Goal: Task Accomplishment & Management: Manage account settings

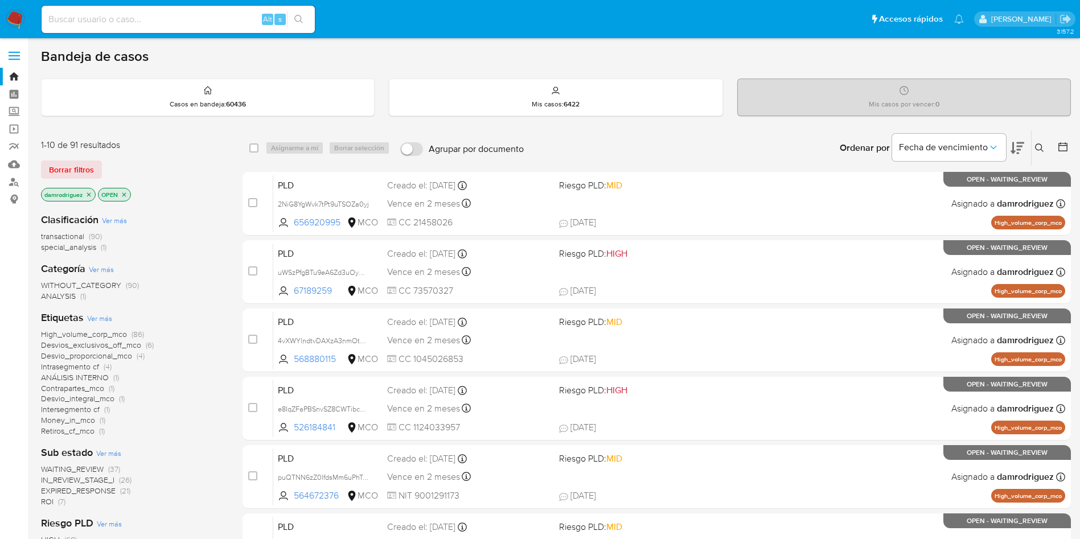
click at [57, 504] on span "ROI (7)" at bounding box center [53, 502] width 24 height 11
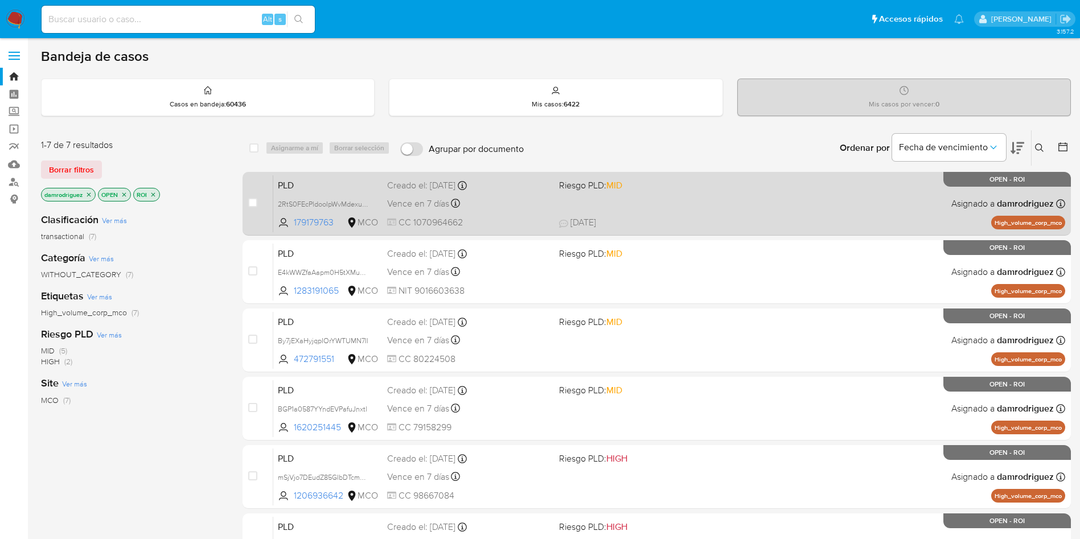
click at [308, 186] on span "PLD" at bounding box center [328, 184] width 100 height 15
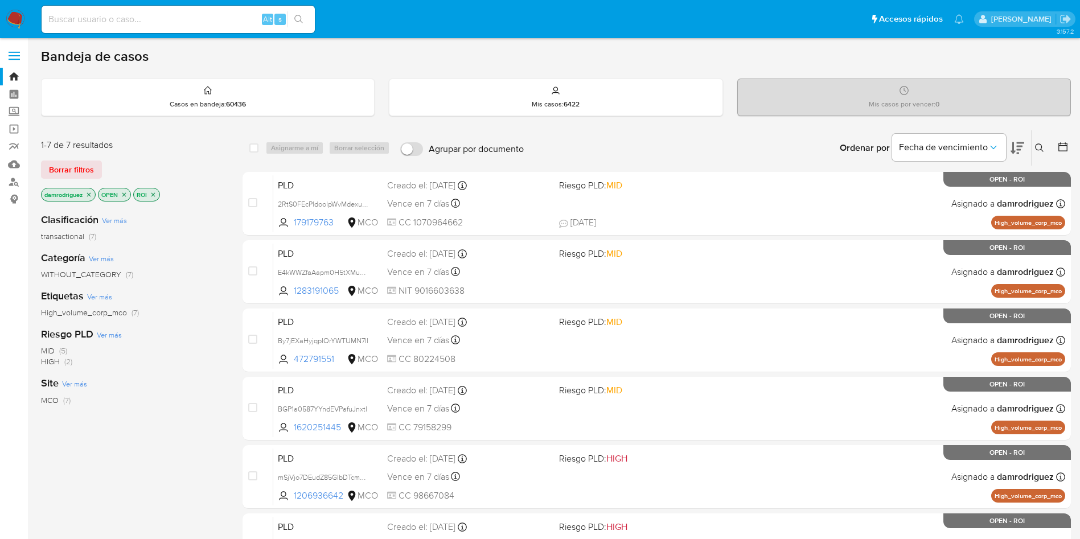
click at [1014, 152] on icon at bounding box center [1018, 148] width 14 height 12
click at [1015, 146] on icon at bounding box center [1018, 148] width 14 height 14
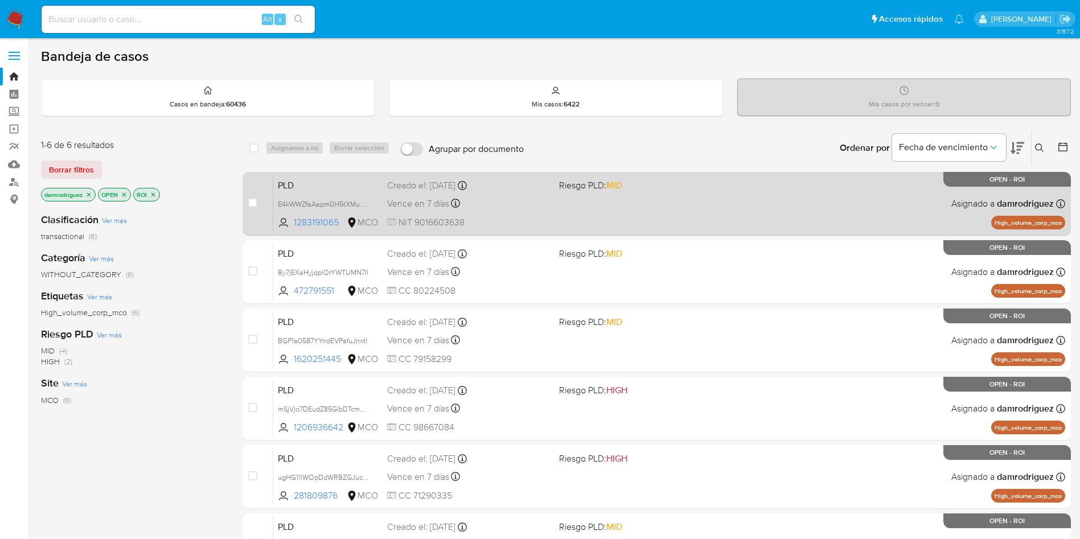
click at [311, 184] on span "PLD" at bounding box center [328, 184] width 100 height 15
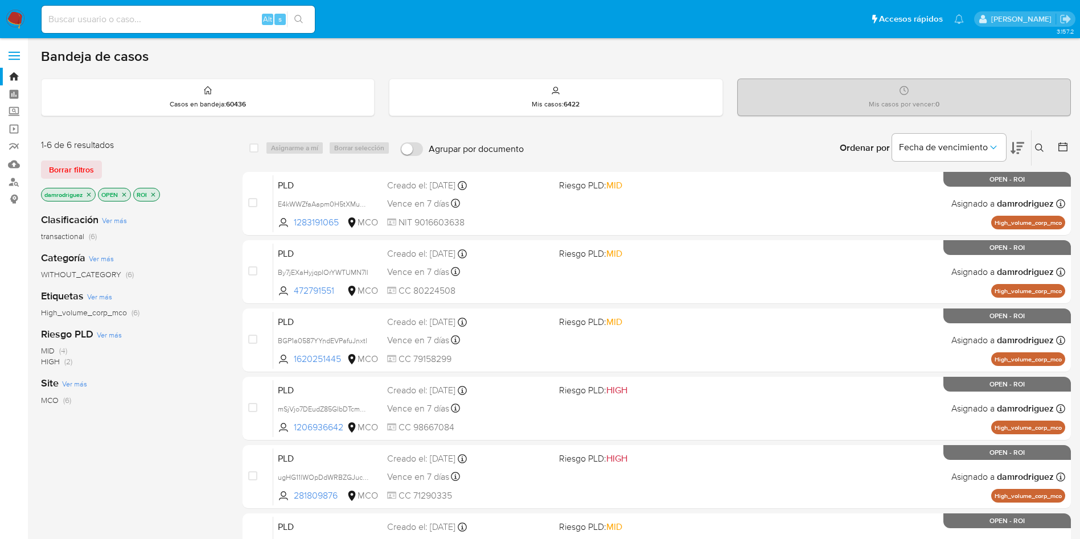
click at [1022, 147] on icon at bounding box center [1018, 148] width 14 height 14
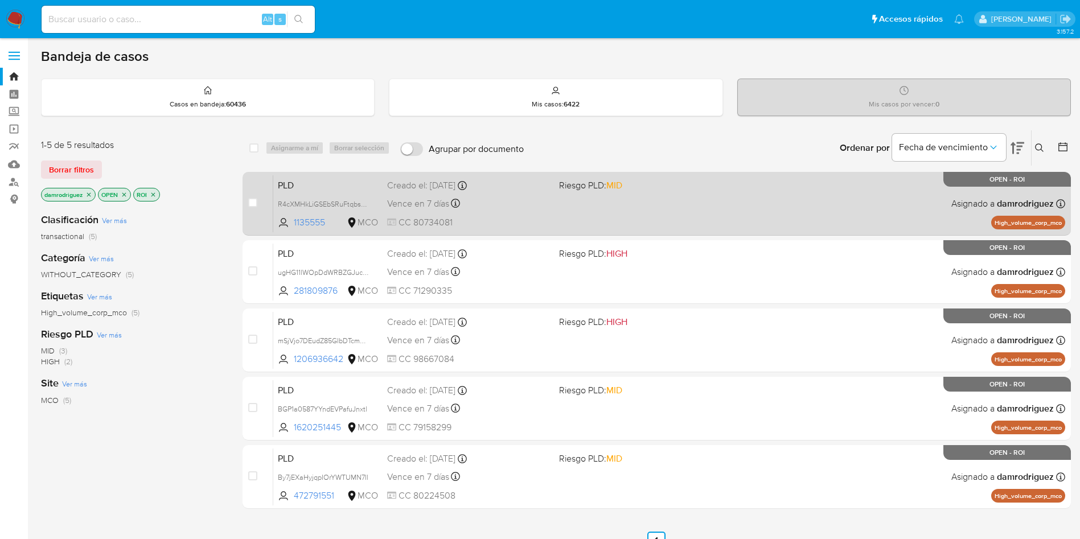
click at [323, 184] on span "PLD" at bounding box center [328, 184] width 100 height 15
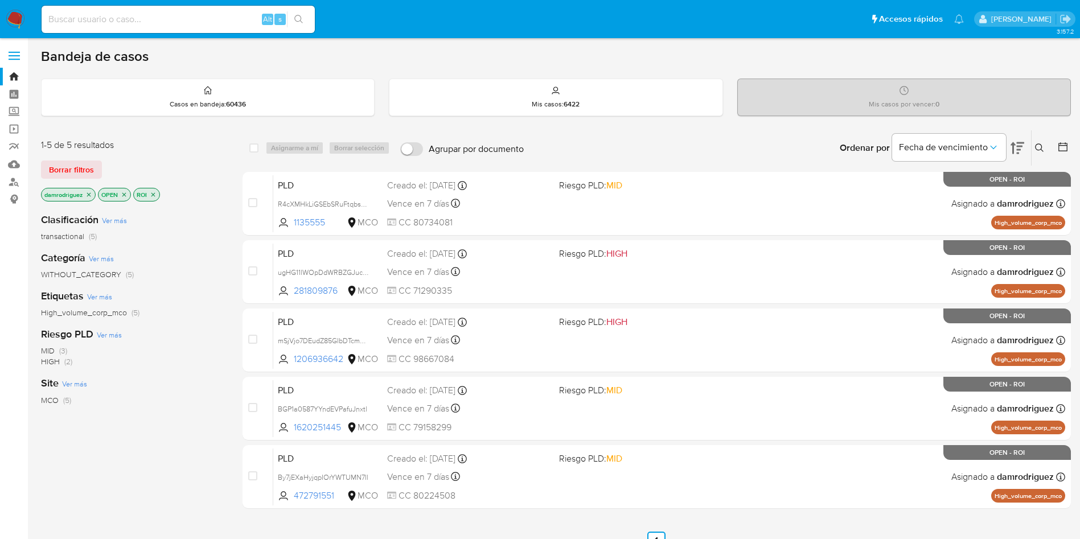
click at [1015, 140] on button at bounding box center [1018, 147] width 14 height 35
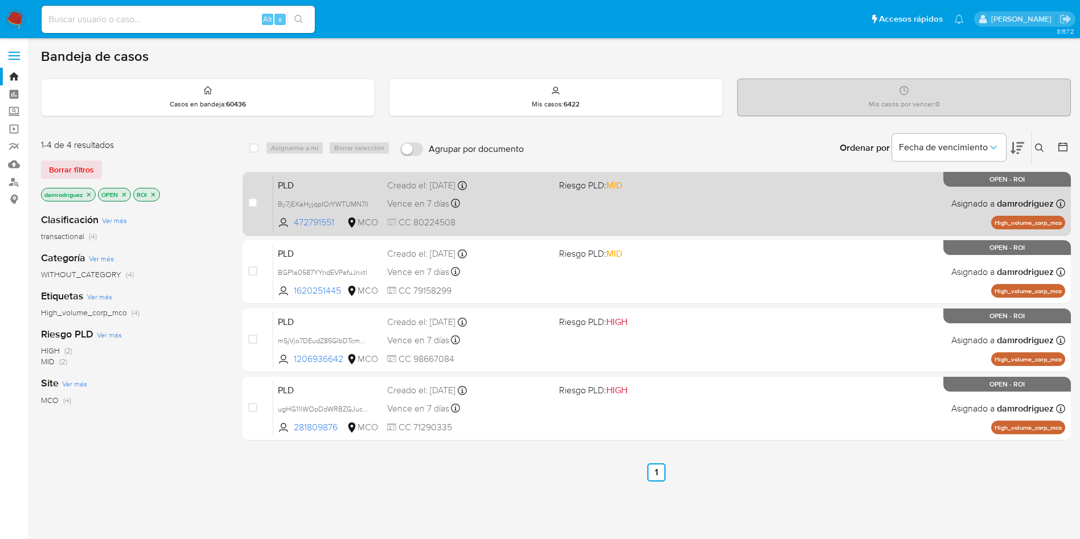
click at [356, 186] on span "PLD" at bounding box center [328, 184] width 100 height 15
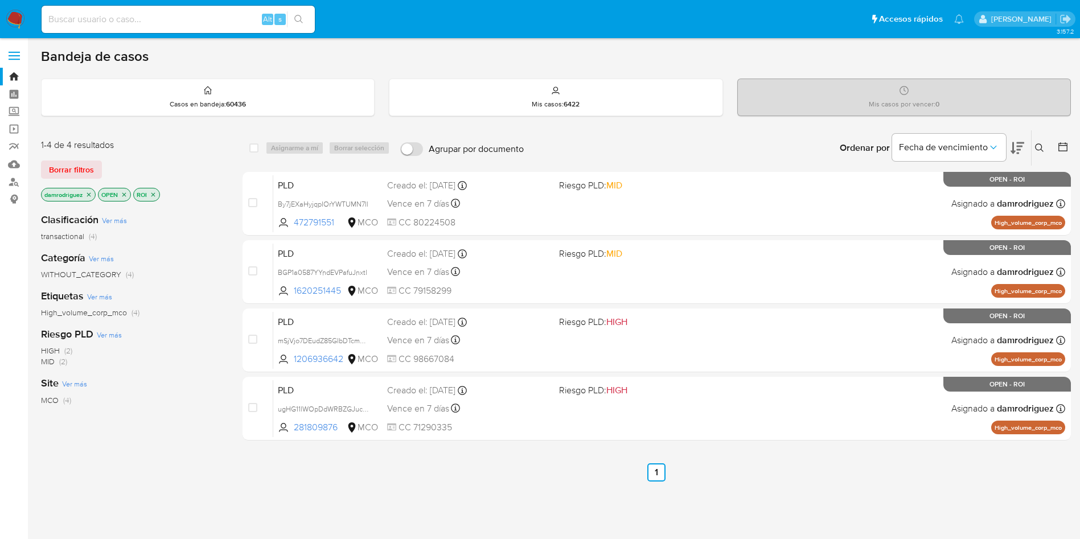
click at [1016, 145] on icon at bounding box center [1018, 148] width 14 height 14
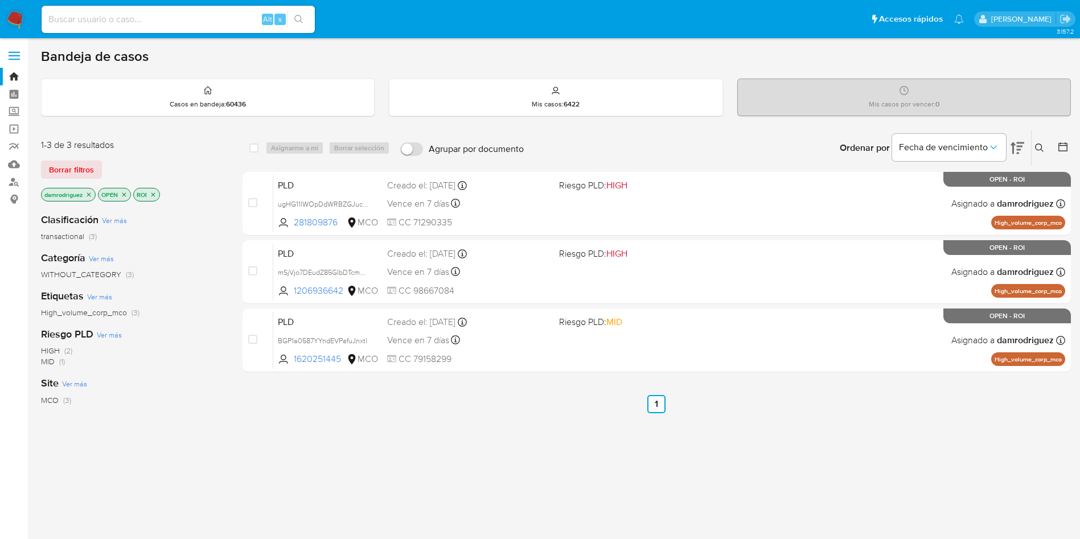
click at [211, 24] on input at bounding box center [178, 19] width 273 height 15
paste input "39343984"
type input "39343984"
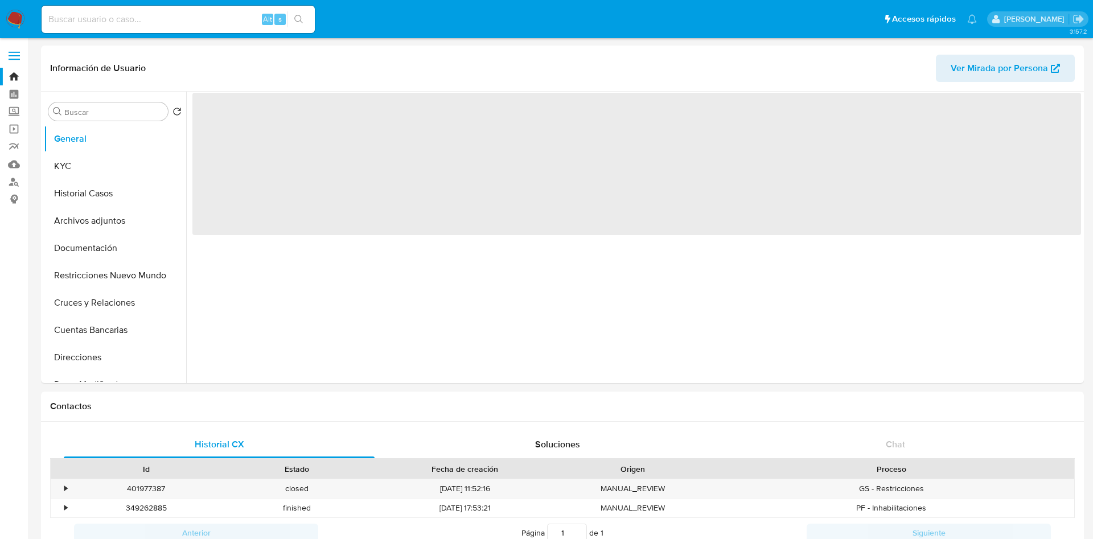
select select "10"
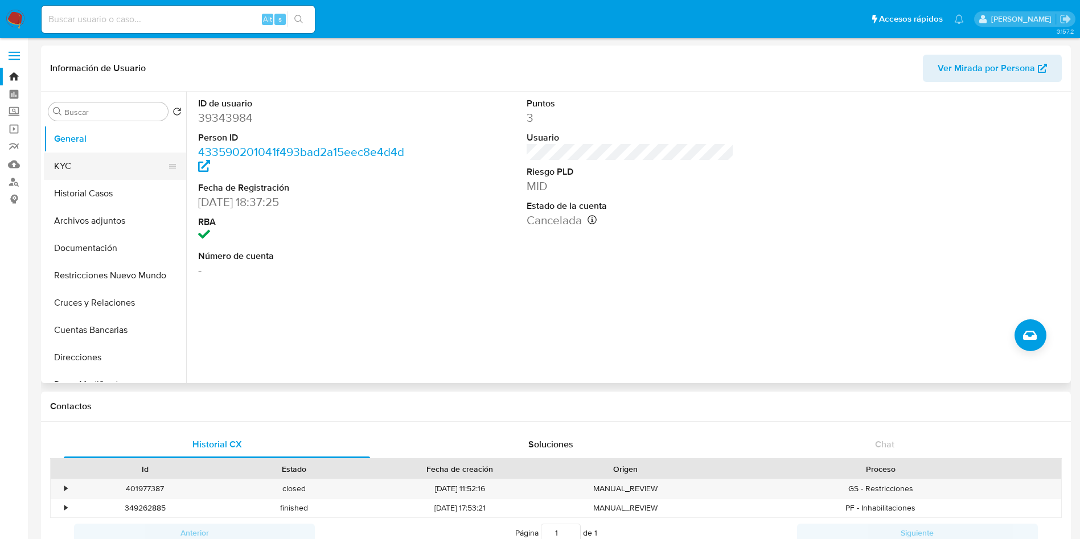
click at [62, 159] on button "KYC" at bounding box center [110, 166] width 133 height 27
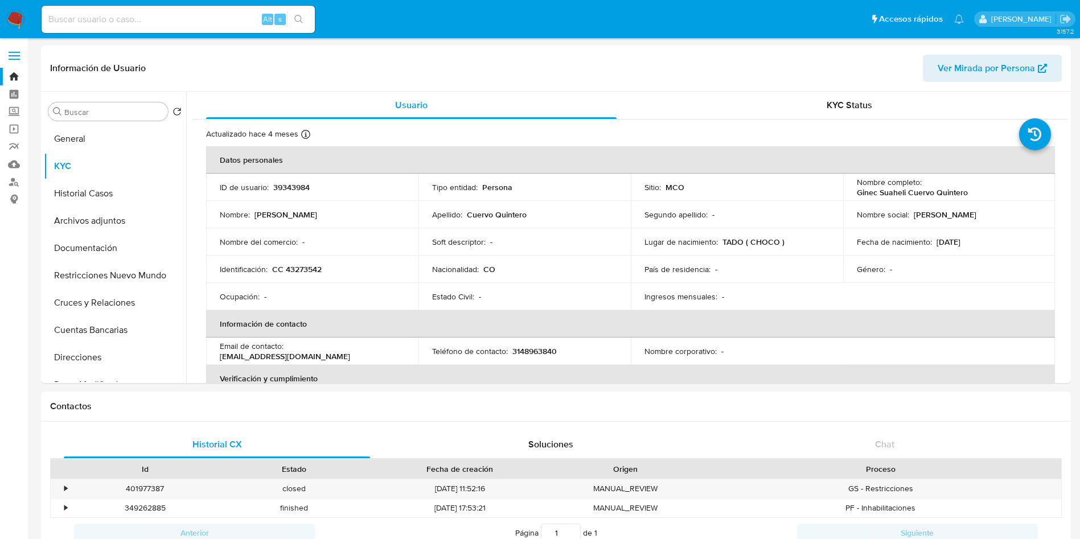
click at [12, 14] on img at bounding box center [15, 19] width 19 height 19
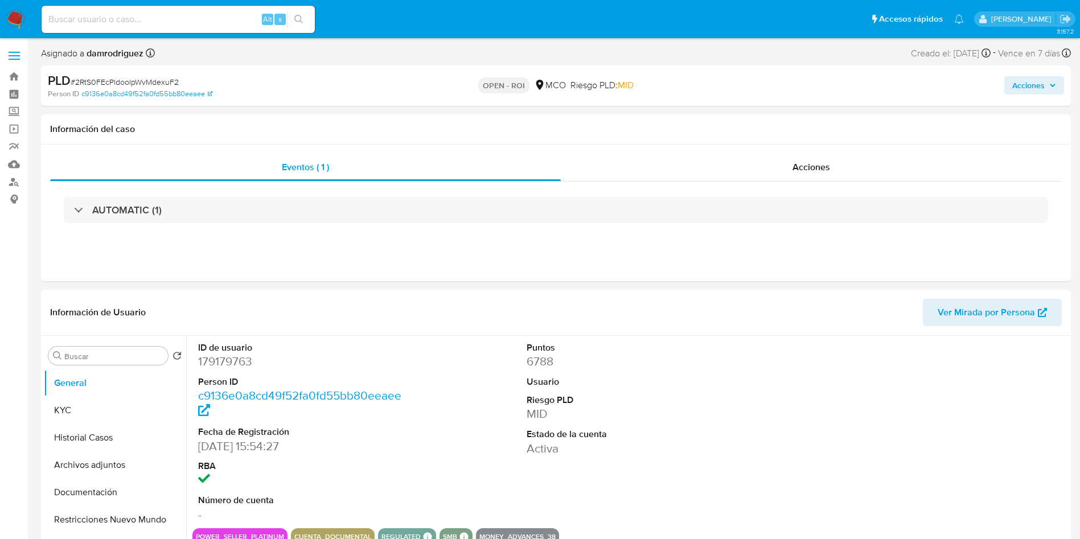
select select "10"
click at [806, 167] on span "Acciones" at bounding box center [812, 167] width 38 height 13
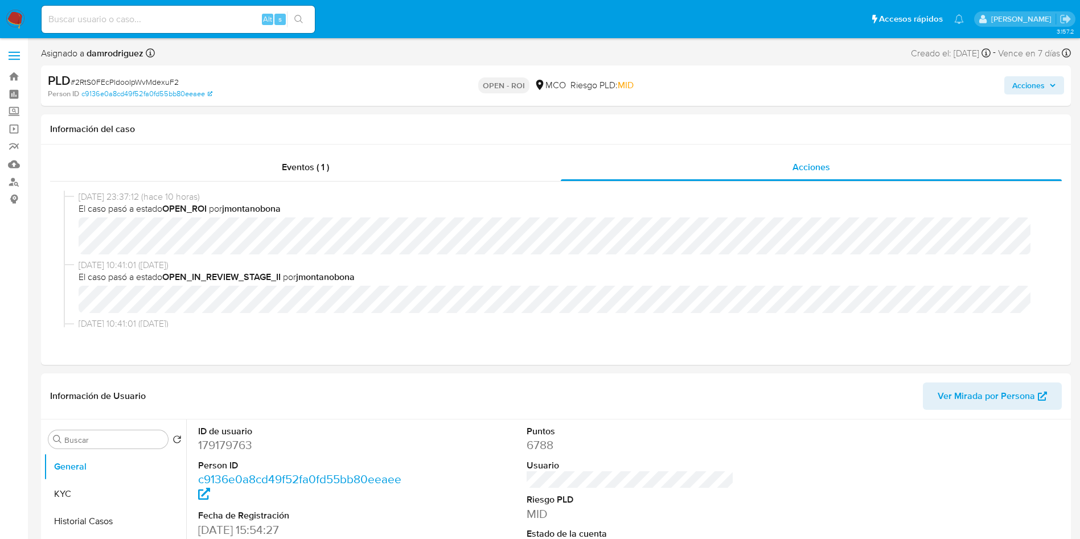
click at [1035, 86] on span "Acciones" at bounding box center [1028, 85] width 32 height 18
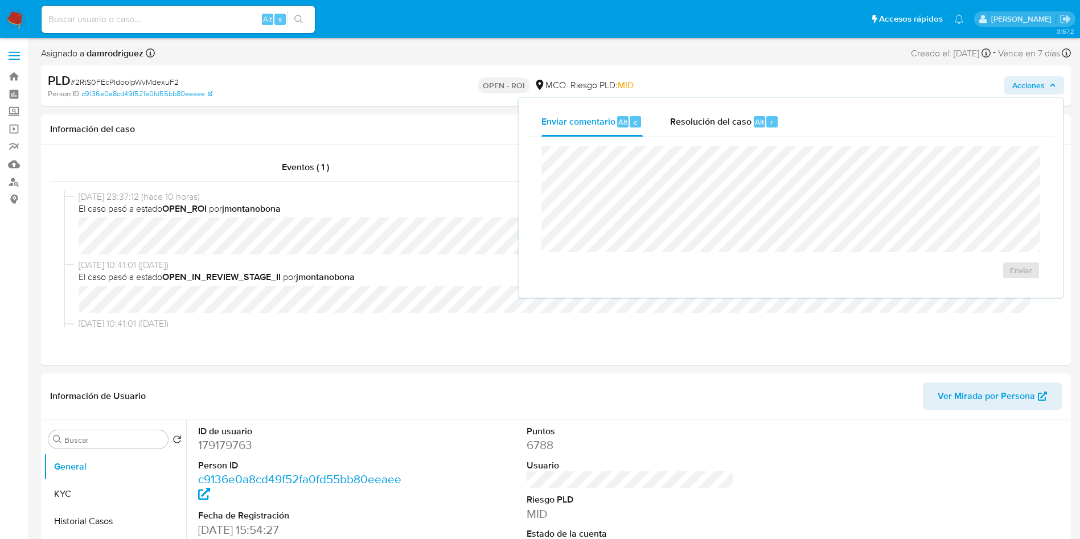
click at [720, 139] on div "Enviar" at bounding box center [791, 212] width 526 height 151
click at [716, 123] on span "Resolución del caso" at bounding box center [710, 121] width 81 height 13
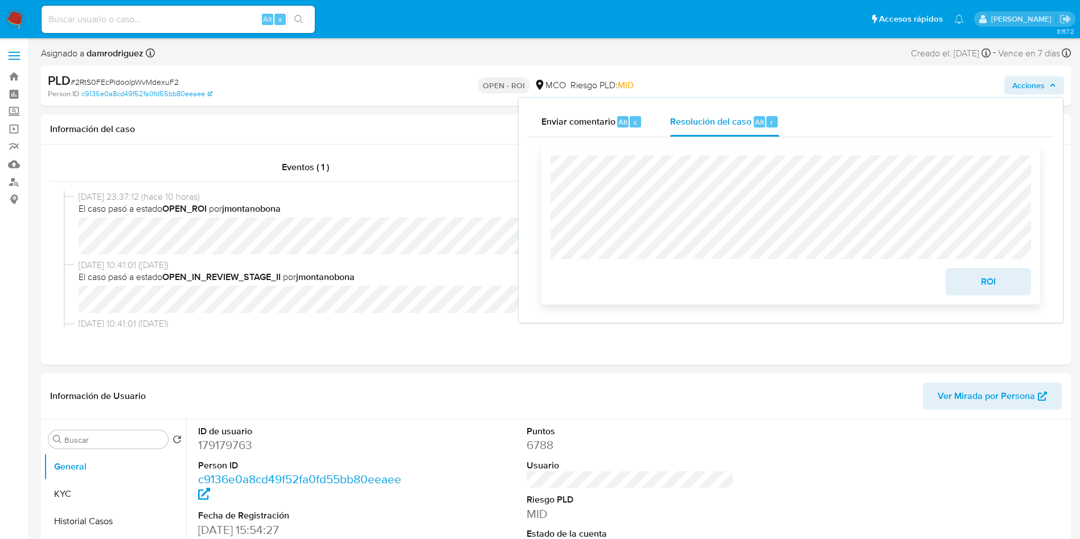
click at [979, 291] on span "ROI" at bounding box center [989, 281] width 56 height 25
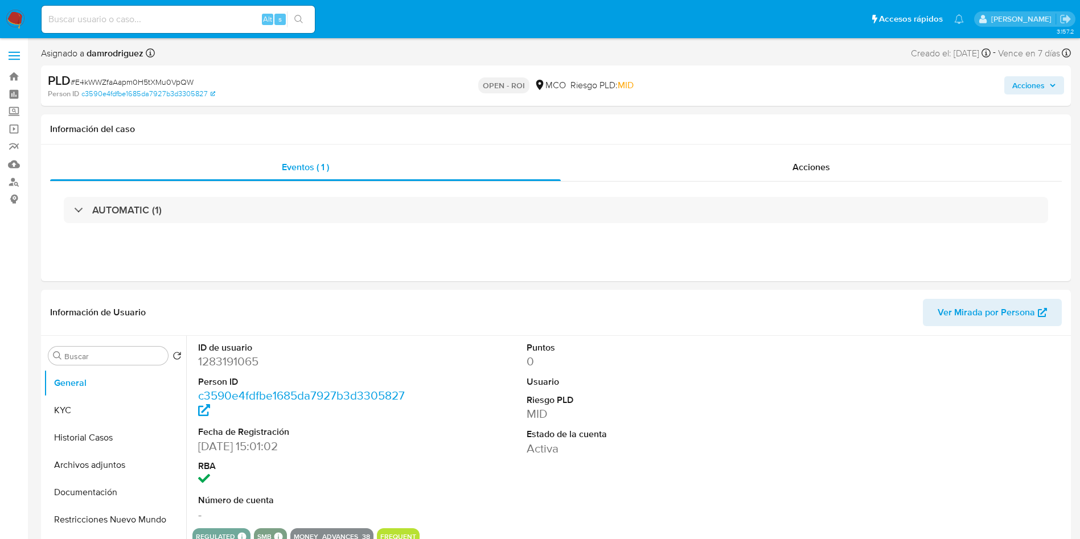
select select "10"
drag, startPoint x: 106, startPoint y: 472, endPoint x: 118, endPoint y: 462, distance: 15.4
click at [106, 472] on button "Archivos adjuntos" at bounding box center [110, 465] width 133 height 27
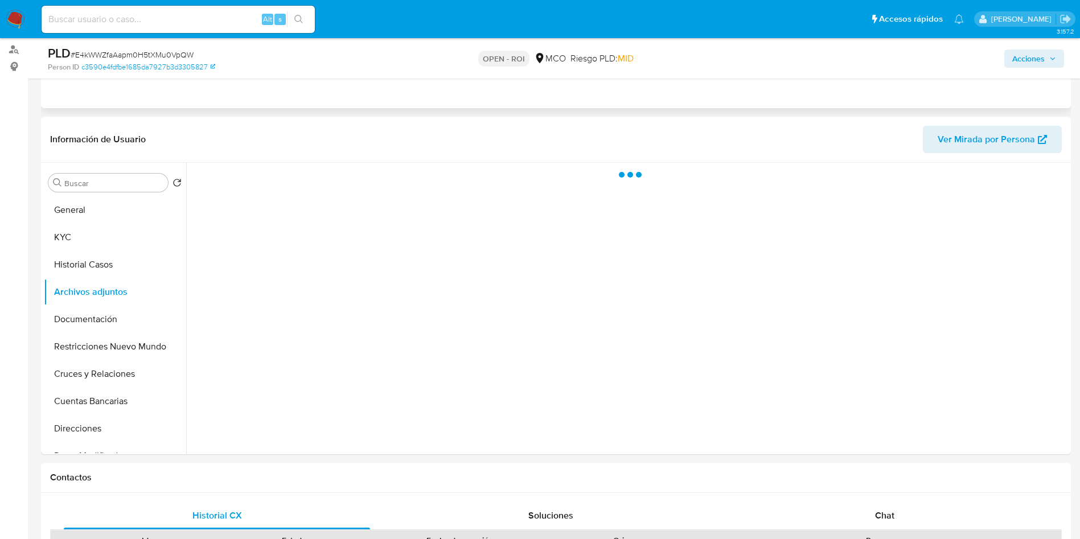
scroll to position [171, 0]
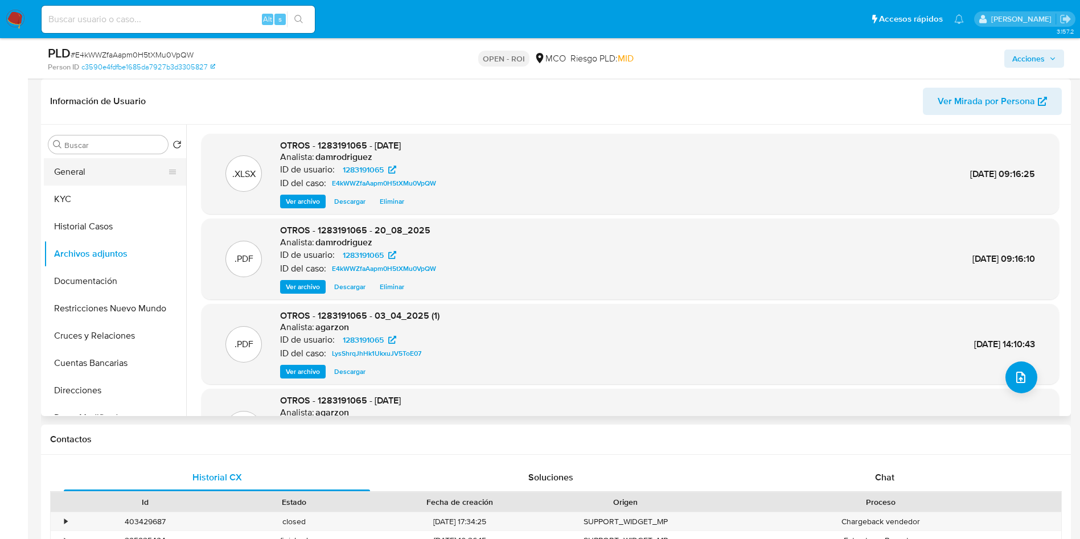
click at [85, 165] on button "General" at bounding box center [110, 171] width 133 height 27
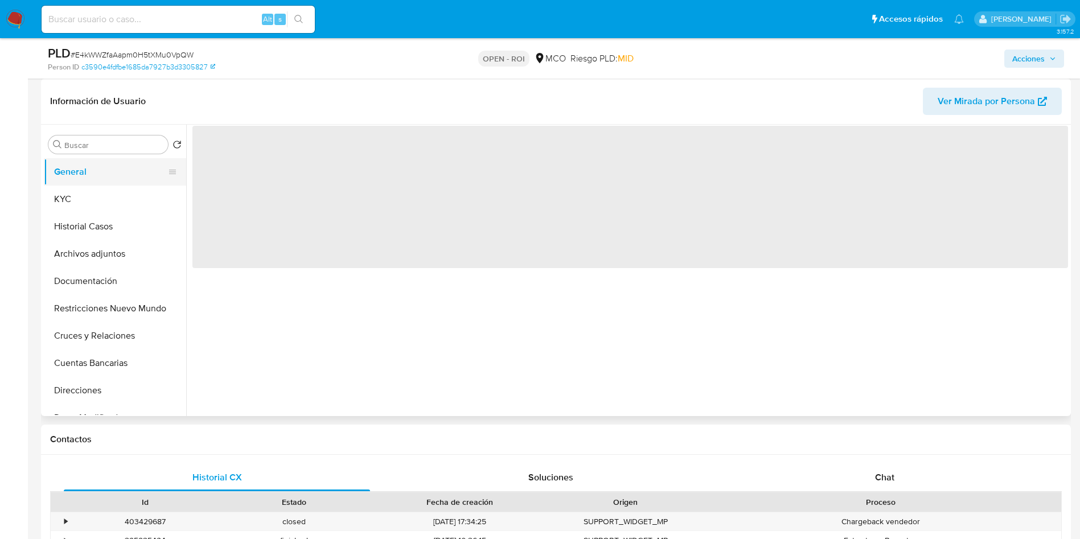
scroll to position [0, 0]
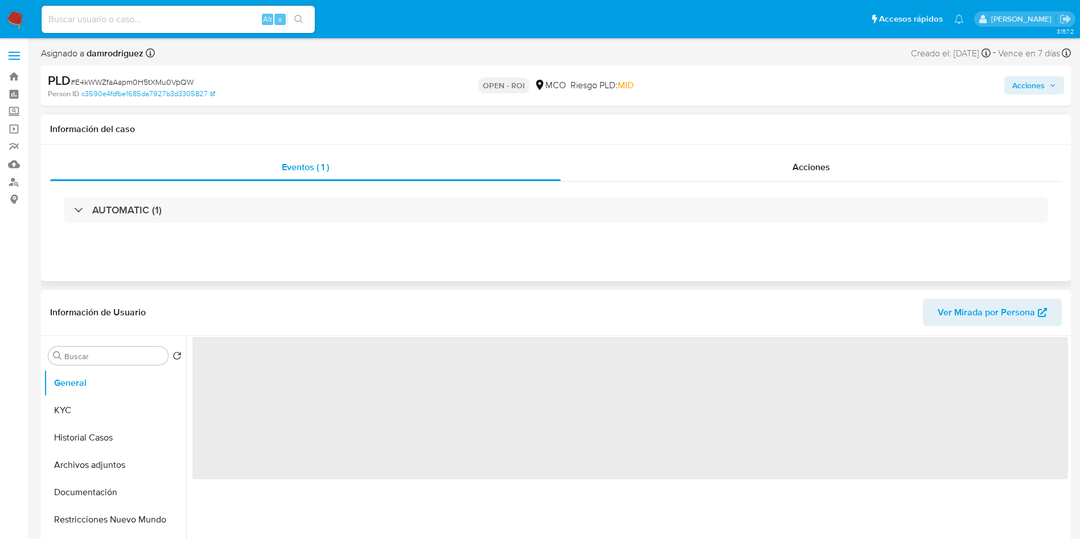
click at [824, 152] on div "Eventos ( 1 ) Acciones AUTOMATIC (1)" at bounding box center [556, 213] width 1030 height 137
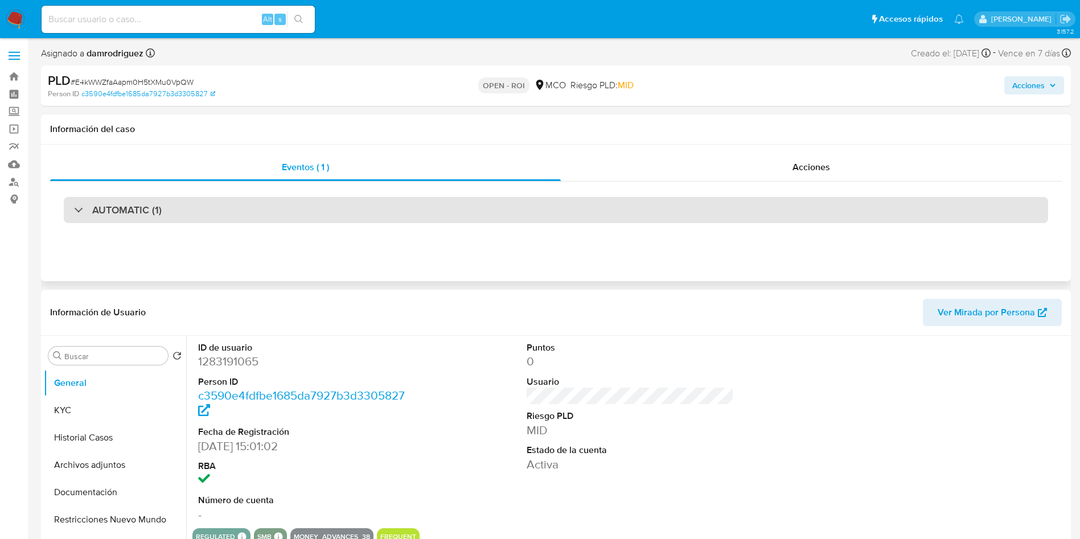
click at [337, 212] on div "AUTOMATIC (1)" at bounding box center [556, 210] width 985 height 26
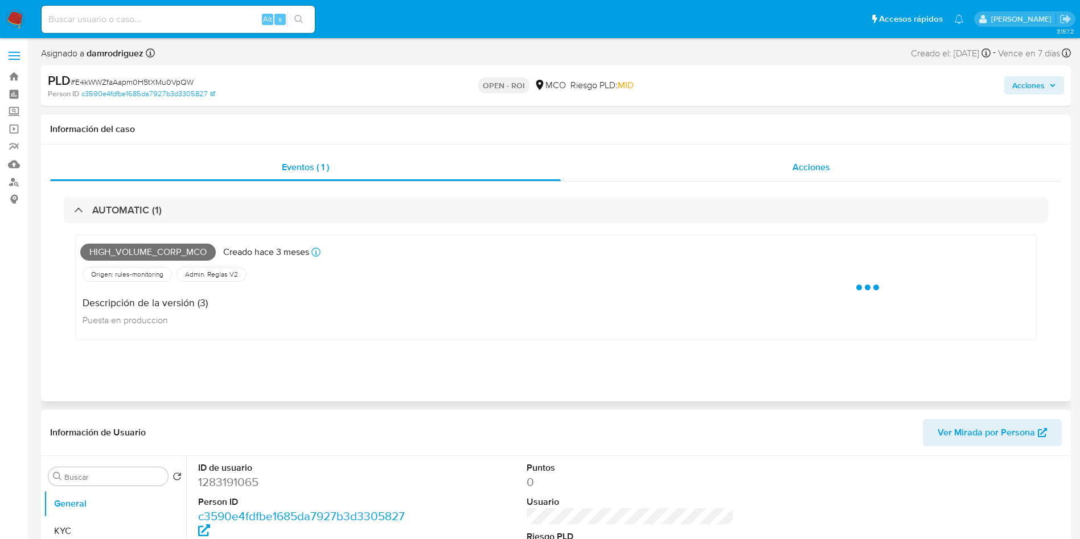
click at [795, 169] on span "Acciones" at bounding box center [812, 167] width 38 height 13
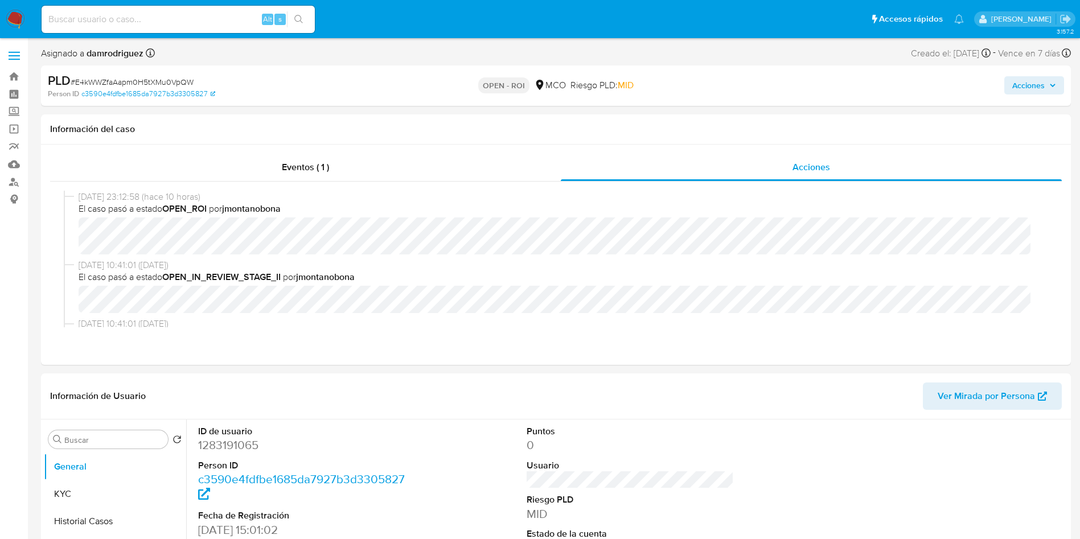
click at [1028, 81] on span "Acciones" at bounding box center [1028, 85] width 32 height 18
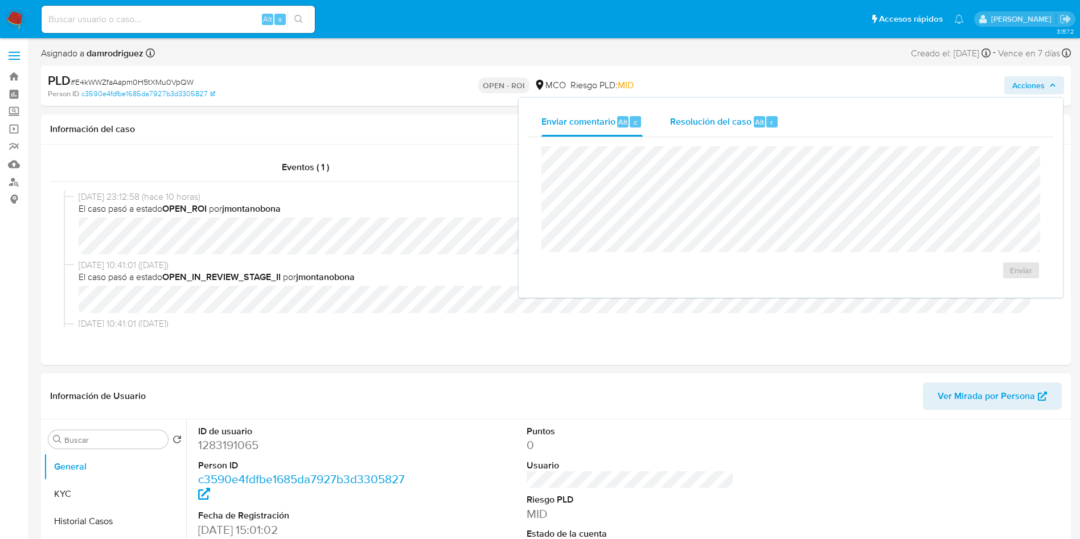
click at [744, 136] on div "Resolución del caso Alt r" at bounding box center [724, 122] width 109 height 30
click at [1000, 285] on span "ROI" at bounding box center [989, 281] width 56 height 25
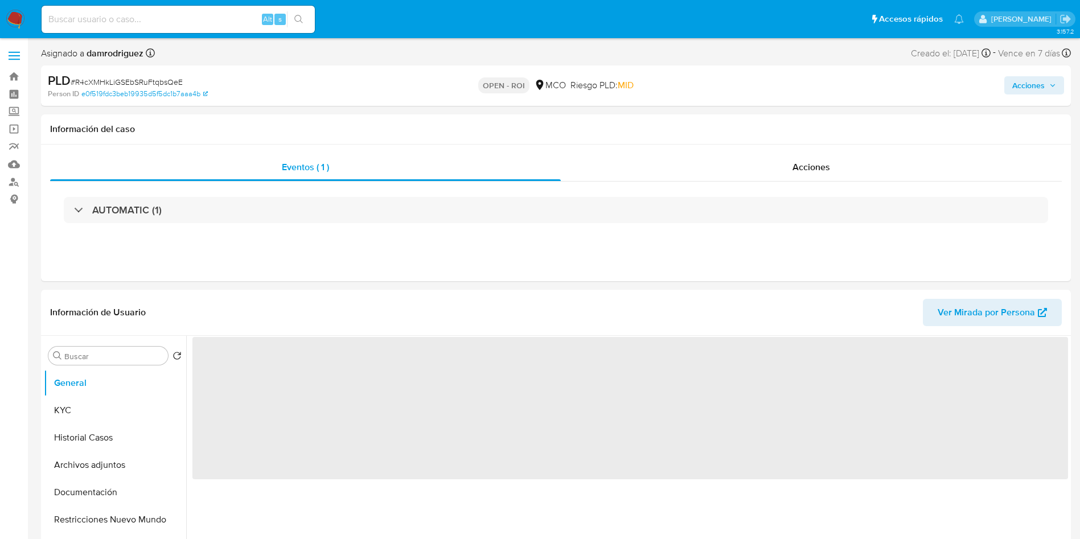
select select "10"
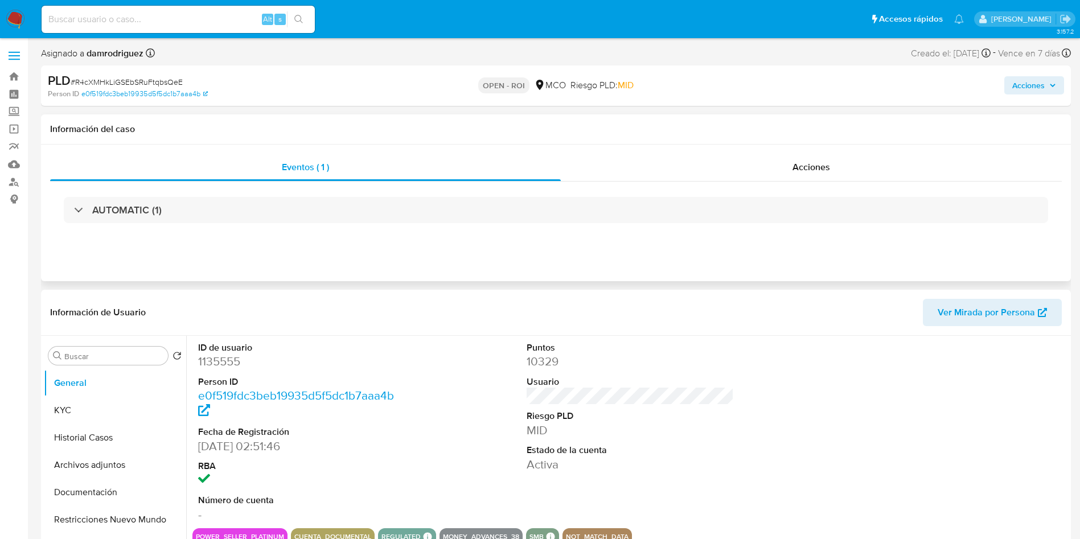
click at [732, 149] on div "Eventos ( 1 ) Acciones AUTOMATIC (1)" at bounding box center [556, 213] width 1030 height 137
click at [732, 155] on div "Acciones" at bounding box center [811, 167] width 501 height 27
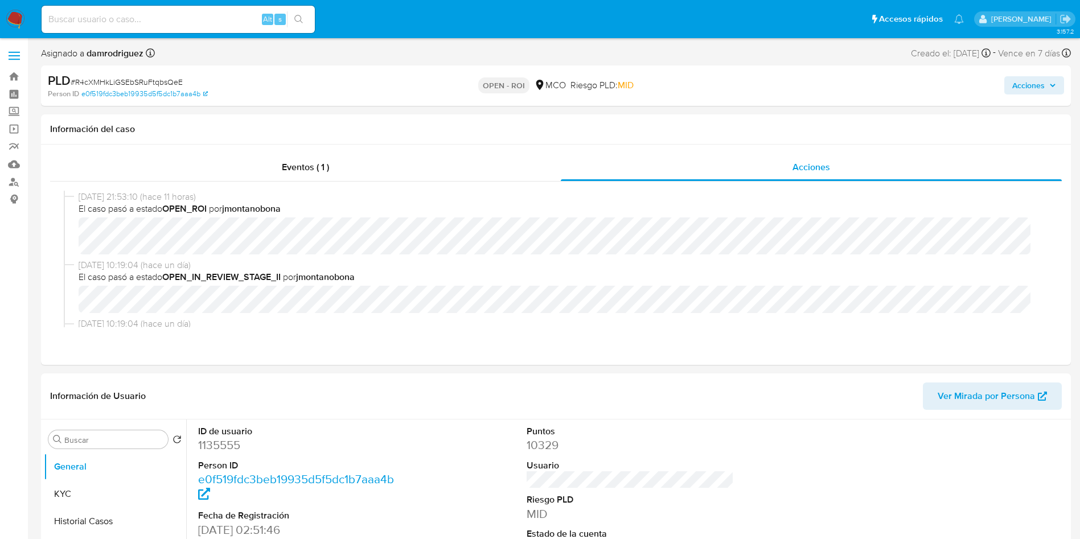
click at [1042, 84] on span "Acciones" at bounding box center [1028, 85] width 32 height 18
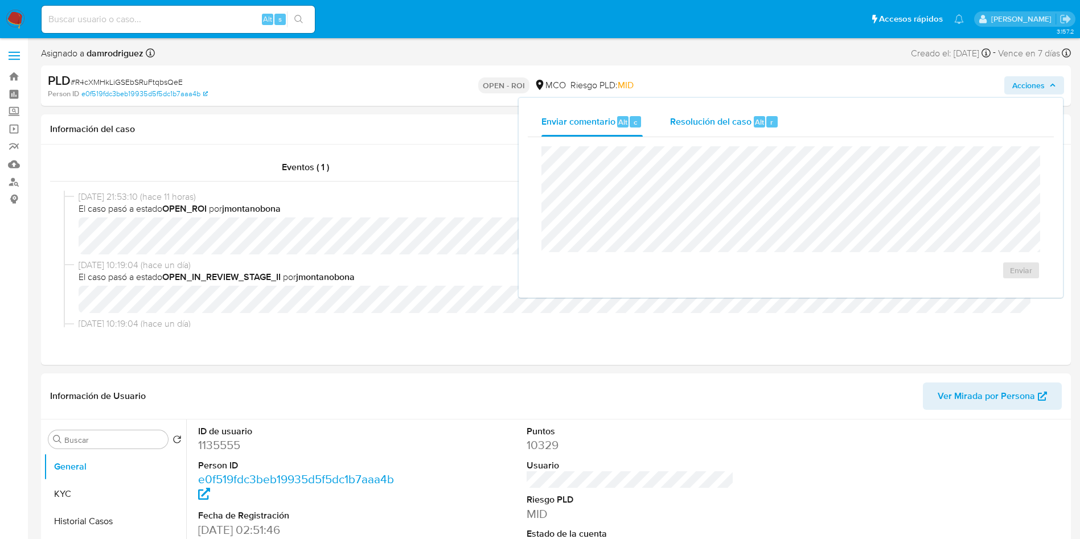
click at [665, 118] on button "Resolución del caso Alt r" at bounding box center [725, 122] width 136 height 30
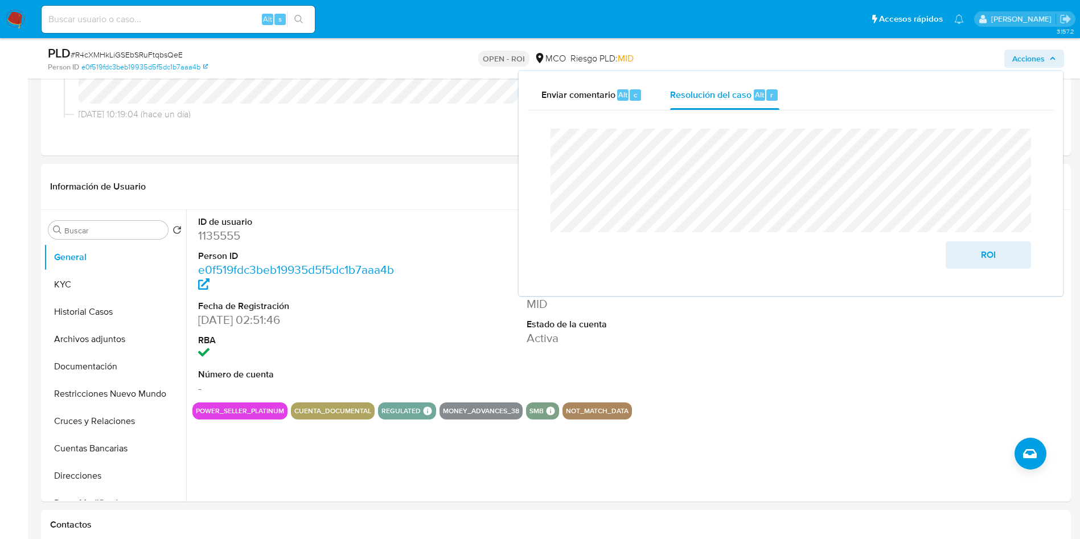
scroll to position [171, 0]
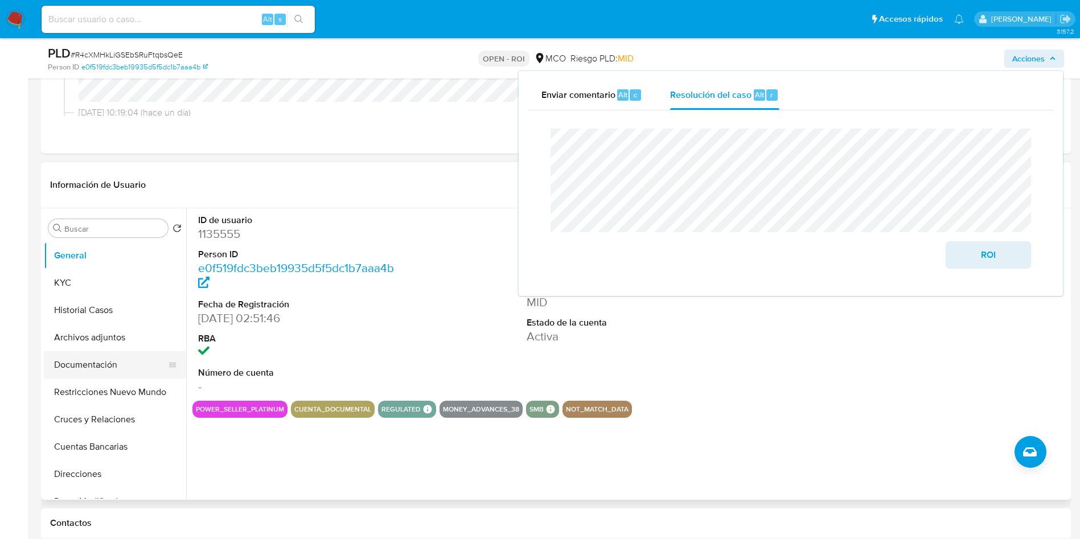
click at [108, 358] on button "Documentación" at bounding box center [110, 364] width 133 height 27
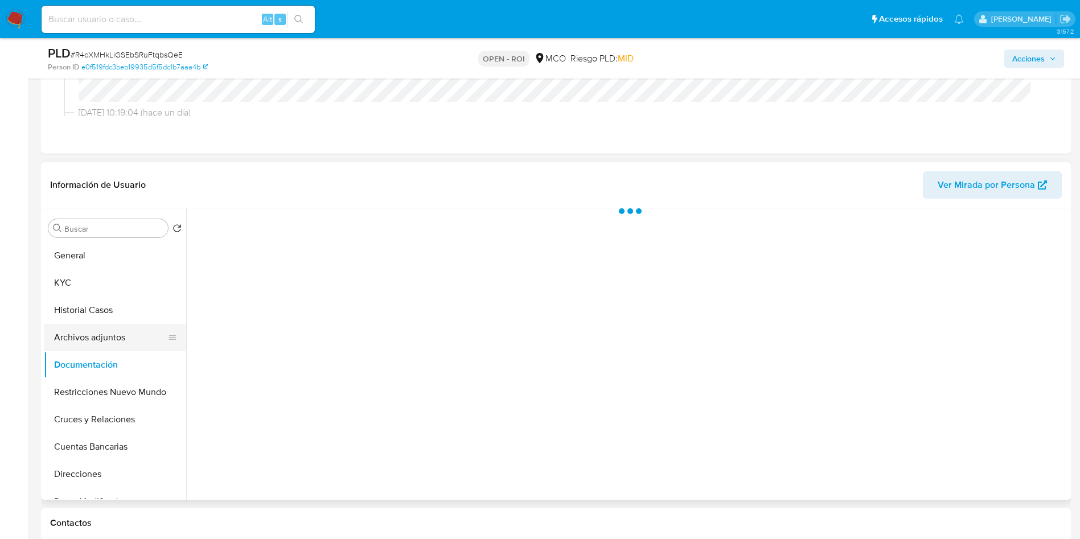
click at [99, 331] on button "Archivos adjuntos" at bounding box center [110, 337] width 133 height 27
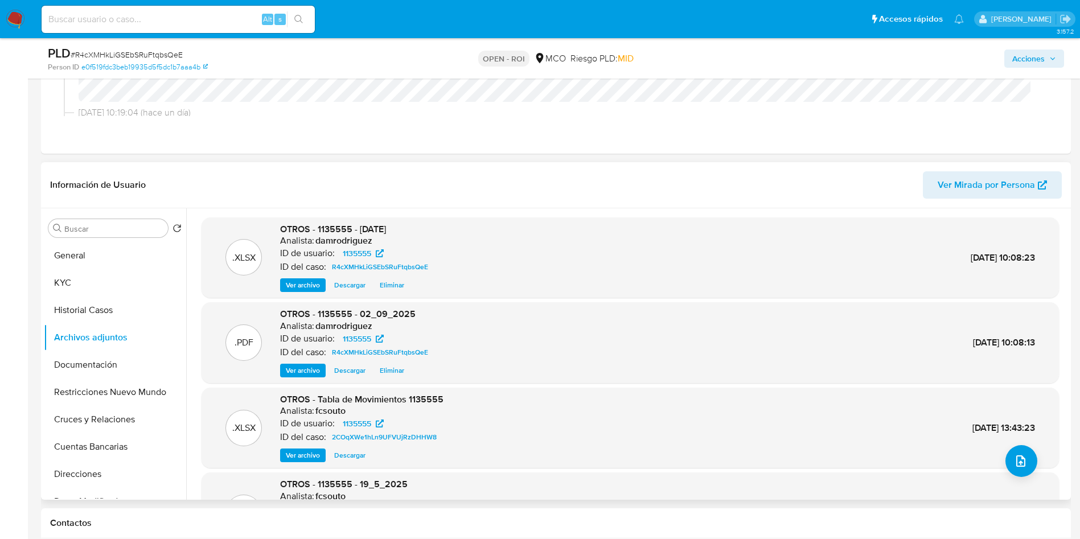
click at [478, 326] on div ".PDF OTROS - 1135555 - 02_09_2025 Analista: damrodriguez ID de usuario: 1135555…" at bounding box center [630, 342] width 846 height 69
click at [309, 368] on span "Ver archivo" at bounding box center [303, 370] width 34 height 11
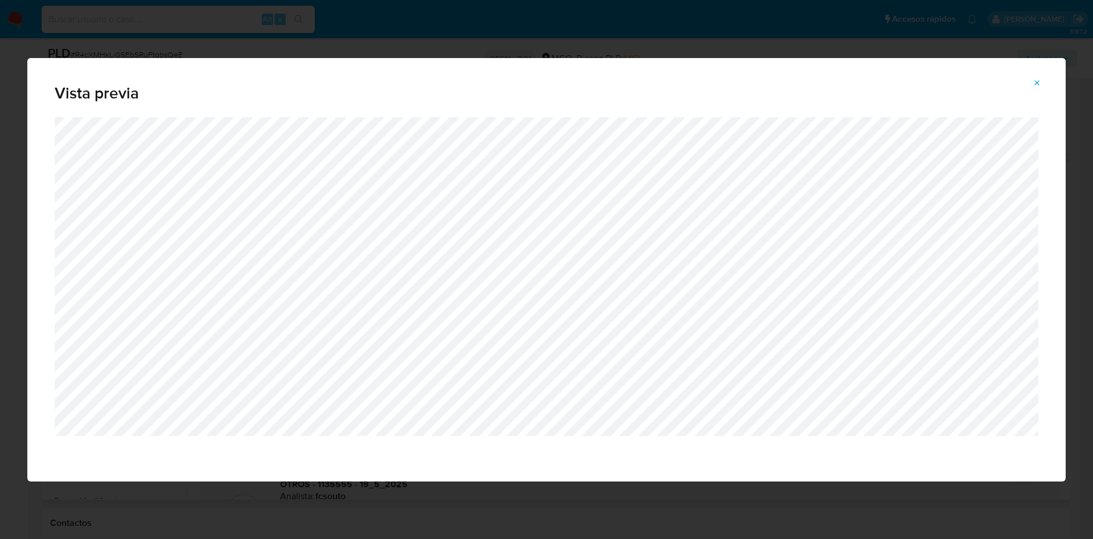
click at [448, 508] on div "Vista previa" at bounding box center [546, 269] width 1093 height 539
click at [1037, 75] on span "Attachment preview" at bounding box center [1037, 83] width 9 height 16
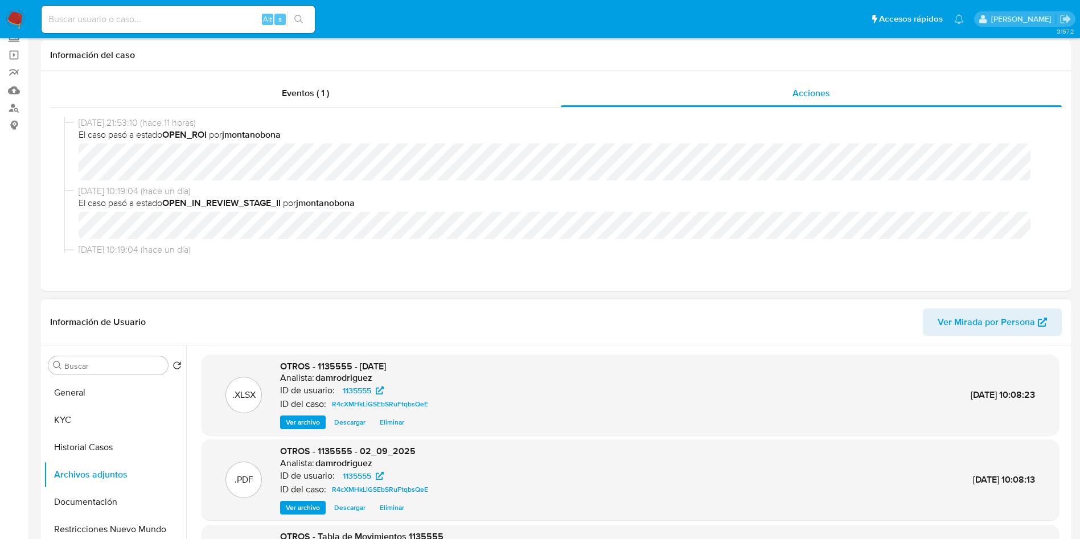
scroll to position [0, 0]
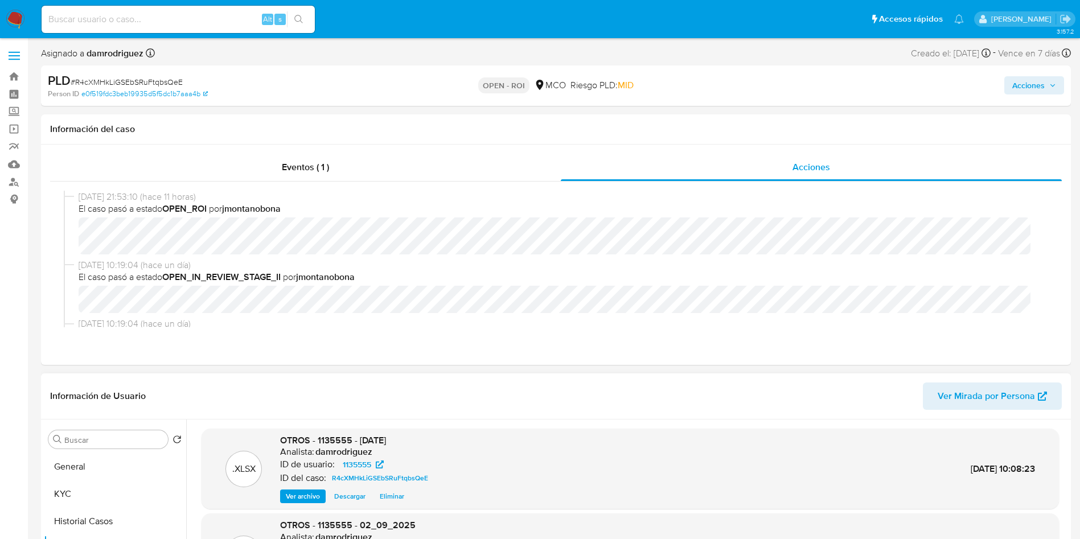
click at [1041, 84] on span "Acciones" at bounding box center [1028, 85] width 32 height 18
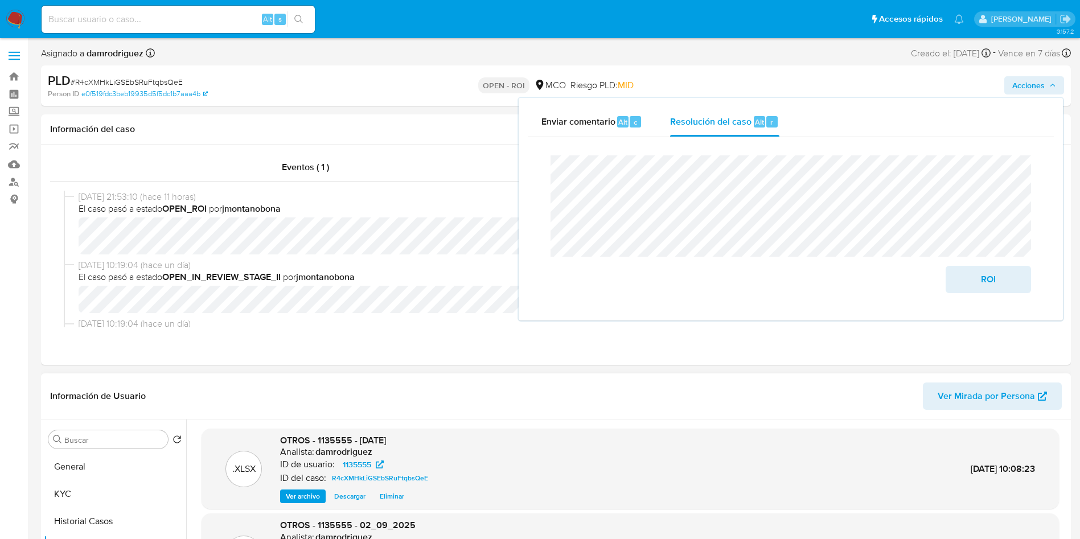
click at [669, 139] on div "Cierre de caso ROI" at bounding box center [791, 224] width 526 height 174
click at [700, 127] on span "Resolución del caso" at bounding box center [710, 121] width 81 height 13
click at [1000, 286] on span "ROI" at bounding box center [989, 279] width 56 height 25
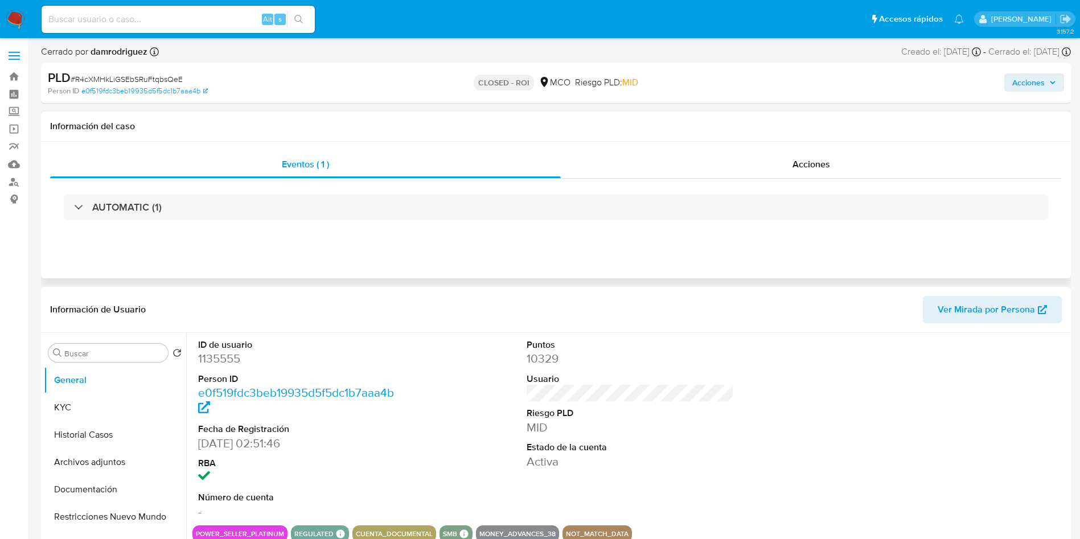
select select "10"
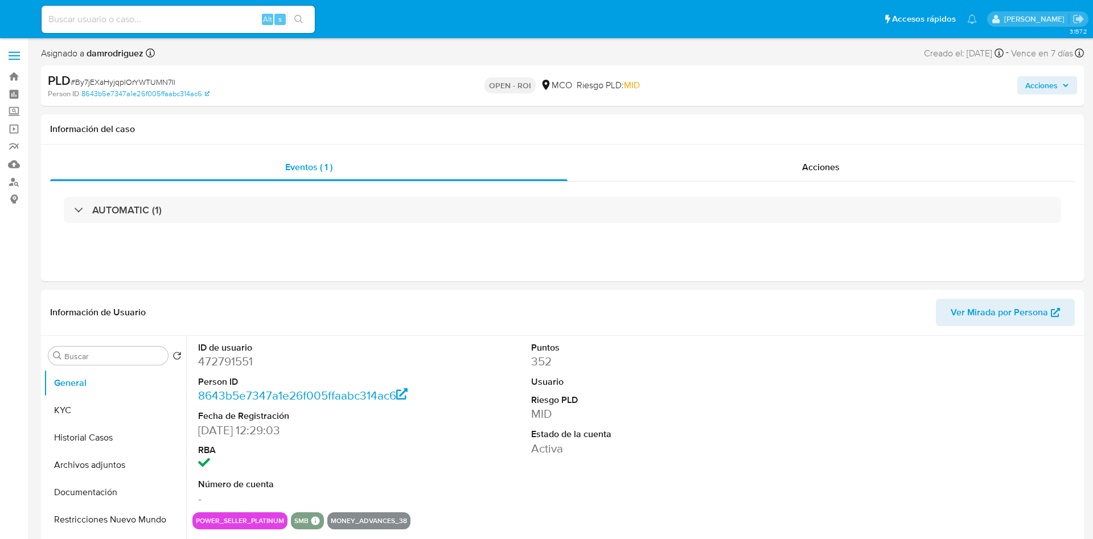
select select "10"
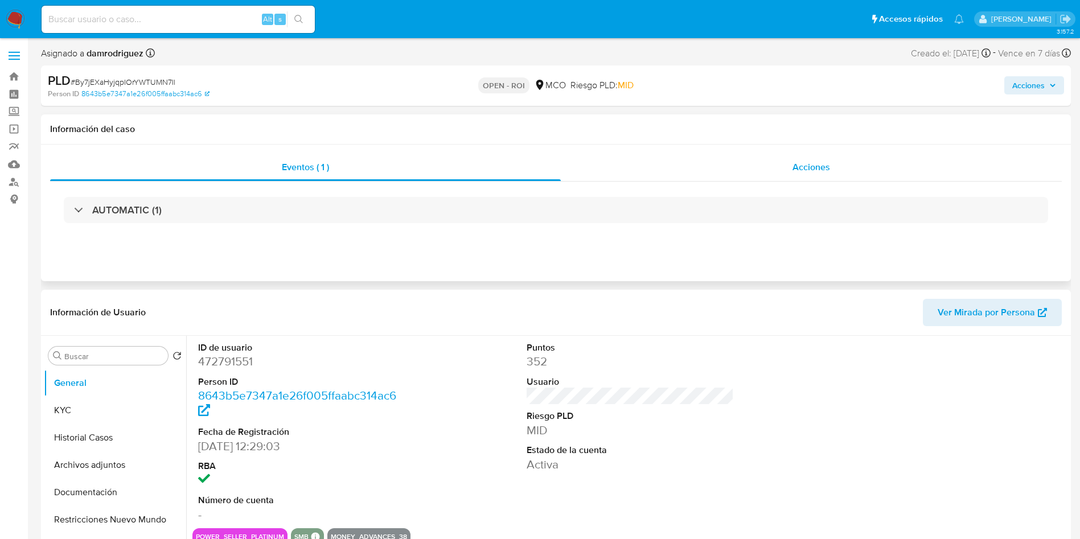
click at [746, 155] on div "Acciones" at bounding box center [811, 167] width 501 height 27
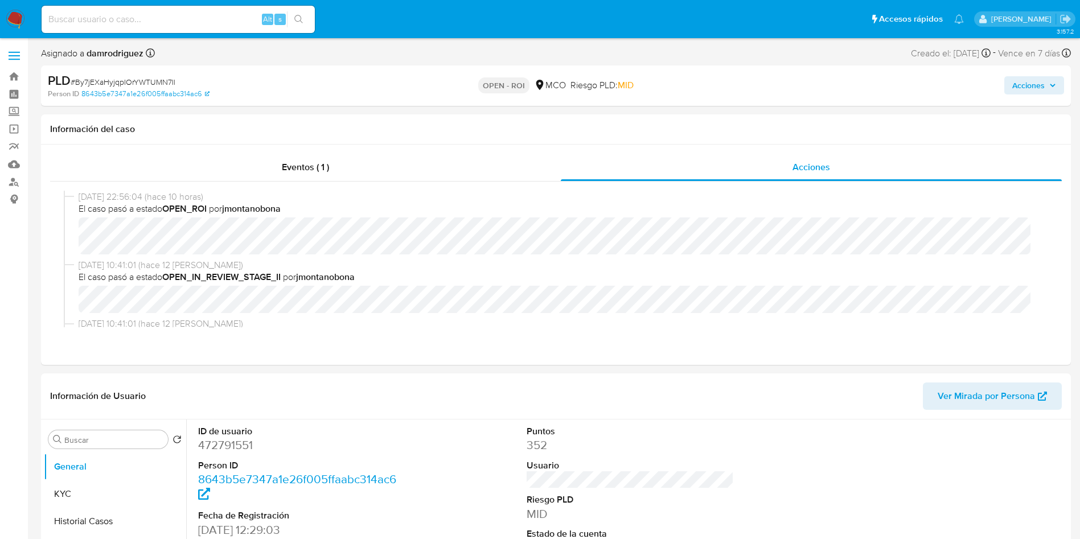
click at [1056, 80] on span "Acciones" at bounding box center [1034, 85] width 44 height 16
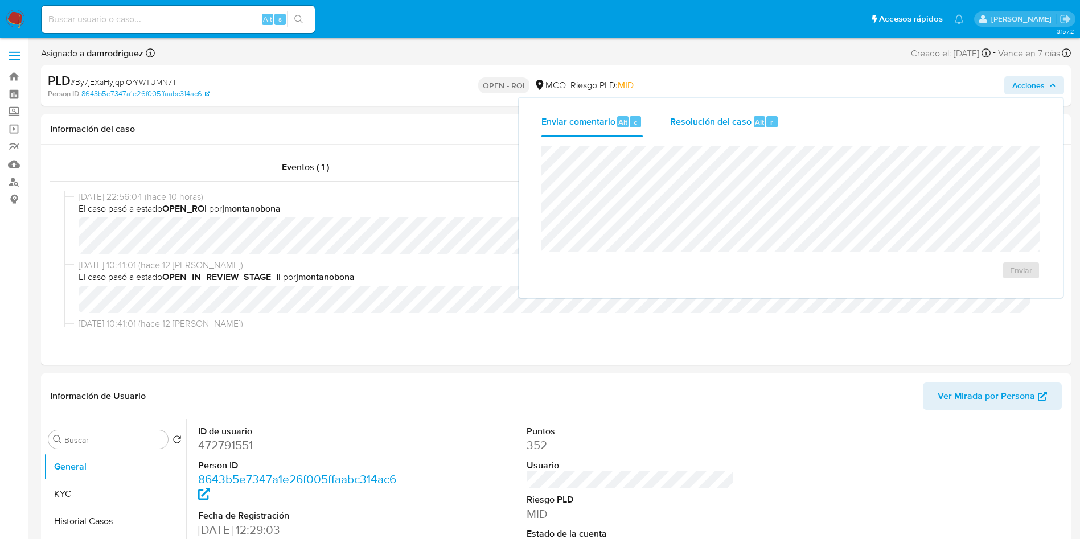
click at [698, 120] on span "Resolución del caso" at bounding box center [710, 121] width 81 height 13
click at [985, 287] on span "ROI" at bounding box center [989, 281] width 56 height 25
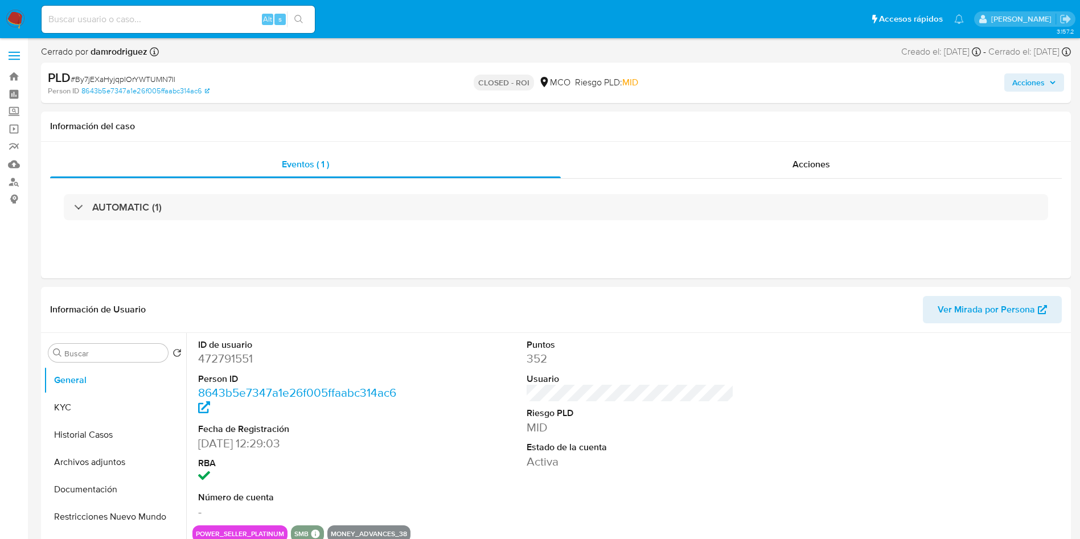
select select "10"
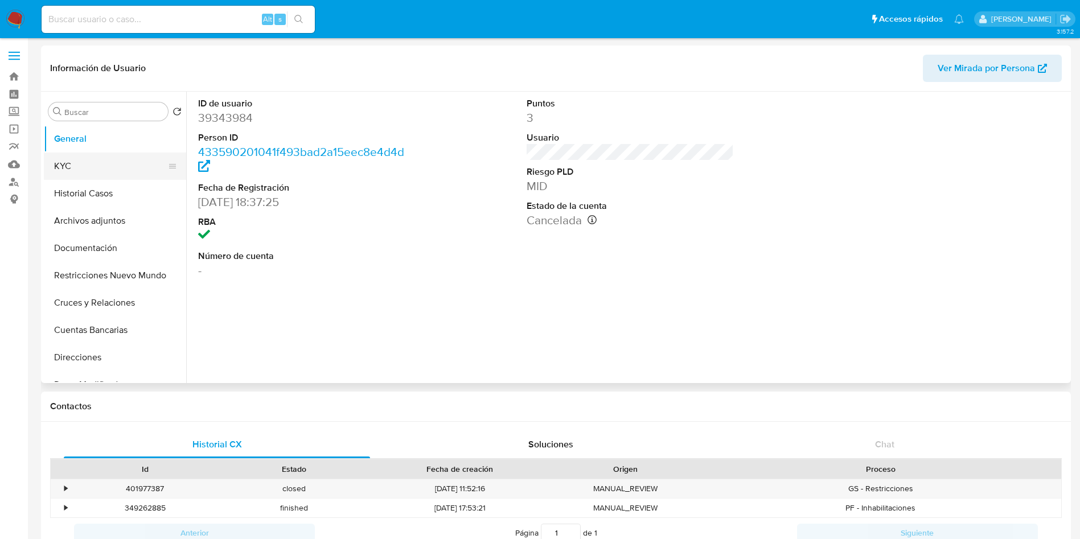
select select "10"
click at [89, 165] on button "KYC" at bounding box center [110, 166] width 133 height 27
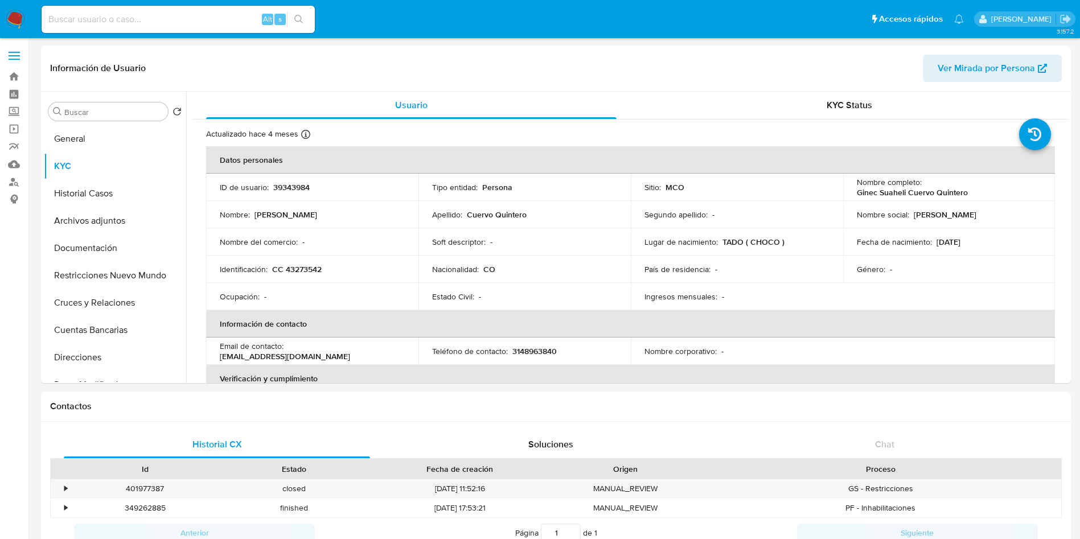
click at [9, 15] on img at bounding box center [15, 19] width 19 height 19
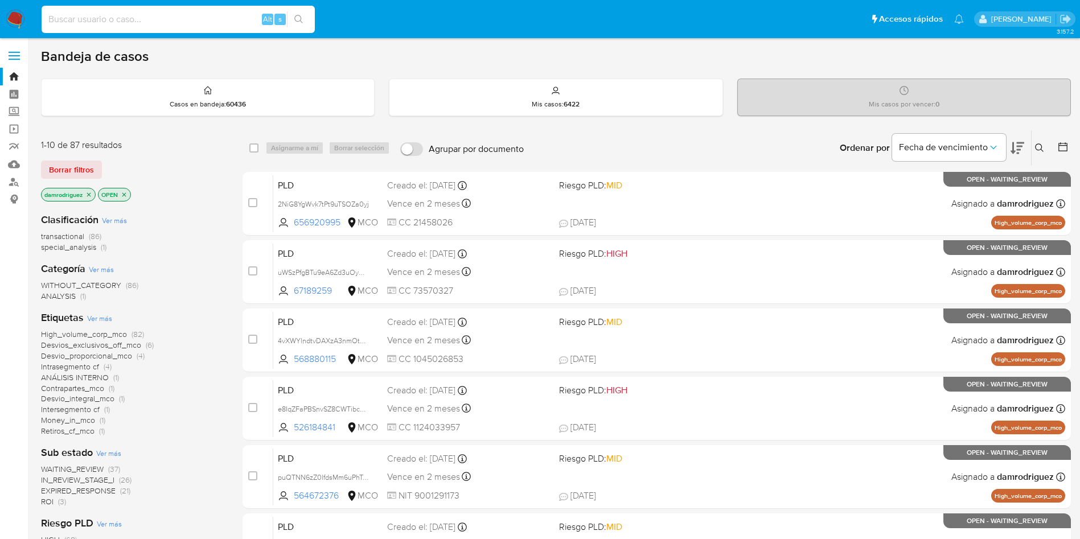
click at [175, 13] on input at bounding box center [178, 19] width 273 height 15
paste input "2061687298"
type input "2061687298"
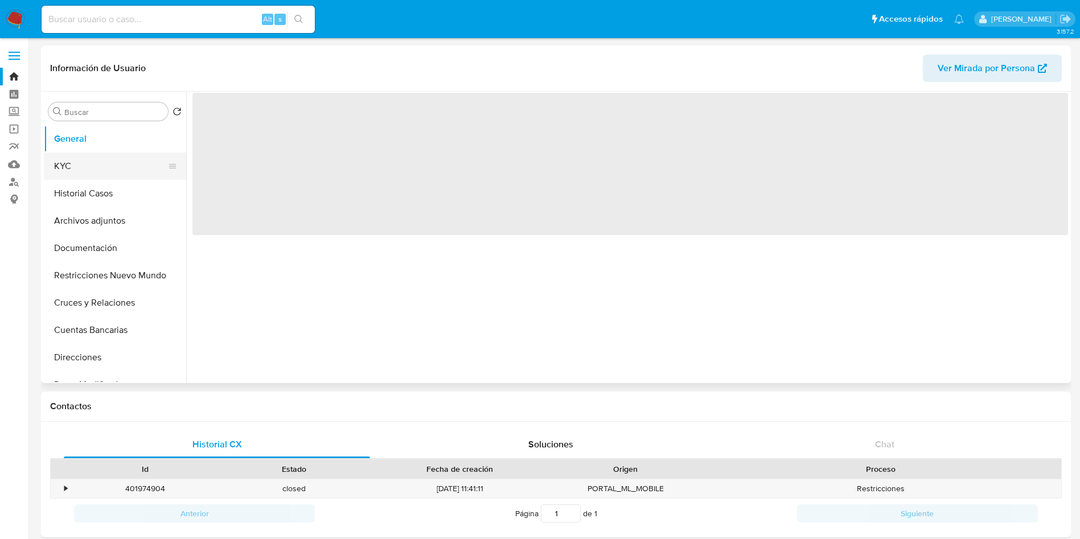
click at [76, 168] on button "KYC" at bounding box center [110, 166] width 133 height 27
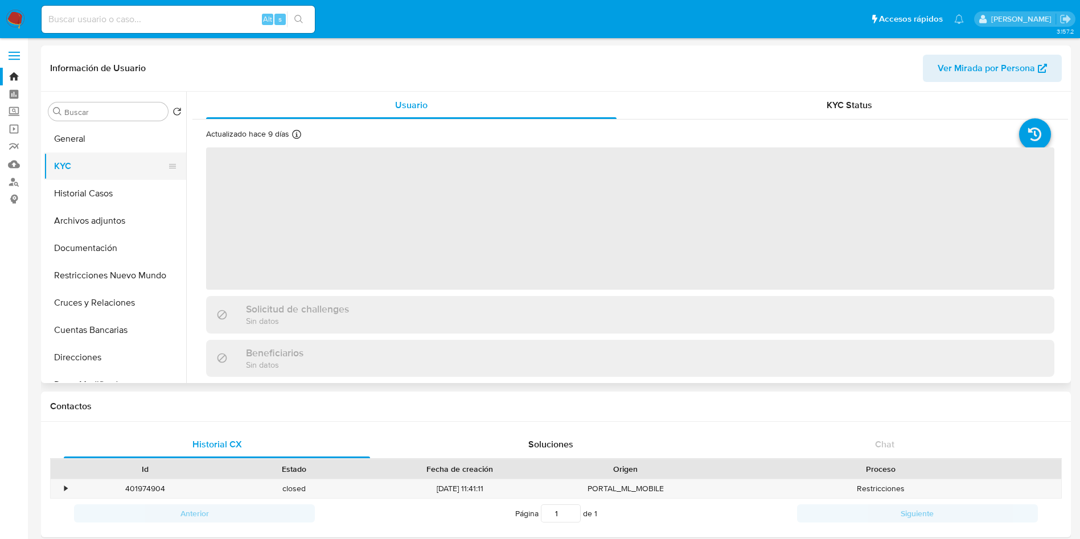
select select "10"
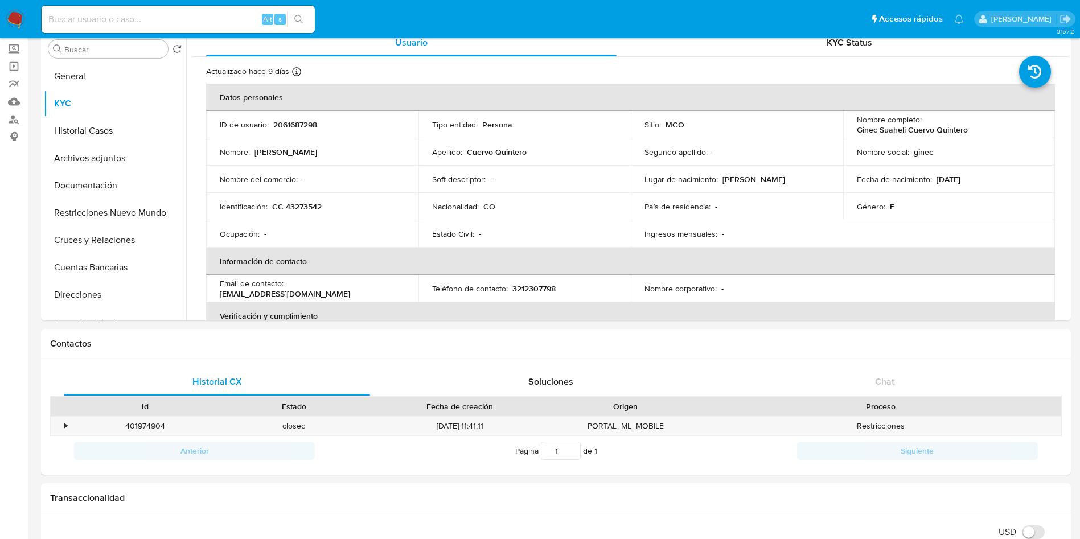
scroll to position [85, 0]
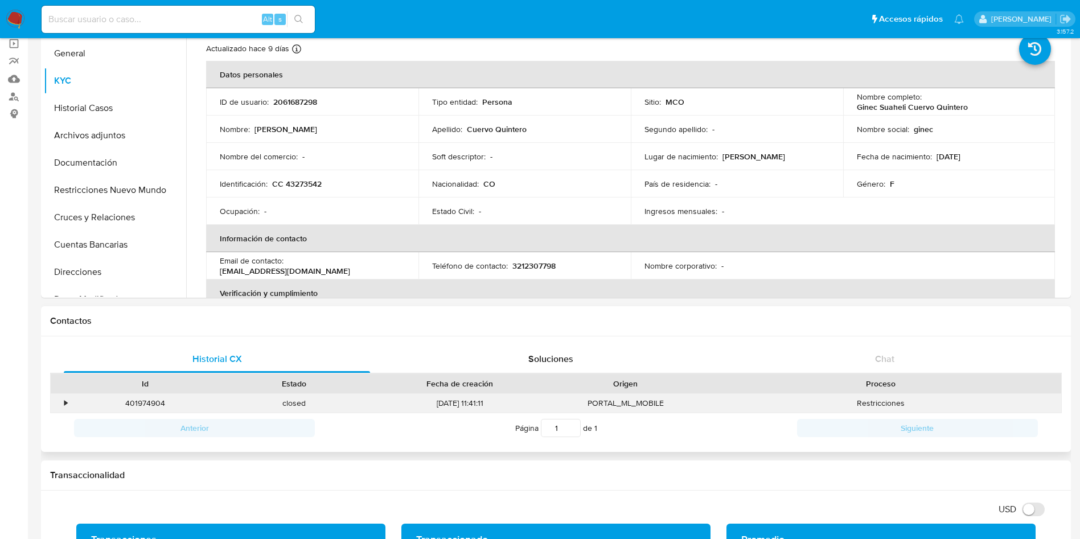
click at [68, 395] on div "•" at bounding box center [61, 403] width 20 height 19
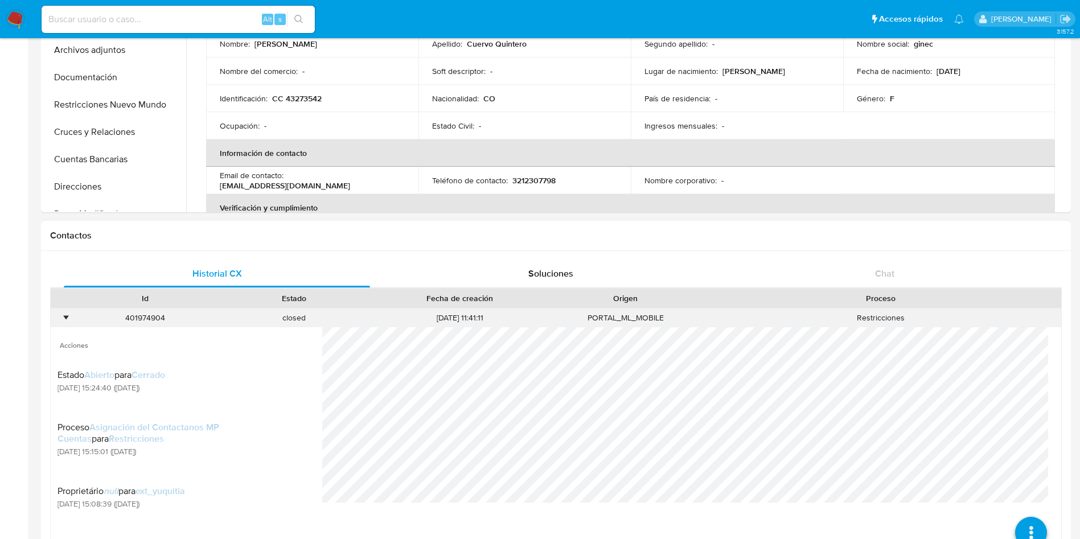
scroll to position [256, 0]
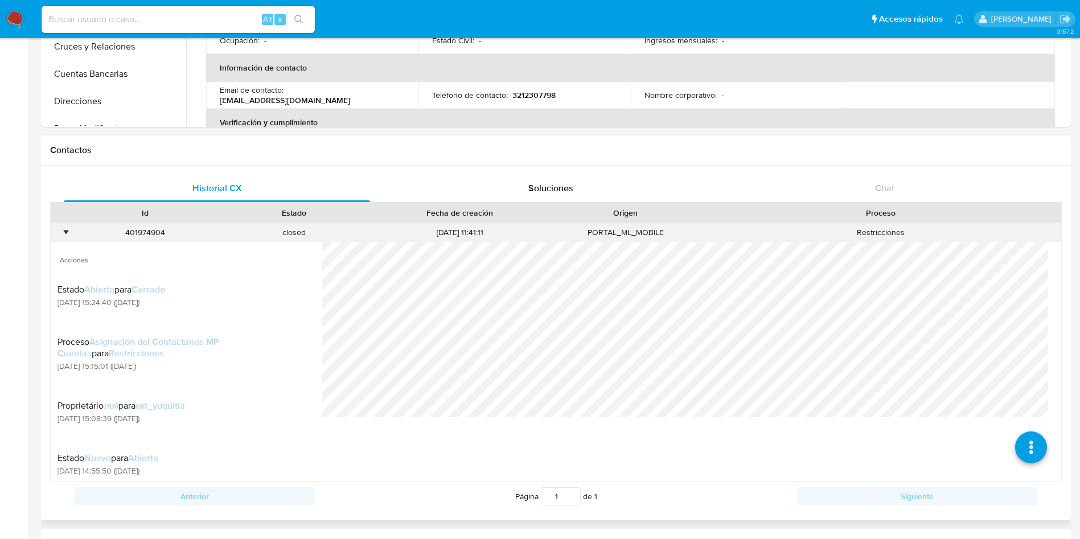
click at [60, 233] on div "•" at bounding box center [61, 232] width 20 height 19
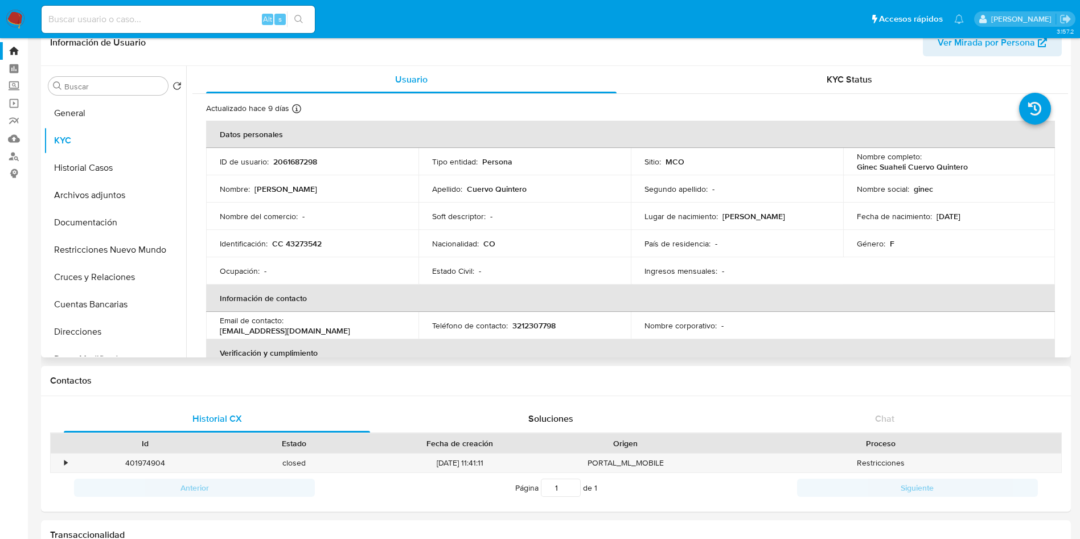
scroll to position [0, 0]
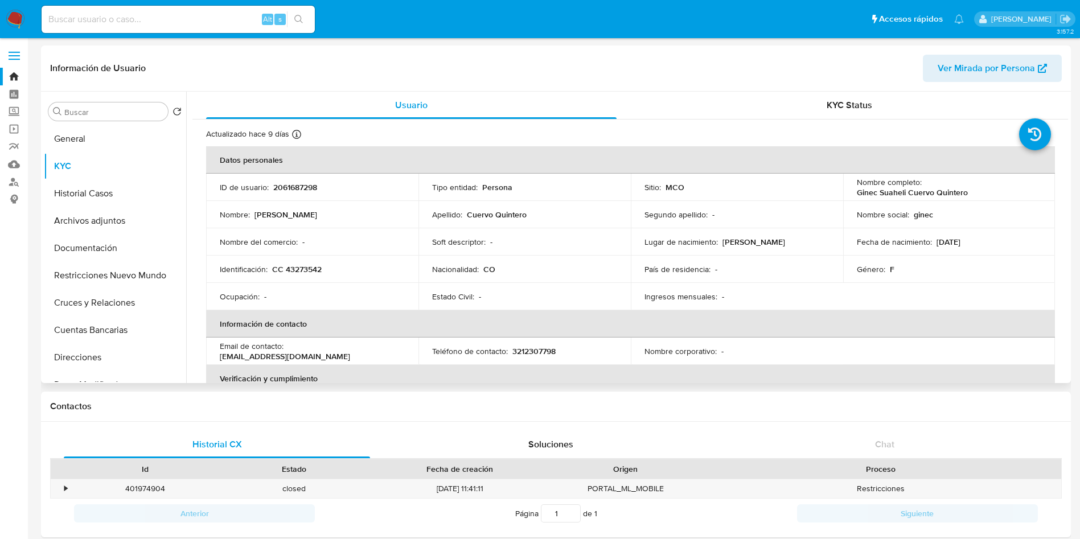
click at [304, 264] on p "CC 43273542" at bounding box center [297, 269] width 50 height 10
click at [313, 264] on p "CC 43273542" at bounding box center [297, 269] width 50 height 10
click at [304, 274] on p "CC 43273542" at bounding box center [297, 269] width 50 height 10
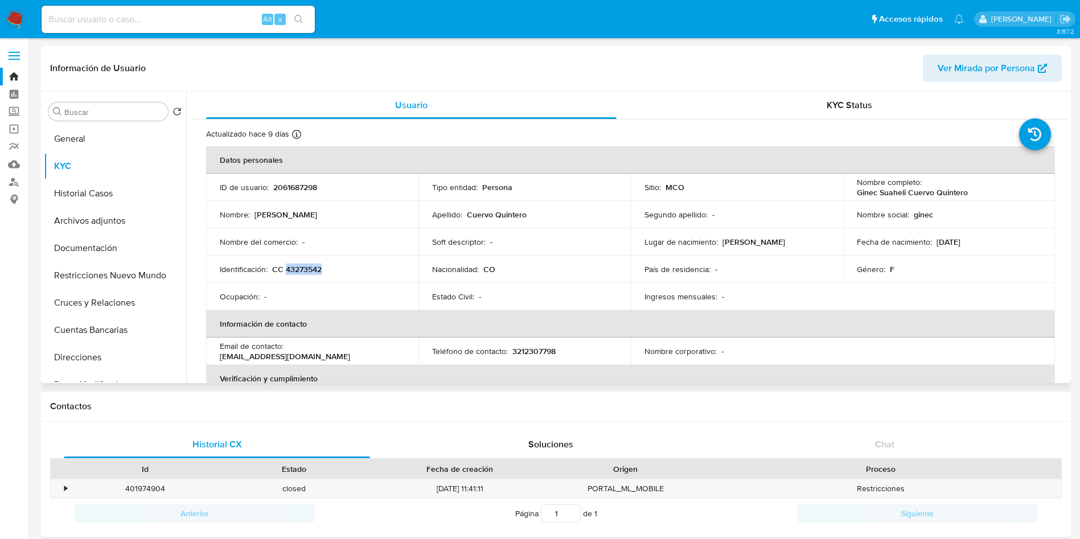
click at [304, 274] on p "CC 43273542" at bounding box center [297, 269] width 50 height 10
copy p "43273542"
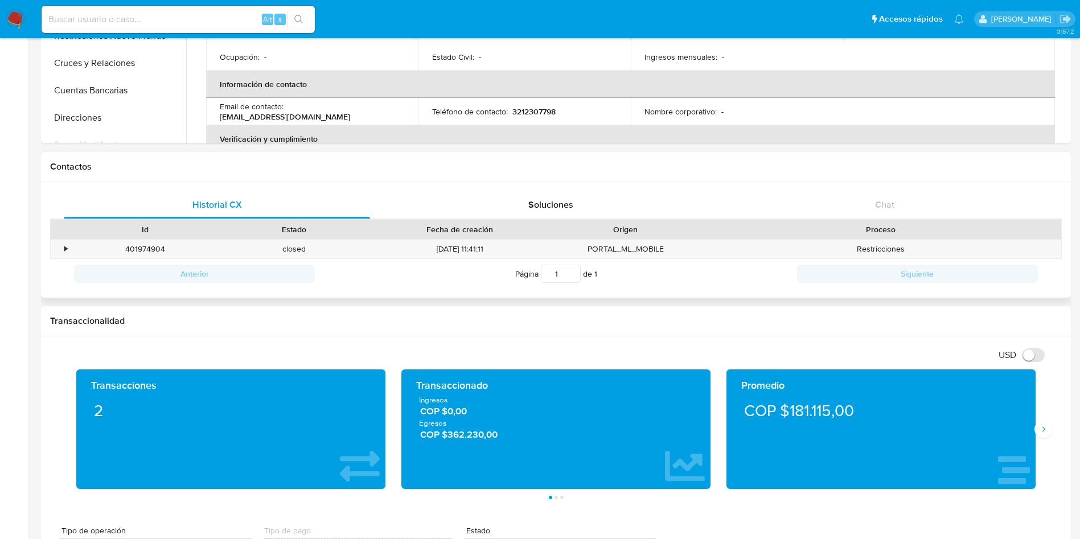
scroll to position [256, 0]
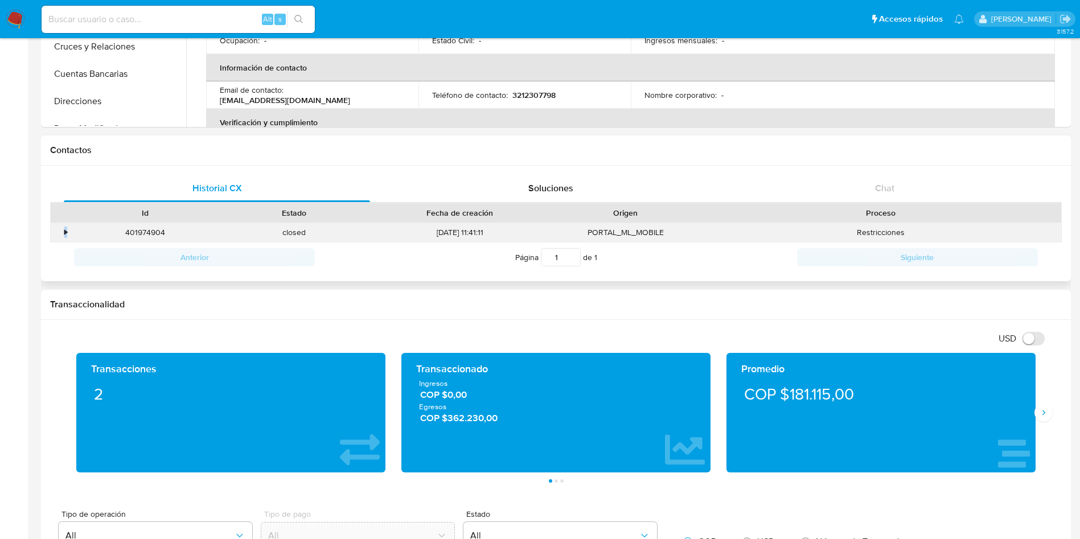
click at [63, 229] on div "•" at bounding box center [61, 232] width 20 height 19
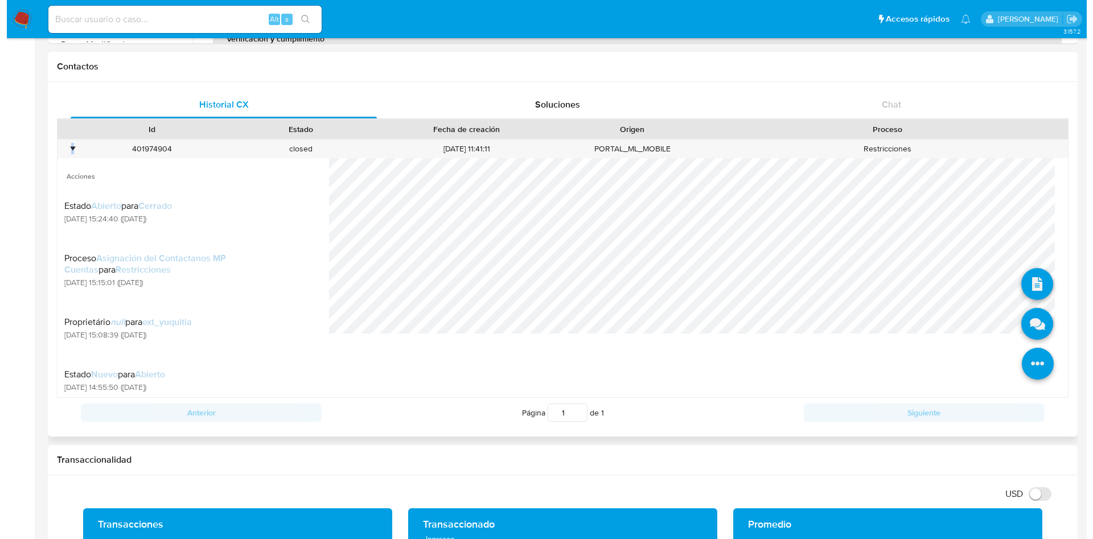
scroll to position [342, 0]
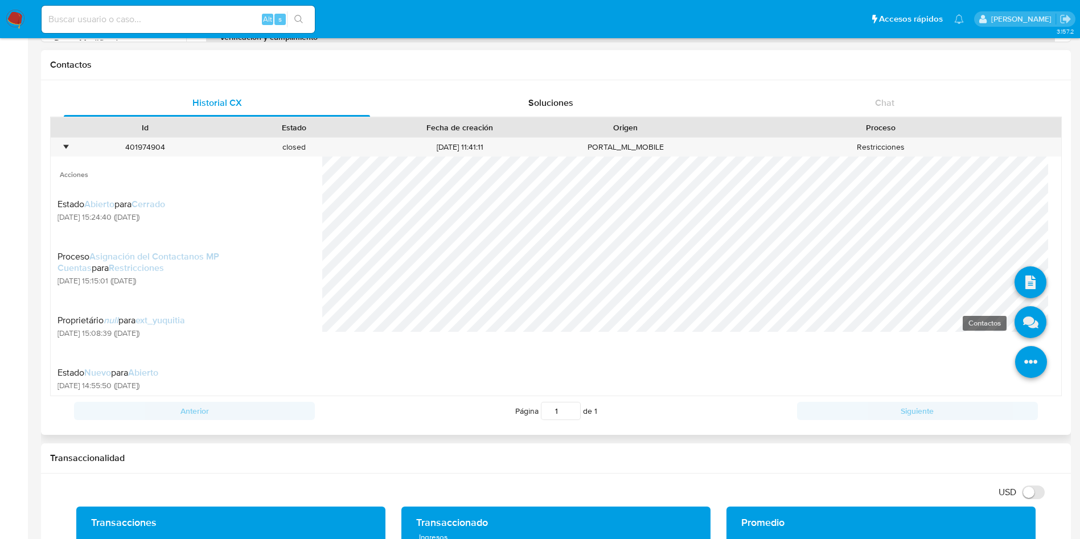
click at [1015, 316] on icon at bounding box center [1031, 322] width 32 height 32
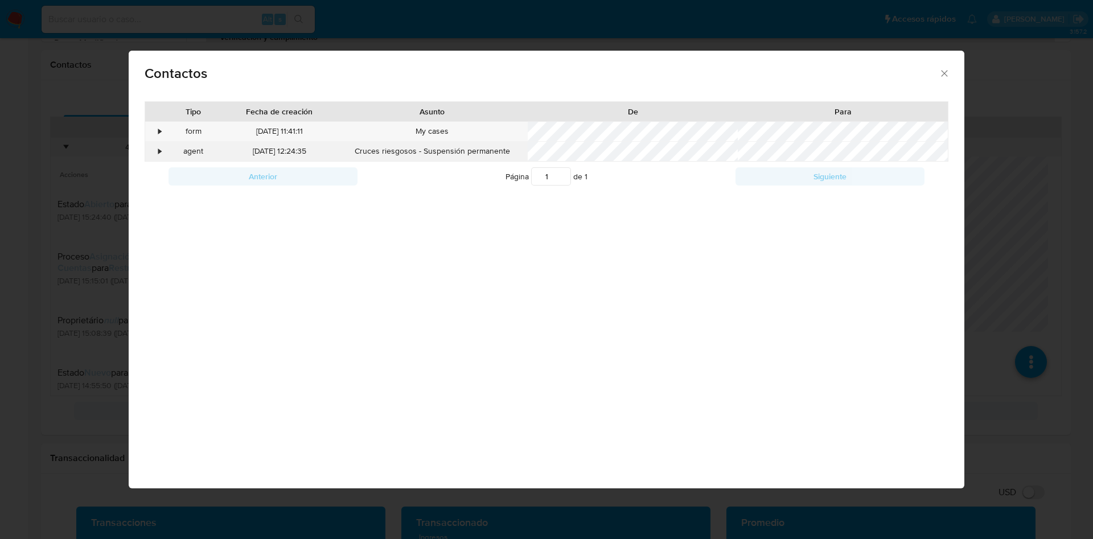
click at [154, 148] on div "•" at bounding box center [155, 151] width 20 height 19
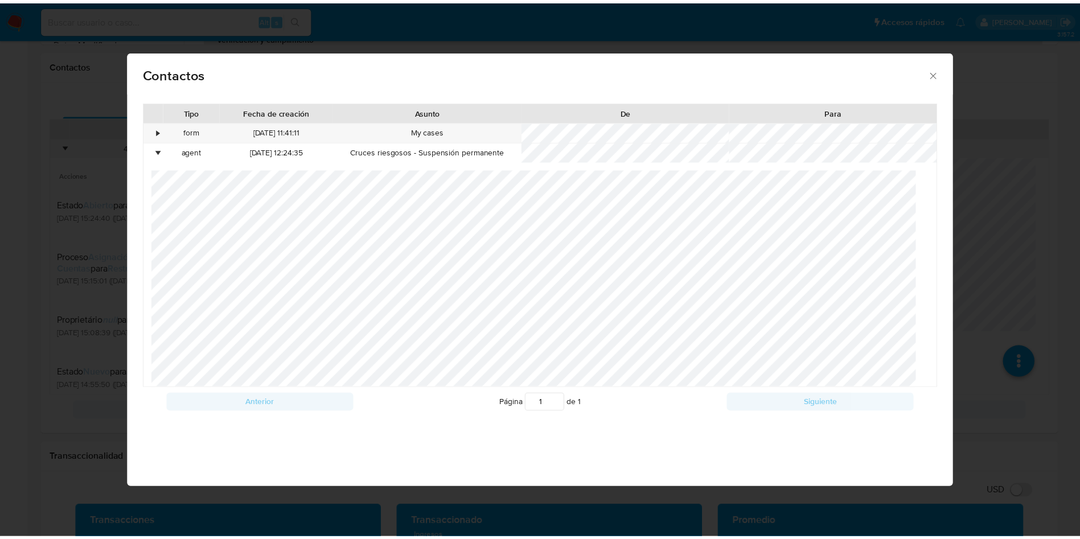
scroll to position [60, 0]
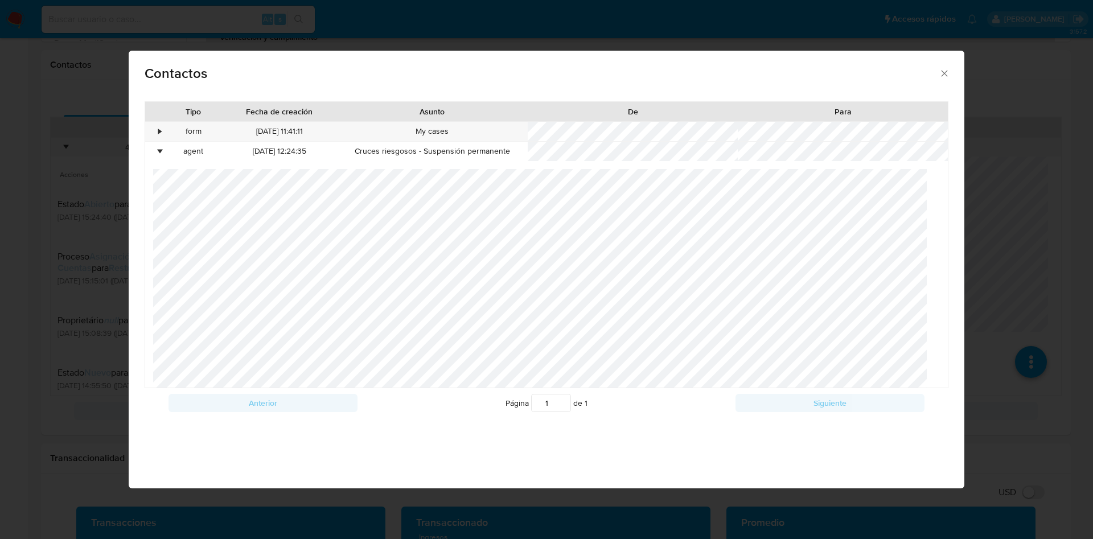
click at [18, 228] on div "Contactos Tipo Fecha de creación Asunto De Para • form 25/08/2025 11:41:11 My c…" at bounding box center [546, 269] width 1093 height 539
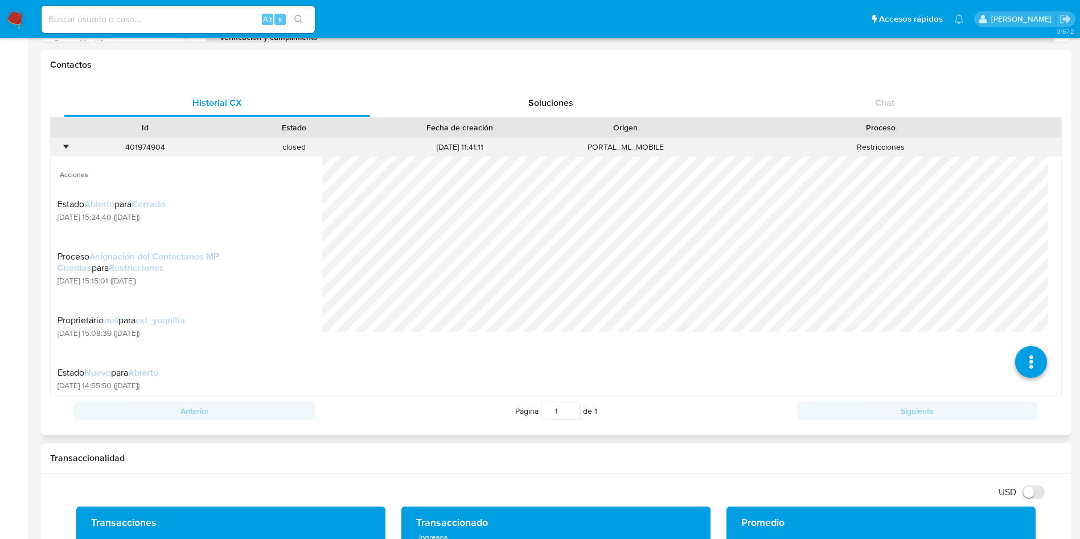
click at [68, 142] on div "•" at bounding box center [61, 147] width 20 height 19
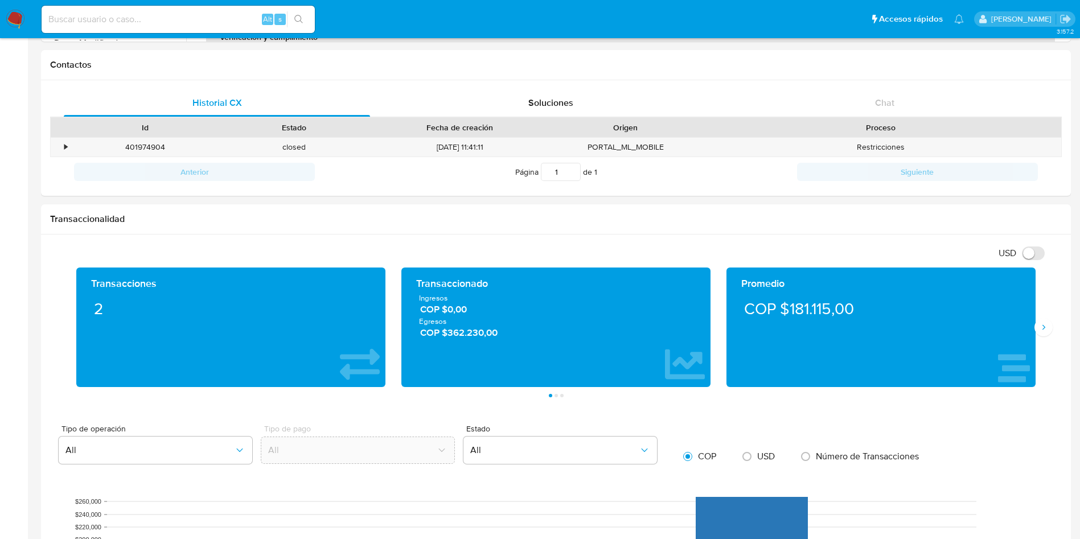
click at [10, 19] on img at bounding box center [15, 19] width 19 height 19
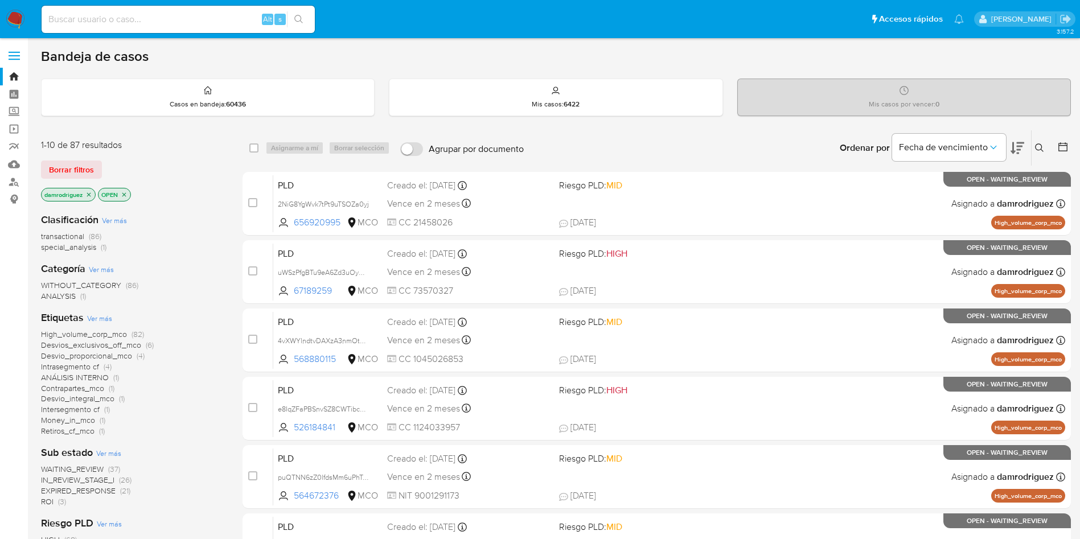
click at [58, 502] on span "(3)" at bounding box center [62, 501] width 8 height 11
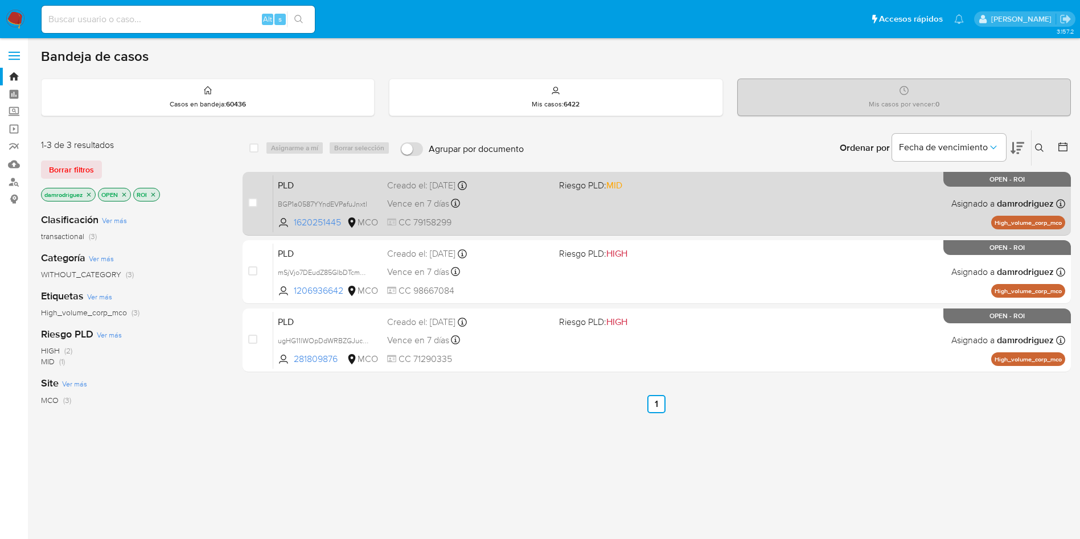
click at [348, 181] on span "PLD" at bounding box center [328, 184] width 100 height 15
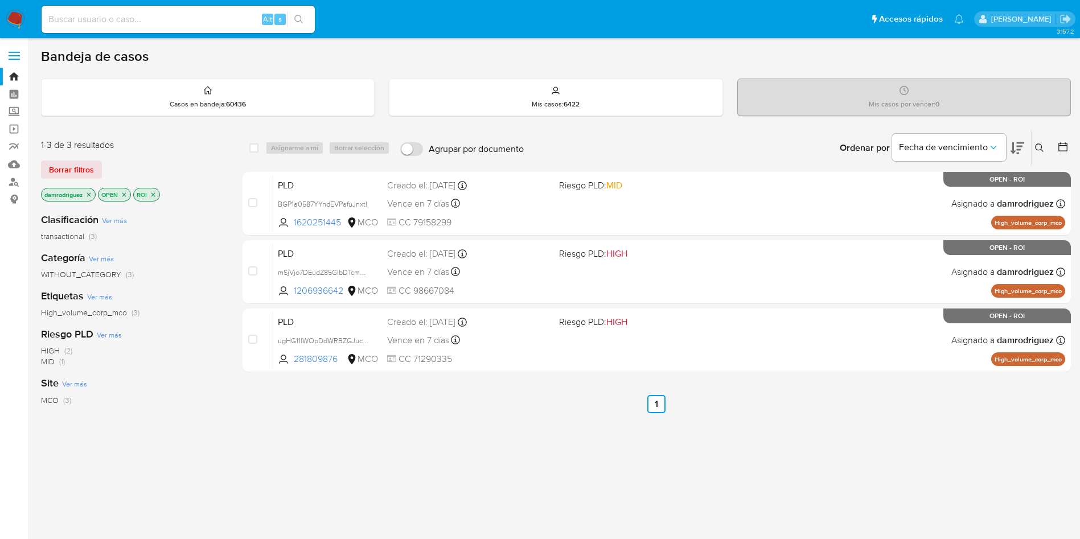
click at [1018, 147] on icon at bounding box center [1018, 148] width 14 height 12
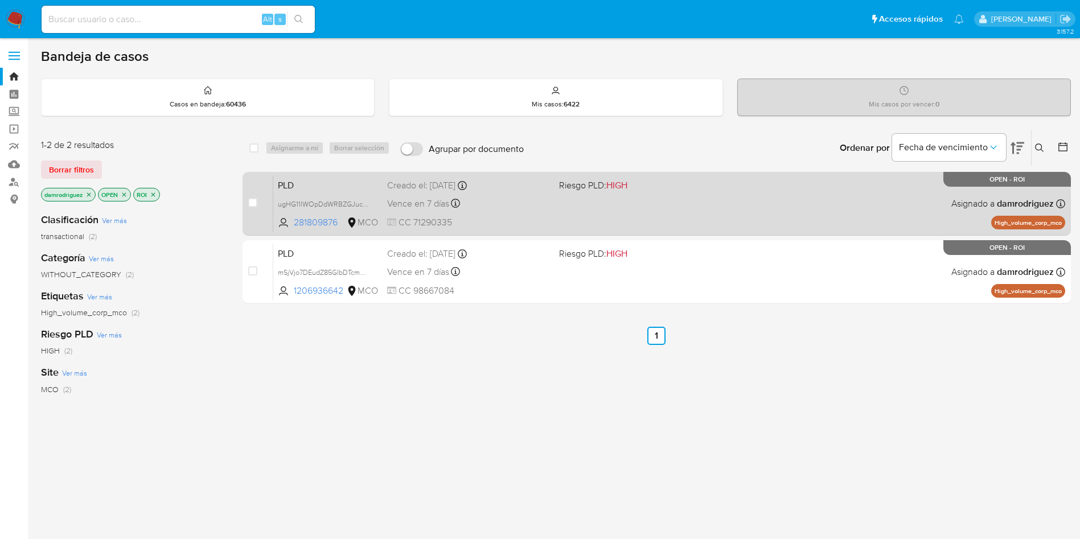
click at [335, 183] on span "PLD" at bounding box center [328, 184] width 100 height 15
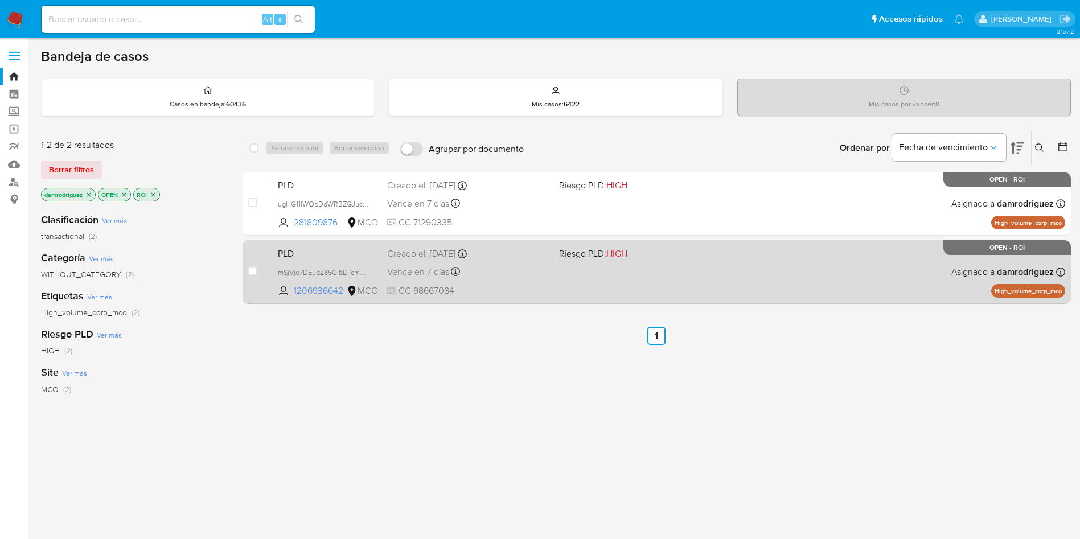
click at [309, 260] on span "PLD" at bounding box center [328, 252] width 100 height 15
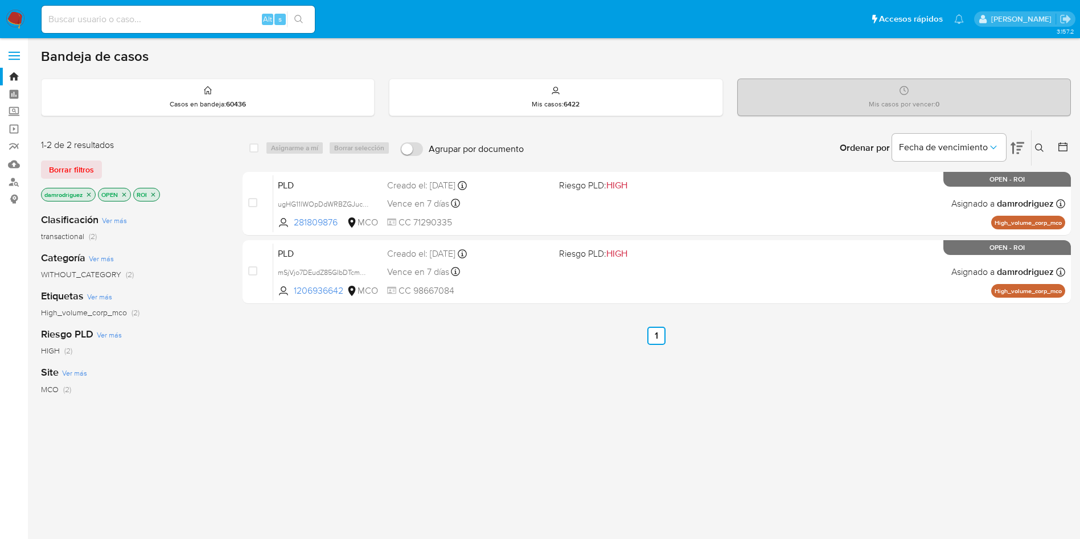
click at [19, 22] on img at bounding box center [15, 19] width 19 height 19
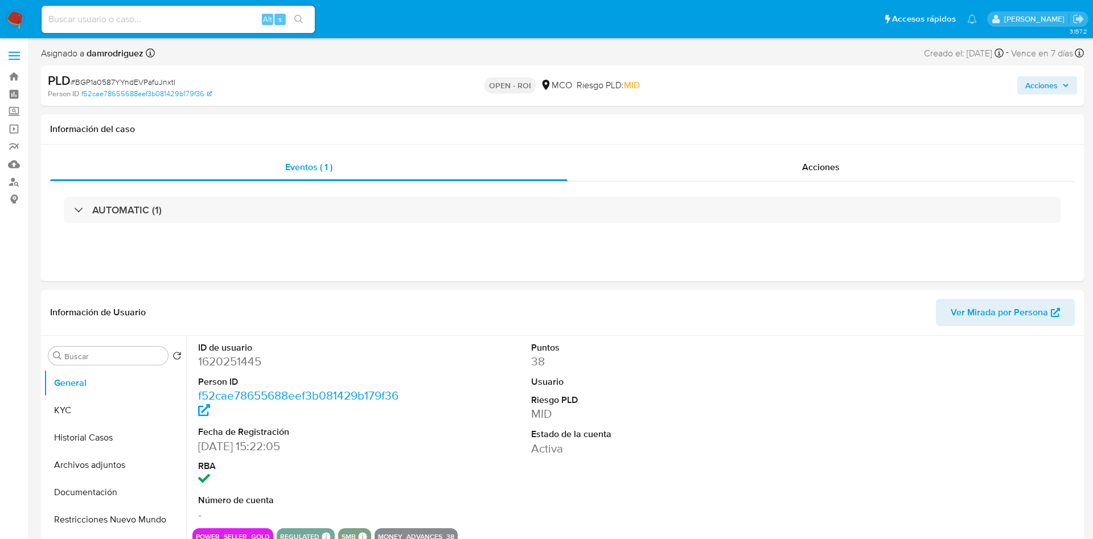
select select "10"
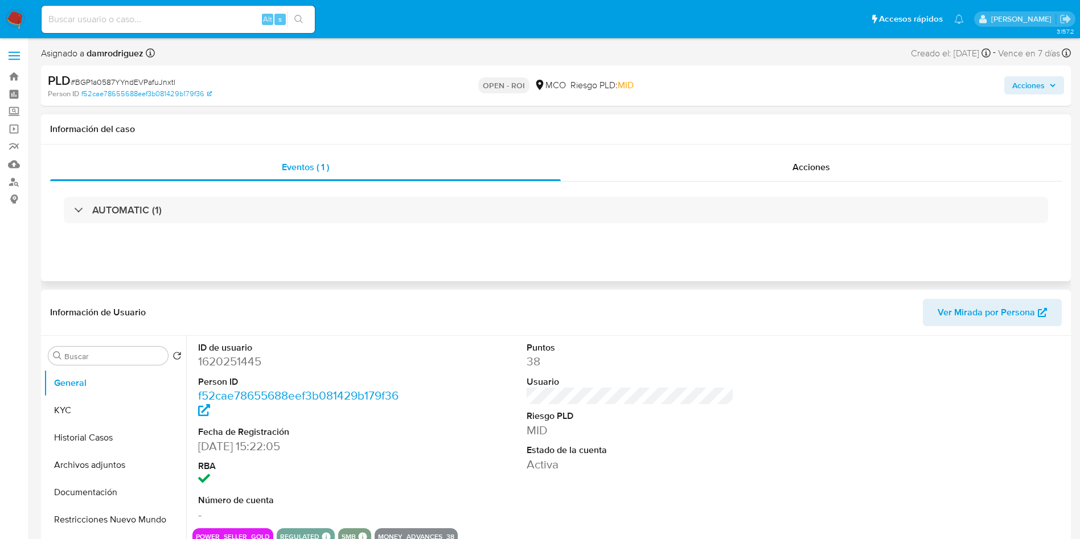
click at [728, 188] on div "AUTOMATIC (1)" at bounding box center [556, 210] width 1012 height 57
click at [732, 182] on div "AUTOMATIC (1)" at bounding box center [556, 210] width 1012 height 57
click at [730, 172] on div "Acciones" at bounding box center [811, 167] width 501 height 27
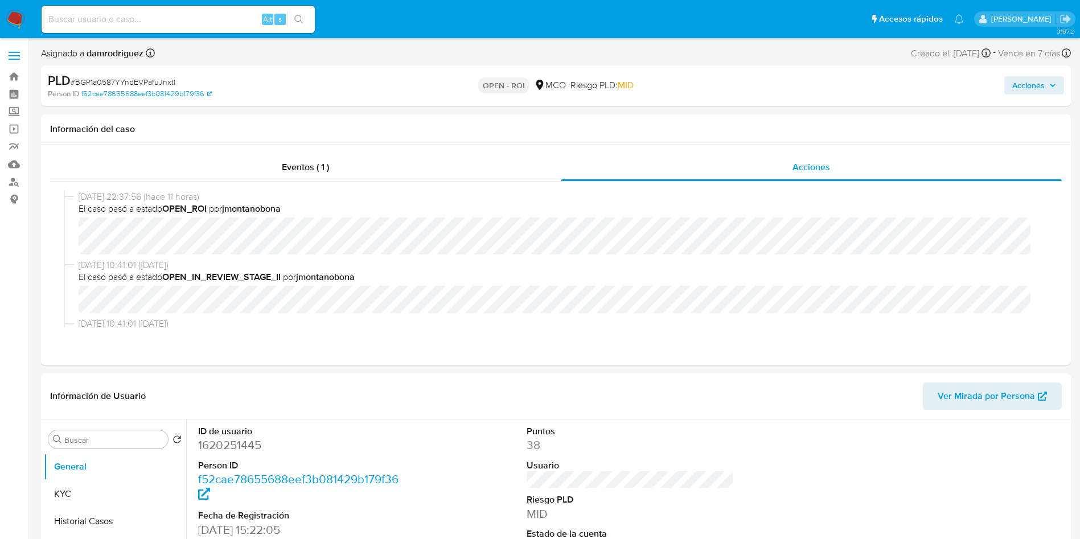
click at [1028, 79] on span "Acciones" at bounding box center [1028, 85] width 32 height 18
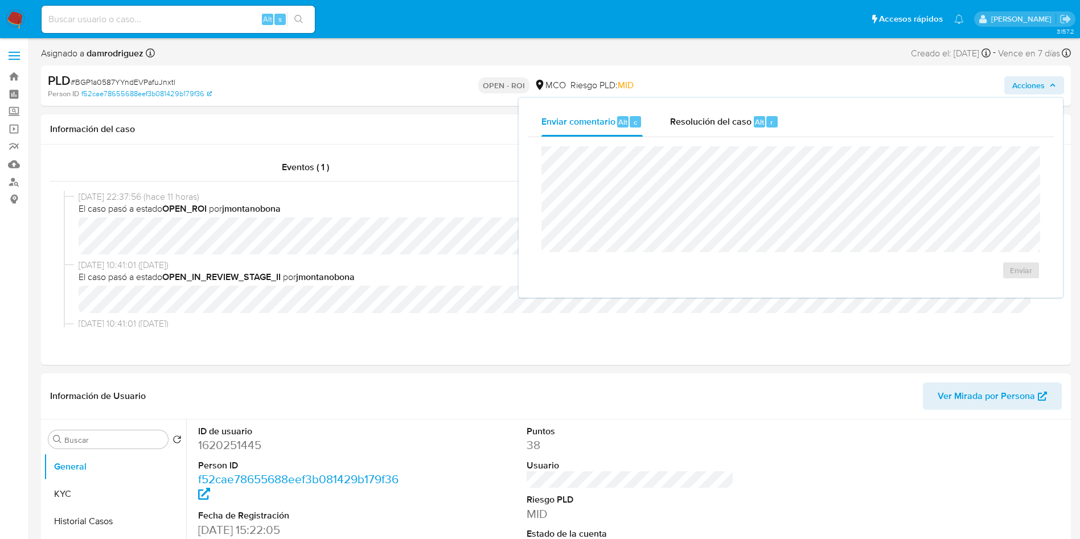
click at [1027, 82] on span "Acciones" at bounding box center [1028, 85] width 32 height 18
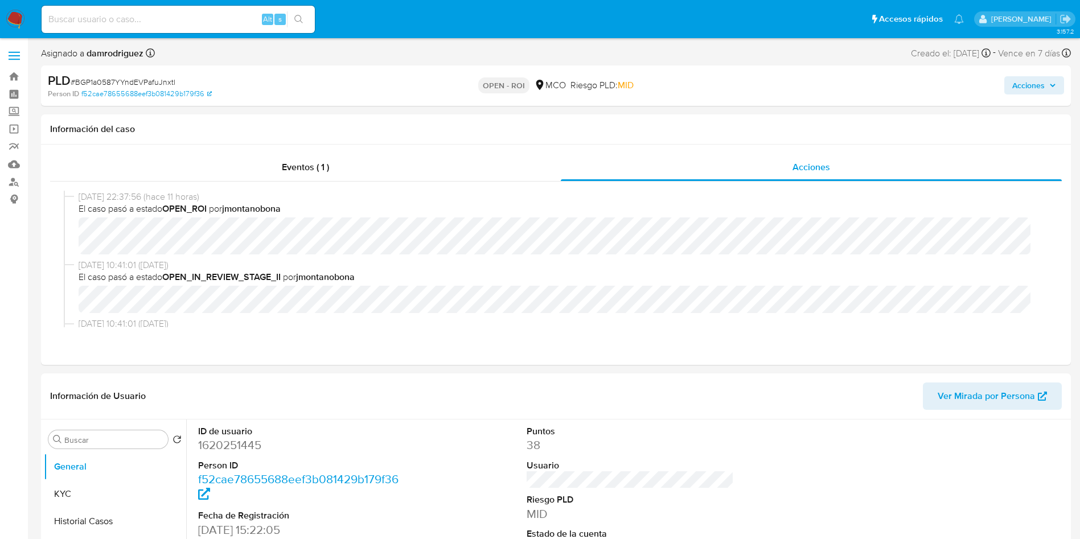
click at [1027, 82] on span "Acciones" at bounding box center [1028, 85] width 32 height 18
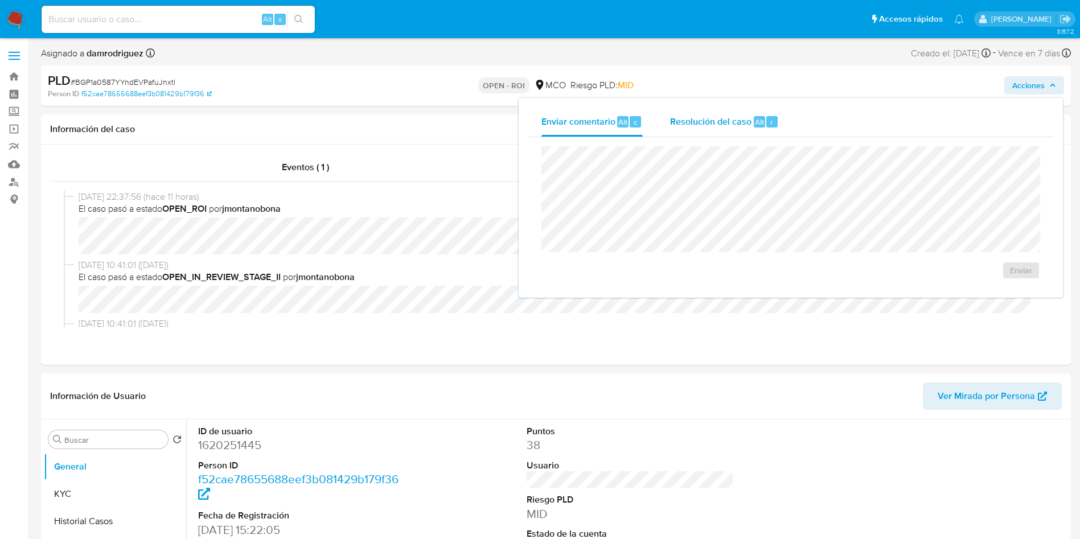
click at [737, 133] on div "Resolución del caso Alt r" at bounding box center [724, 122] width 109 height 30
click at [978, 288] on span "ROI" at bounding box center [989, 281] width 56 height 25
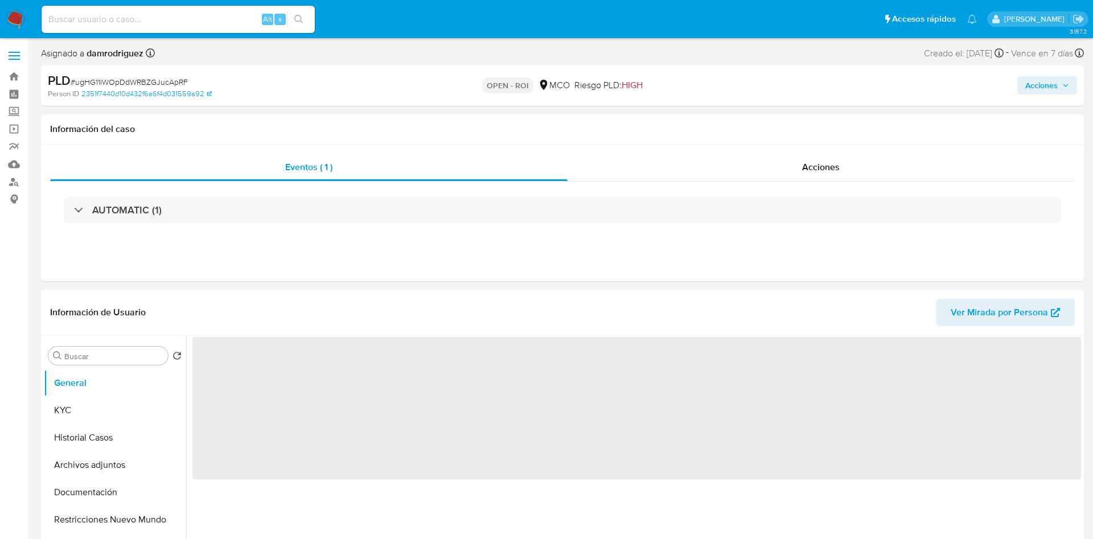
select select "10"
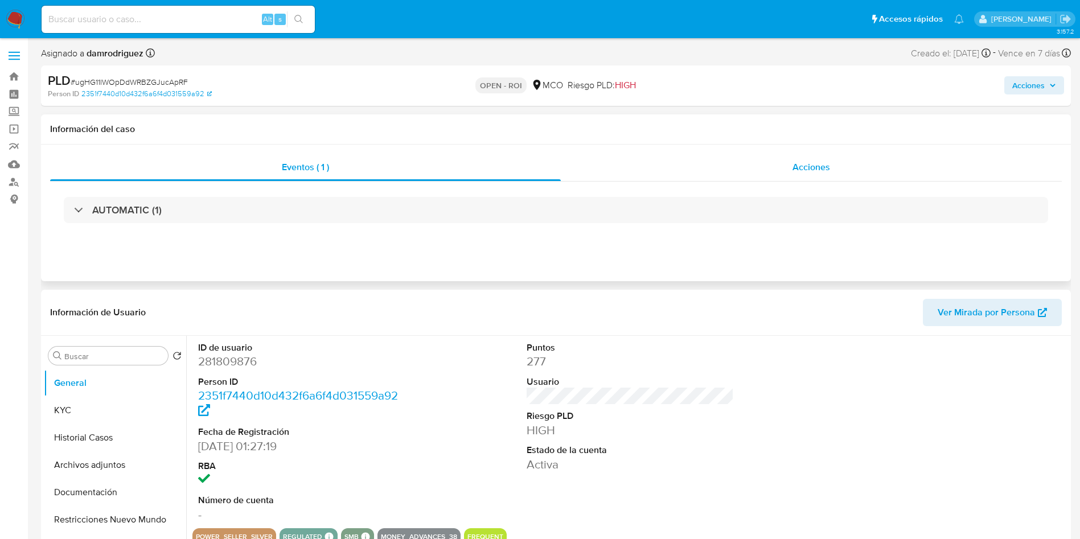
click at [819, 162] on span "Acciones" at bounding box center [812, 167] width 38 height 13
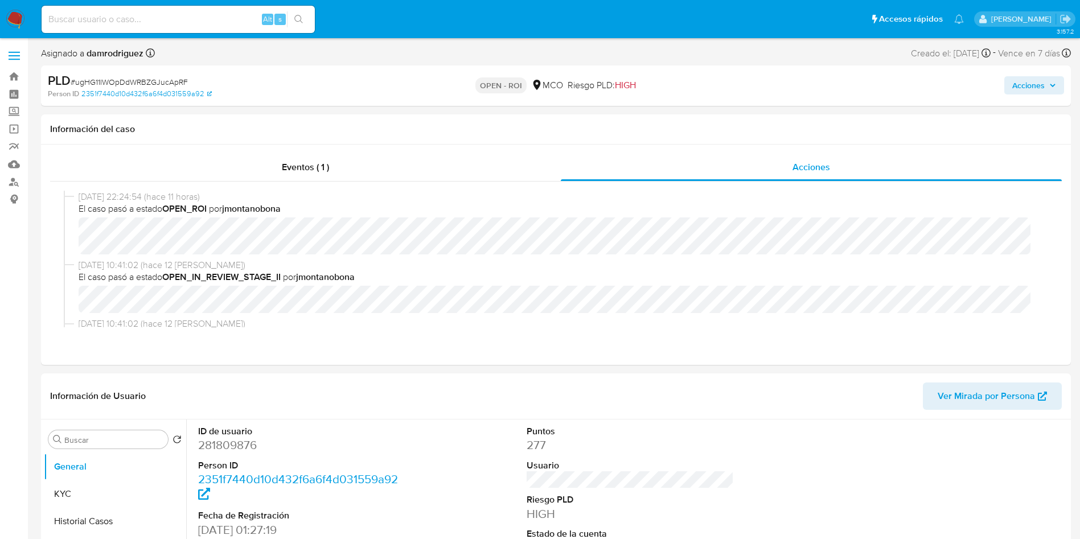
click at [1034, 74] on div "Acciones" at bounding box center [896, 85] width 336 height 27
click at [1017, 96] on div "Acciones" at bounding box center [896, 85] width 336 height 27
click at [1020, 83] on span "Acciones" at bounding box center [1028, 85] width 32 height 18
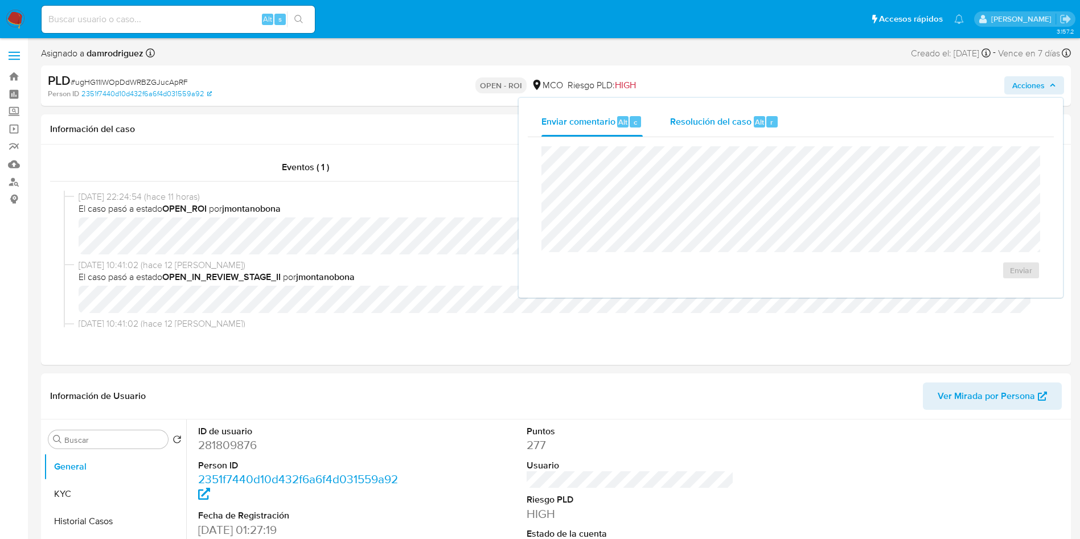
click at [698, 136] on div "Resolución del caso Alt r" at bounding box center [724, 122] width 109 height 30
click at [1010, 284] on span "ROI" at bounding box center [989, 281] width 56 height 25
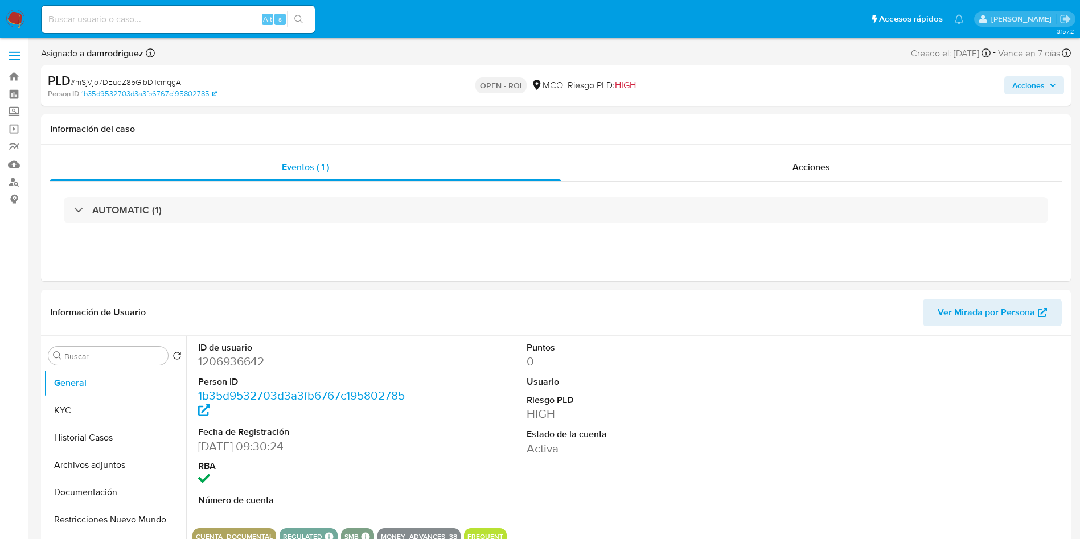
select select "10"
click at [798, 158] on div "Acciones" at bounding box center [811, 167] width 501 height 27
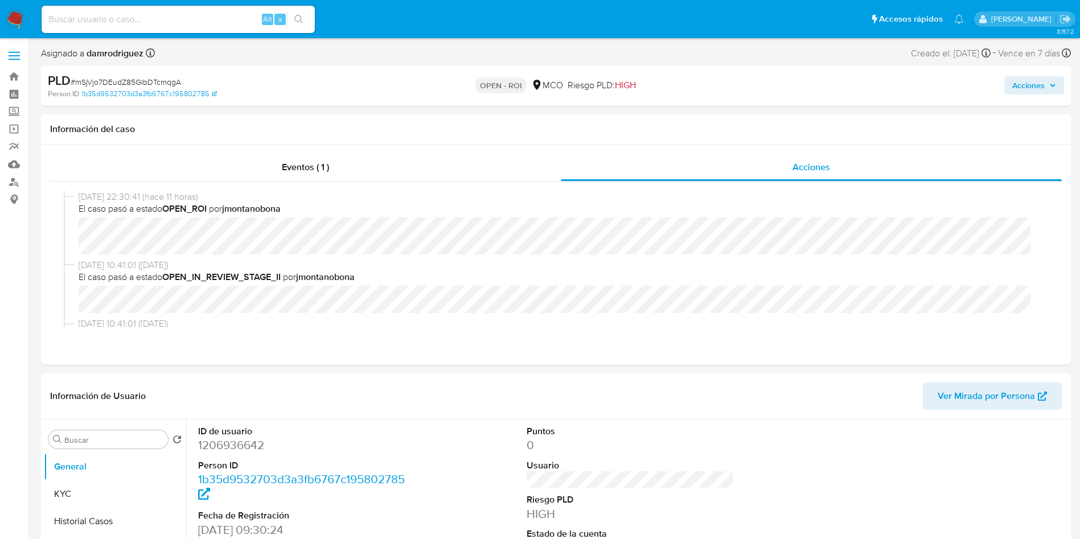
click at [1031, 79] on span "Acciones" at bounding box center [1028, 85] width 32 height 18
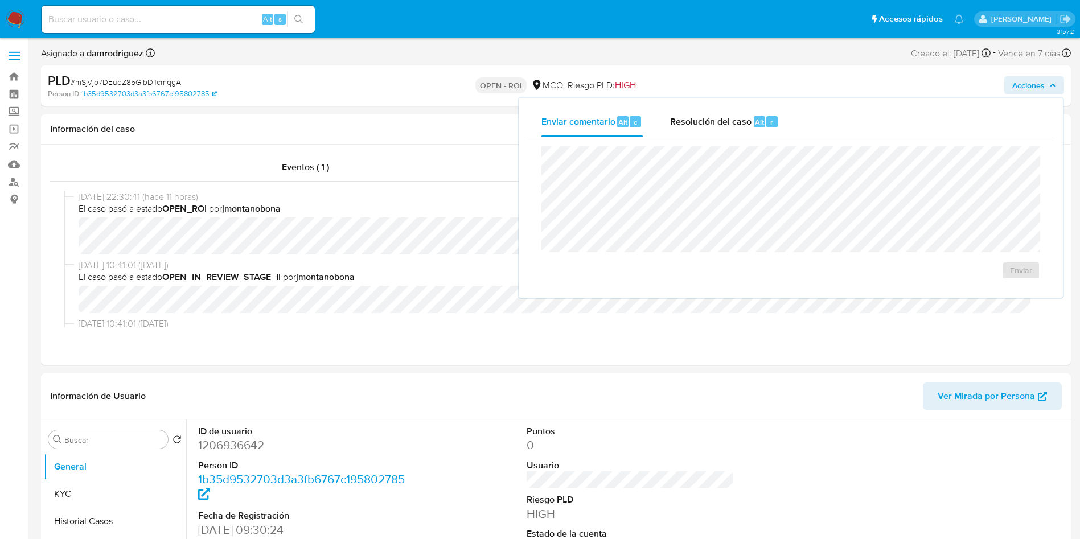
click at [715, 139] on div "Enviar" at bounding box center [791, 212] width 526 height 151
click at [713, 129] on div "Resolución del caso Alt r" at bounding box center [724, 122] width 109 height 30
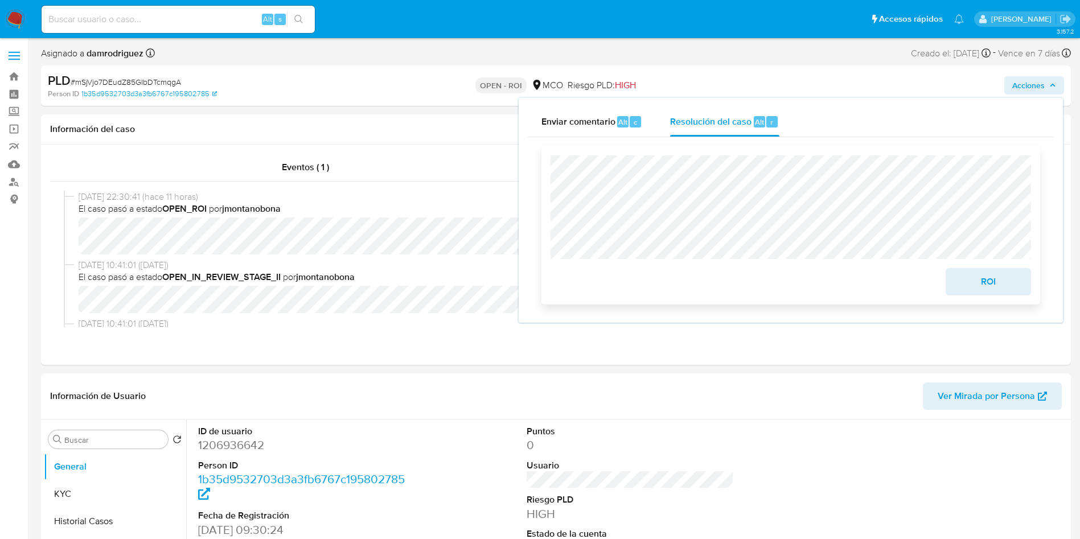
click at [975, 282] on span "ROI" at bounding box center [989, 281] width 56 height 25
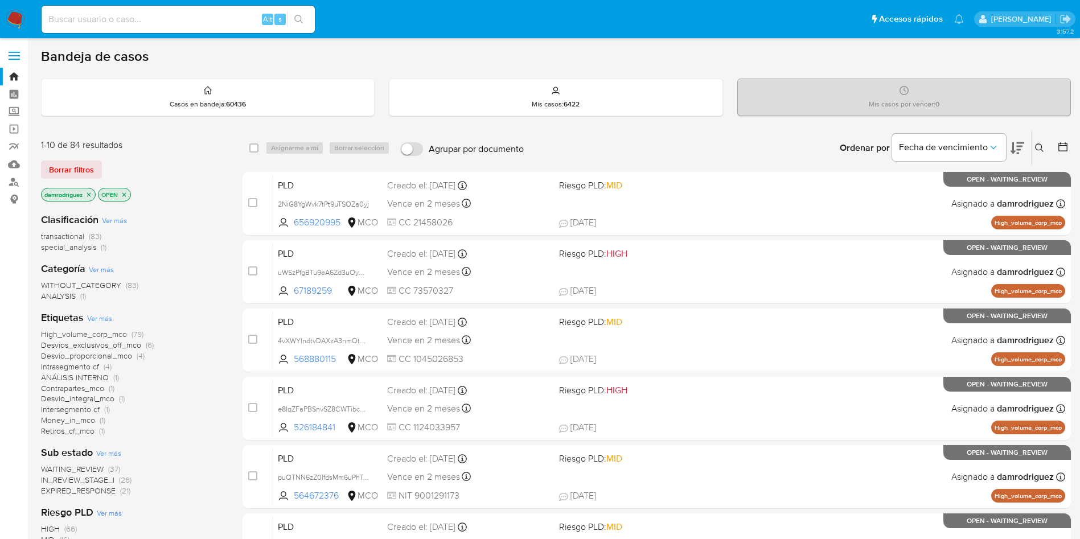
click at [91, 195] on icon "close-filter" at bounding box center [89, 194] width 4 height 4
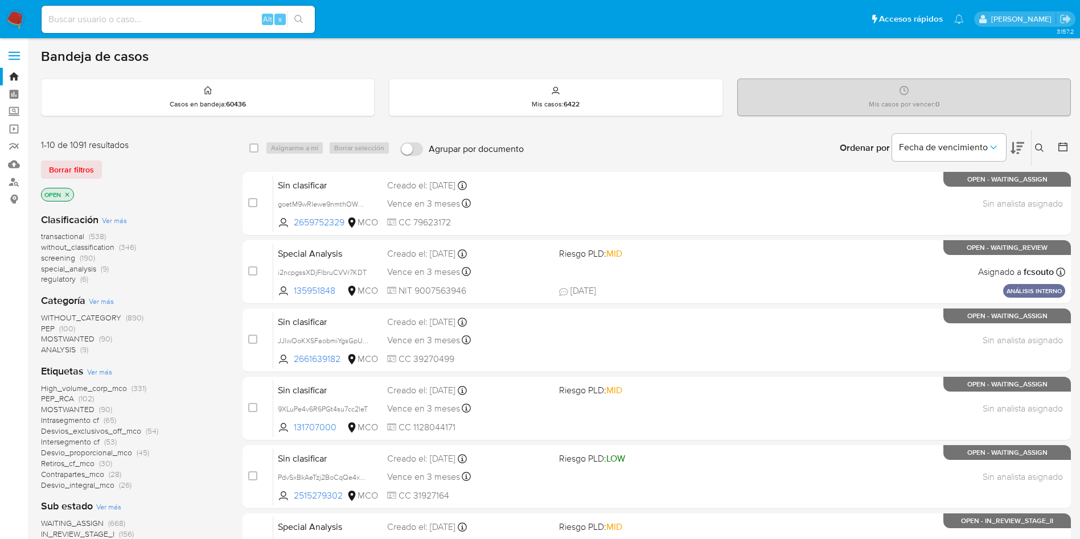
click at [1065, 147] on icon at bounding box center [1062, 146] width 11 height 11
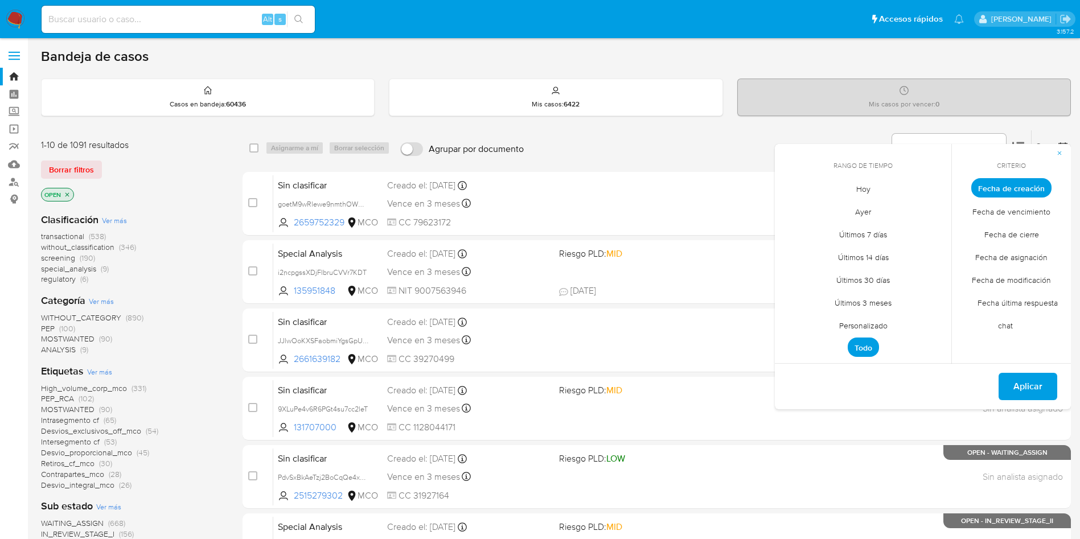
click at [870, 321] on span "Personalizado" at bounding box center [863, 325] width 72 height 23
click at [797, 208] on icon "Mes anterior" at bounding box center [793, 209] width 14 height 14
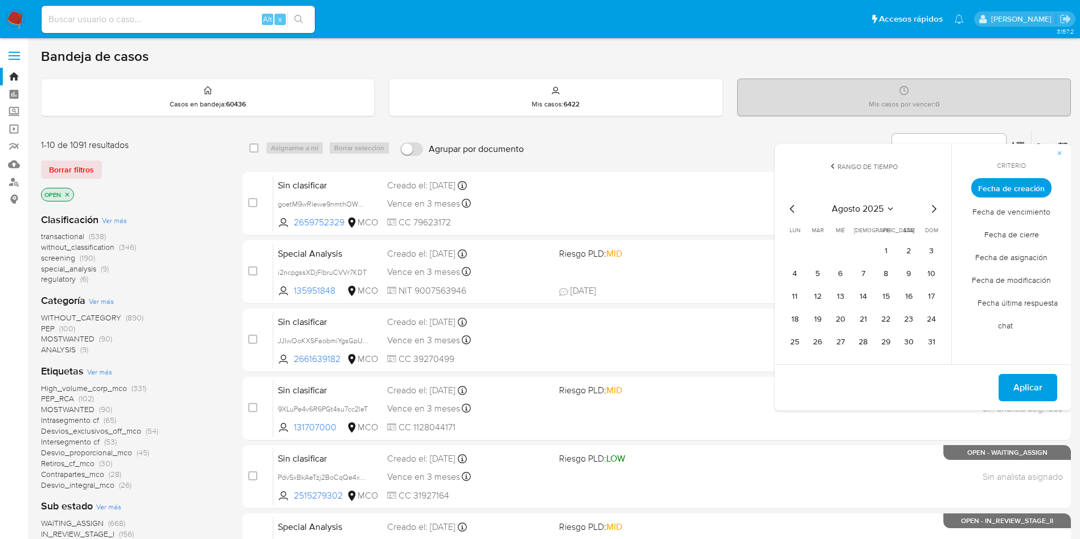
click at [790, 208] on icon "Mes anterior" at bounding box center [793, 209] width 14 height 14
click at [789, 297] on button "9" at bounding box center [795, 297] width 18 height 18
click at [887, 290] on button "13" at bounding box center [886, 297] width 18 height 18
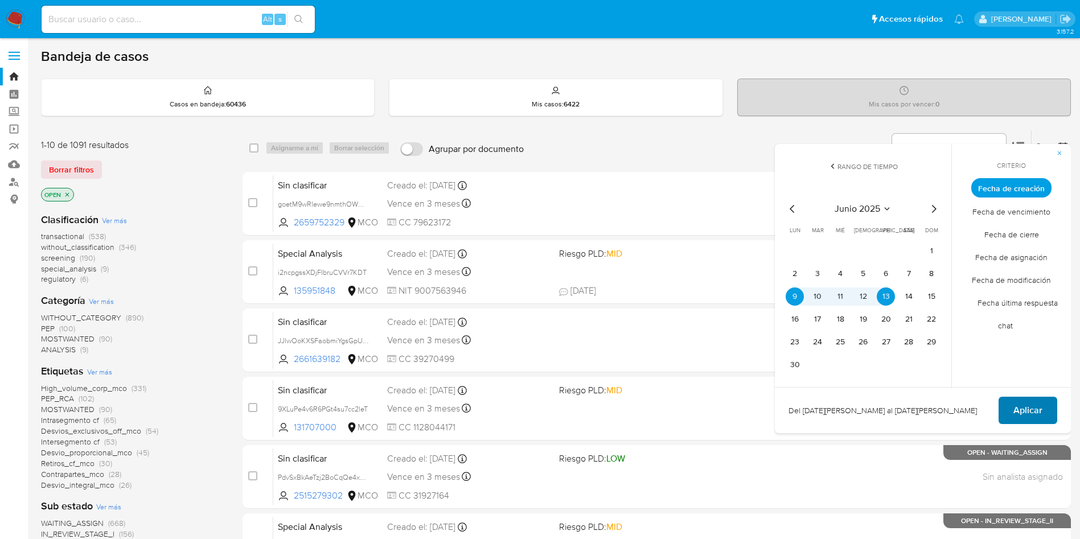
click at [1025, 409] on span "Aplicar" at bounding box center [1028, 410] width 29 height 25
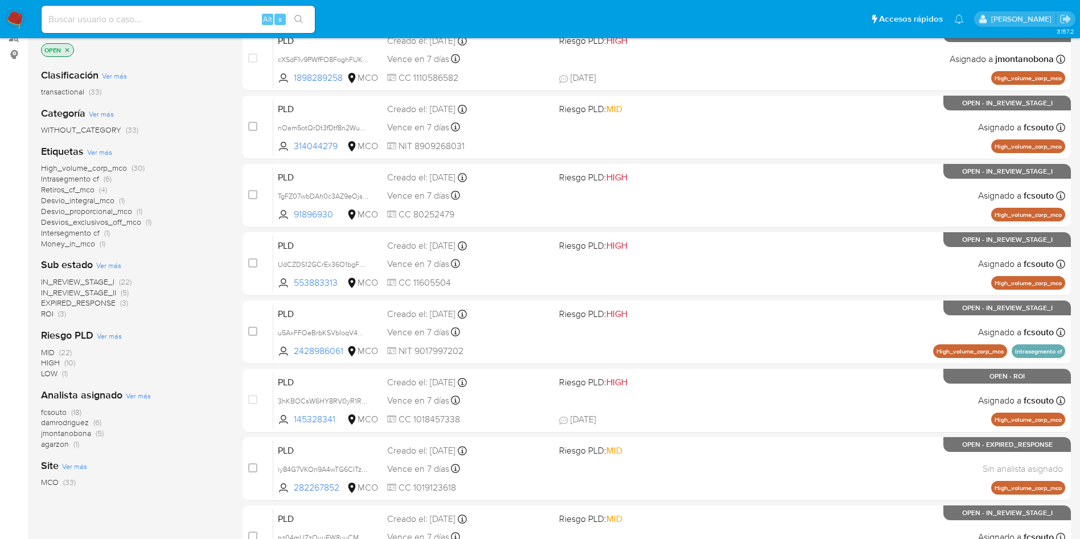
scroll to position [171, 0]
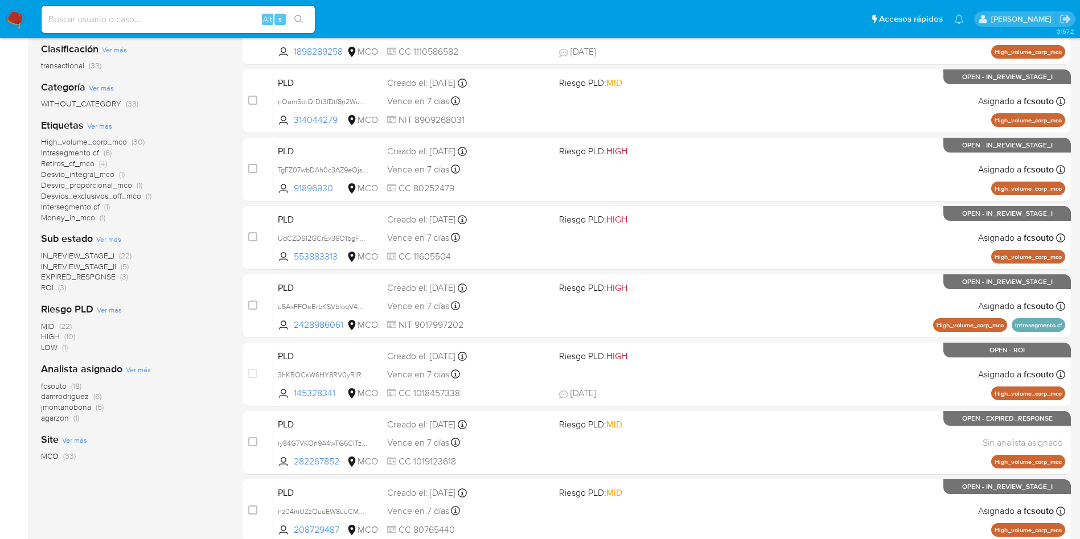
click at [47, 421] on span "agarzon" at bounding box center [55, 417] width 28 height 11
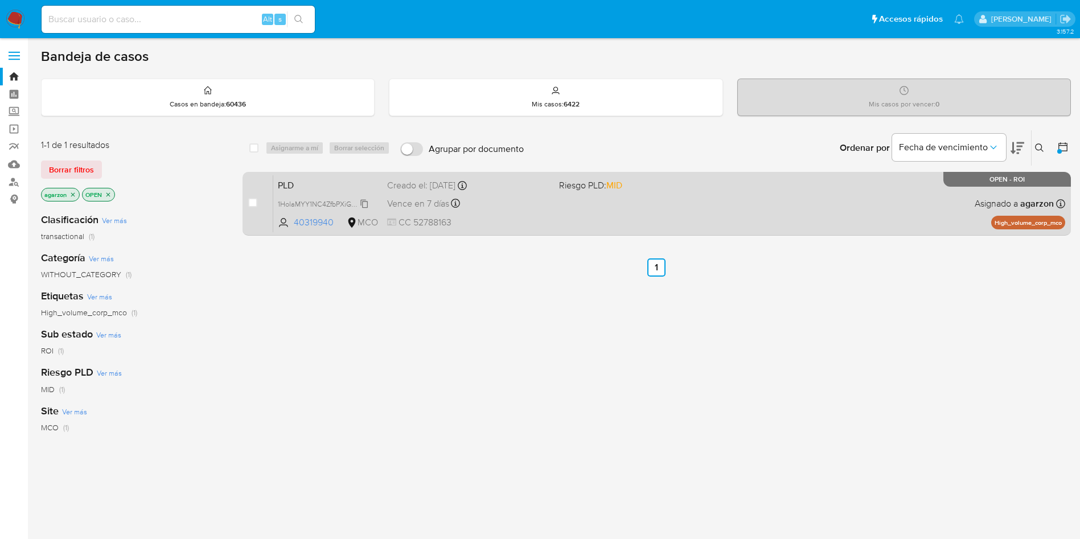
click at [346, 206] on span "1HolaMYY1NC4ZfbPXiGxhbyf" at bounding box center [323, 203] width 90 height 13
click at [297, 180] on span "PLD" at bounding box center [328, 184] width 100 height 15
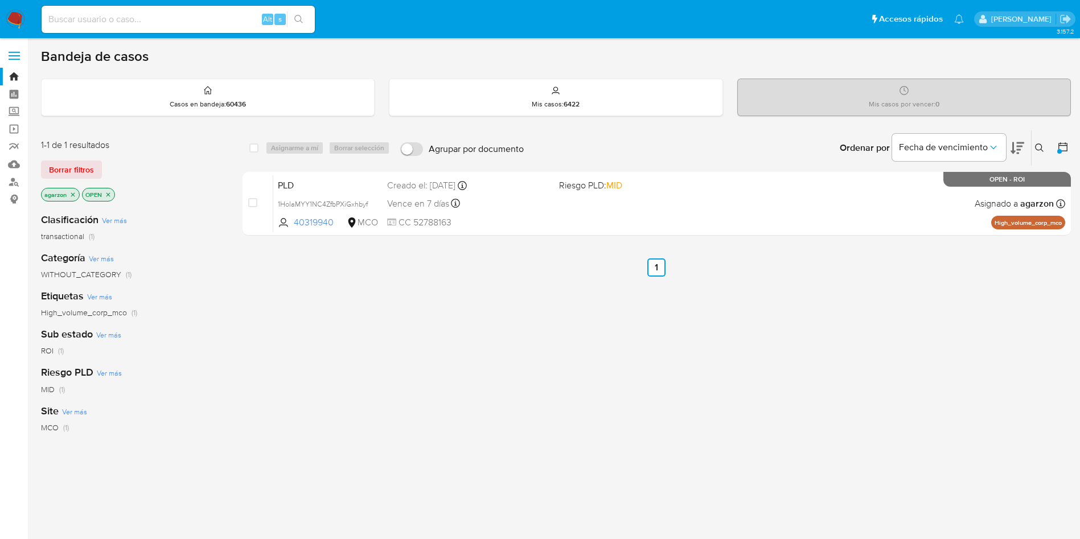
click at [13, 18] on img at bounding box center [15, 19] width 19 height 19
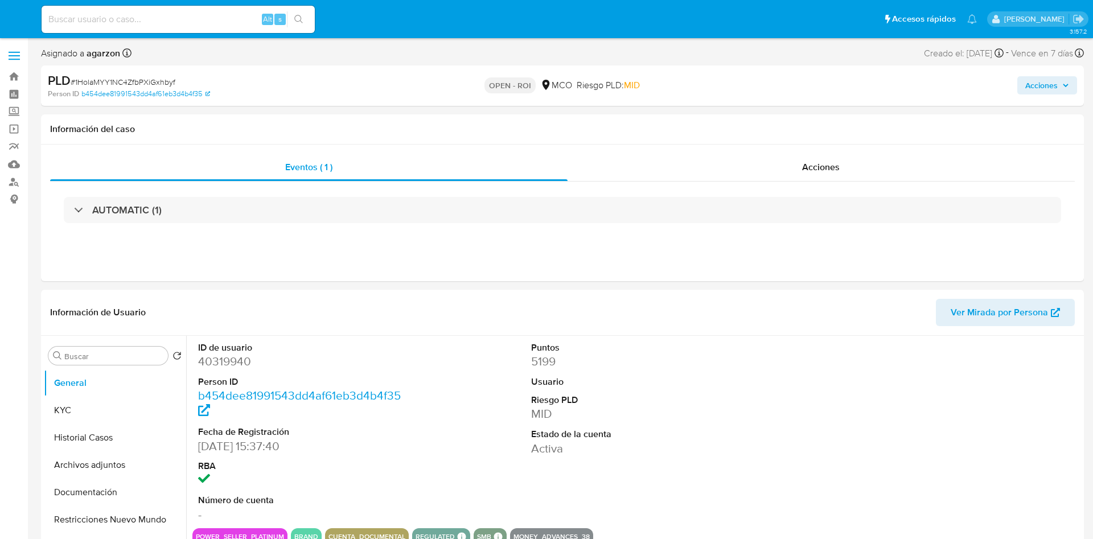
select select "10"
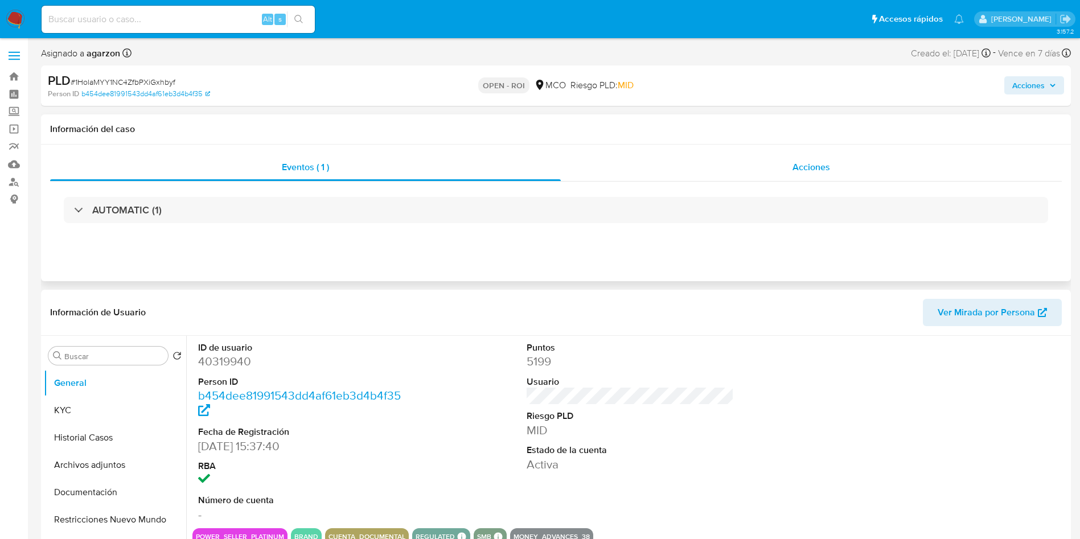
click at [814, 166] on span "Acciones" at bounding box center [812, 167] width 38 height 13
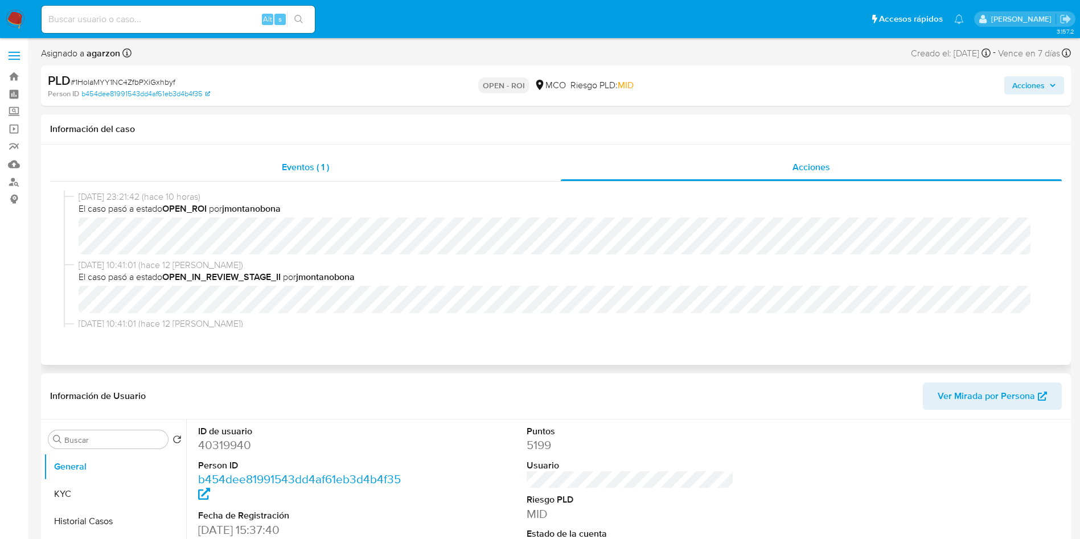
click at [375, 159] on div "Eventos ( 1 )" at bounding box center [305, 167] width 511 height 27
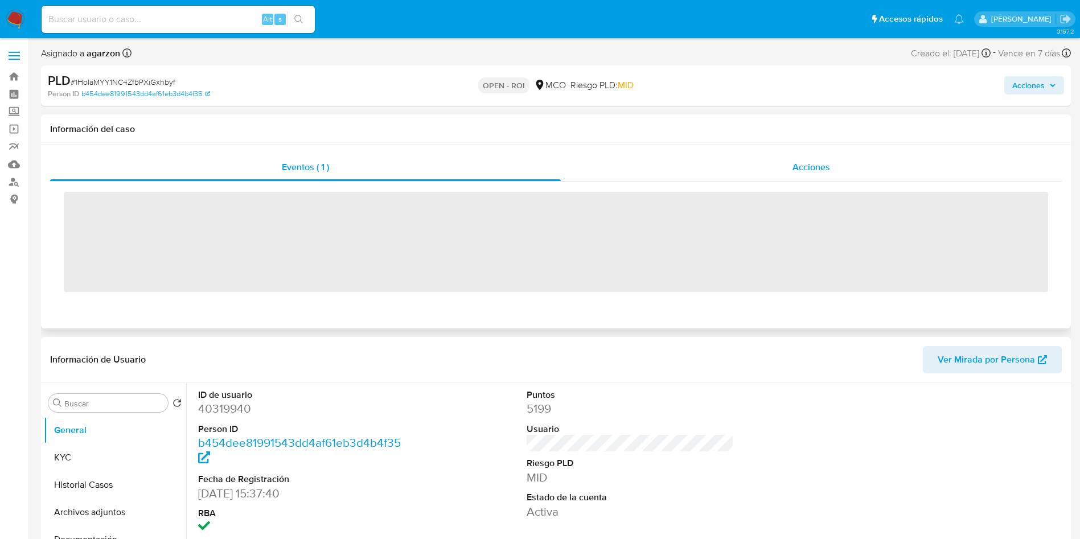
click at [728, 165] on div "Acciones" at bounding box center [811, 167] width 501 height 27
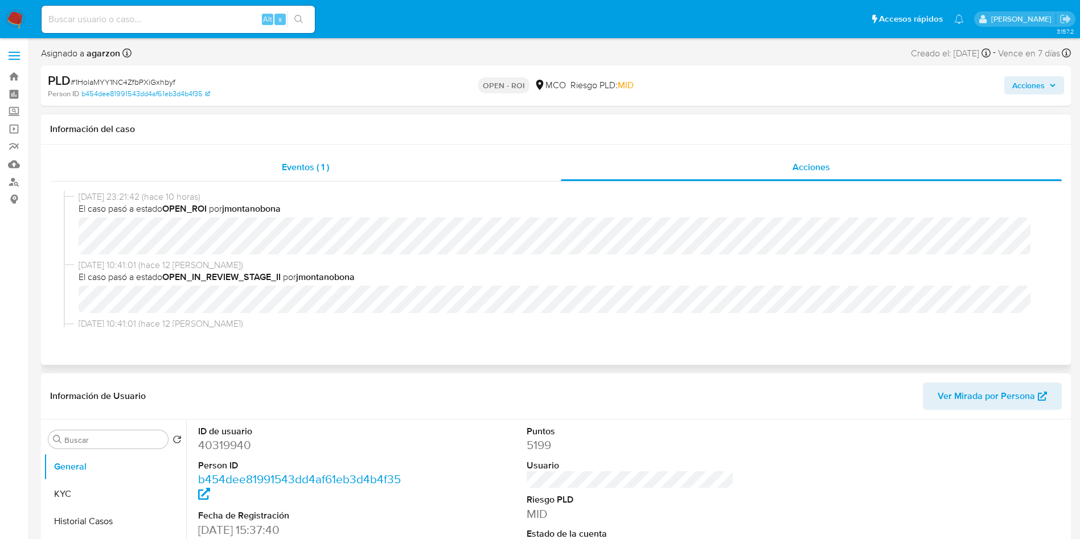
click at [359, 166] on div "Eventos ( 1 )" at bounding box center [305, 167] width 511 height 27
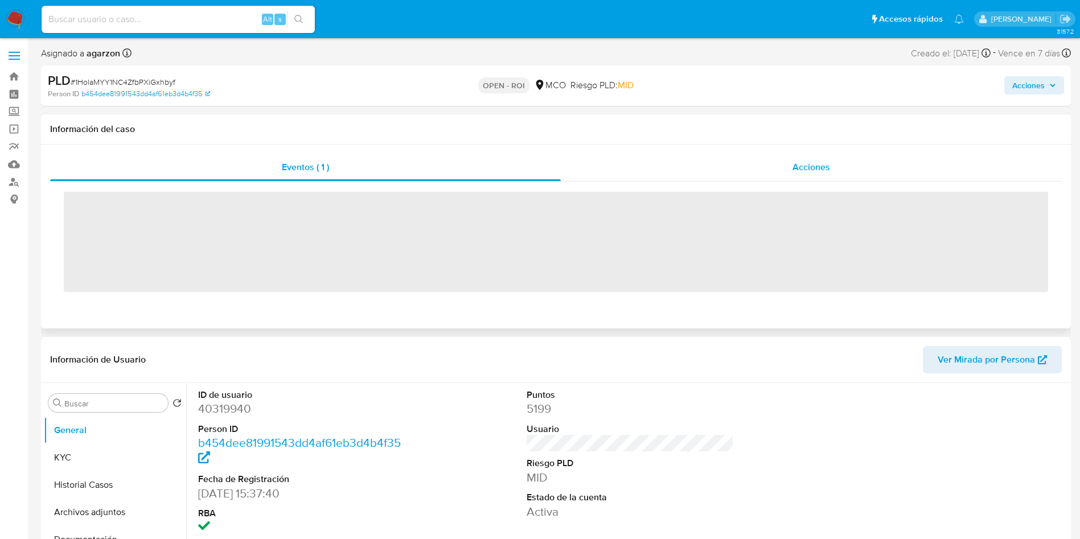
click at [744, 173] on div "Acciones" at bounding box center [811, 167] width 501 height 27
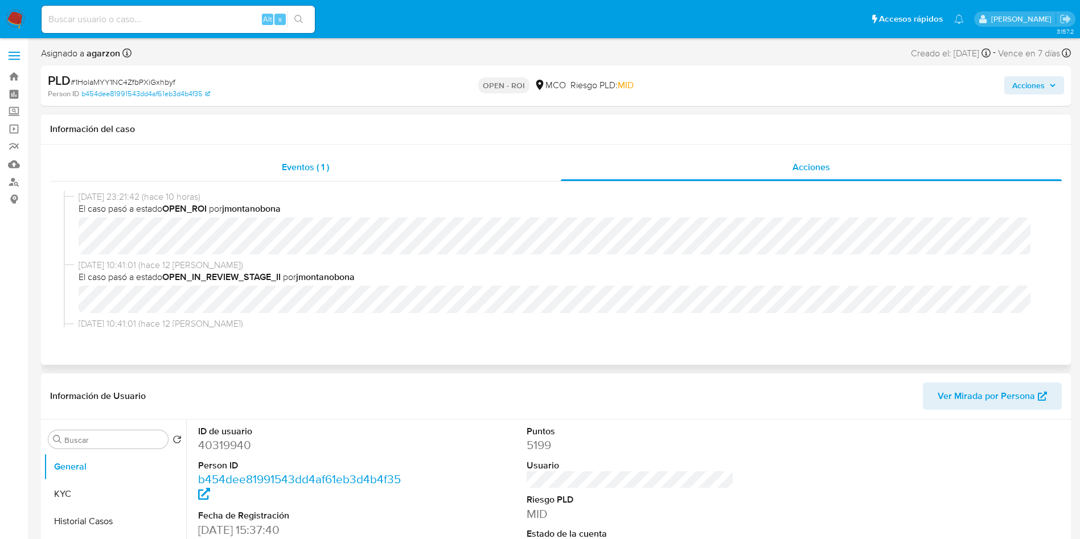
click at [438, 164] on div "Eventos ( 1 )" at bounding box center [305, 167] width 511 height 27
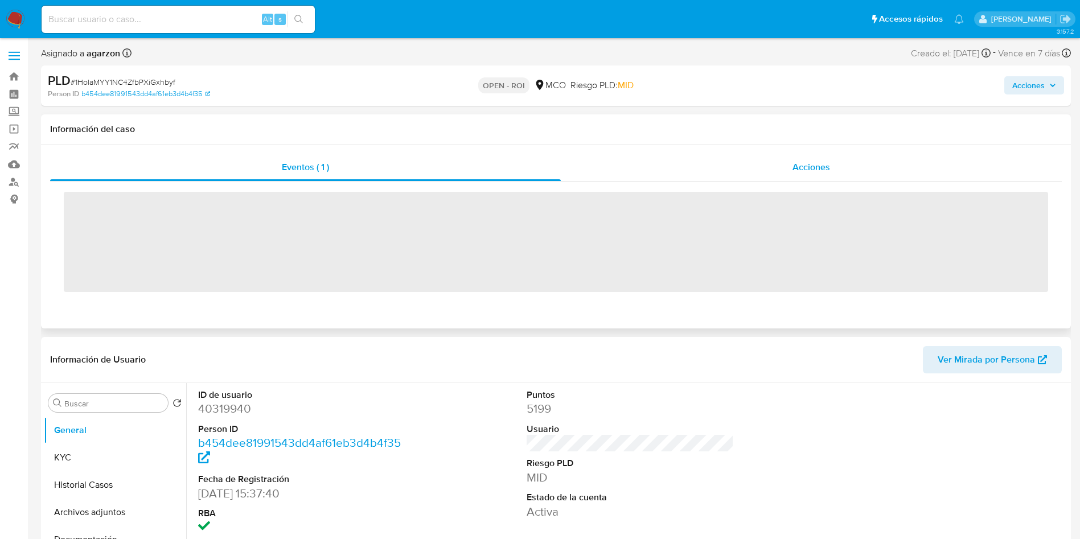
click at [723, 155] on div "Acciones" at bounding box center [811, 167] width 501 height 27
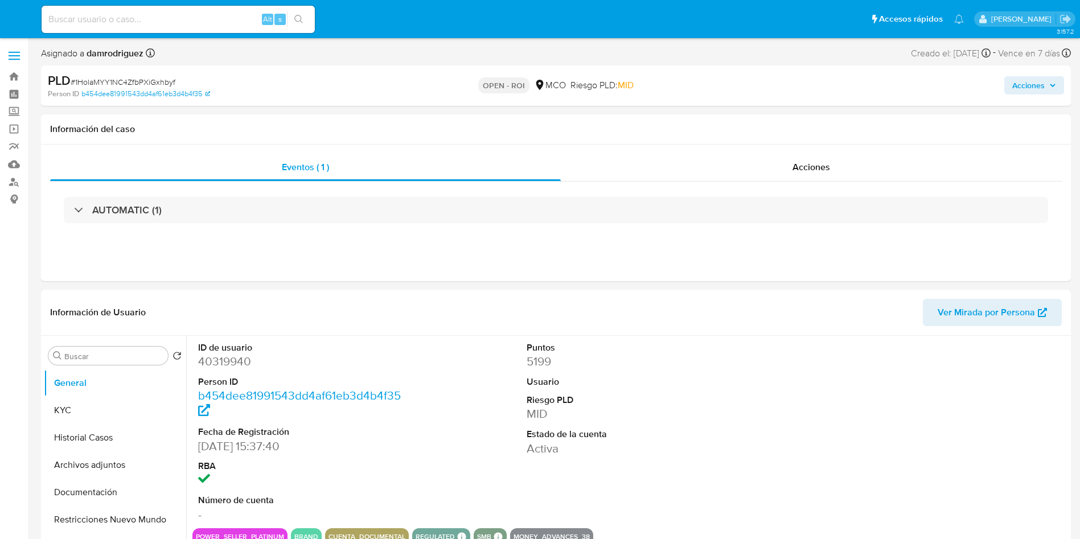
select select "10"
click at [756, 156] on div "Acciones" at bounding box center [811, 167] width 501 height 27
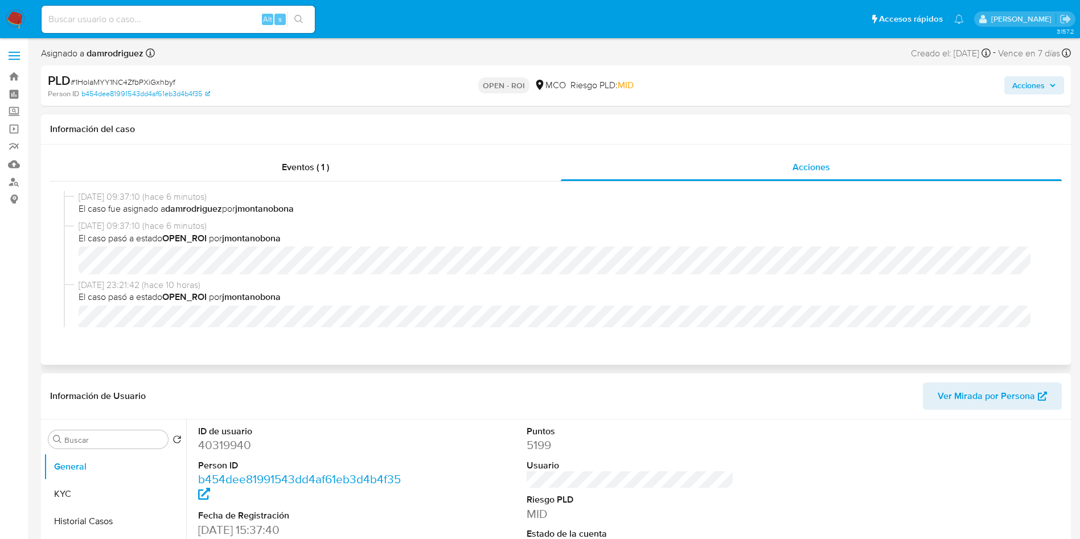
scroll to position [85, 0]
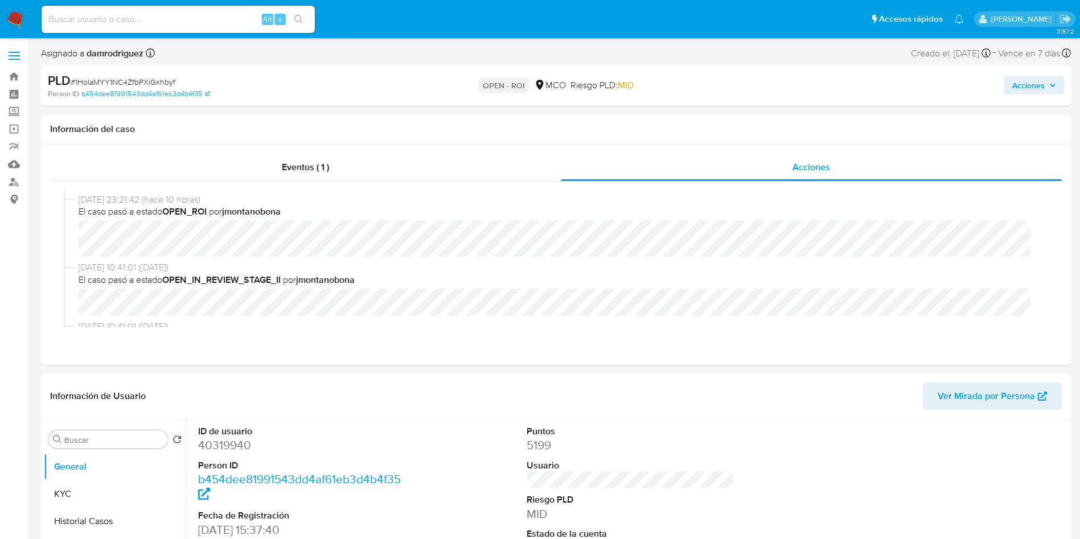
click at [1041, 91] on span "Acciones" at bounding box center [1028, 85] width 32 height 18
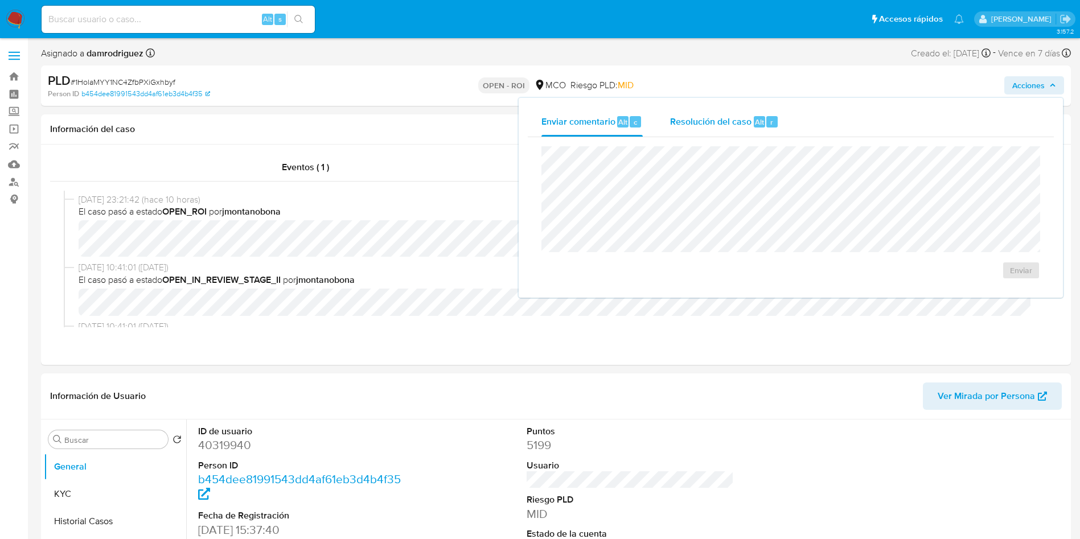
click at [711, 118] on span "Resolución del caso" at bounding box center [710, 121] width 81 height 13
click at [1003, 278] on span "ROI" at bounding box center [989, 281] width 56 height 25
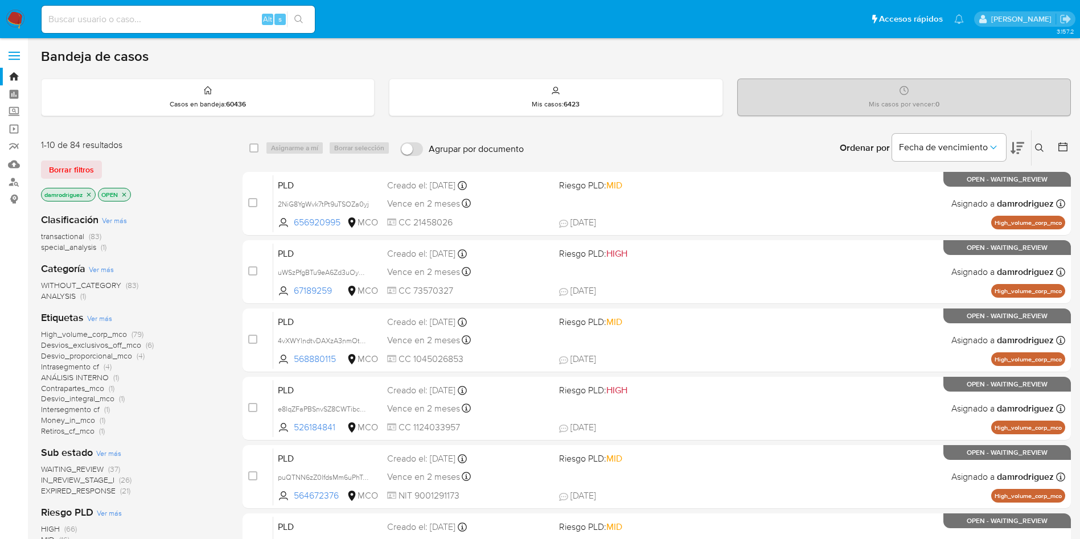
click at [1021, 147] on icon at bounding box center [1018, 148] width 14 height 12
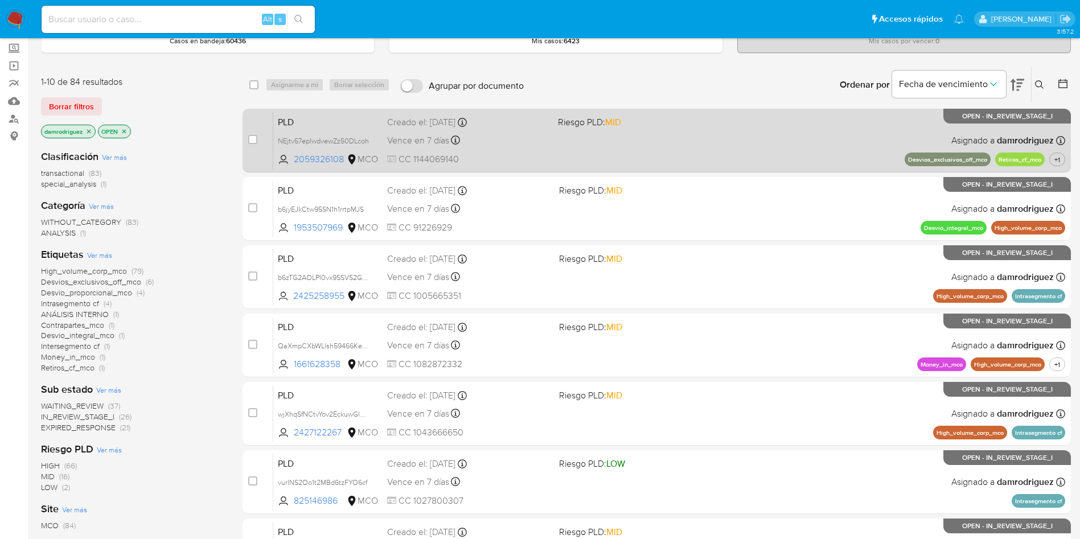
scroll to position [85, 0]
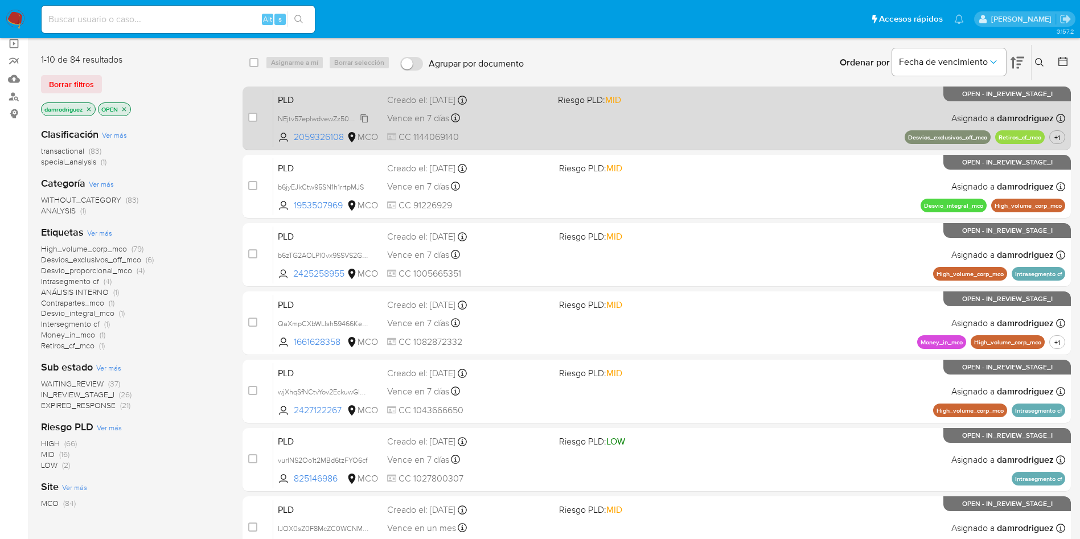
click at [342, 118] on span "NEjtv57eplwdvewZz50DLcoh" at bounding box center [323, 118] width 91 height 13
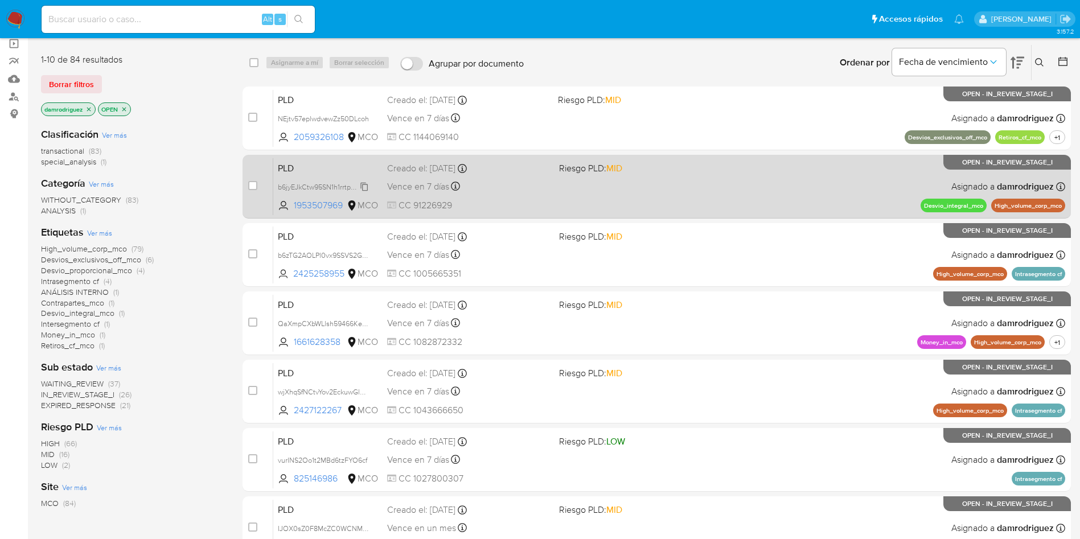
click at [315, 184] on span "b6jyEJkCtw95SN1h1rrtpMJS" at bounding box center [321, 186] width 86 height 13
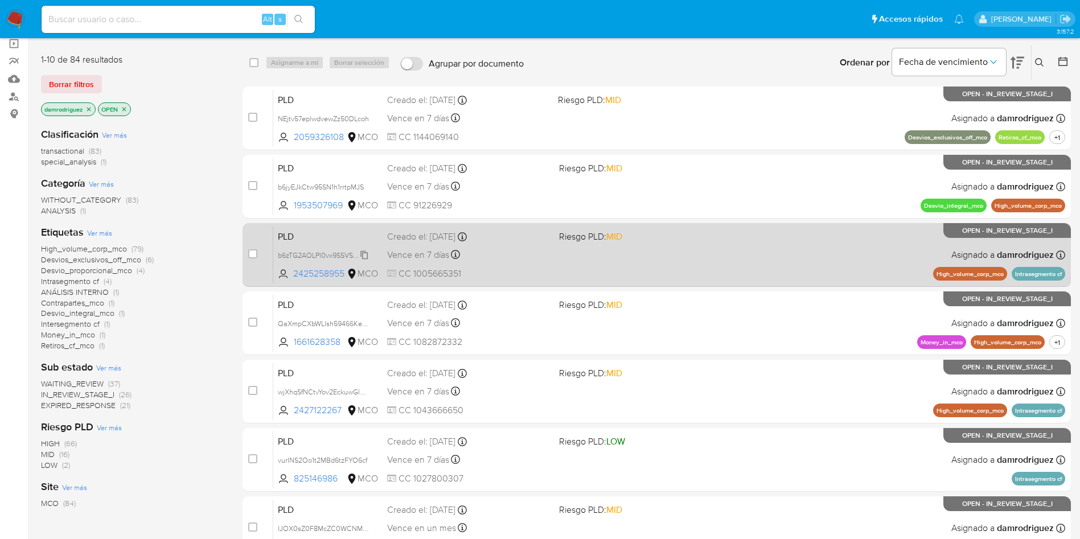
click at [338, 253] on span "b6zTG2AOLPl0vx9SSVS2G4w0" at bounding box center [327, 254] width 98 height 13
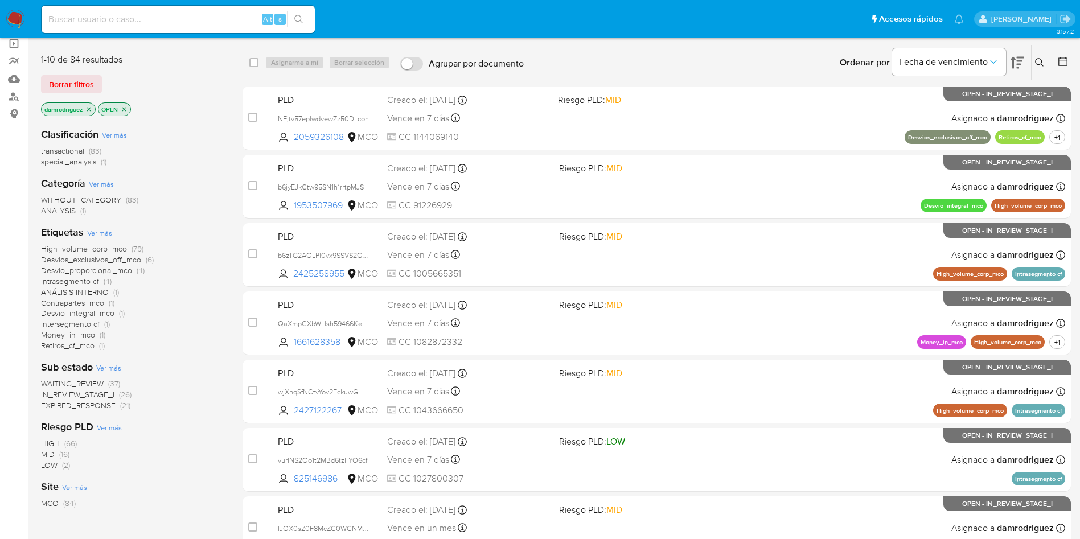
click at [218, 274] on div "High_volume_corp_mco (79) Desvios_exclusivos_off_mco (6) Desvio_proporcional_mc…" at bounding box center [132, 298] width 183 height 108
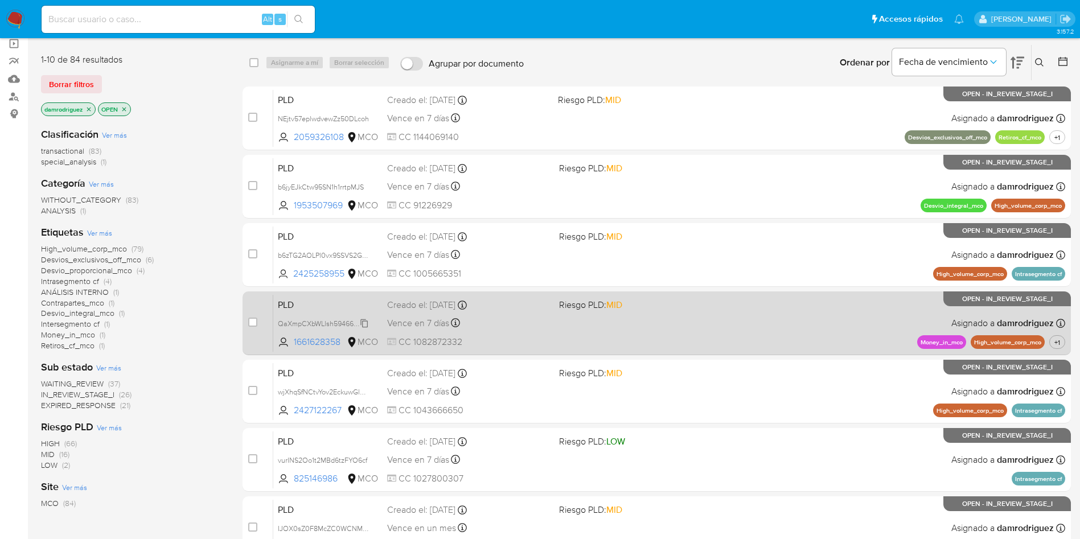
click at [299, 322] on span "QaXmpCXbWLlsh59466Ke0eBb" at bounding box center [328, 323] width 101 height 13
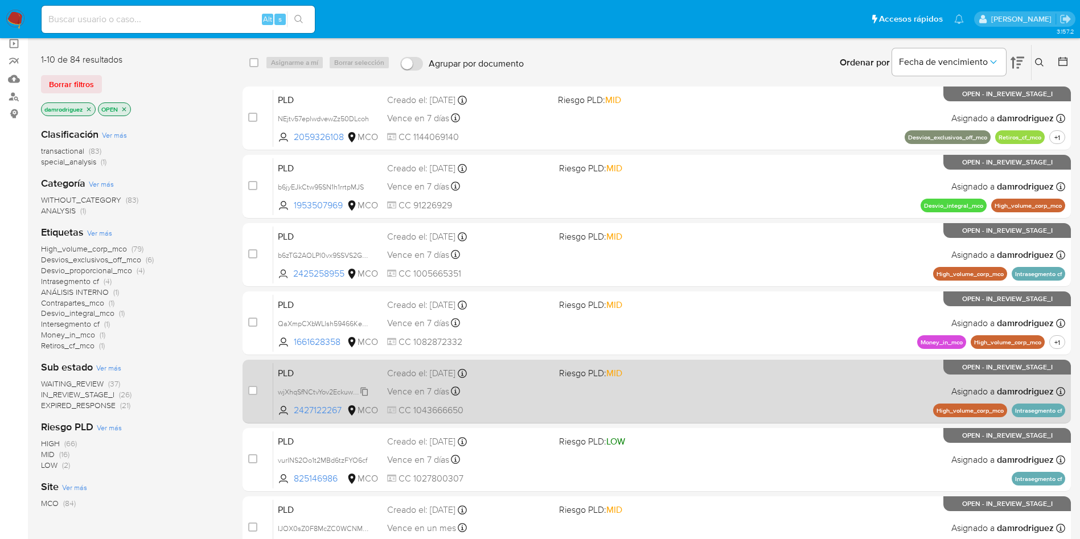
click at [325, 392] on span "wjXhqSfNCtvYov2EckuwGlhW" at bounding box center [324, 391] width 92 height 13
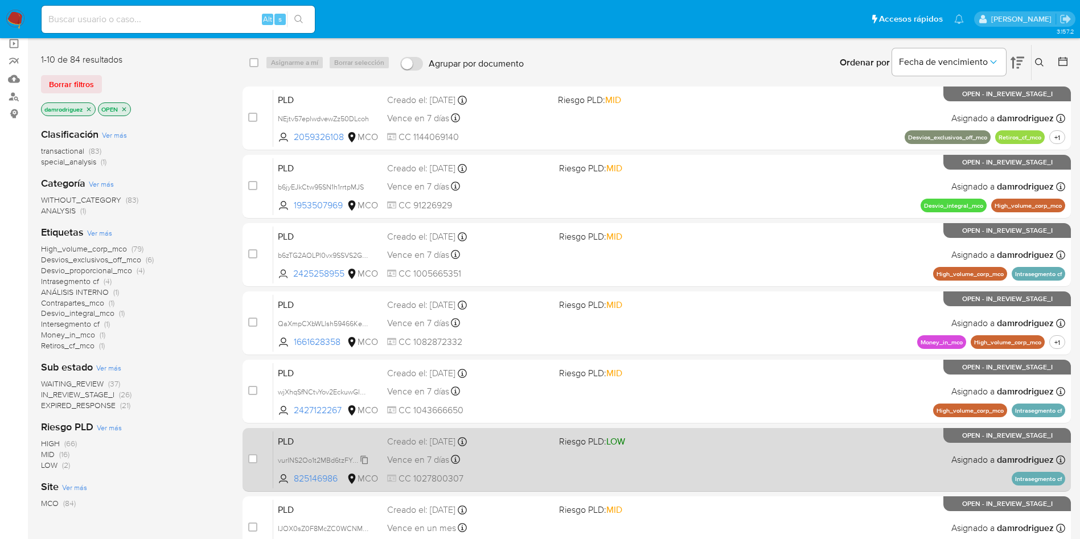
click at [330, 457] on span "vurINS2Oo1t2MBd6tzFYO6cf" at bounding box center [322, 459] width 89 height 13
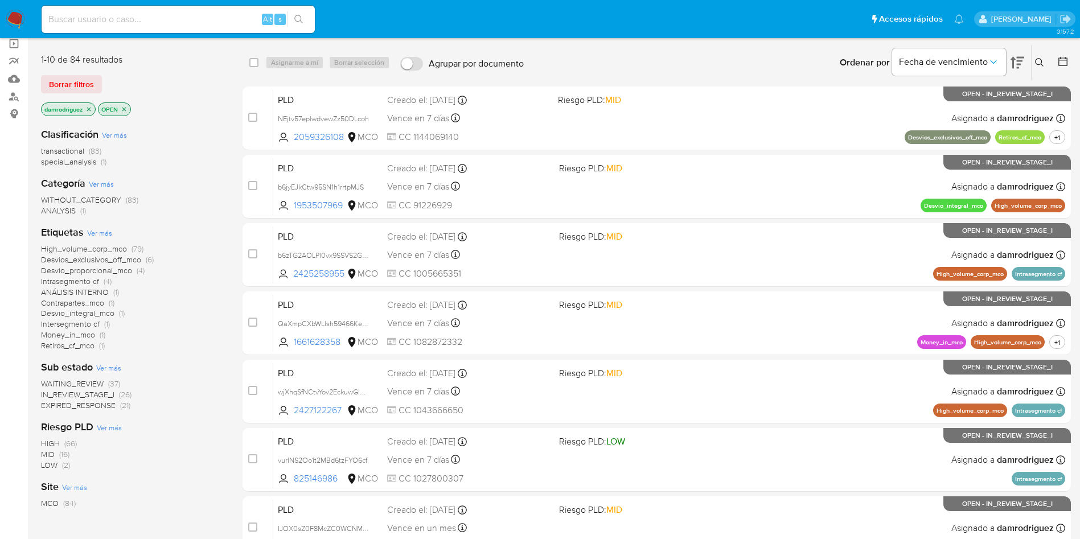
click at [157, 19] on input at bounding box center [178, 19] width 273 height 15
paste input "oq3mcC5RpYNKBfJZMf3ZU6gm"
type input "oq3mcC5RpYNKBfJZMf3ZU6gm"
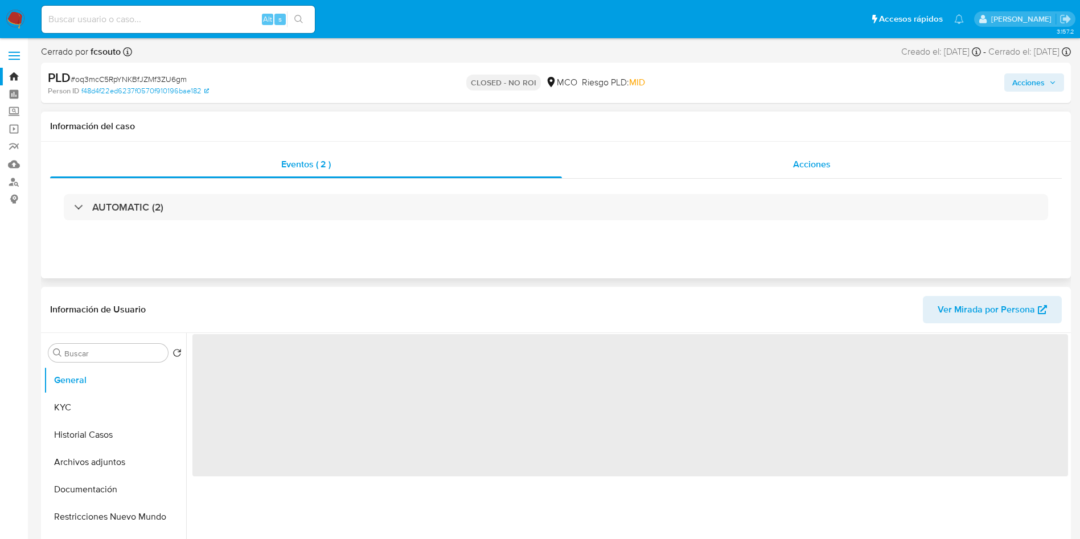
click at [708, 162] on div "Acciones" at bounding box center [812, 164] width 500 height 27
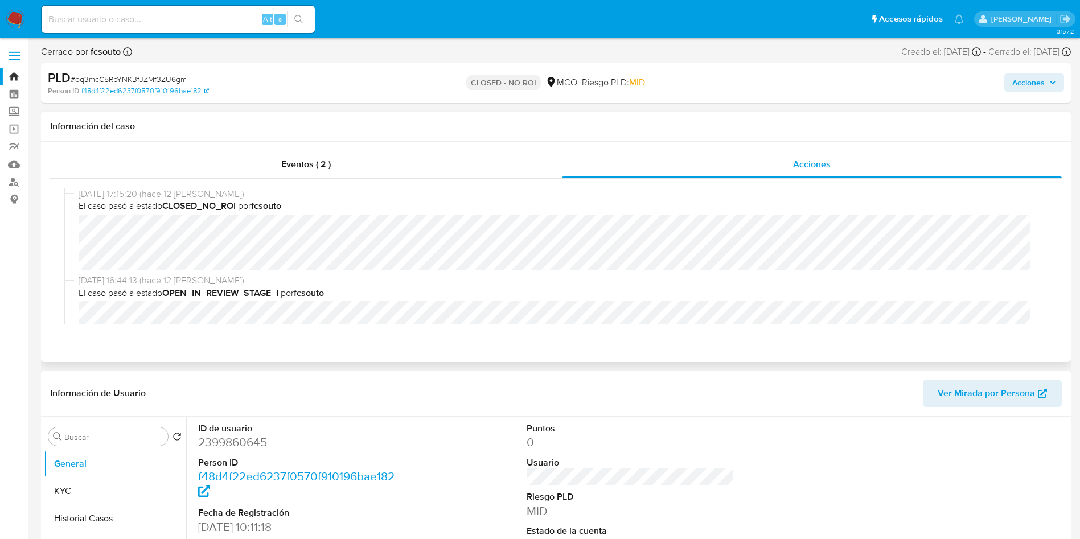
select select "10"
click at [170, 18] on input at bounding box center [178, 19] width 273 height 15
paste input "NEjtv57eplwdvewZz50DLcoh"
type input "NEjtv57eplwdvewZz50DLcoh"
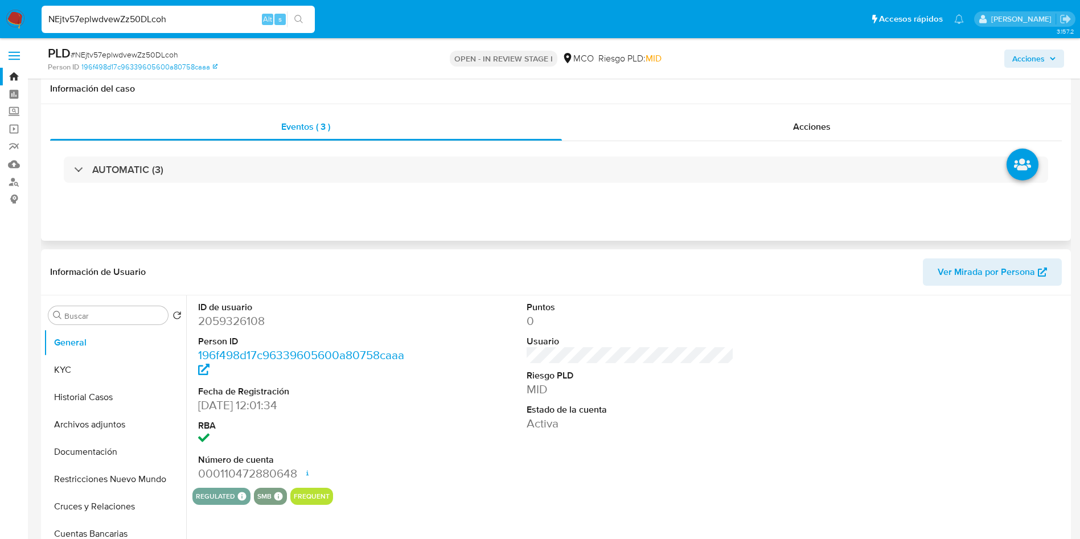
scroll to position [85, 0]
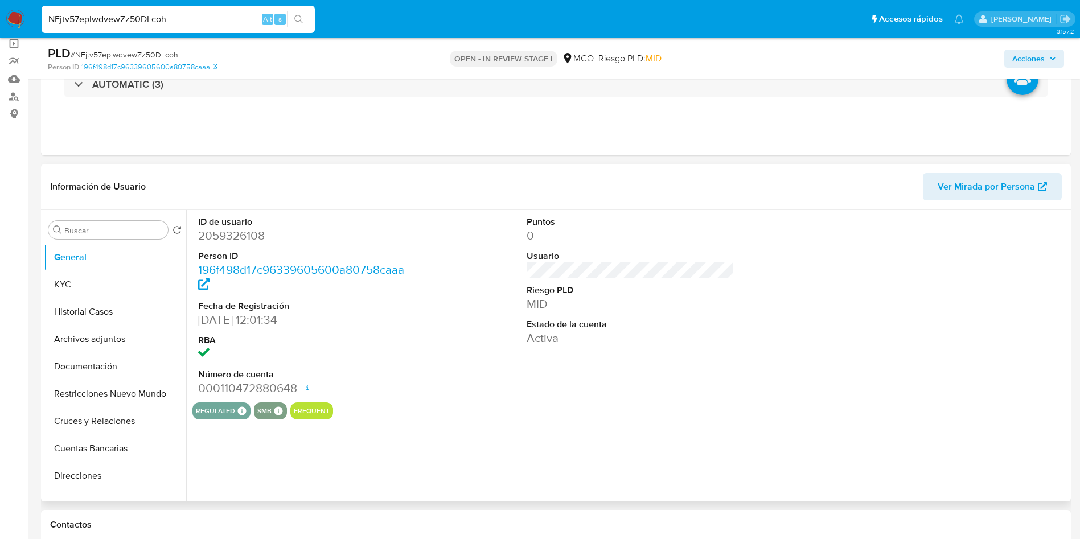
select select "10"
click at [237, 237] on dd "2059326108" at bounding box center [302, 236] width 208 height 16
copy dd "2059326108"
click at [243, 230] on dd "2059326108" at bounding box center [302, 236] width 208 height 16
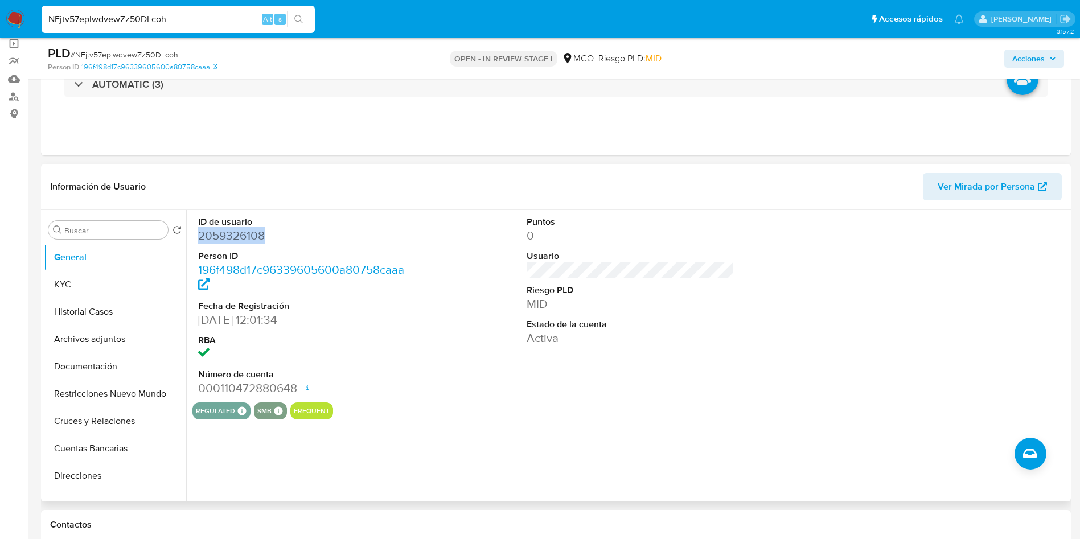
click at [243, 230] on dd "2059326108" at bounding box center [302, 236] width 208 height 16
click at [240, 239] on dd "2059326108" at bounding box center [302, 236] width 208 height 16
click at [233, 237] on dd "2059326108" at bounding box center [302, 236] width 208 height 16
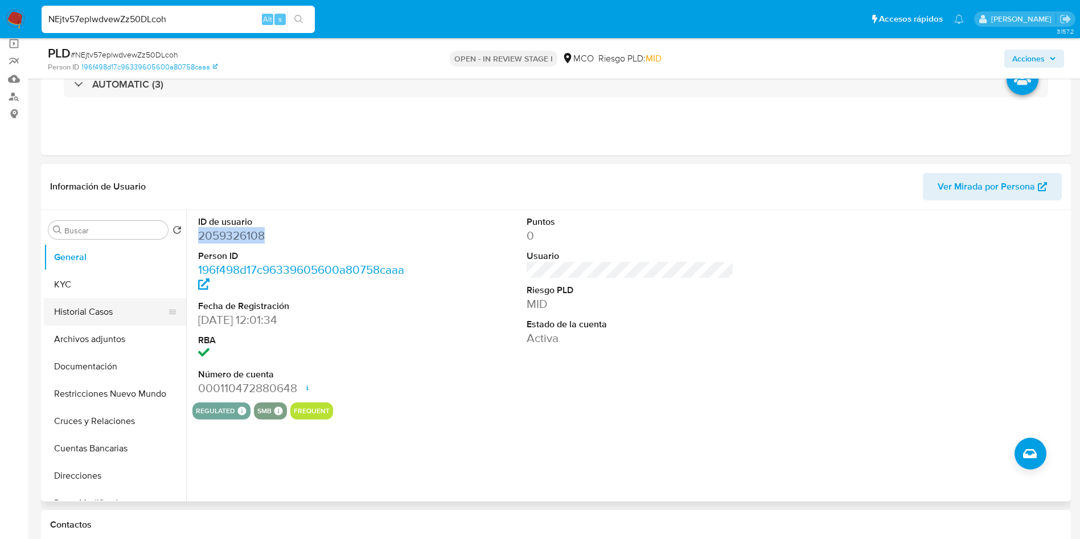
click at [107, 312] on button "Historial Casos" at bounding box center [110, 311] width 133 height 27
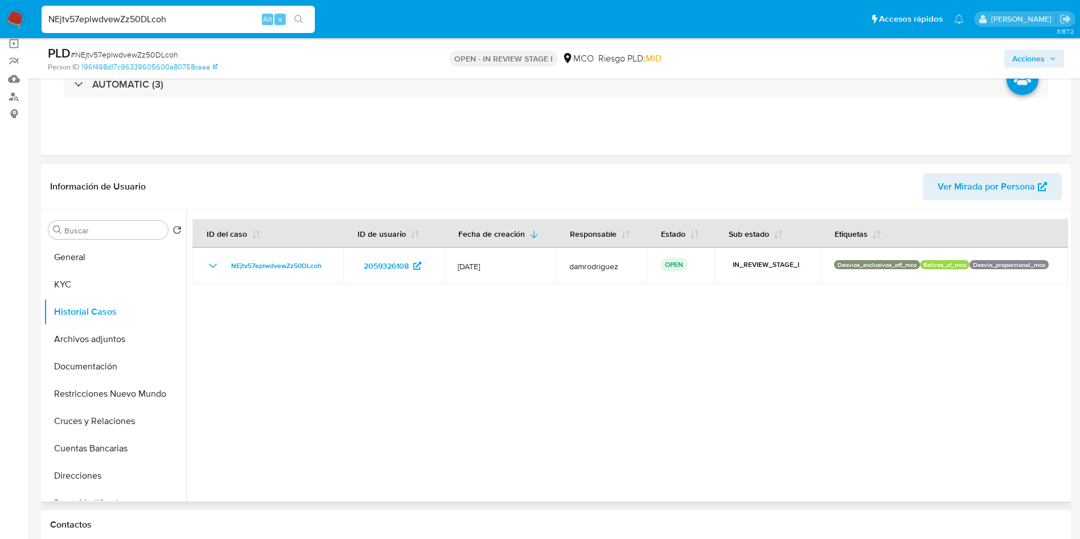
click at [440, 409] on div at bounding box center [627, 356] width 882 height 292
drag, startPoint x: 81, startPoint y: 252, endPoint x: 94, endPoint y: 258, distance: 14.0
click at [81, 252] on button "General" at bounding box center [110, 257] width 133 height 27
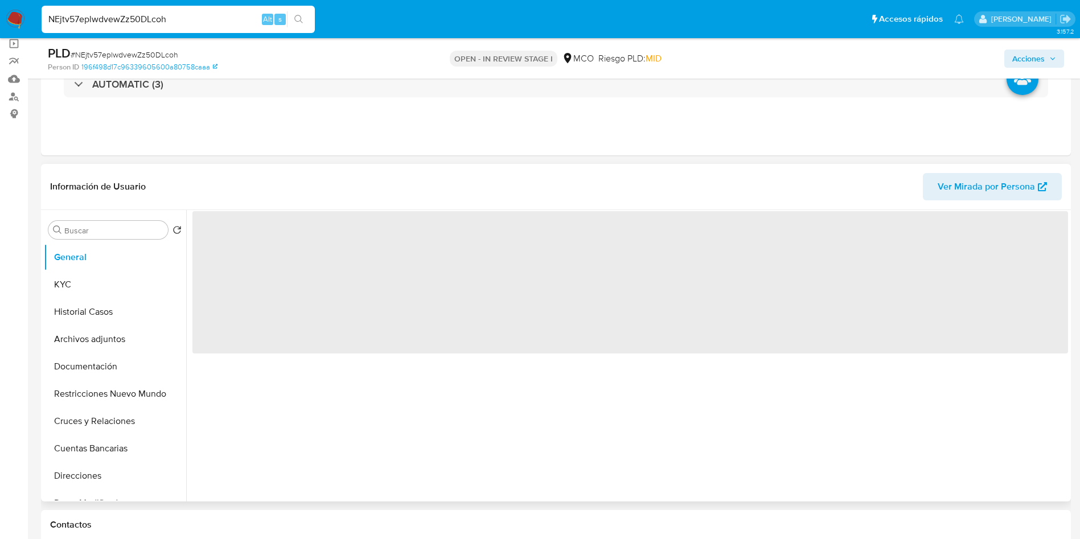
click at [270, 187] on header "Información de Usuario Ver Mirada por Persona" at bounding box center [556, 186] width 1012 height 27
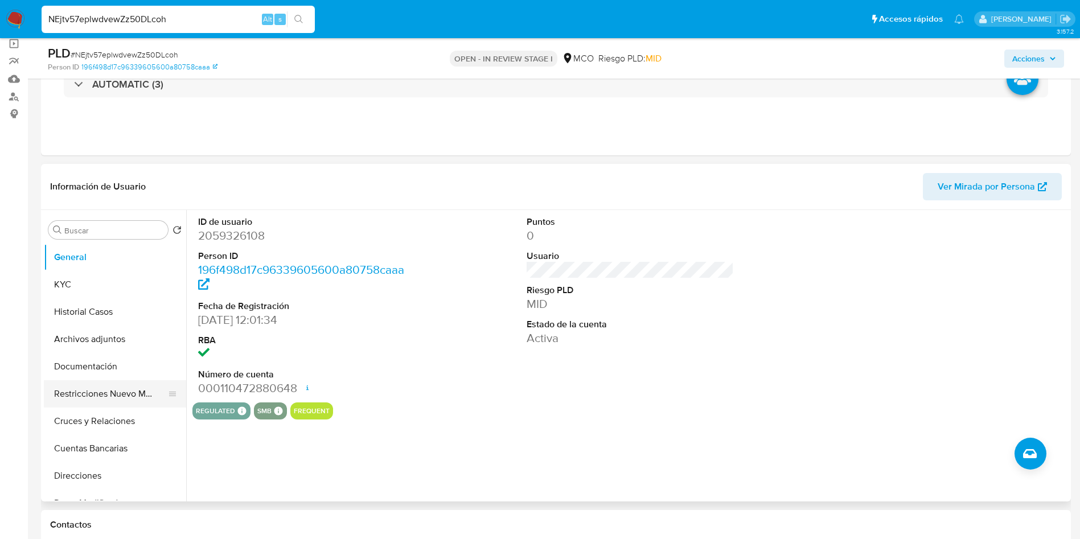
click at [116, 406] on button "Restricciones Nuevo Mundo" at bounding box center [110, 393] width 133 height 27
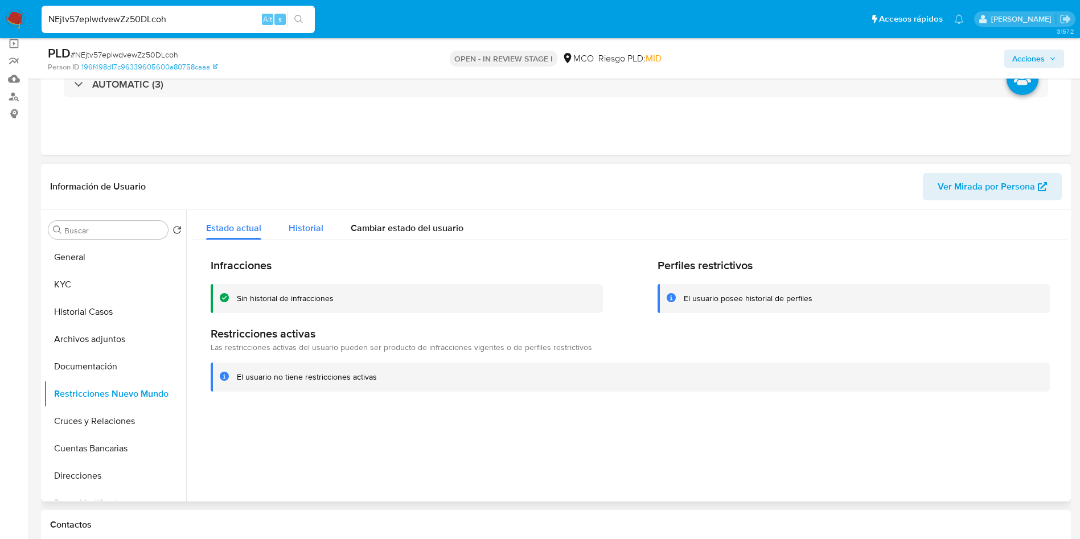
click at [313, 232] on span "Historial" at bounding box center [306, 228] width 35 height 13
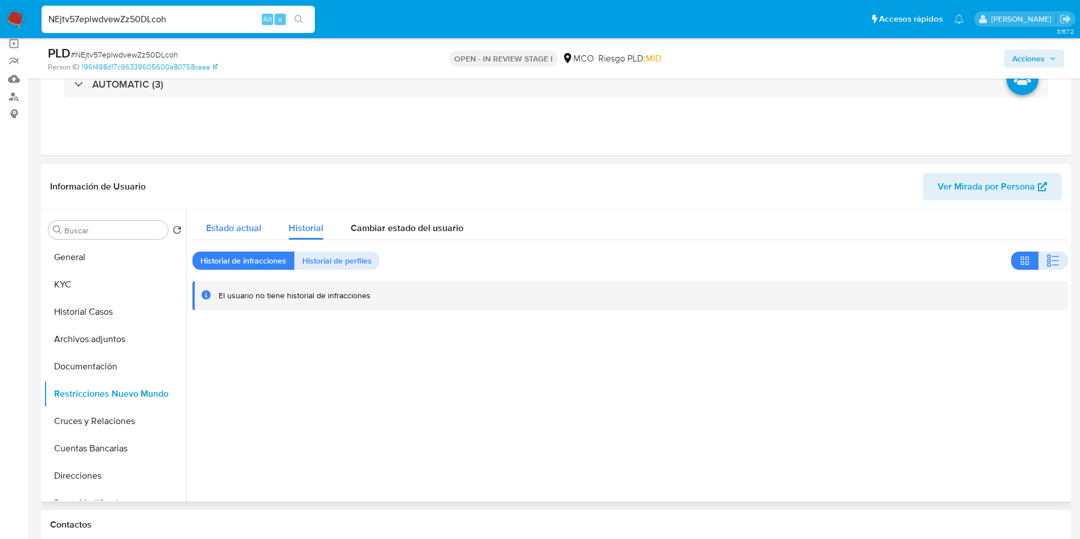
click at [228, 229] on span "Estado actual" at bounding box center [233, 228] width 55 height 13
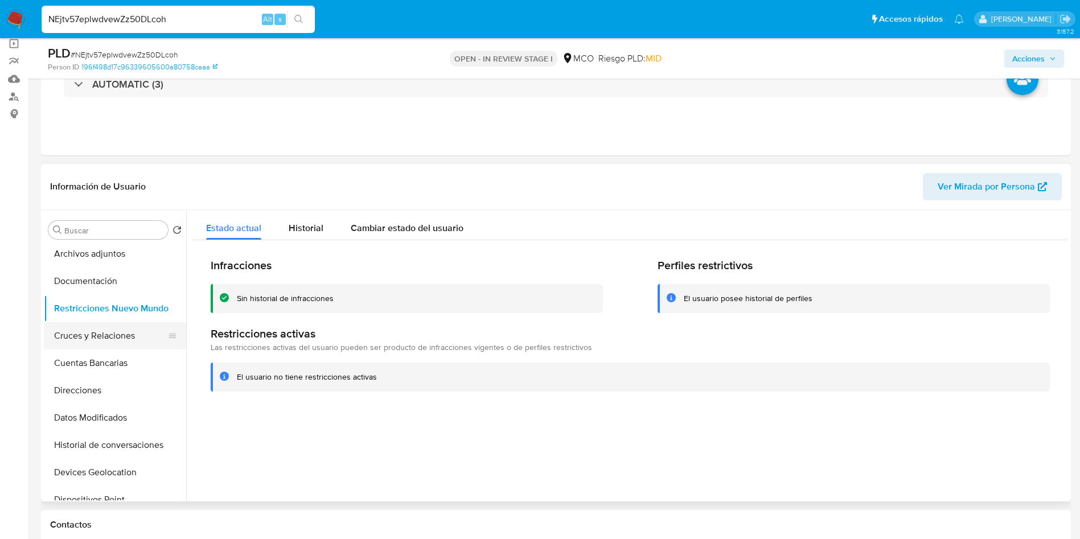
click at [123, 337] on button "Cruces y Relaciones" at bounding box center [110, 335] width 133 height 27
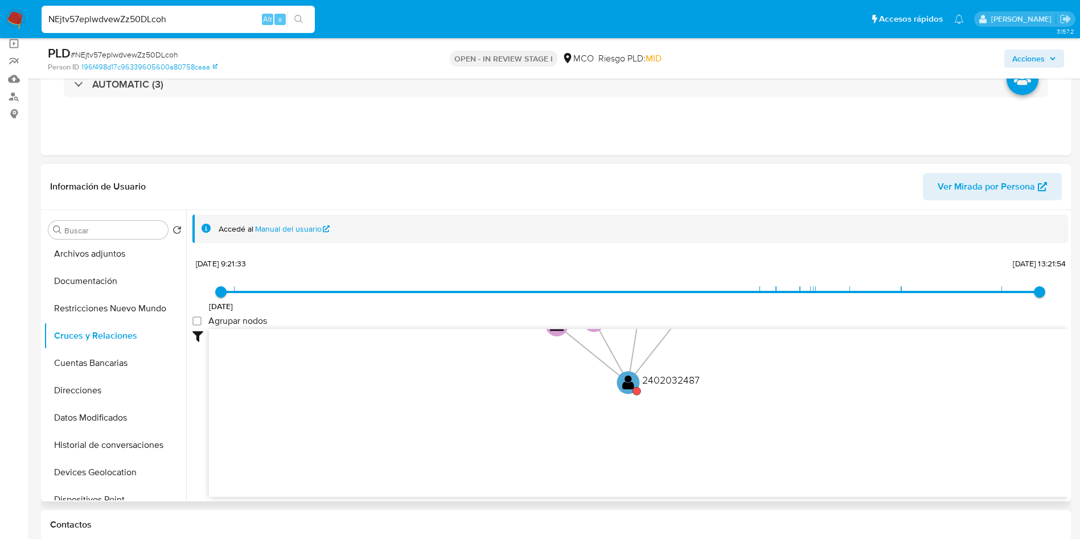
drag, startPoint x: 438, startPoint y: 424, endPoint x: 406, endPoint y: 261, distance: 165.4
click at [406, 261] on div "25/10/2024 25/10/2024, 9:21:33 28/8/2025, 13:21:54 Agrupar nodos Filtros Confia…" at bounding box center [630, 376] width 876 height 242
click at [814, 442] on icon "device-671bc0df15aa63b4210aaceb  user-2059326108  2059326108 person-196f498d1…" at bounding box center [638, 411] width 859 height 165
click at [629, 407] on text "" at bounding box center [626, 407] width 12 height 17
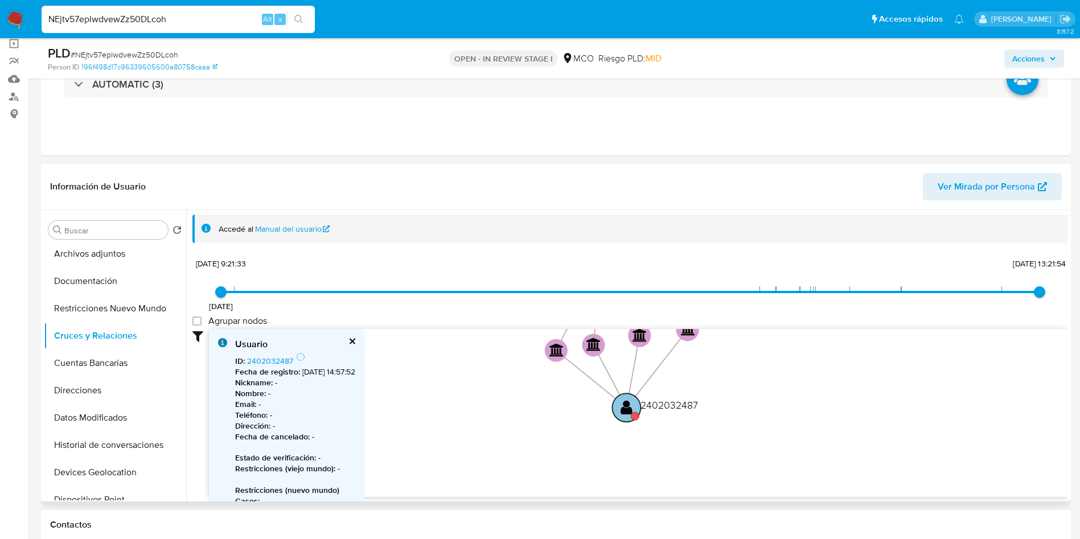
click at [629, 407] on text "" at bounding box center [627, 407] width 12 height 17
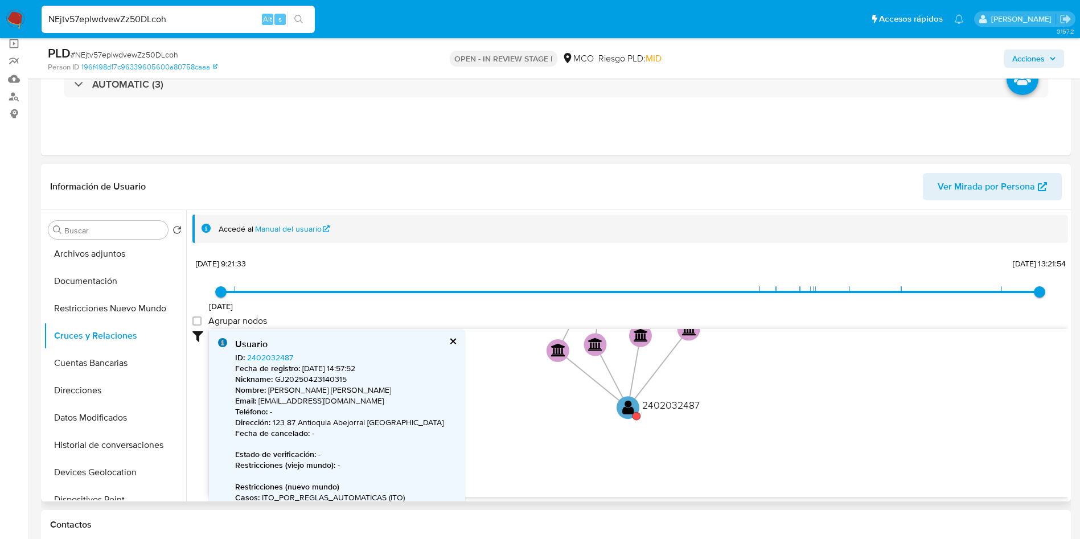
click at [448, 344] on div "Usuario" at bounding box center [345, 344] width 221 height 13
click at [450, 339] on button "cerrar" at bounding box center [452, 341] width 7 height 7
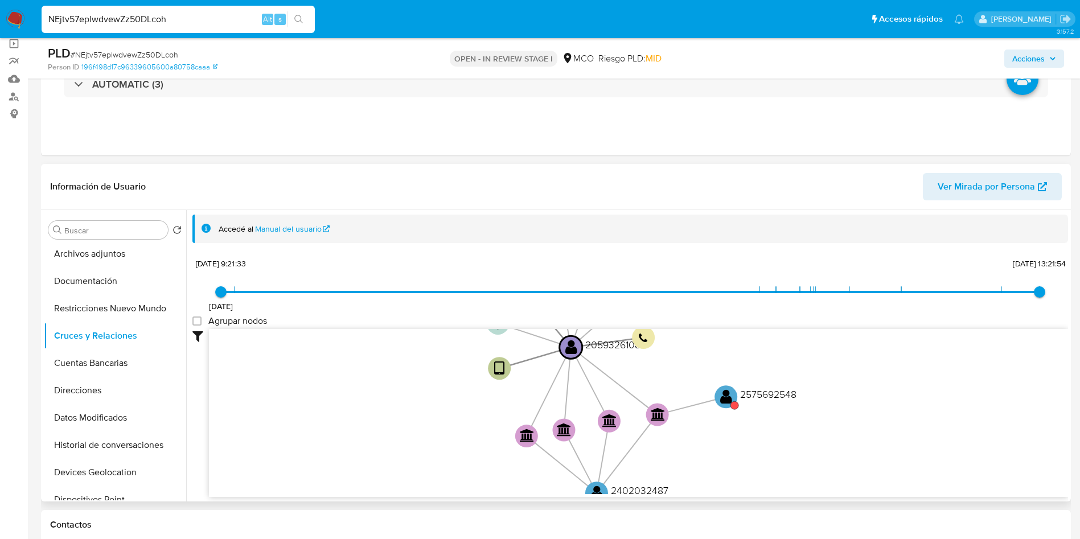
drag, startPoint x: 514, startPoint y: 357, endPoint x: 483, endPoint y: 442, distance: 90.8
click at [483, 442] on icon "device-671bc0df15aa63b4210aaceb  user-2059326108  2059326108 person-196f498d1…" at bounding box center [638, 411] width 859 height 165
click at [723, 395] on text "" at bounding box center [726, 396] width 12 height 17
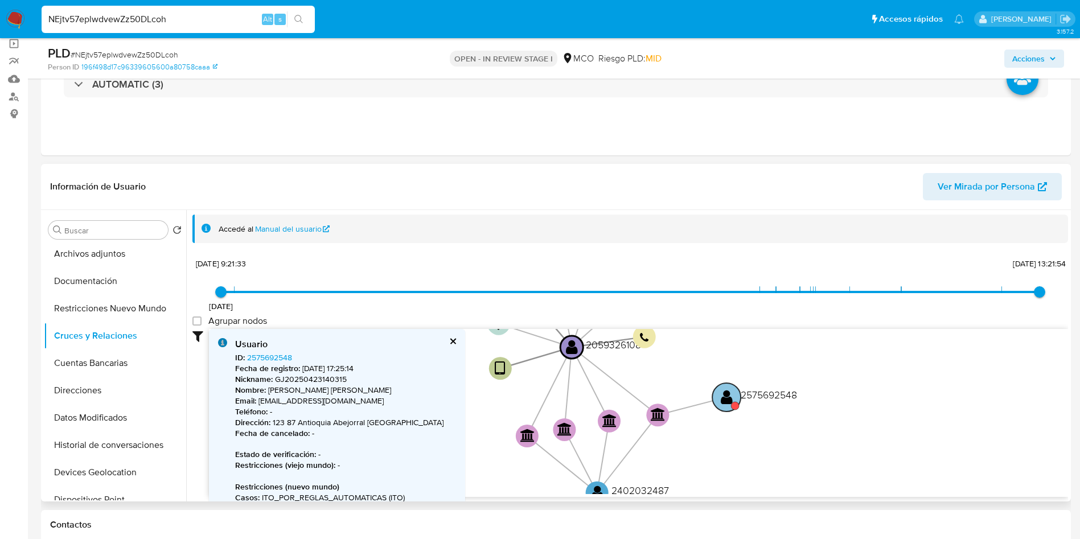
click at [729, 395] on text "" at bounding box center [727, 397] width 12 height 17
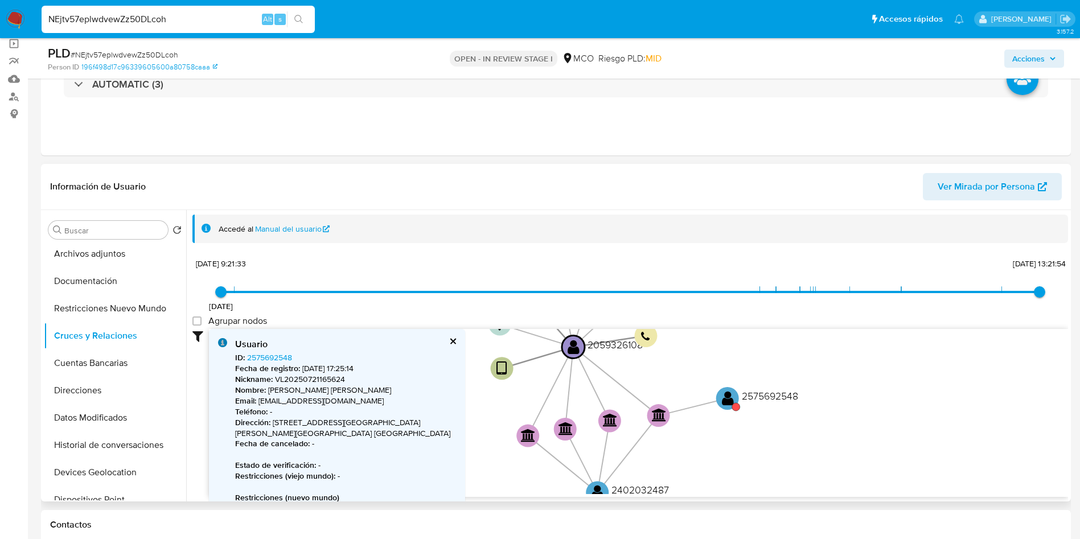
click at [452, 341] on button "cerrar" at bounding box center [452, 341] width 7 height 7
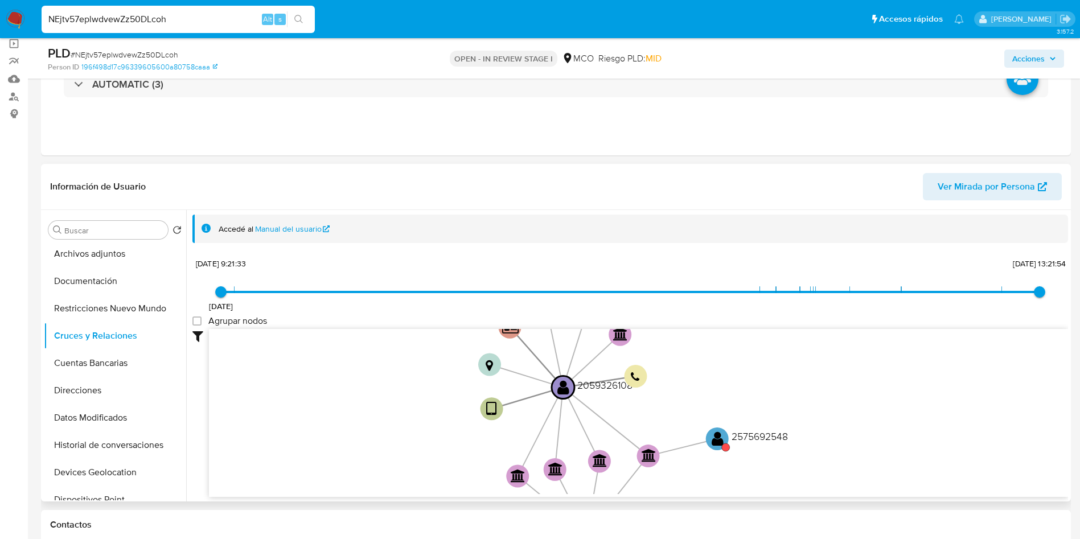
drag, startPoint x: 444, startPoint y: 376, endPoint x: 434, endPoint y: 362, distance: 18.0
click at [434, 391] on icon "device-671bc0df15aa63b4210aaceb  user-2059326108  2059326108 person-196f498d1…" at bounding box center [638, 411] width 859 height 165
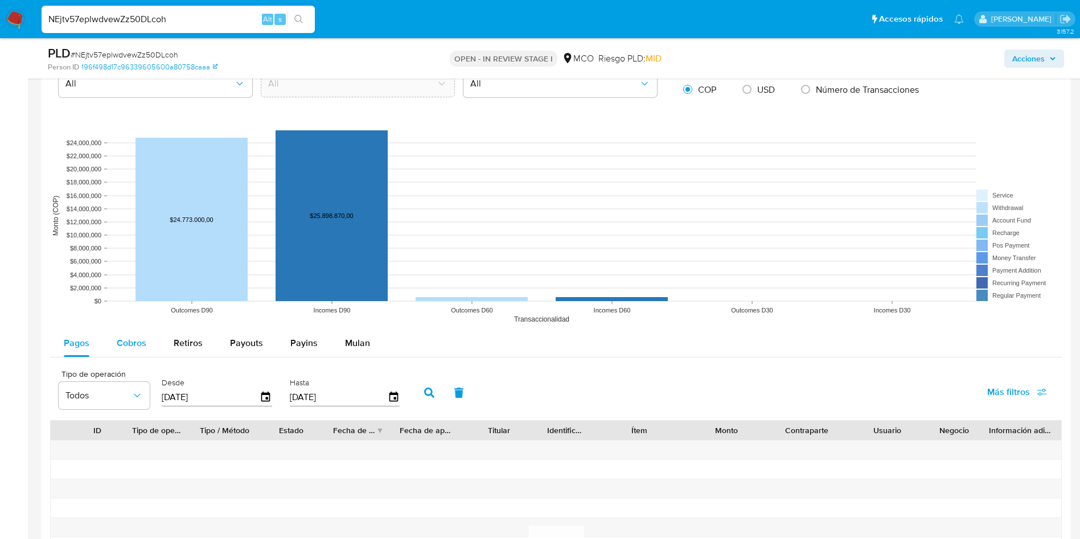
click at [133, 338] on span "Cobros" at bounding box center [132, 343] width 30 height 13
select select "10"
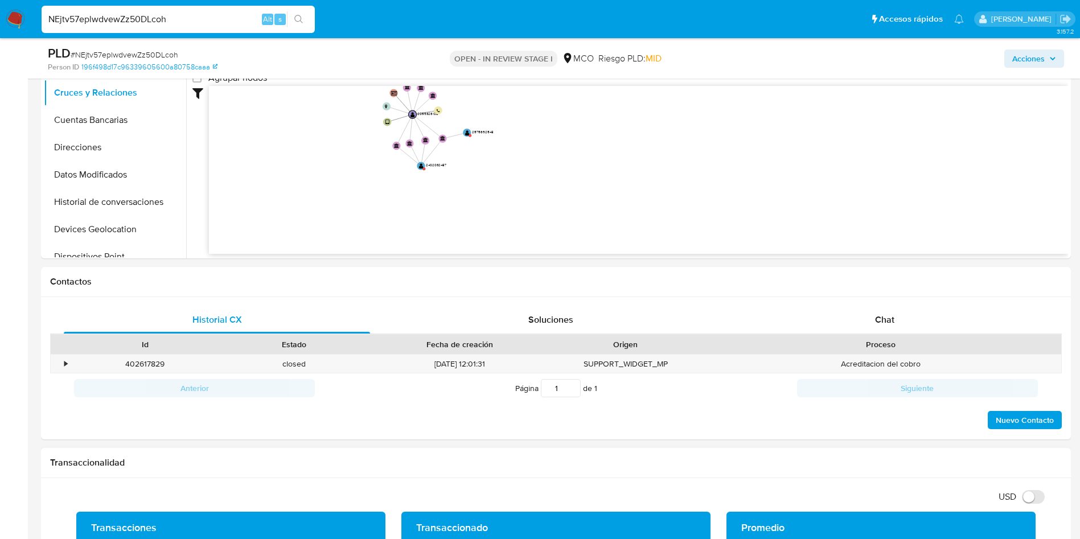
scroll to position [171, 0]
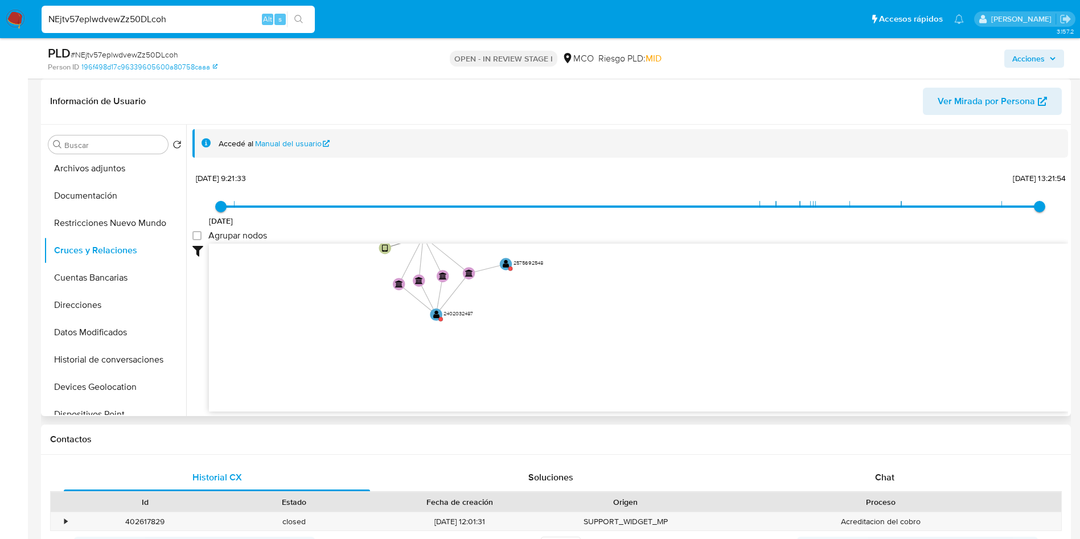
drag, startPoint x: 370, startPoint y: 296, endPoint x: 410, endPoint y: 380, distance: 93.7
click at [411, 384] on icon "device-671bc0df15aa63b4210aaceb  user-2059326108  2059326108 person-196f498d1…" at bounding box center [638, 326] width 859 height 165
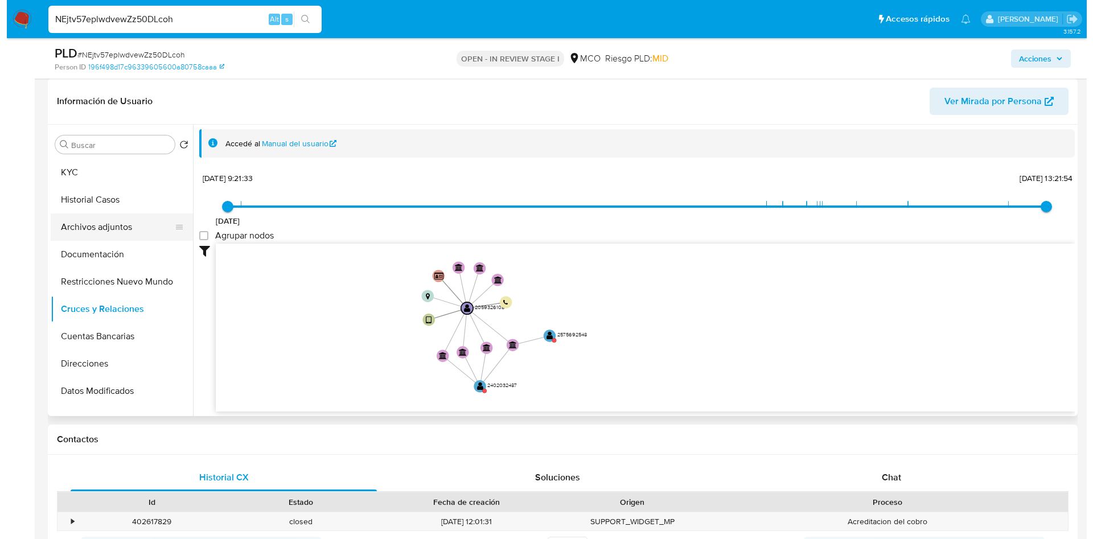
scroll to position [0, 0]
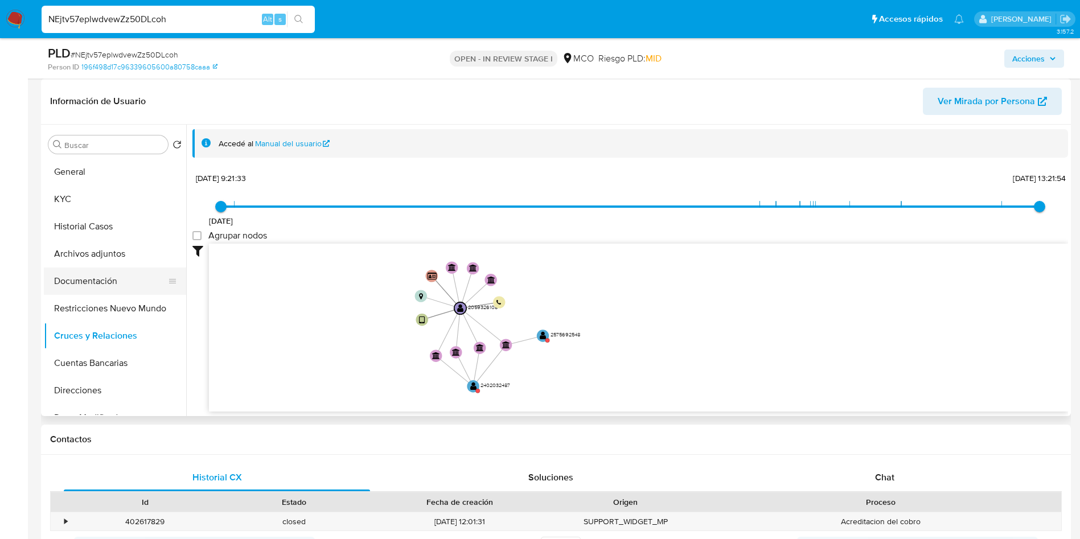
click at [97, 290] on button "Documentación" at bounding box center [110, 281] width 133 height 27
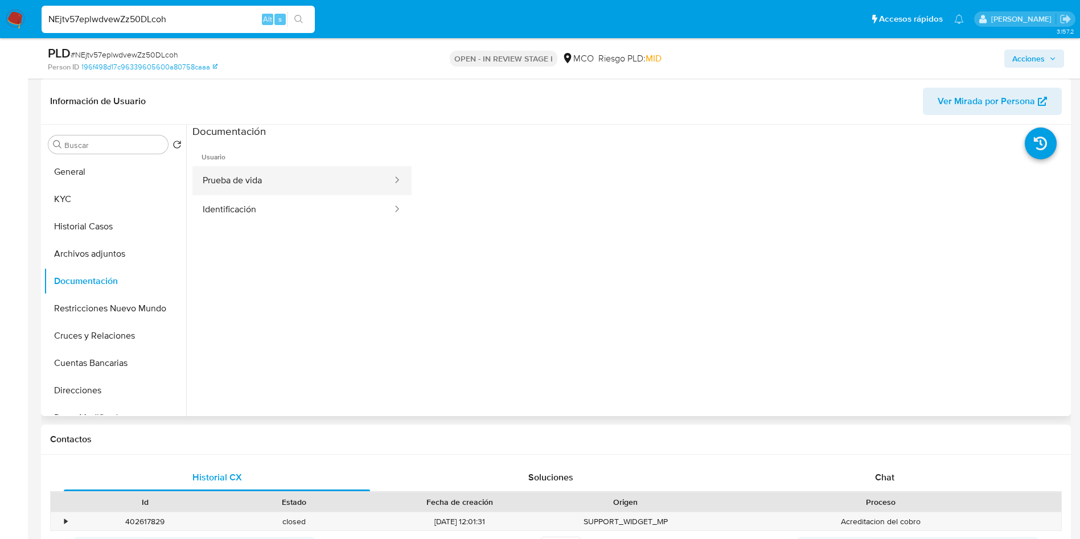
click at [273, 189] on button "Prueba de vida" at bounding box center [292, 180] width 201 height 29
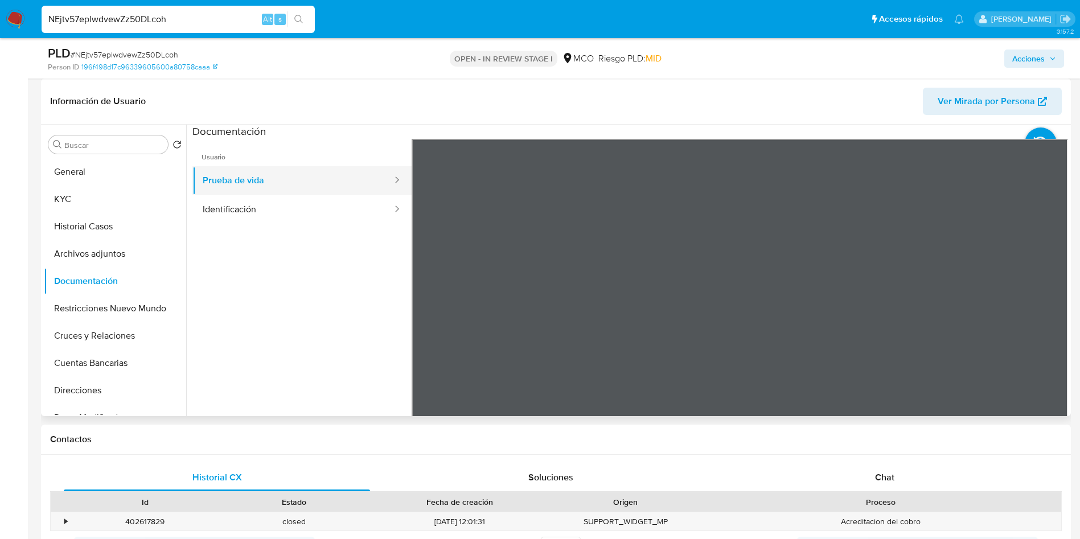
click at [280, 194] on button "Prueba de vida" at bounding box center [292, 180] width 201 height 29
click at [292, 209] on button "Identificación" at bounding box center [292, 209] width 201 height 29
click at [297, 299] on ul "Usuario Prueba de vida Identificación" at bounding box center [301, 303] width 219 height 328
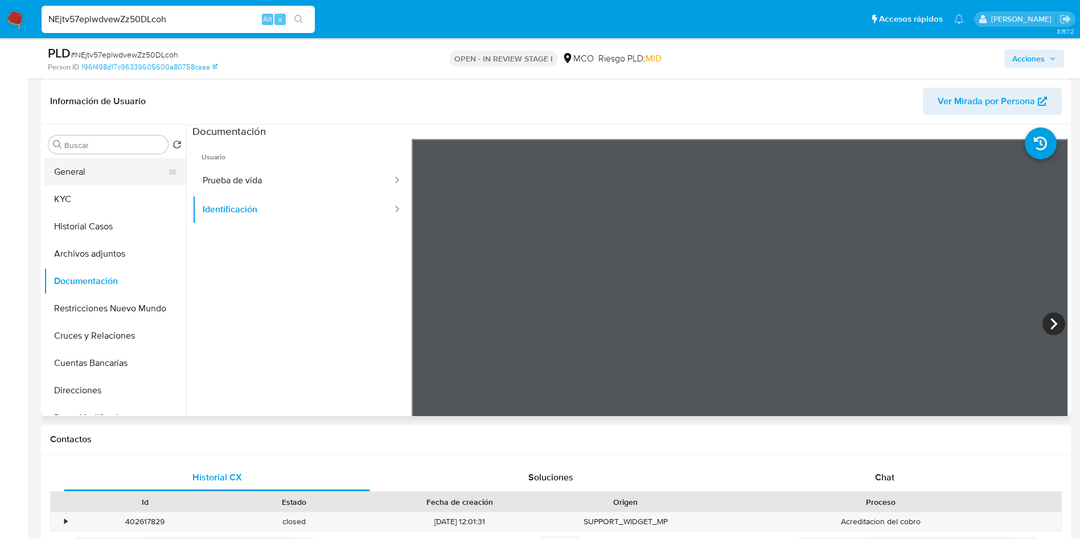
click at [79, 181] on button "General" at bounding box center [110, 171] width 133 height 27
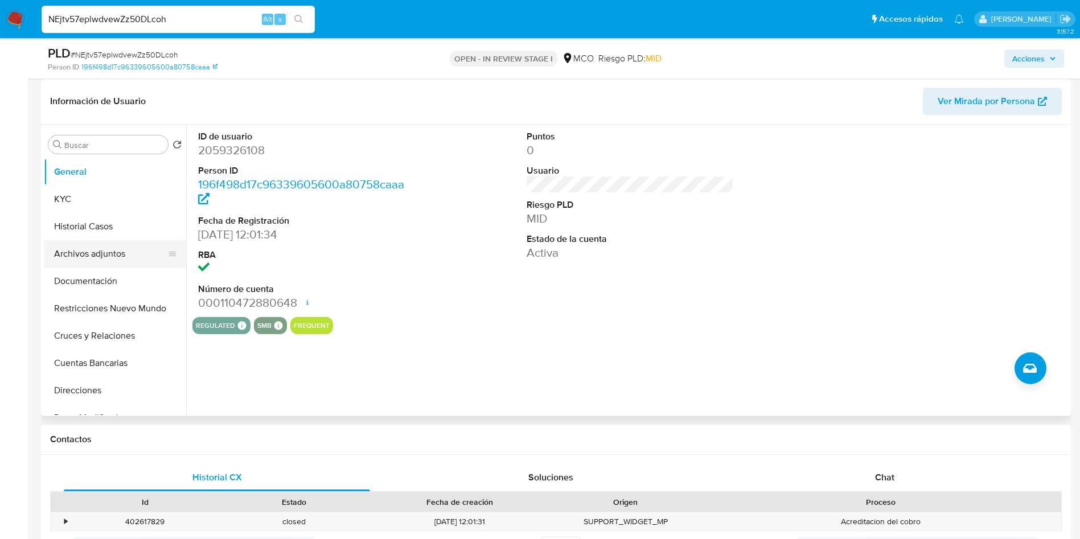
click at [70, 252] on button "Archivos adjuntos" at bounding box center [110, 253] width 133 height 27
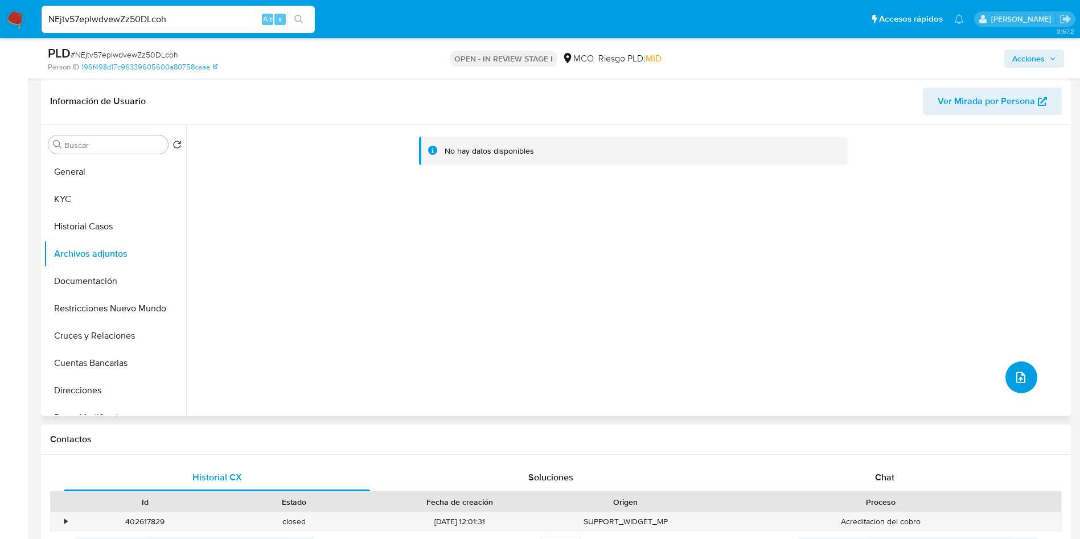
click at [1014, 381] on icon "upload-file" at bounding box center [1021, 378] width 14 height 14
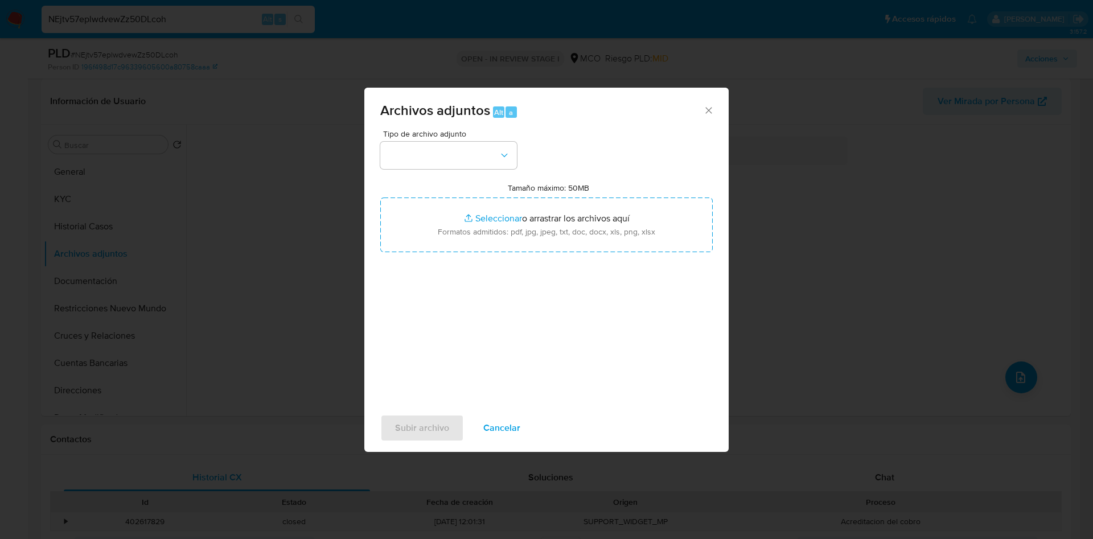
click at [454, 140] on div "Tipo de archivo adjunto" at bounding box center [448, 149] width 137 height 39
click at [453, 153] on button "button" at bounding box center [448, 155] width 137 height 27
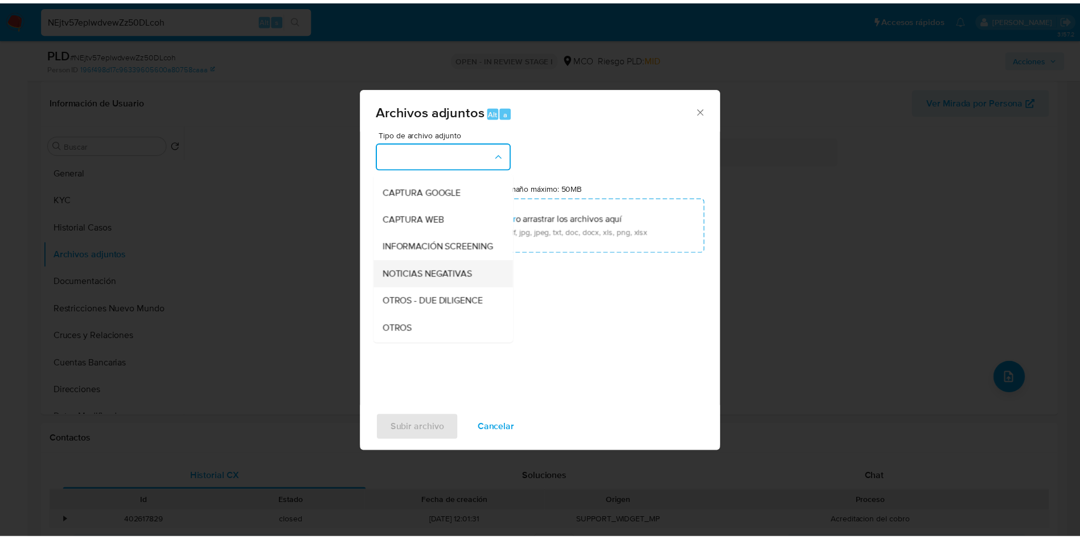
scroll to position [85, 0]
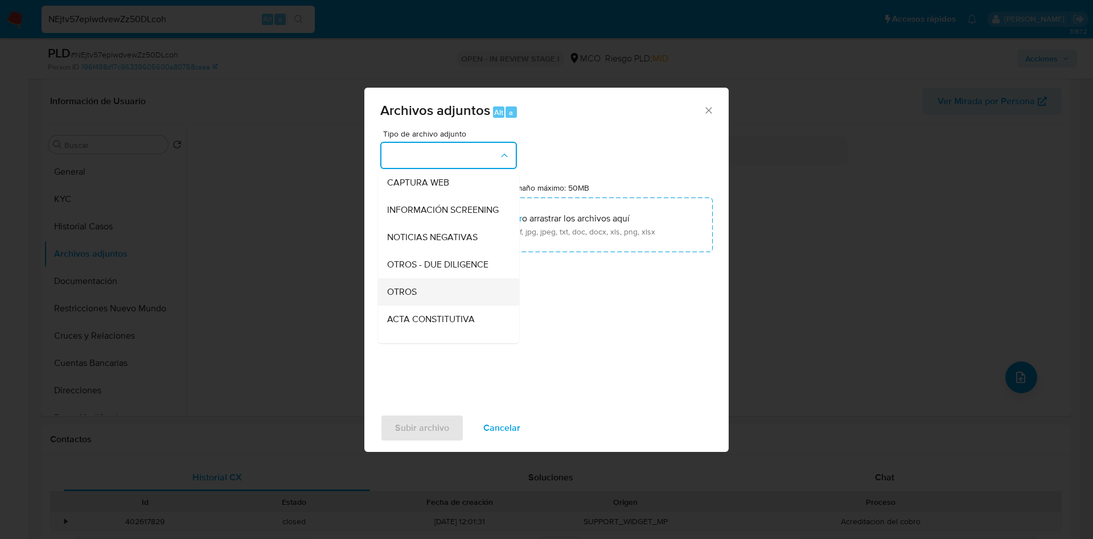
click at [419, 299] on div "OTROS" at bounding box center [445, 291] width 116 height 27
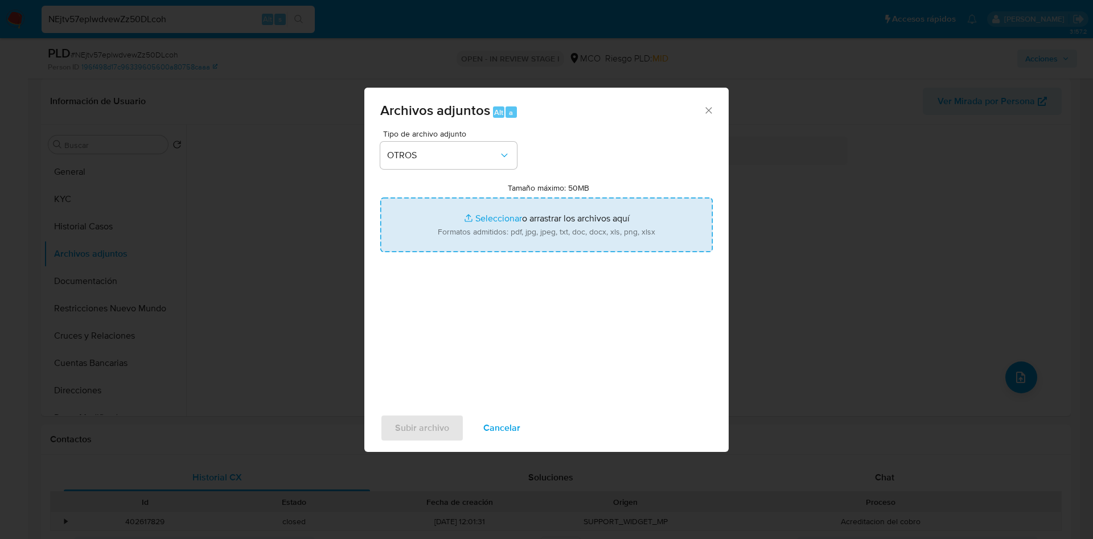
click at [515, 211] on input "Tamaño máximo: 50MB Seleccionar archivos" at bounding box center [546, 225] width 333 height 55
type input "C:\fakepath\2059326108 - 03_09_2025.pdf"
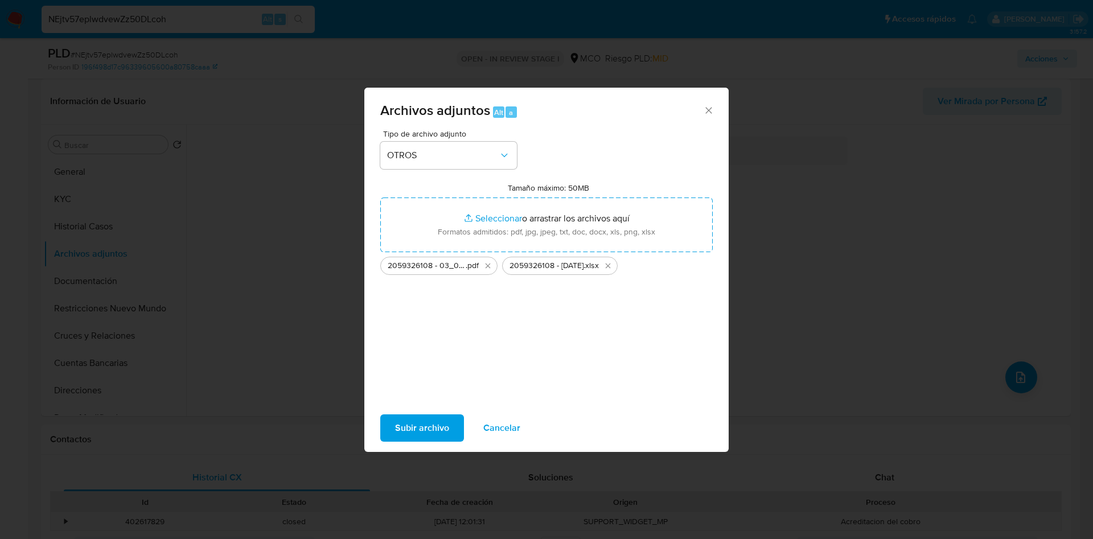
click at [421, 425] on span "Subir archivo" at bounding box center [422, 428] width 54 height 25
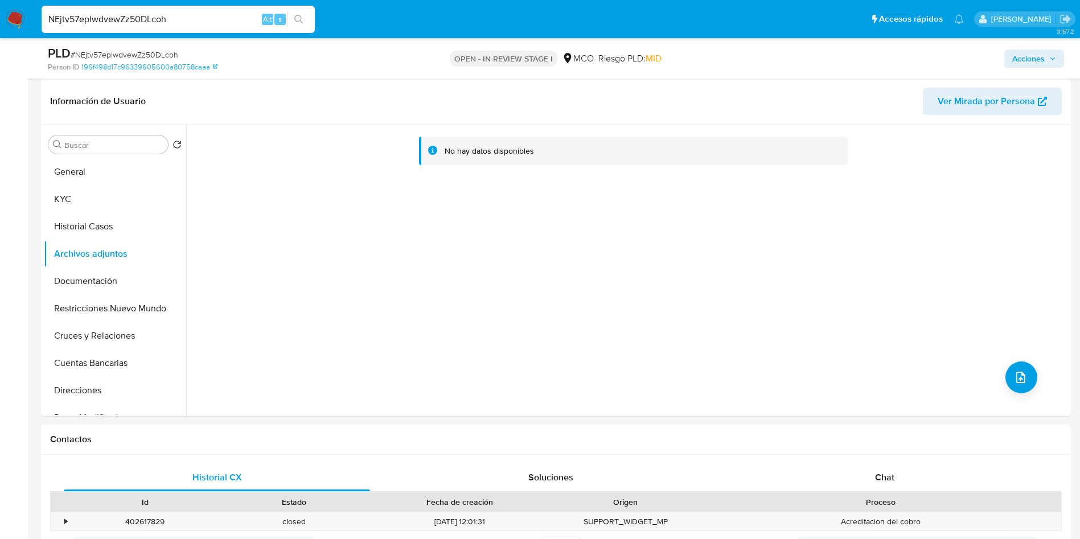
click at [1039, 51] on span "Acciones" at bounding box center [1028, 59] width 32 height 18
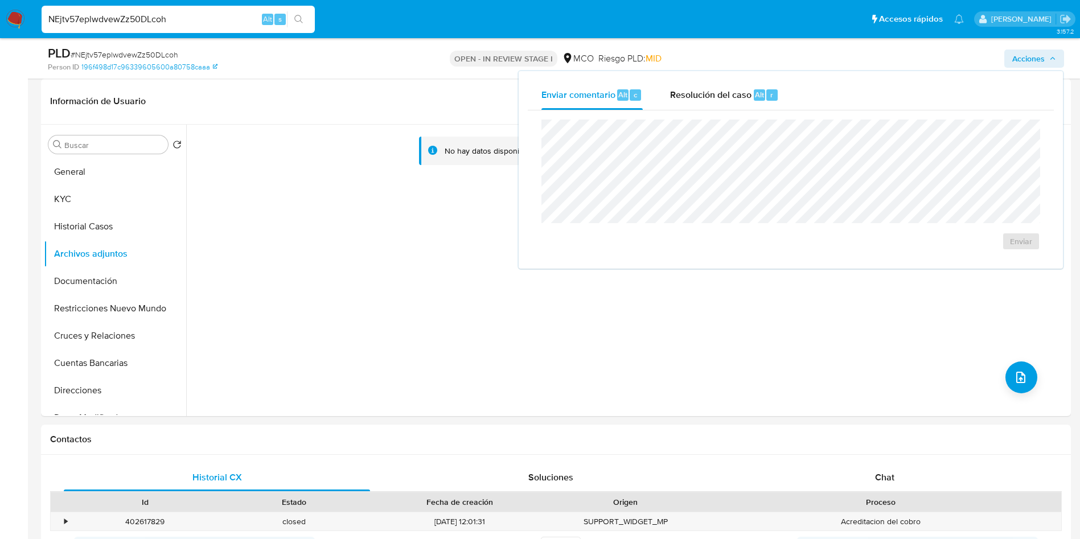
click at [1011, 59] on button "Acciones" at bounding box center [1034, 59] width 60 height 18
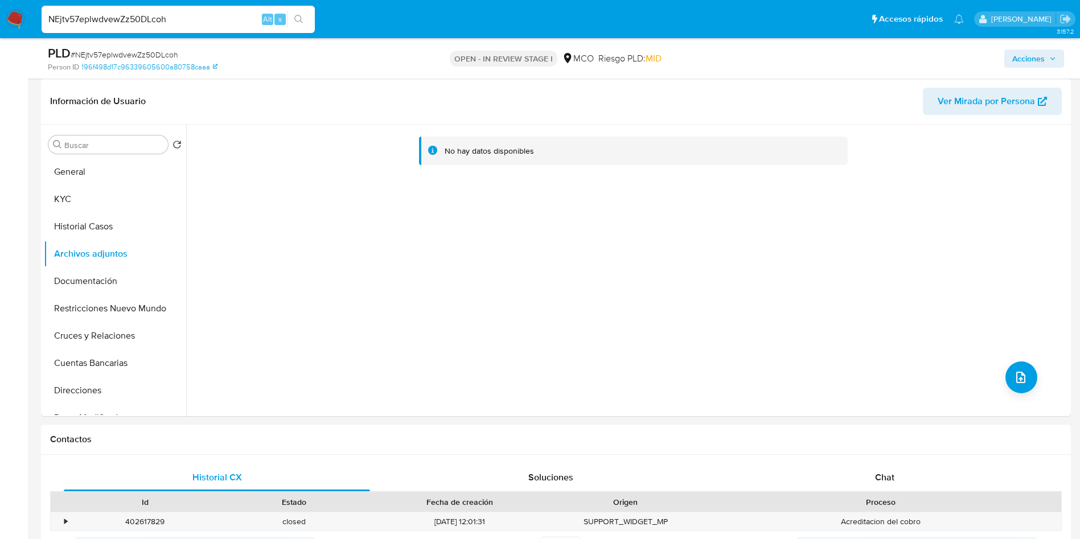
click at [1034, 54] on span "Acciones" at bounding box center [1028, 59] width 32 height 18
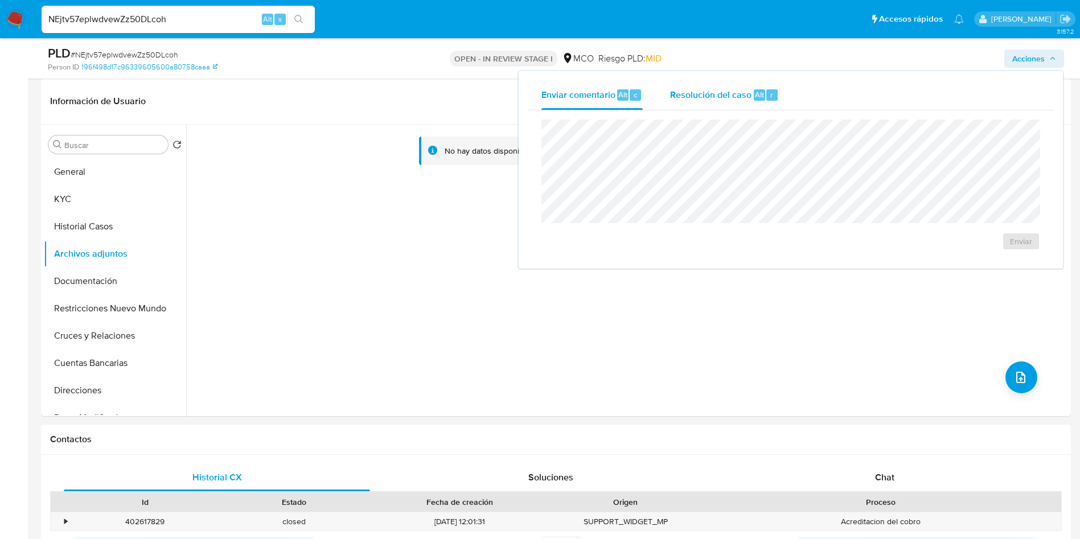
click at [681, 81] on div "Resolución del caso Alt r" at bounding box center [724, 95] width 109 height 30
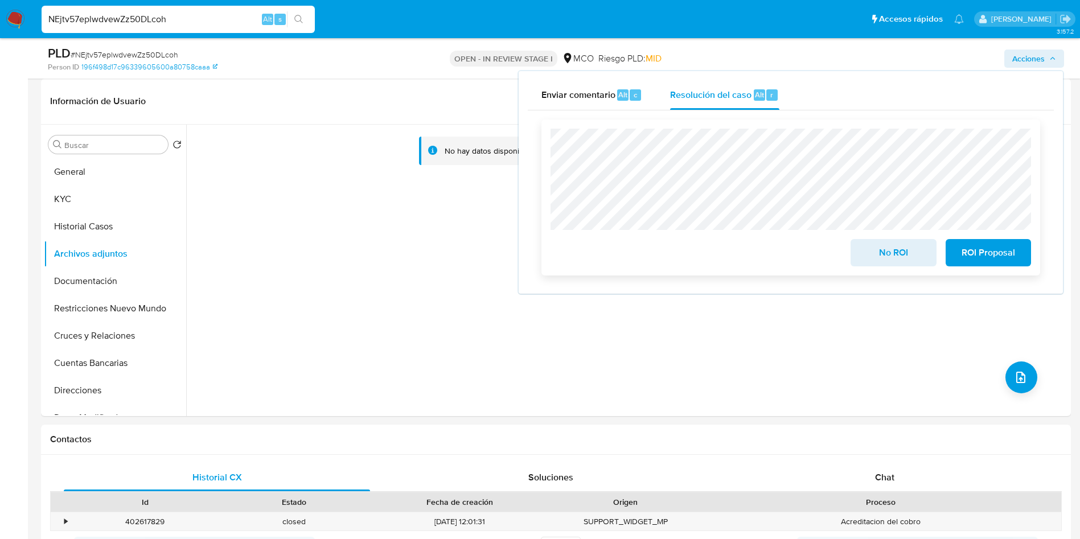
click at [999, 249] on span "ROI Proposal" at bounding box center [989, 252] width 56 height 25
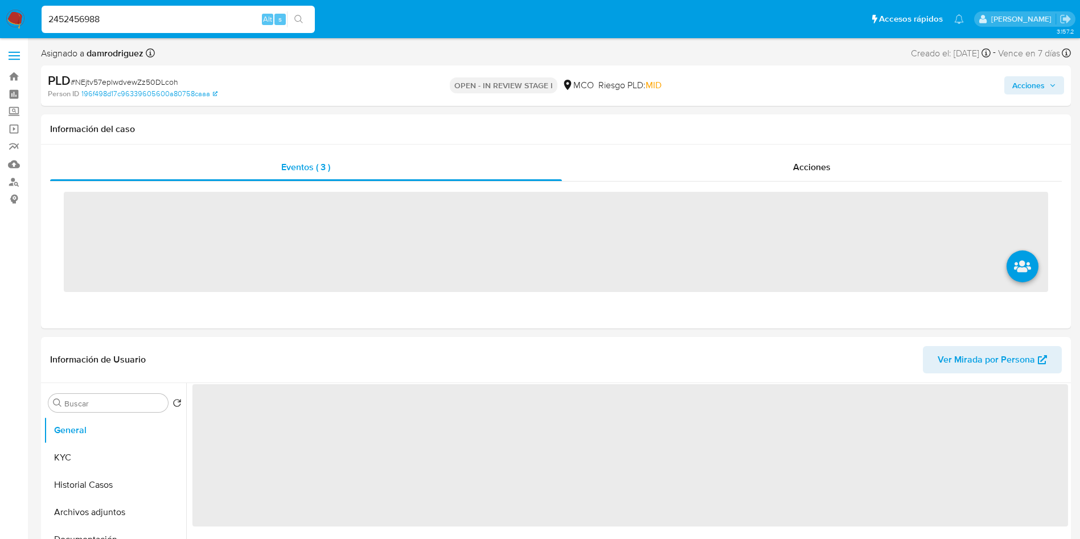
type input "2452456988"
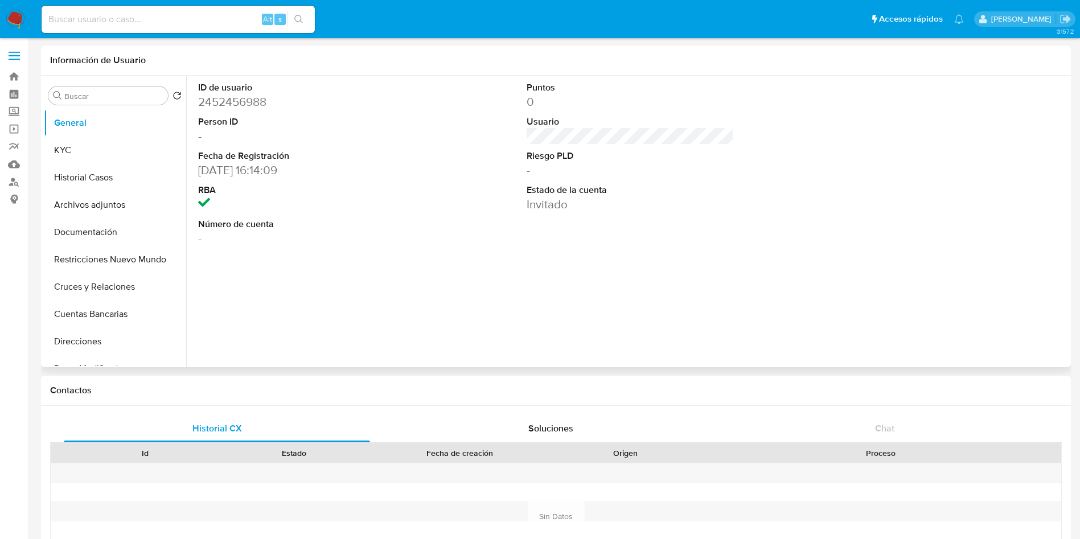
select select "10"
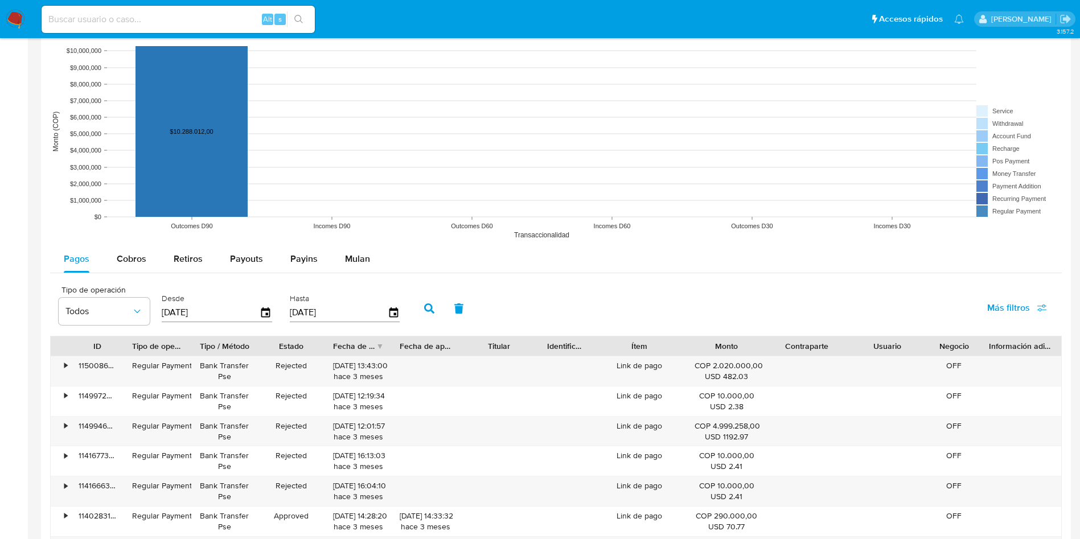
scroll to position [1025, 0]
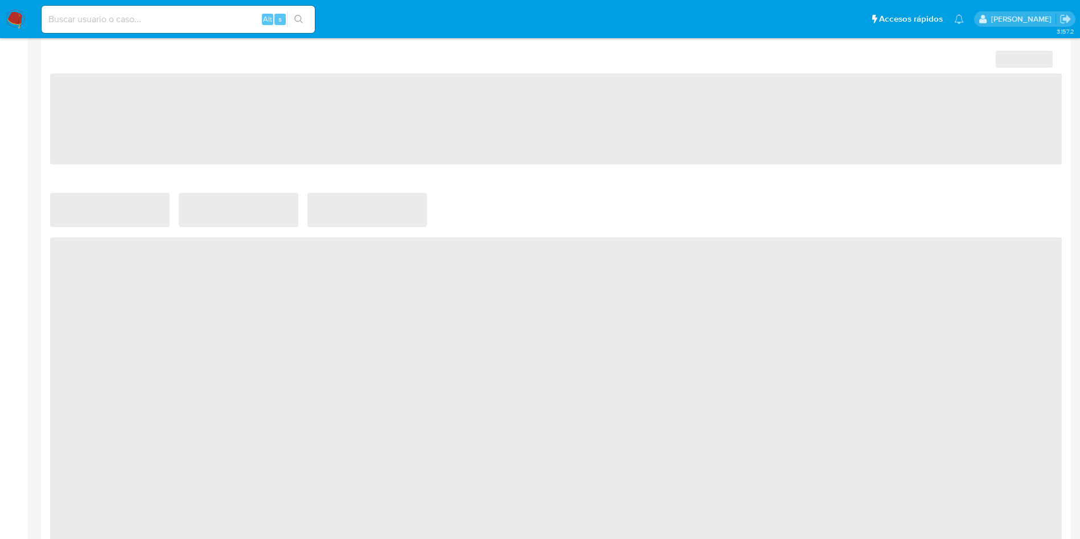
select select "10"
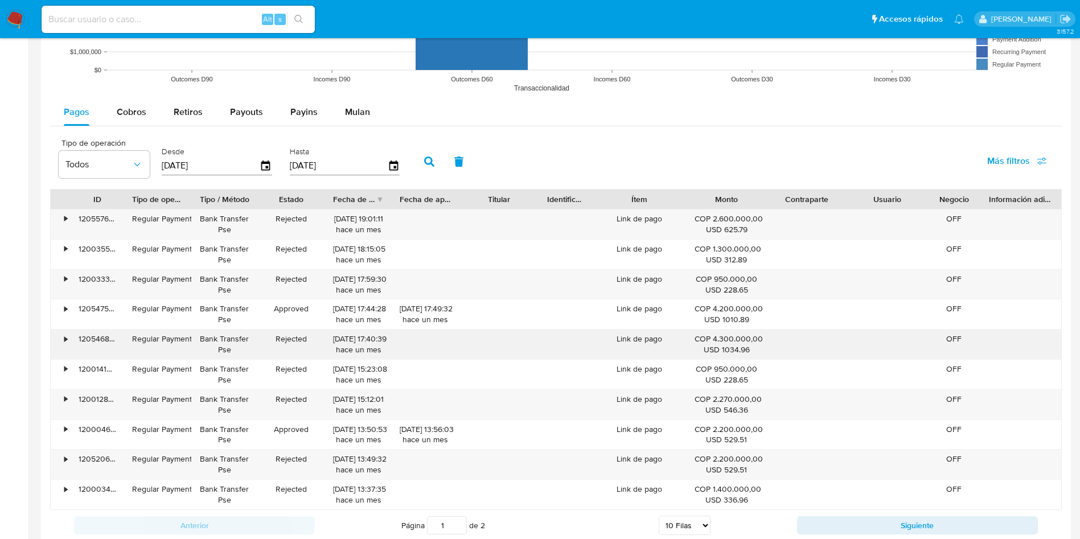
scroll to position [1025, 0]
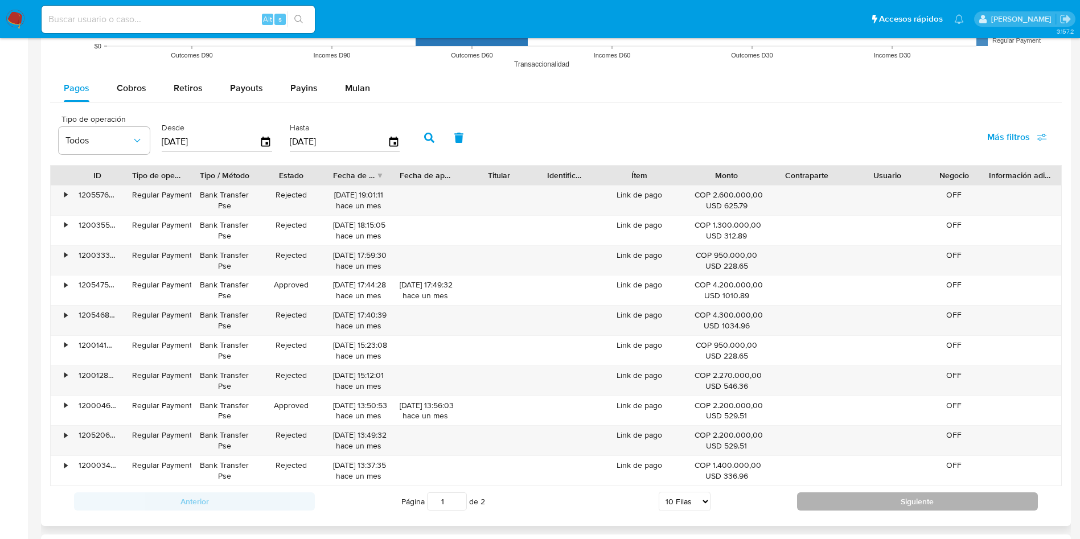
click at [832, 508] on button "Siguiente" at bounding box center [917, 502] width 241 height 18
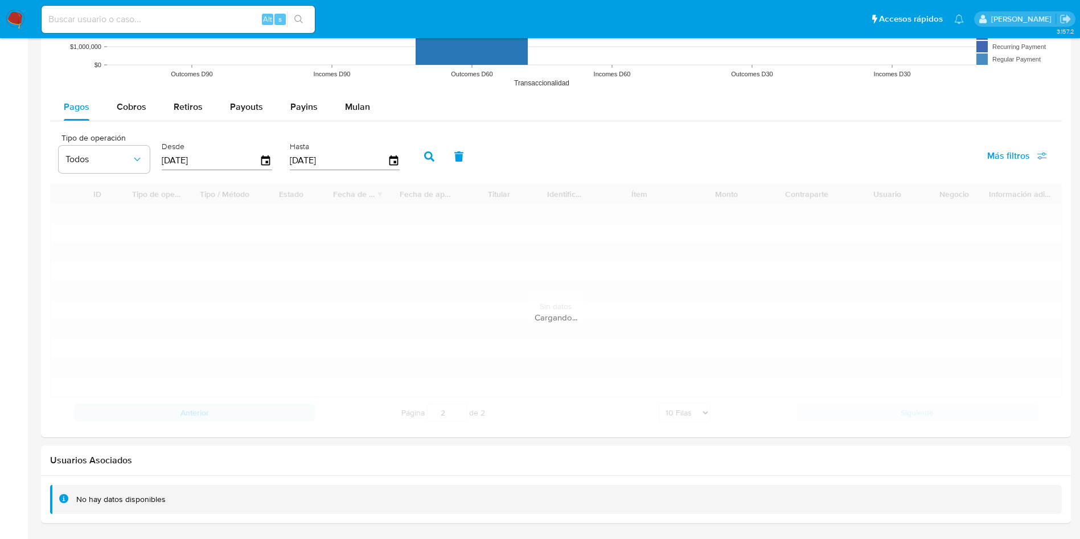
scroll to position [873, 0]
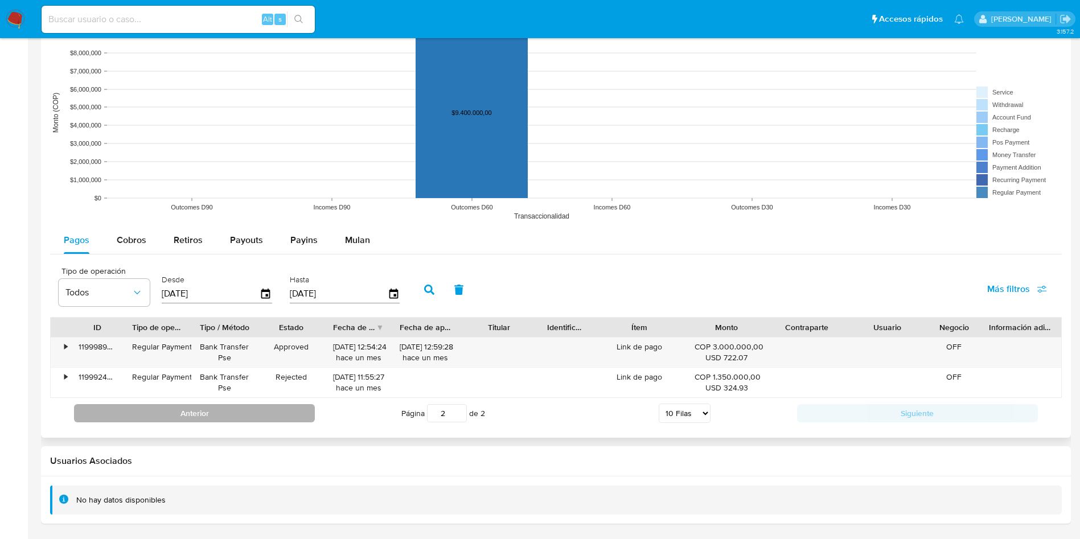
click at [208, 415] on button "Anterior" at bounding box center [194, 413] width 241 height 18
type input "1"
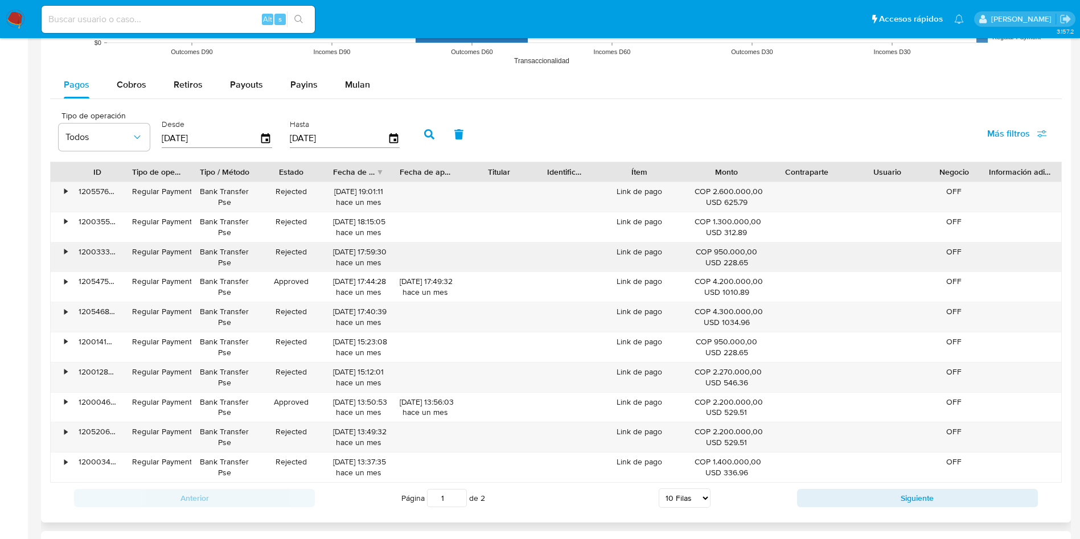
scroll to position [1044, 0]
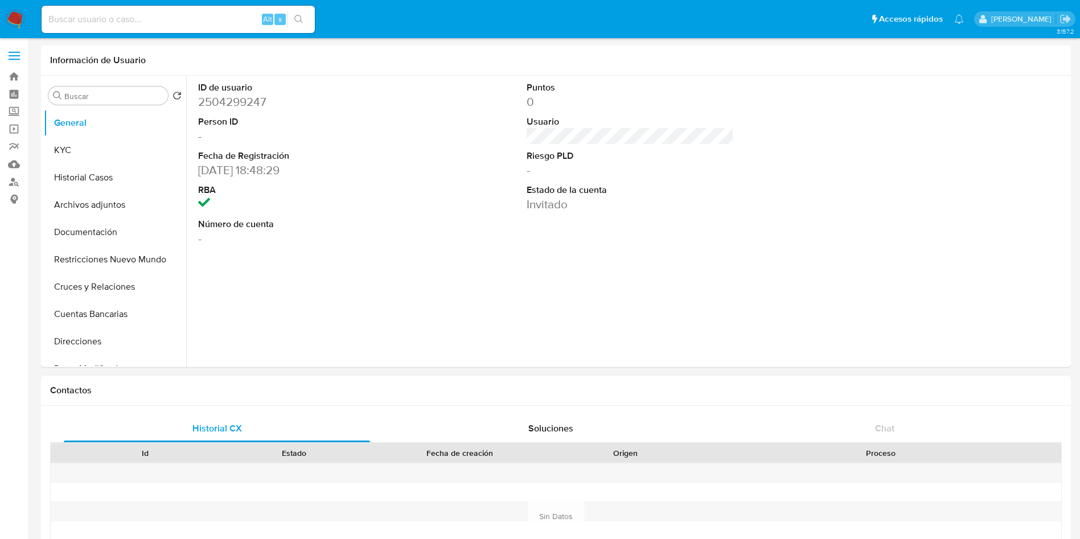
select select "10"
click at [123, 274] on button "Cruces y Relaciones" at bounding box center [110, 286] width 133 height 27
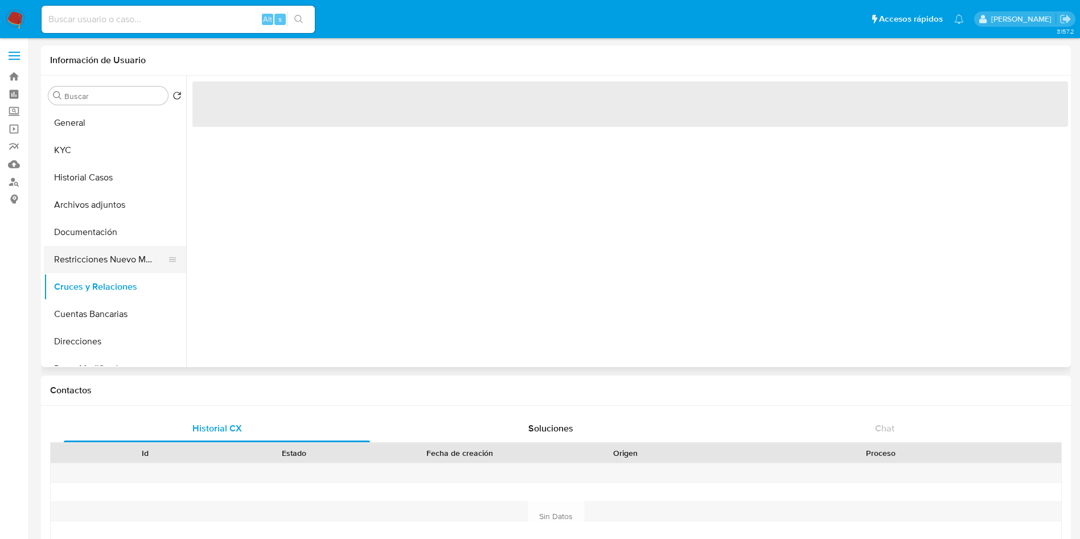
click at [123, 267] on button "Restricciones Nuevo Mundo" at bounding box center [110, 259] width 133 height 27
click at [123, 263] on button "Restricciones Nuevo Mundo" at bounding box center [110, 259] width 133 height 27
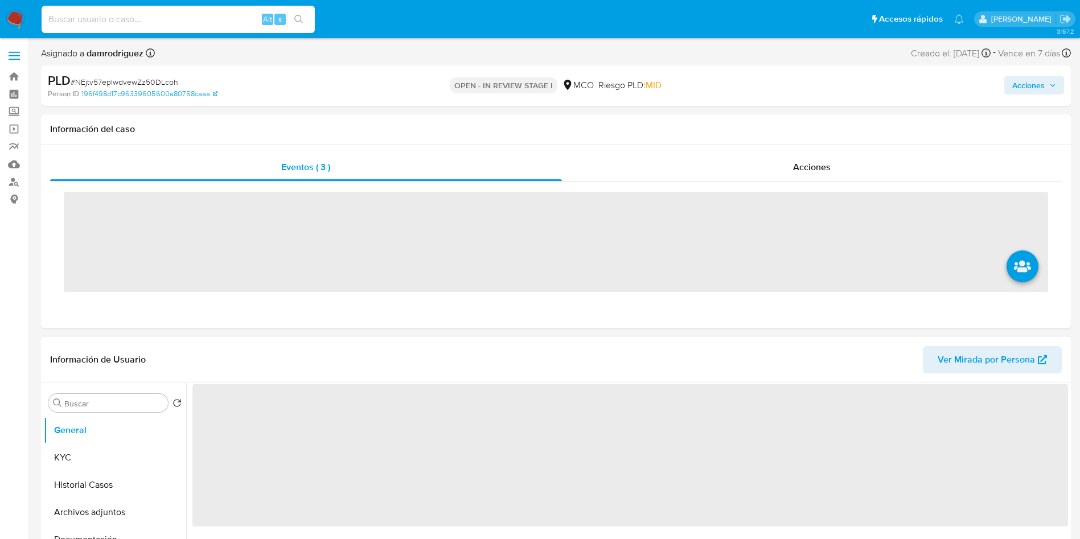
click at [159, 17] on input at bounding box center [178, 19] width 273 height 15
paste input "2061687298"
type input "2061687298"
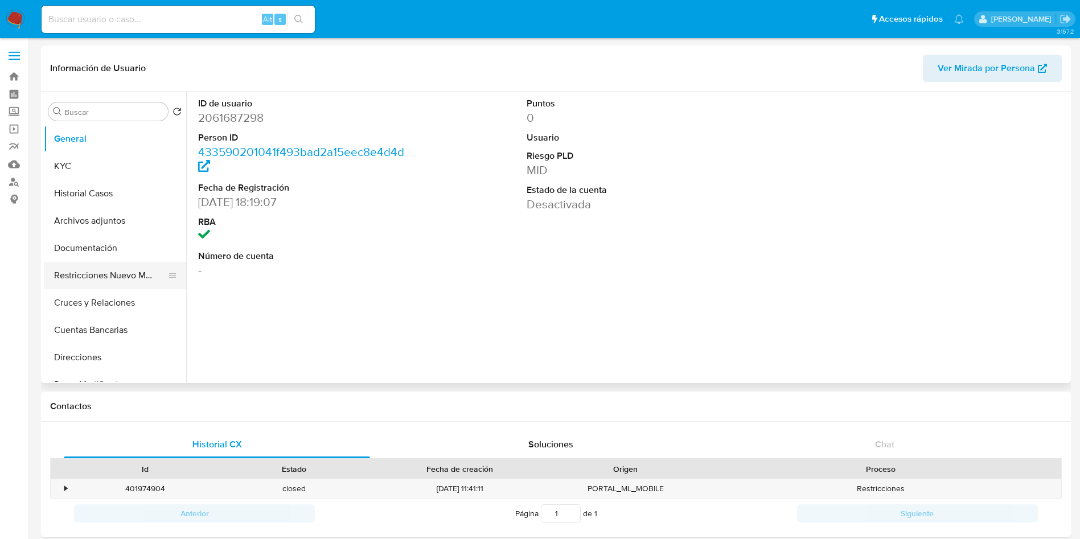
click at [100, 281] on button "Restricciones Nuevo Mundo" at bounding box center [110, 275] width 133 height 27
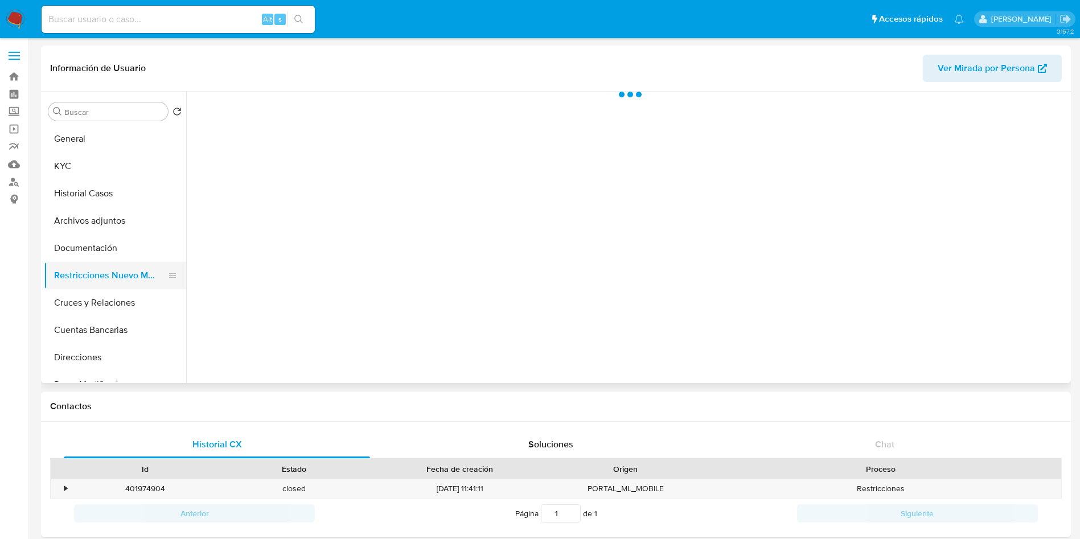
select select "10"
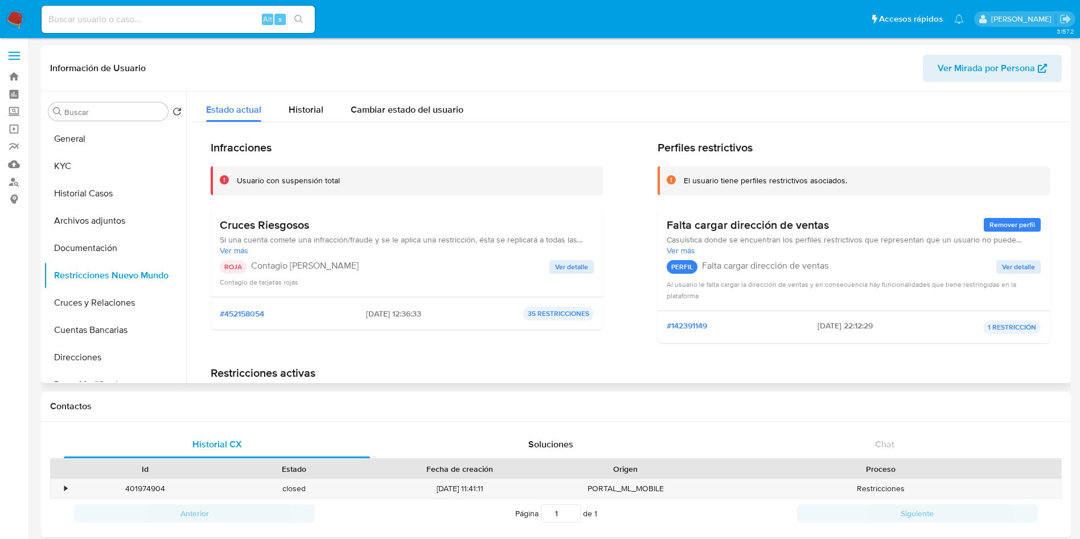
click at [569, 263] on span "Ver detalle" at bounding box center [571, 266] width 33 height 11
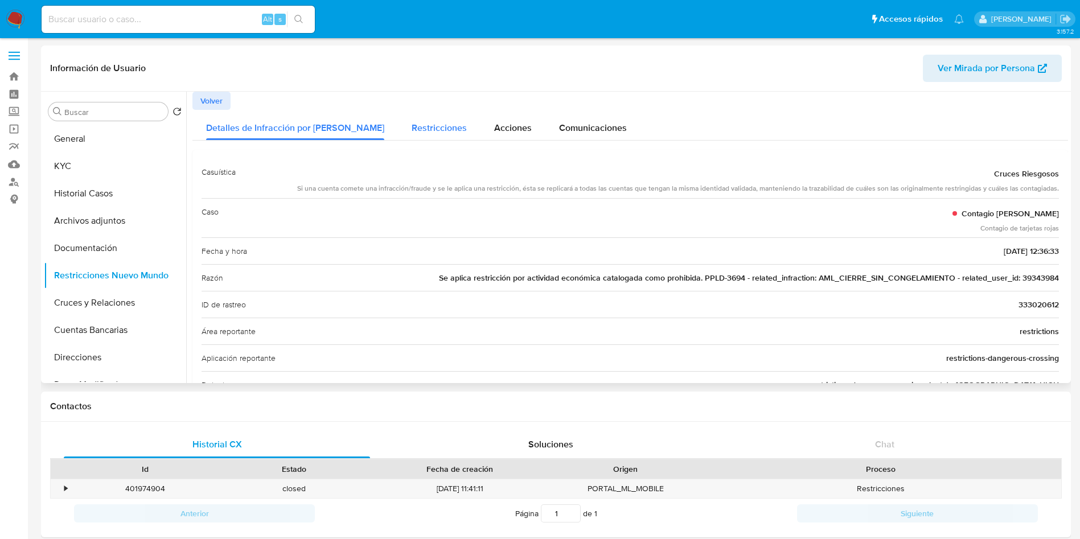
click at [412, 134] on span "Restricciones" at bounding box center [439, 127] width 55 height 13
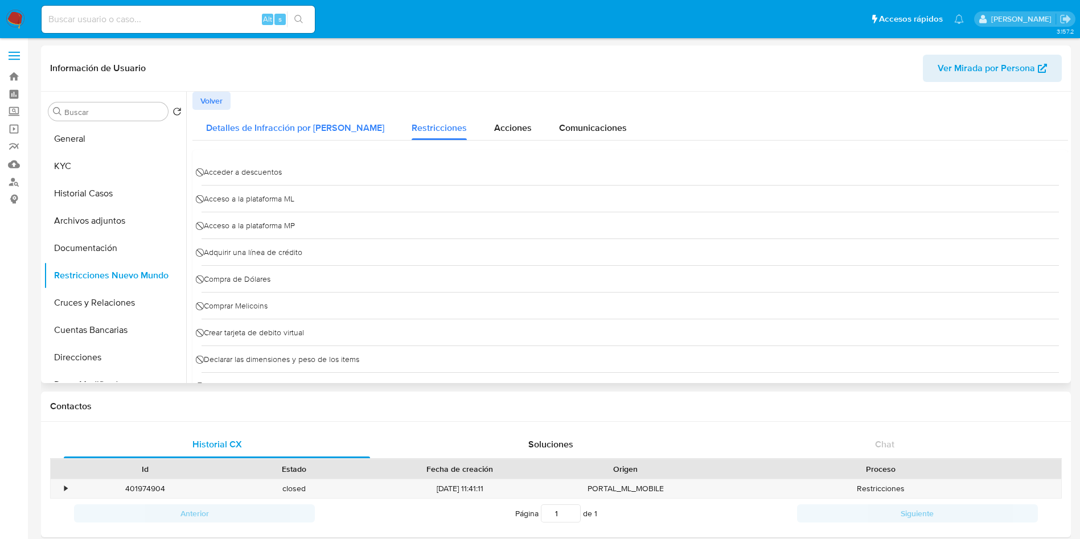
click at [249, 126] on span "Detalles de Infracción por cruce" at bounding box center [295, 127] width 178 height 13
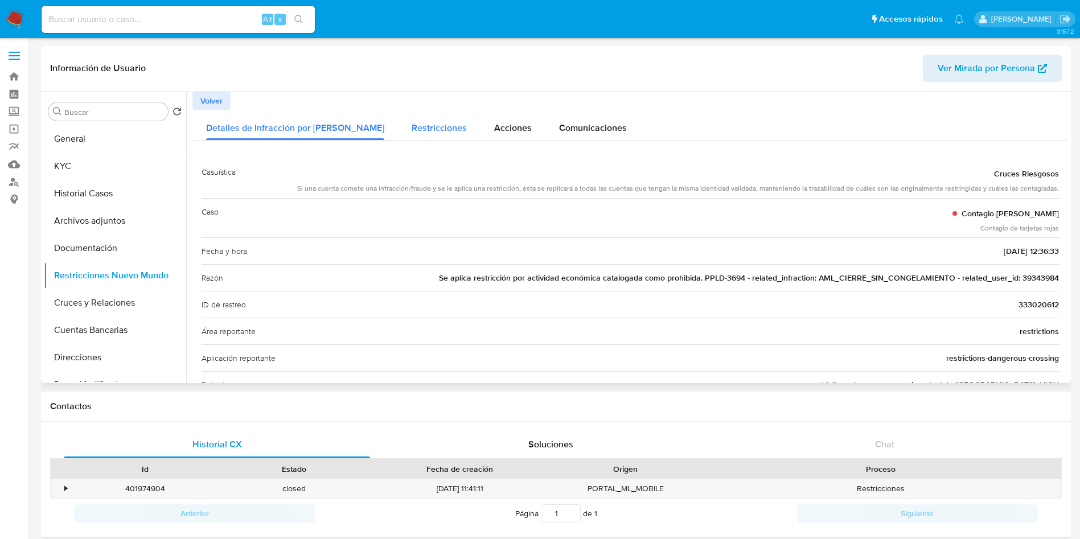
click at [412, 128] on span "Restricciones" at bounding box center [439, 127] width 55 height 13
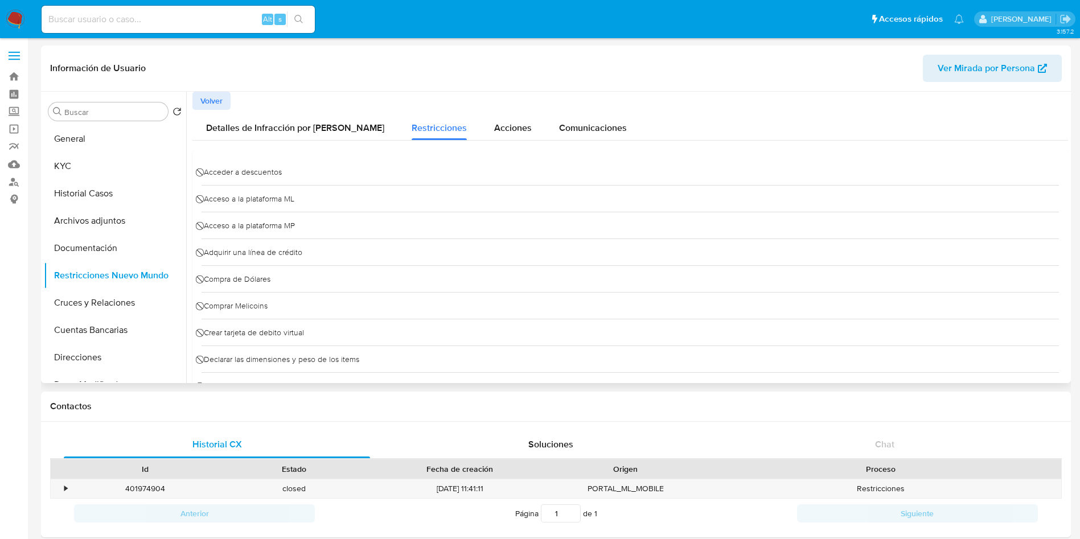
drag, startPoint x: 272, startPoint y: 116, endPoint x: 238, endPoint y: 102, distance: 36.3
click at [279, 118] on div "Detalles de Infracción por cruce" at bounding box center [295, 125] width 178 height 30
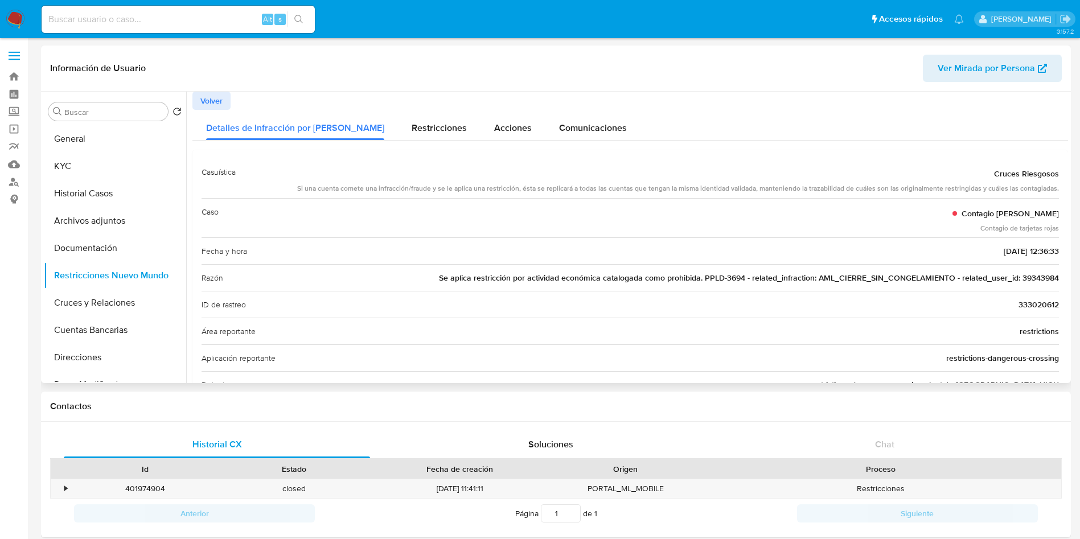
click at [208, 88] on div "Información de Usuario Ver Mirada por Persona" at bounding box center [556, 69] width 1030 height 46
click at [213, 98] on span "Volver" at bounding box center [211, 101] width 22 height 16
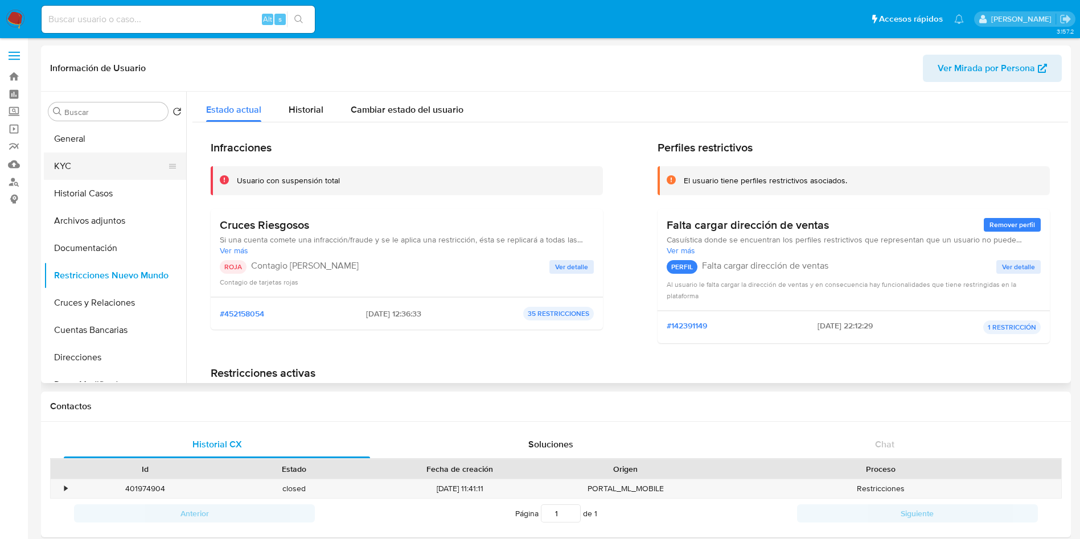
click at [89, 173] on button "KYC" at bounding box center [110, 166] width 133 height 27
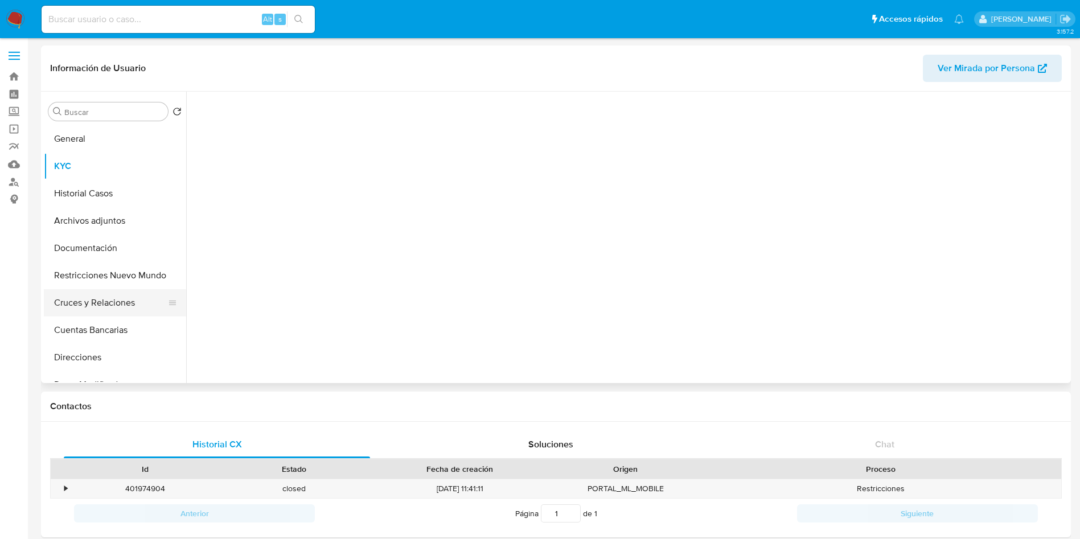
click at [99, 303] on button "Cruces y Relaciones" at bounding box center [110, 302] width 133 height 27
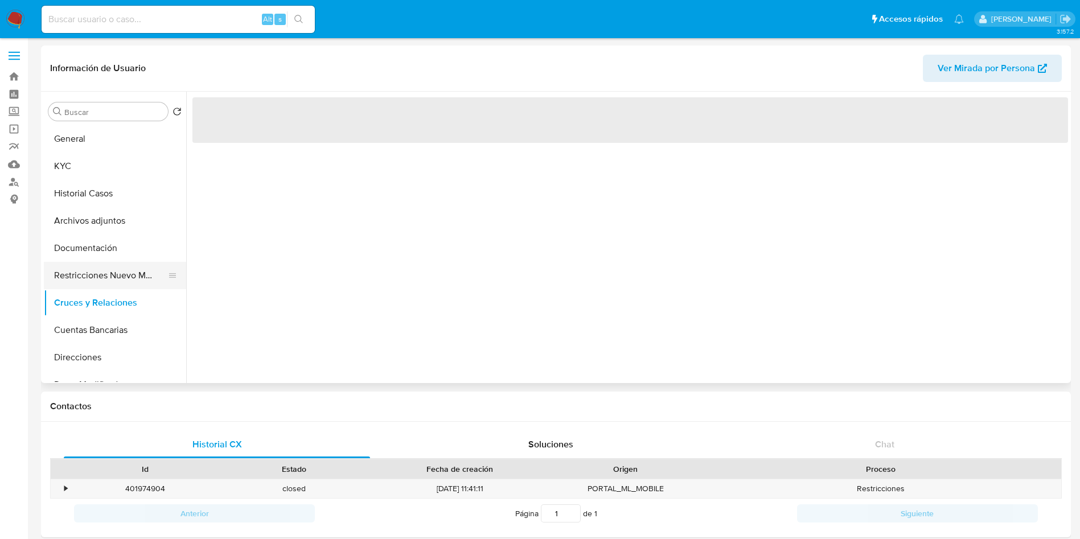
click at [91, 270] on button "Restricciones Nuevo Mundo" at bounding box center [110, 275] width 133 height 27
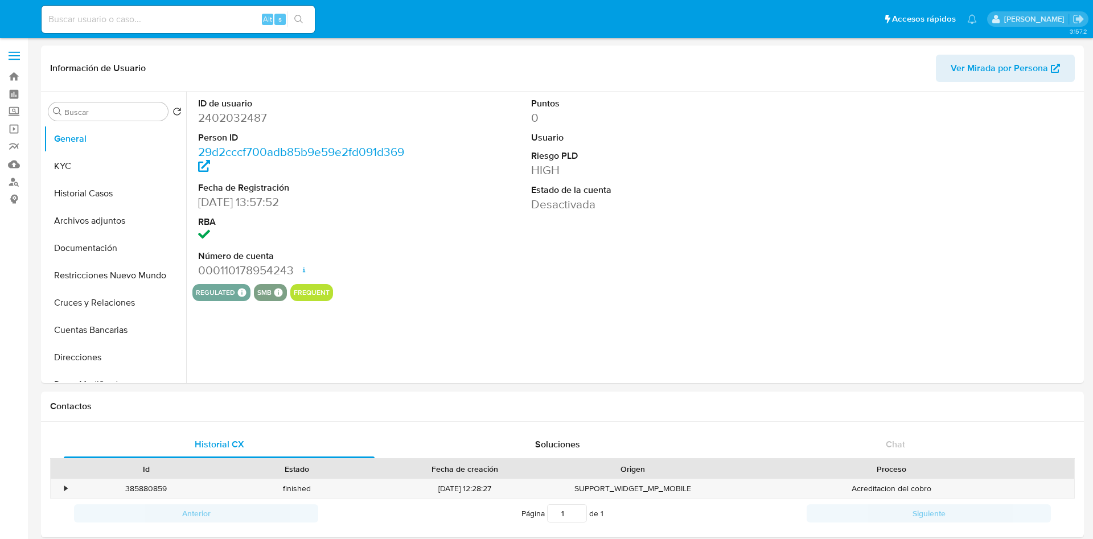
select select "10"
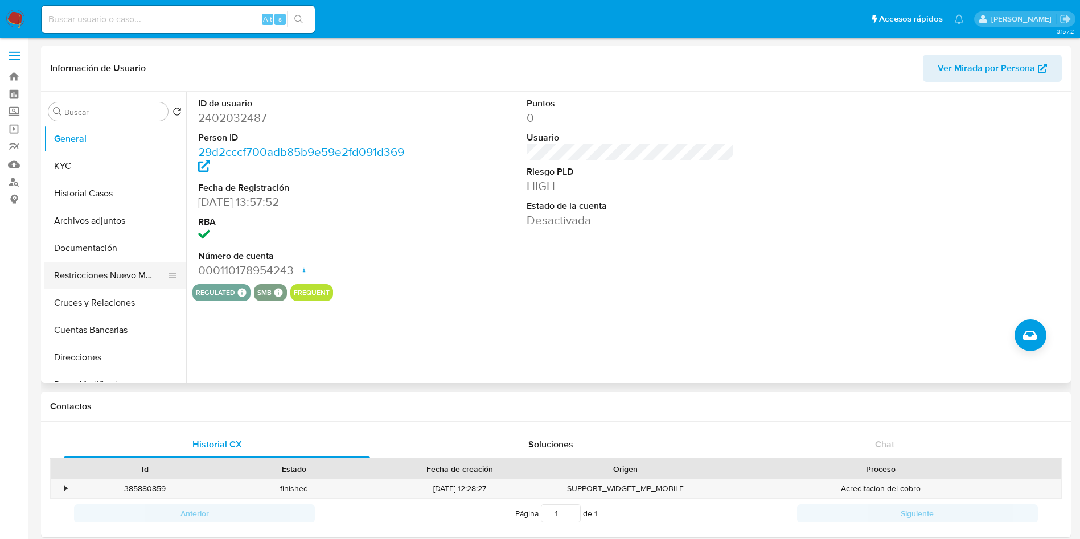
click at [100, 270] on button "Restricciones Nuevo Mundo" at bounding box center [110, 275] width 133 height 27
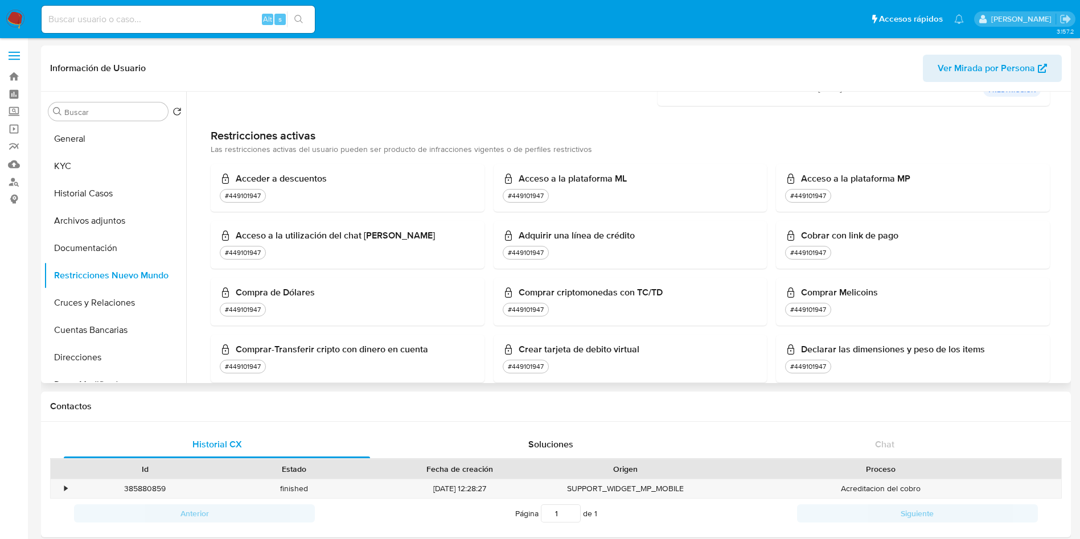
scroll to position [427, 0]
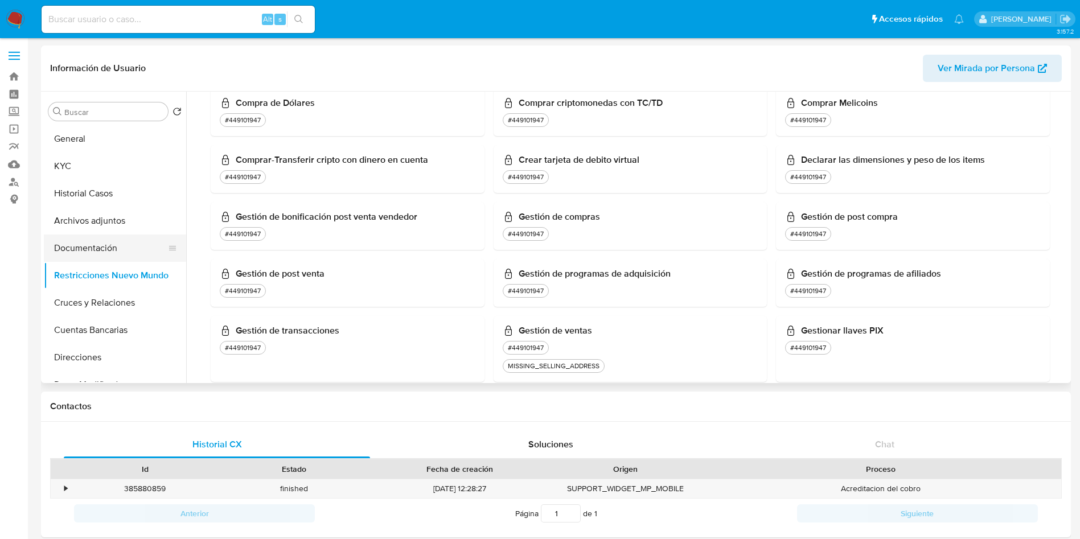
click at [121, 235] on button "Documentación" at bounding box center [110, 248] width 133 height 27
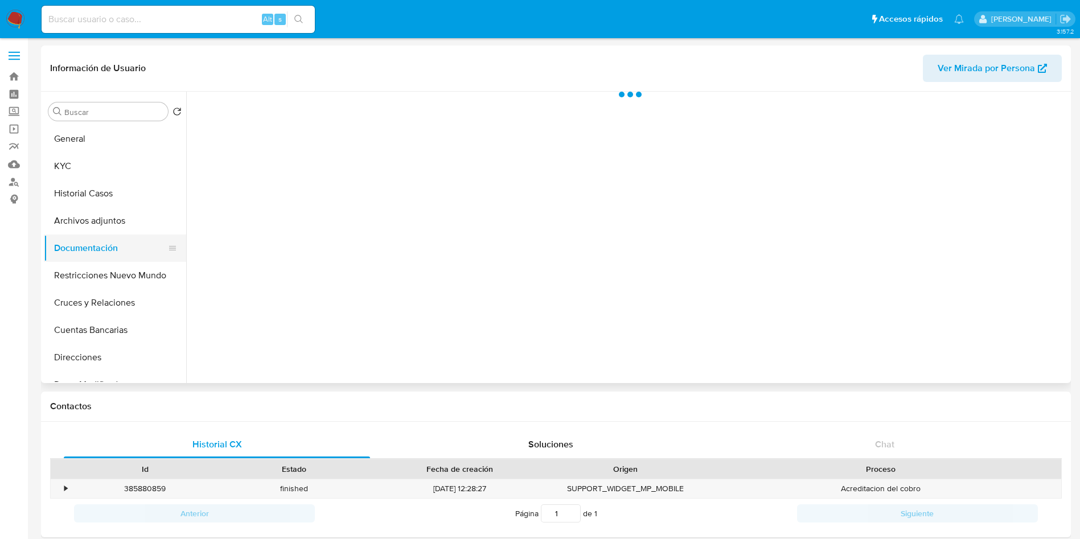
scroll to position [0, 0]
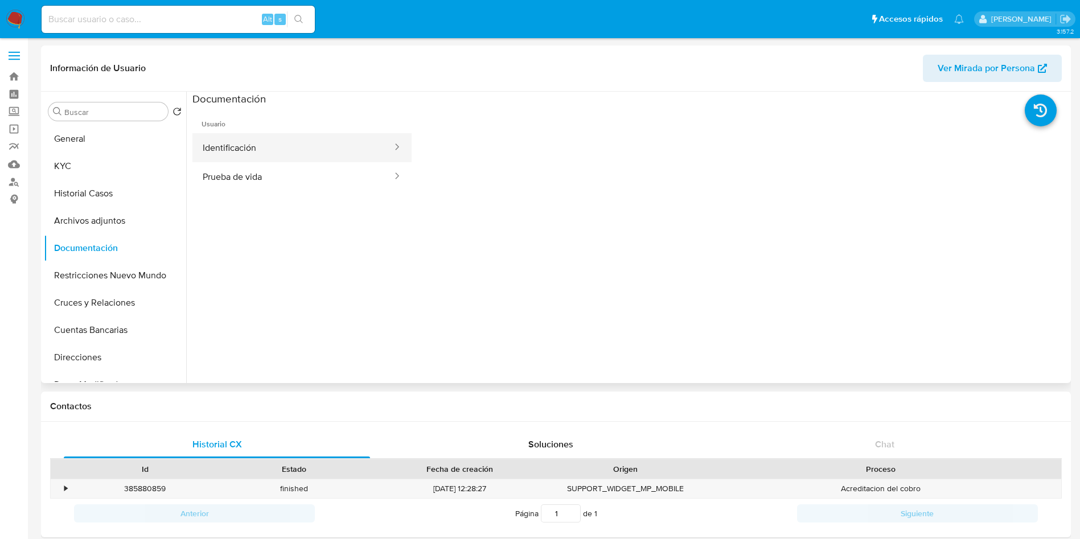
click at [286, 147] on button "Identificación" at bounding box center [292, 147] width 201 height 29
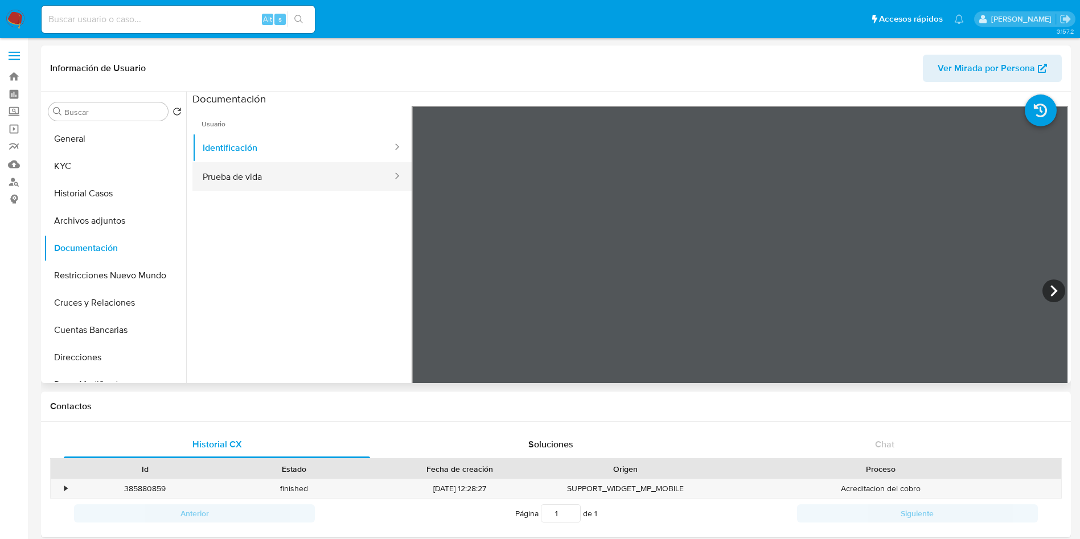
click at [244, 181] on button "Prueba de vida" at bounding box center [292, 176] width 201 height 29
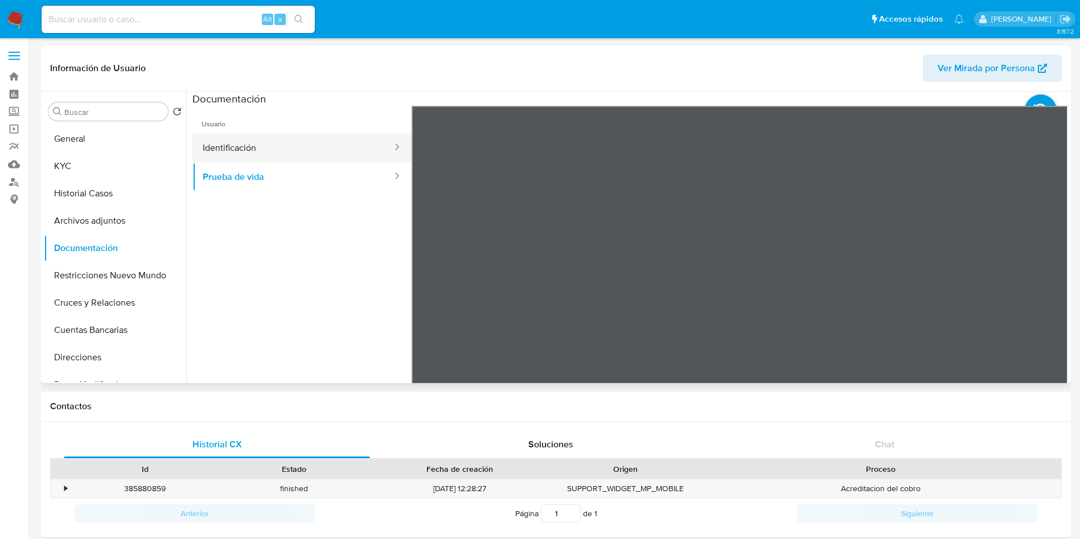
click at [245, 153] on button "Identificación" at bounding box center [292, 147] width 201 height 29
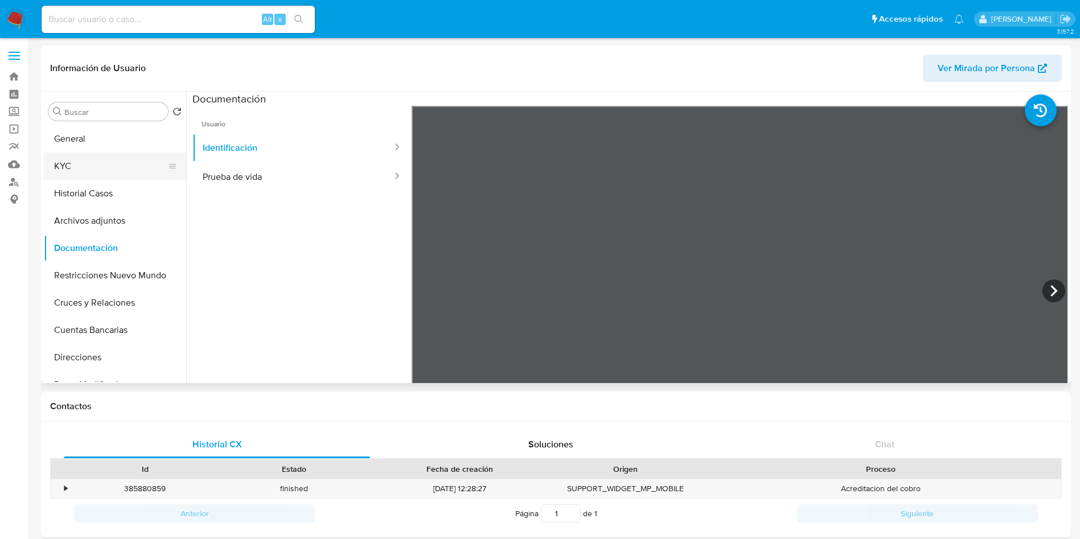
click at [71, 169] on button "KYC" at bounding box center [110, 166] width 133 height 27
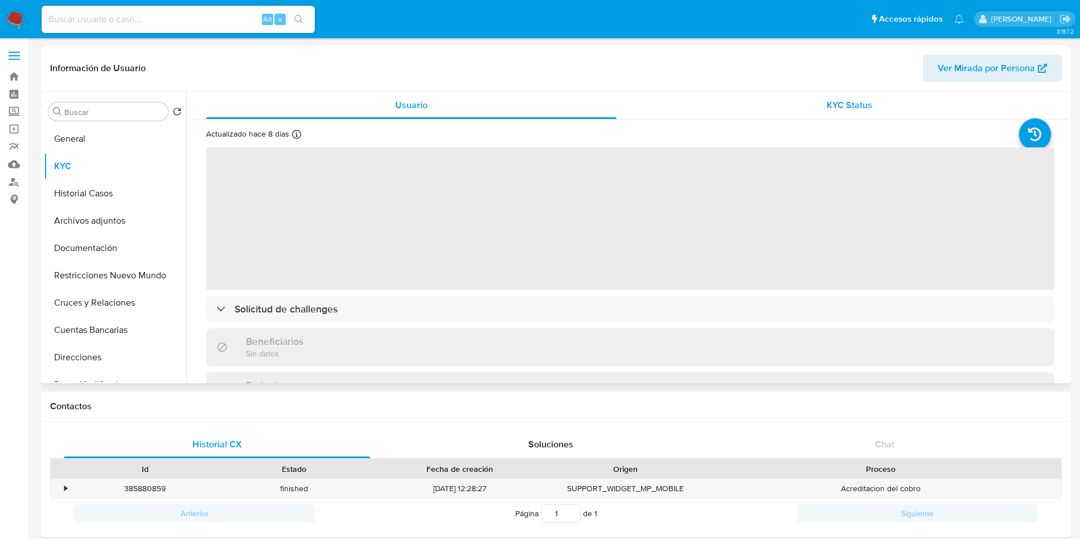
click at [851, 102] on span "KYC Status" at bounding box center [850, 105] width 46 height 13
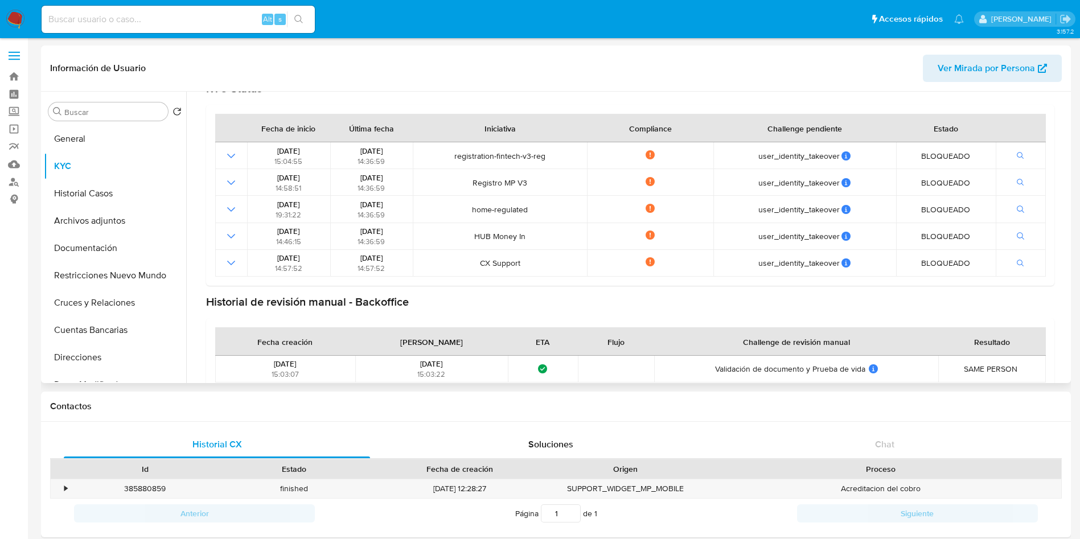
scroll to position [380, 0]
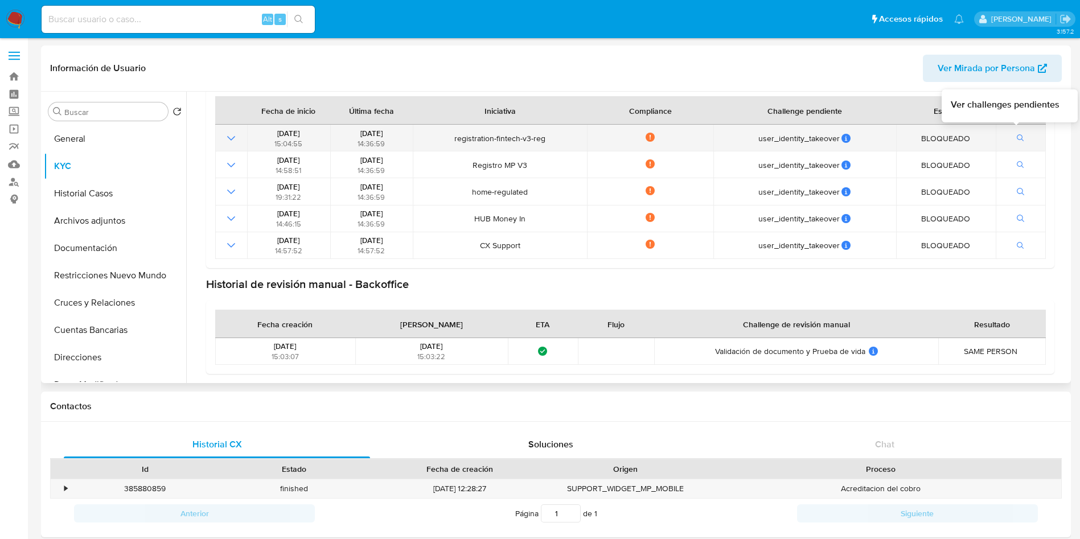
click at [1020, 142] on button "button" at bounding box center [1020, 139] width 19 height 14
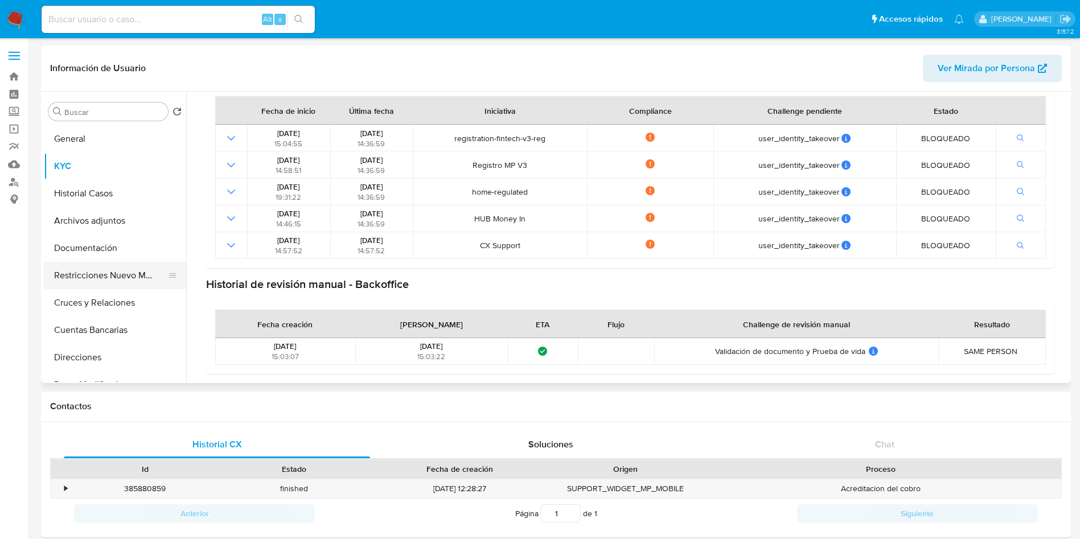
click at [118, 274] on button "Restricciones Nuevo Mundo" at bounding box center [110, 275] width 133 height 27
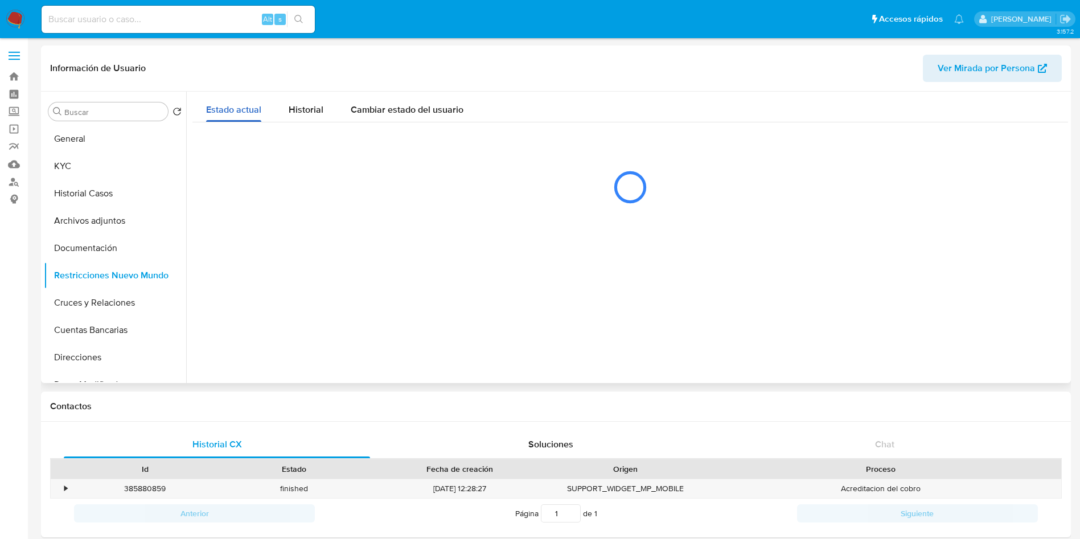
scroll to position [0, 0]
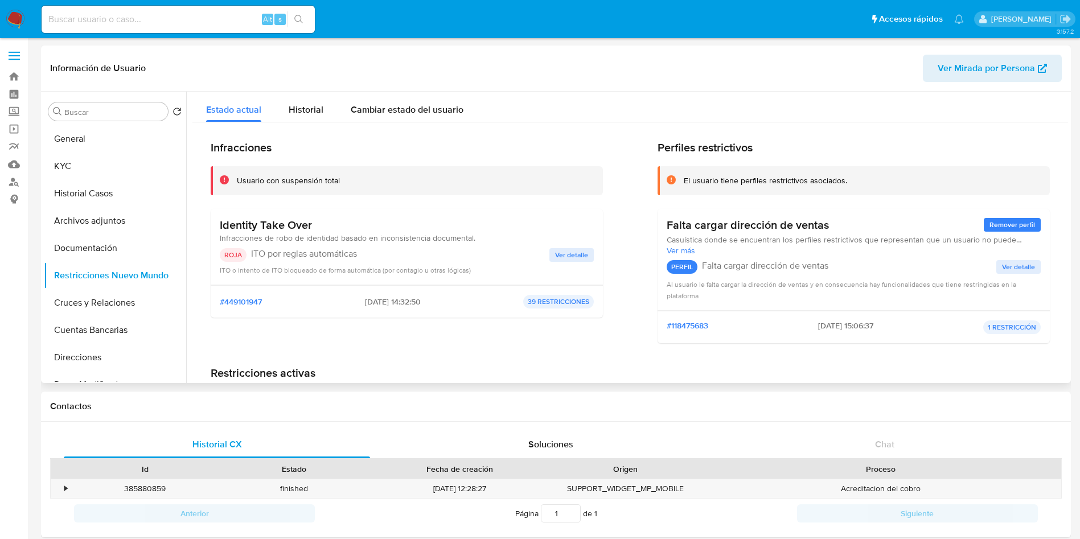
click at [561, 255] on span "Ver detalle" at bounding box center [571, 254] width 33 height 11
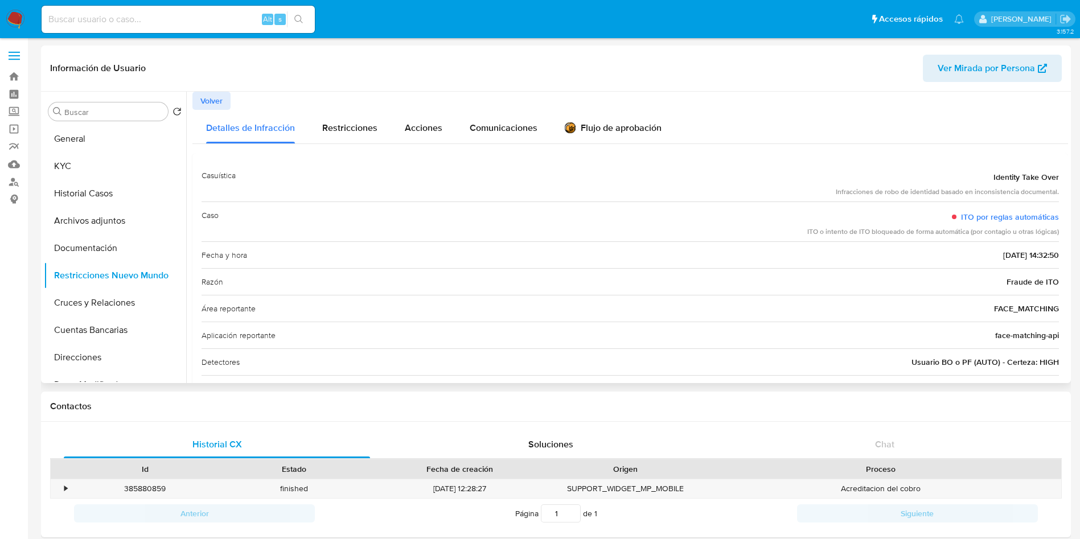
drag, startPoint x: 840, startPoint y: 189, endPoint x: 973, endPoint y: 189, distance: 132.7
click at [998, 190] on div "Infracciones de robo de identidad basado en inconsistencia documental." at bounding box center [947, 192] width 223 height 10
click at [337, 116] on div "Restricciones" at bounding box center [349, 127] width 55 height 34
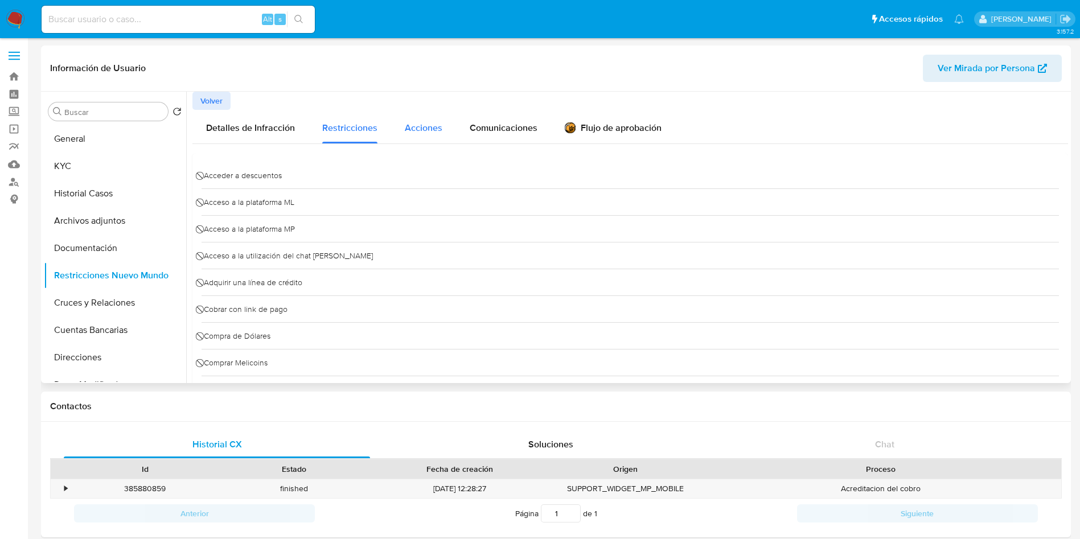
click at [450, 128] on button "Acciones" at bounding box center [423, 127] width 65 height 34
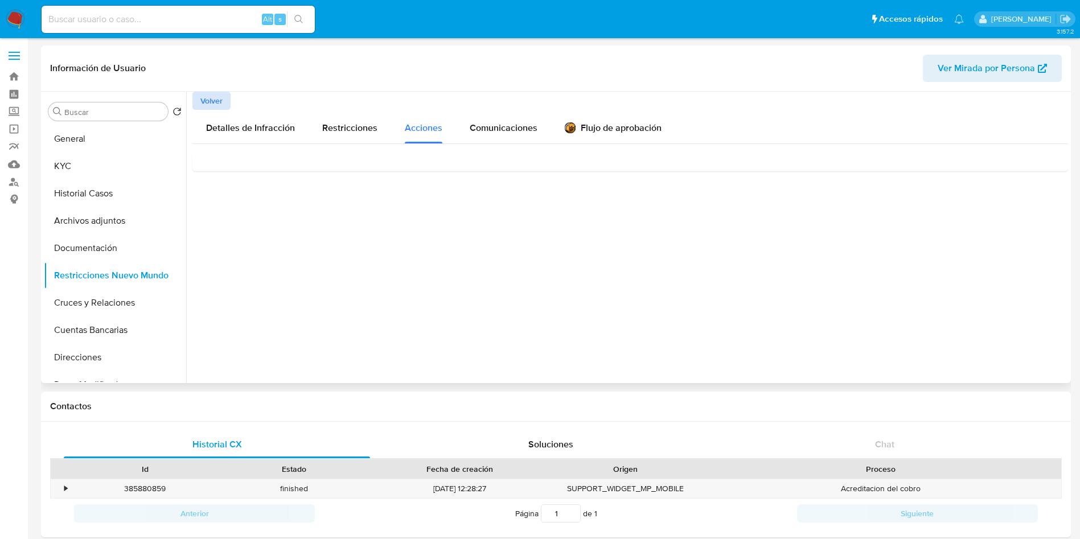
click at [220, 97] on span "Volver" at bounding box center [211, 101] width 22 height 16
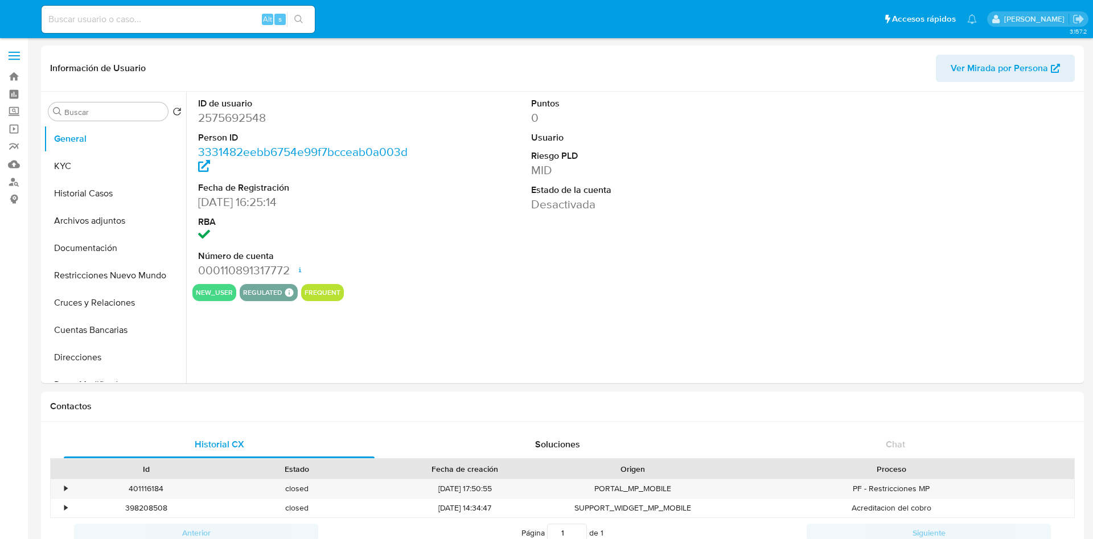
select select "10"
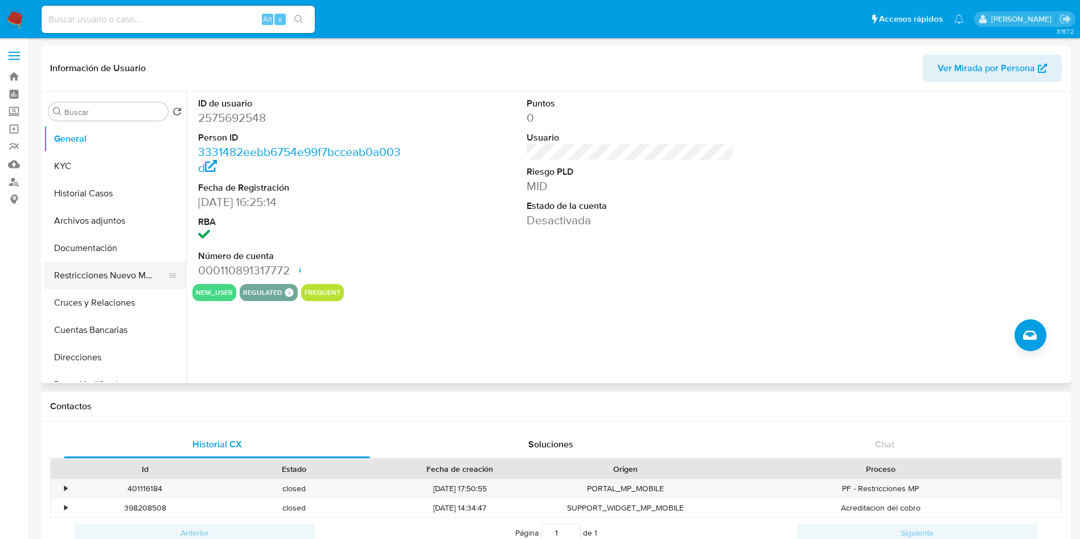
click at [113, 277] on button "Restricciones Nuevo Mundo" at bounding box center [110, 275] width 133 height 27
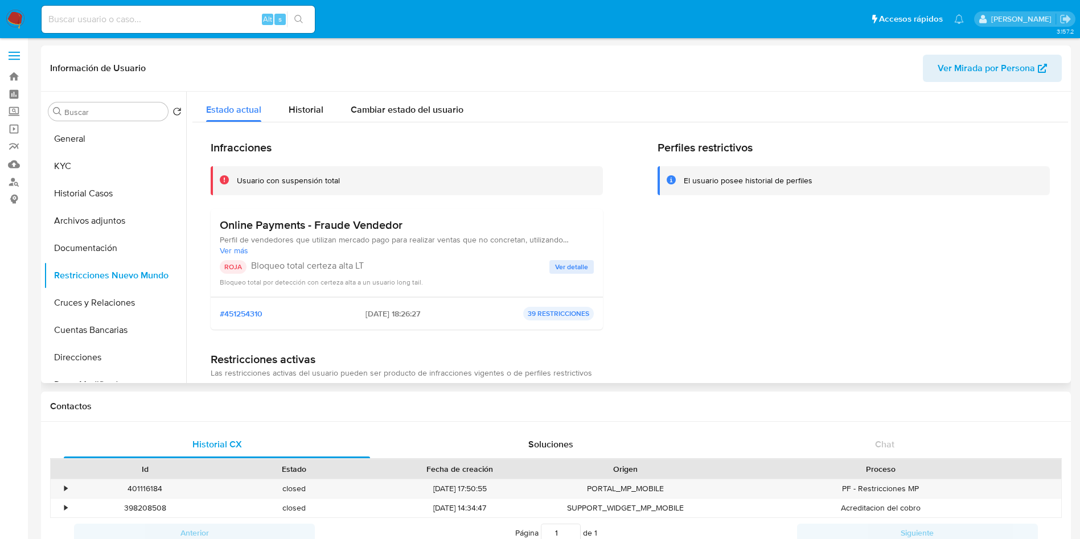
click at [583, 266] on span "Ver detalle" at bounding box center [571, 266] width 33 height 11
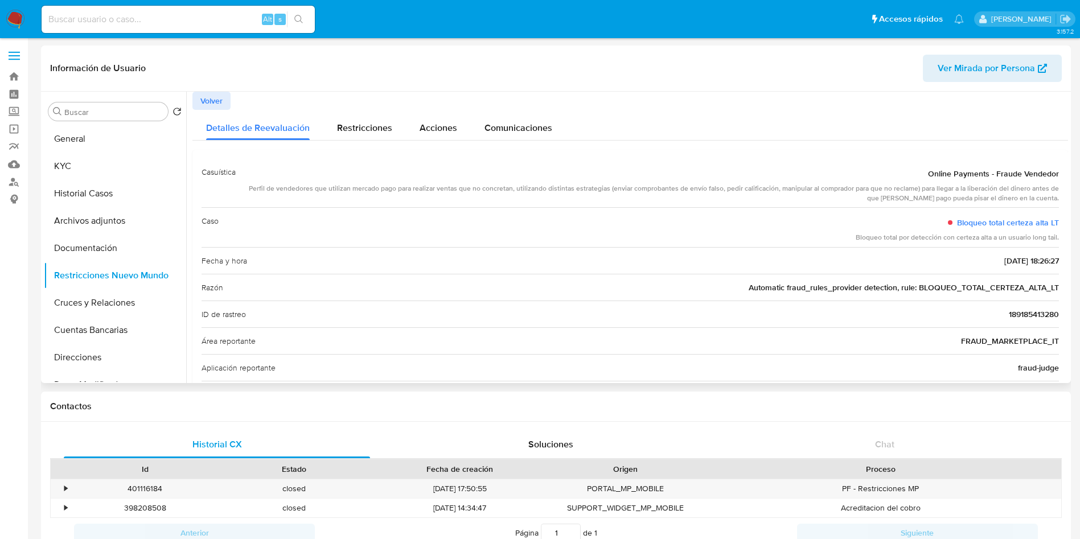
drag, startPoint x: 262, startPoint y: 191, endPoint x: 936, endPoint y: 211, distance: 674.5
click at [936, 211] on div "Casuística Online Payments - Fraude Vendedor Perfil de vendedores que utilizan …" at bounding box center [631, 323] width 858 height 329
click at [206, 108] on span "Volver" at bounding box center [211, 101] width 22 height 16
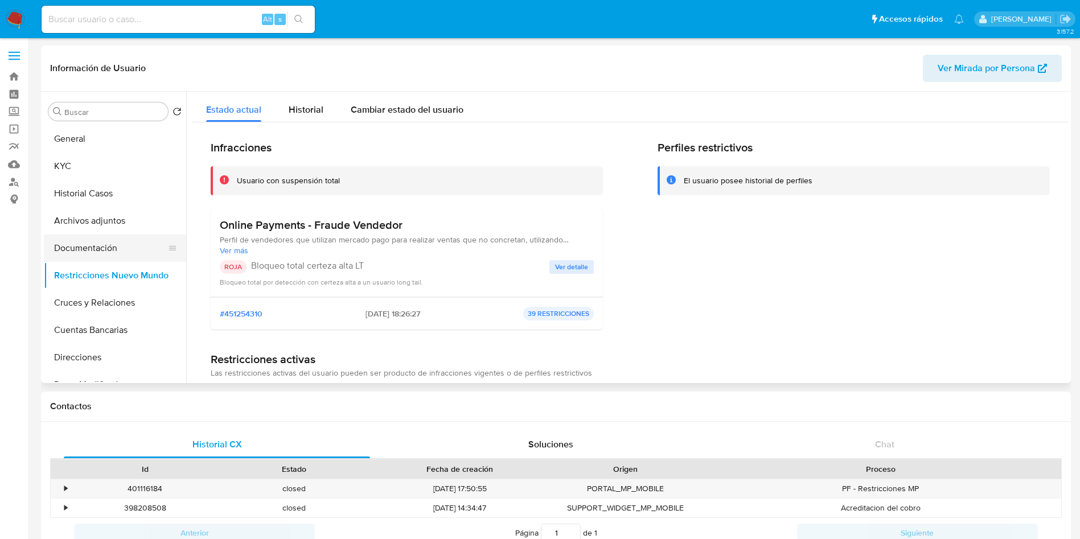
click at [92, 235] on button "Documentación" at bounding box center [110, 248] width 133 height 27
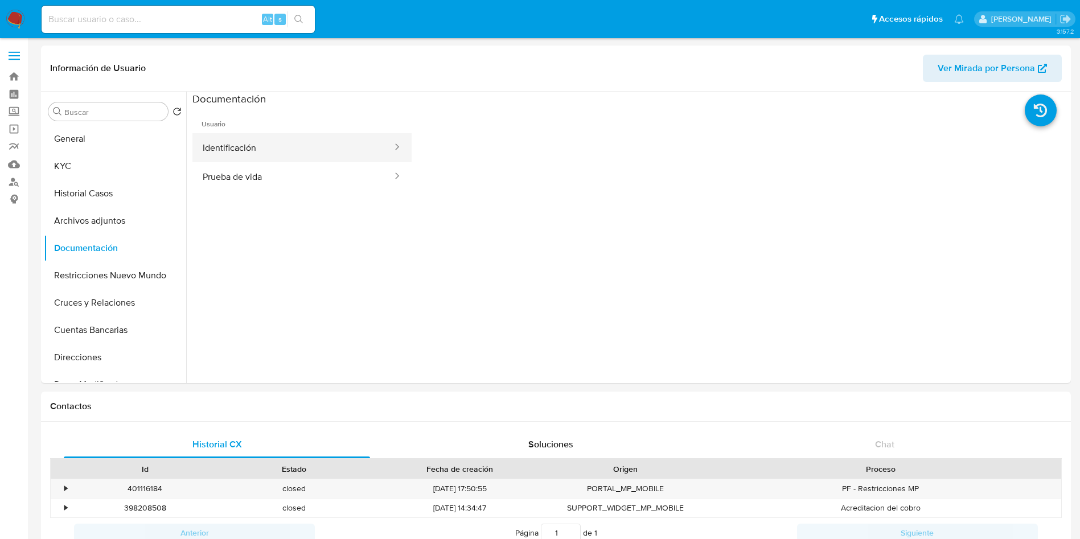
click at [277, 141] on button "Identificación" at bounding box center [292, 147] width 201 height 29
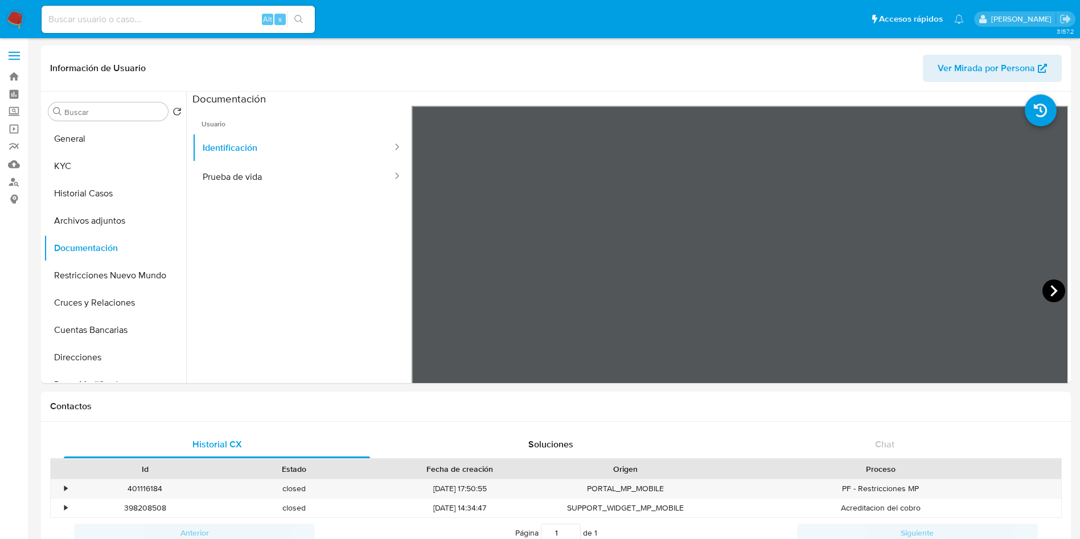
click at [1056, 286] on icon at bounding box center [1054, 291] width 23 height 23
click at [277, 167] on button "Prueba de vida" at bounding box center [292, 176] width 201 height 29
click at [69, 142] on button "General" at bounding box center [110, 138] width 133 height 27
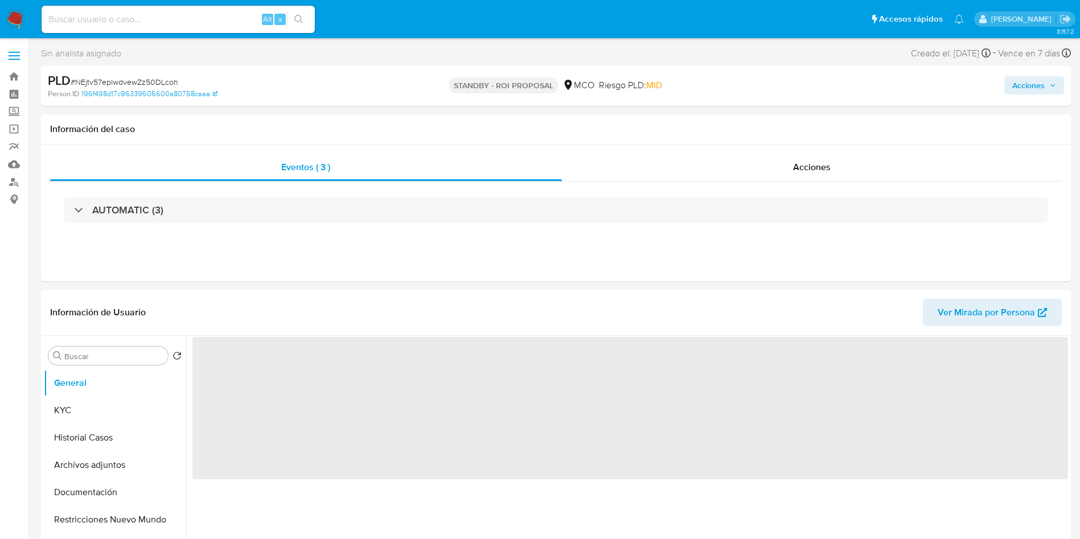
click at [12, 11] on img at bounding box center [15, 19] width 19 height 19
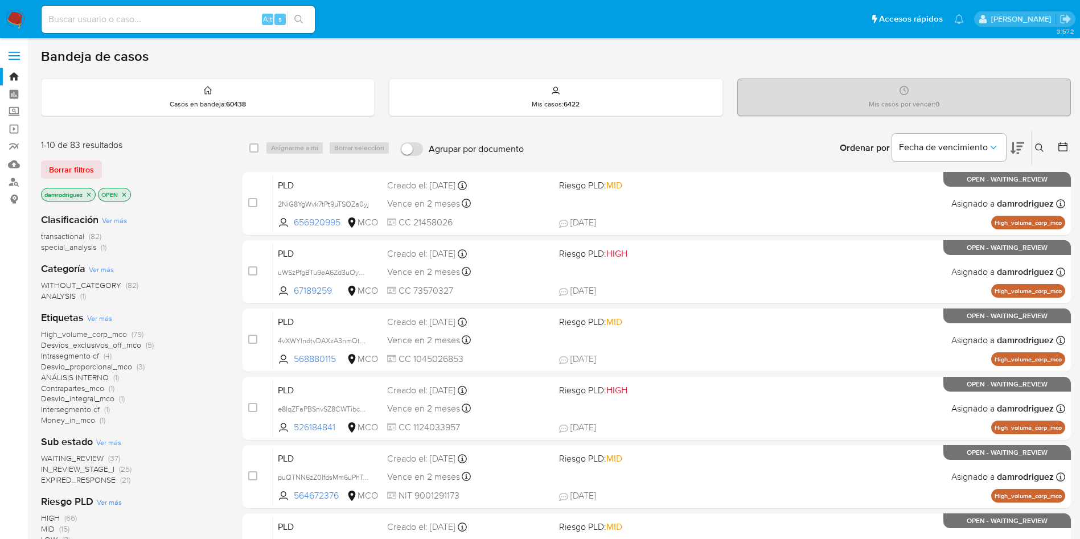
click at [159, 26] on input at bounding box center [178, 19] width 273 height 15
paste input "b6jyEJkCtw95SN1h1rrtpMJS"
type input "b6jyEJkCtw95SN1h1rrtpMJS"
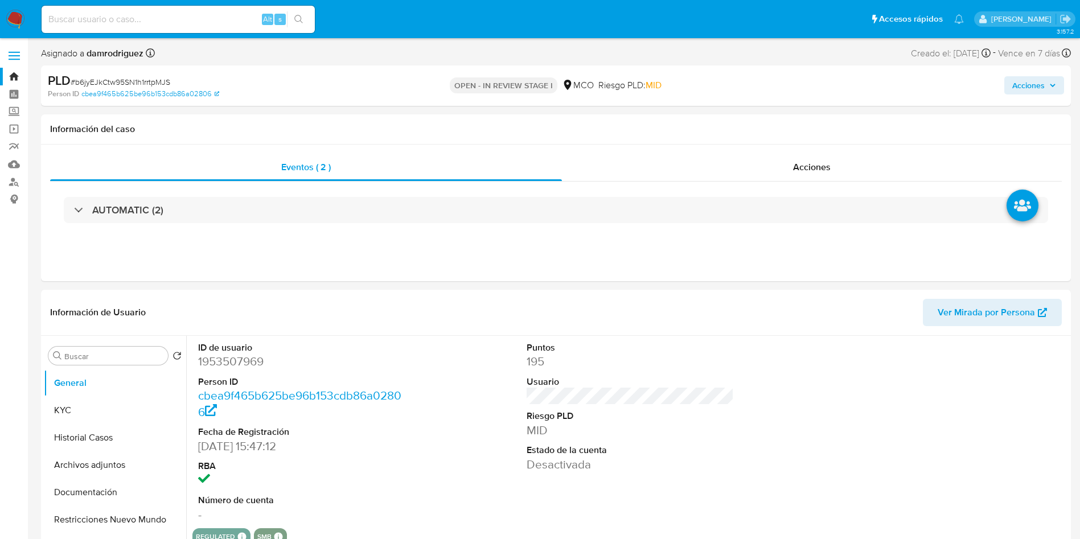
select select "10"
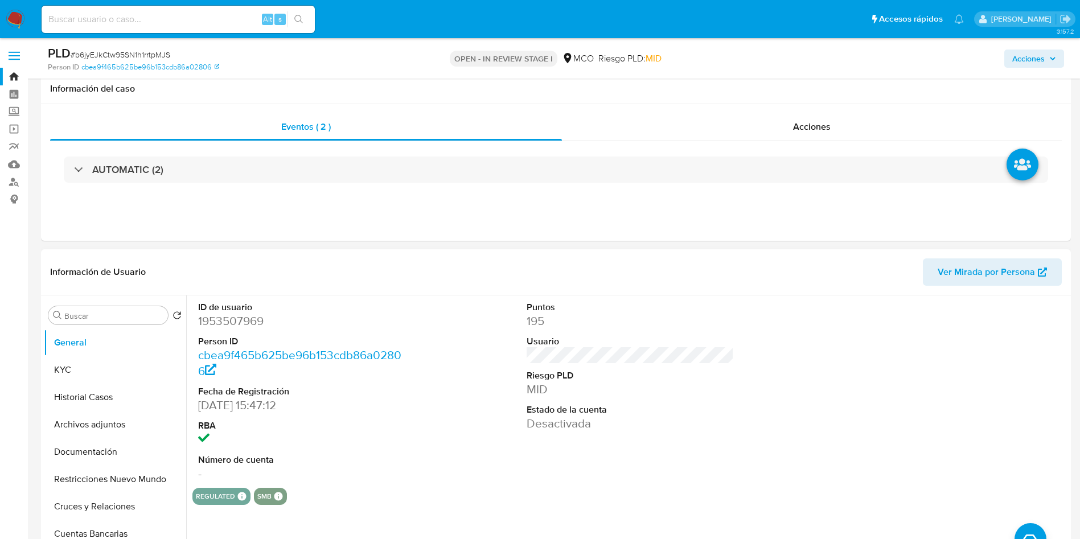
scroll to position [85, 0]
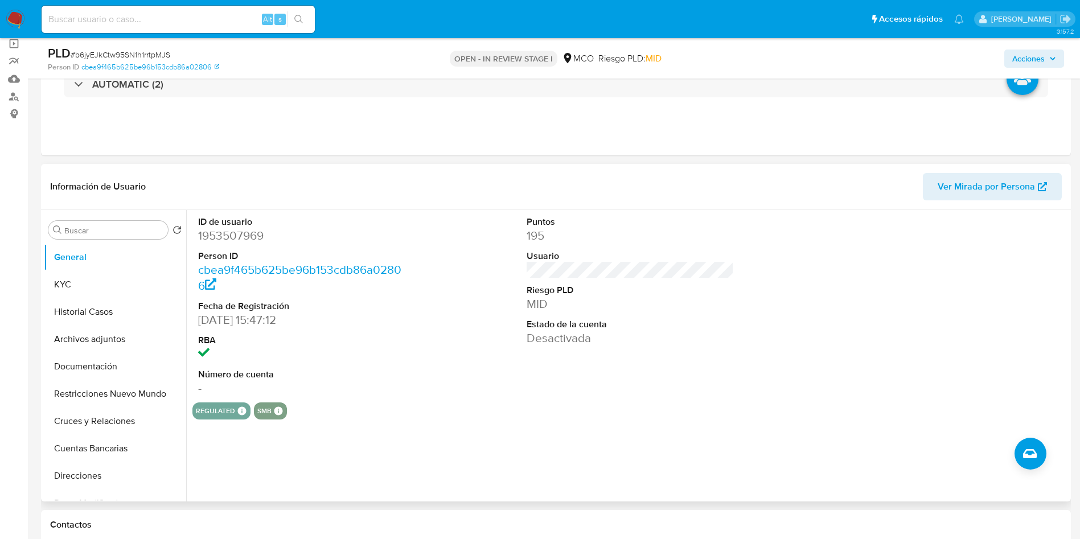
click at [219, 232] on dd "1953507969" at bounding box center [302, 236] width 208 height 16
copy dd "1953507969"
click at [218, 240] on dd "1953507969" at bounding box center [302, 236] width 208 height 16
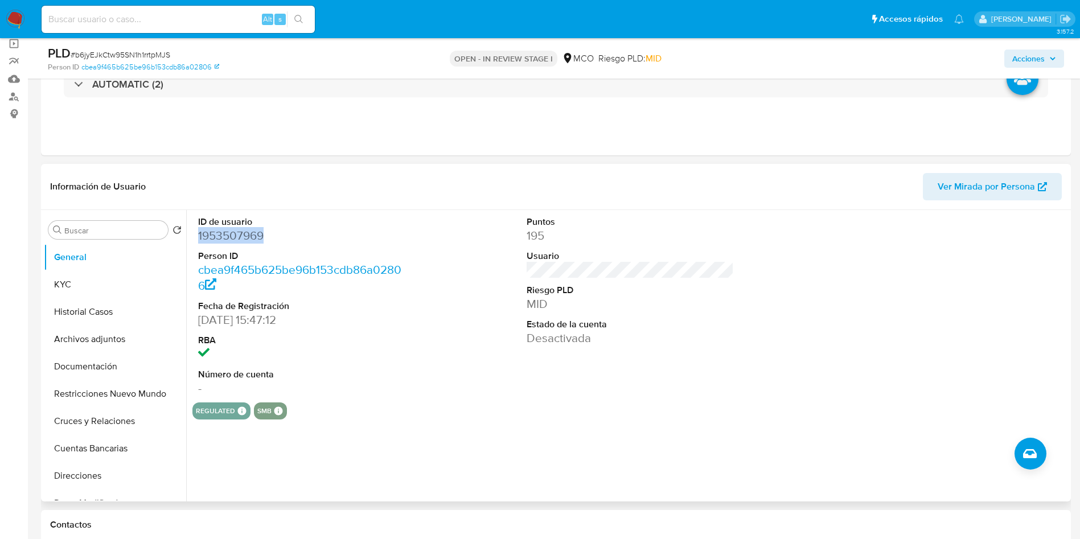
click at [218, 240] on dd "1953507969" at bounding box center [302, 236] width 208 height 16
click at [84, 385] on button "Restricciones Nuevo Mundo" at bounding box center [110, 393] width 133 height 27
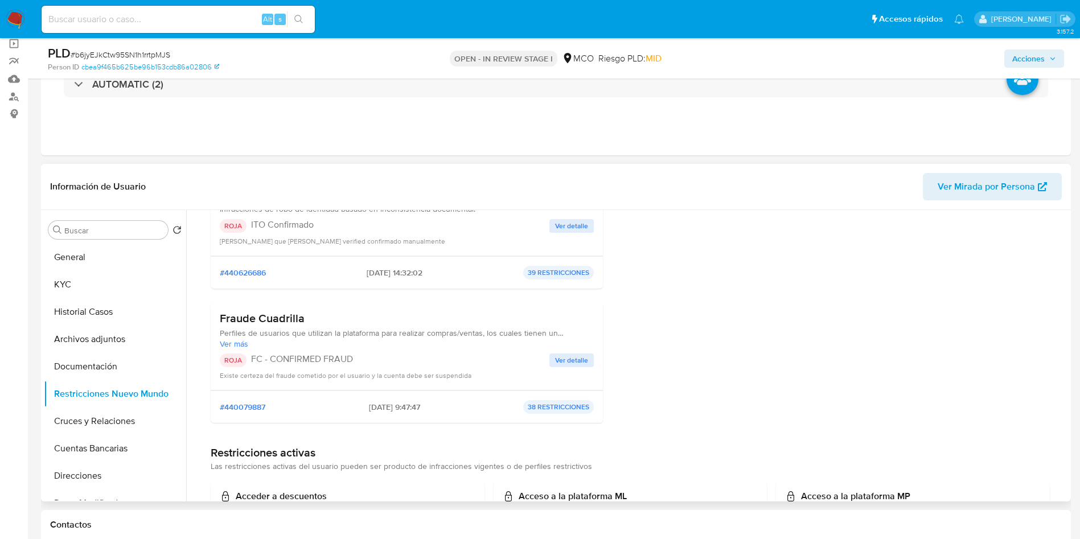
scroll to position [171, 0]
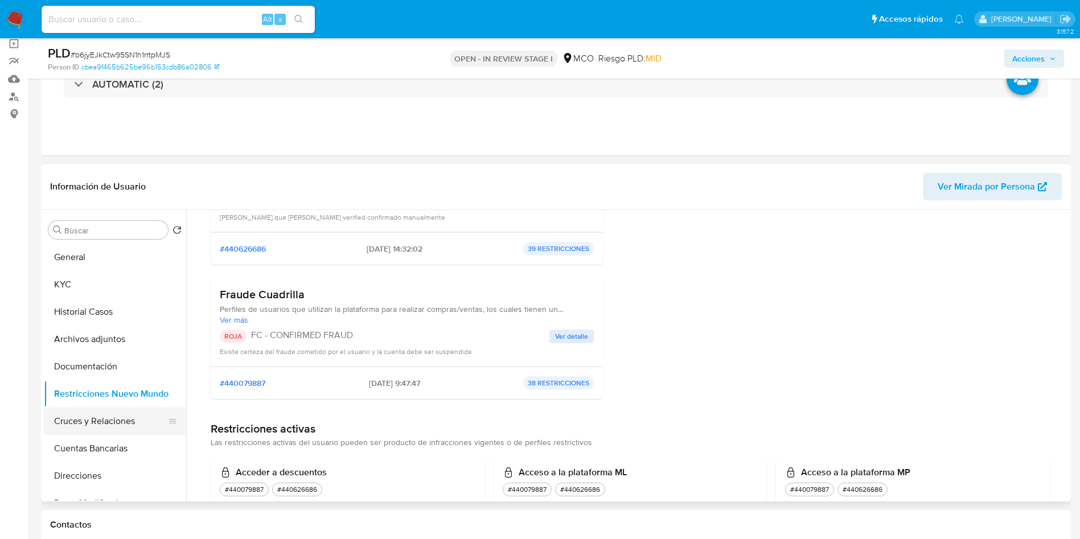
drag, startPoint x: 102, startPoint y: 442, endPoint x: 96, endPoint y: 432, distance: 11.7
click at [96, 432] on ul "General KYC Historial Casos Archivos adjuntos Documentación Restricciones Nuevo…" at bounding box center [115, 372] width 142 height 257
click at [93, 424] on button "Cruces y Relaciones" at bounding box center [110, 421] width 133 height 27
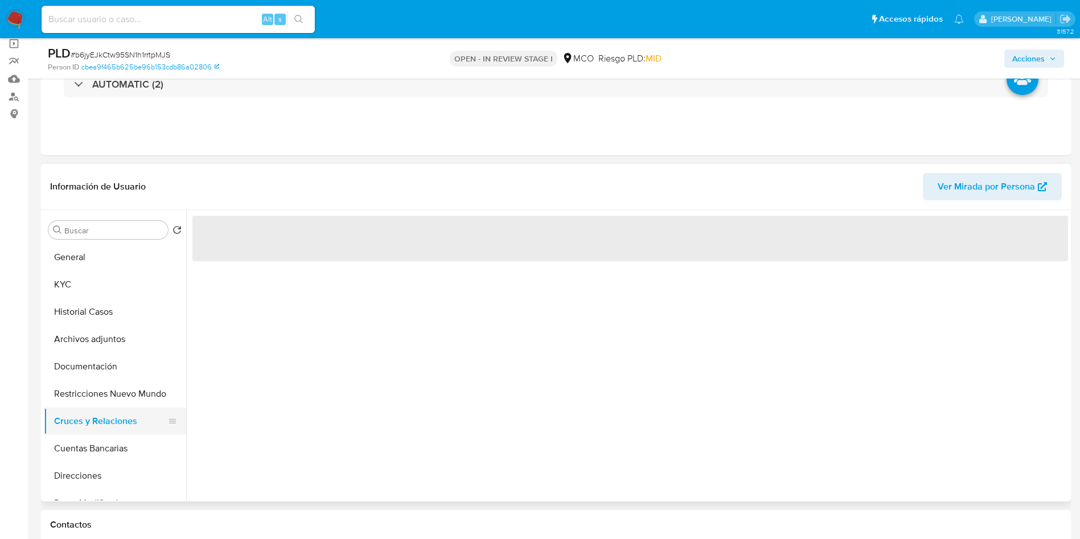
scroll to position [0, 0]
click at [247, 182] on header "Información de Usuario Ver Mirada por Persona" at bounding box center [556, 186] width 1012 height 27
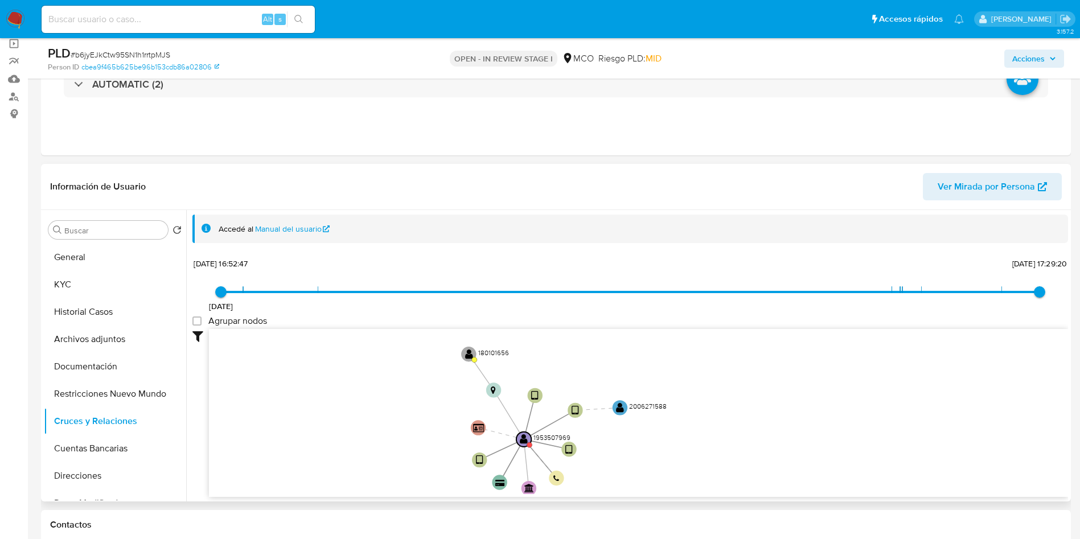
drag, startPoint x: 400, startPoint y: 367, endPoint x: 376, endPoint y: 413, distance: 51.7
click at [376, 413] on icon "device-6802b10b06a119d8308cbbc6  user-1953507969  1953507969 device-66cf7e81f…" at bounding box center [638, 411] width 859 height 165
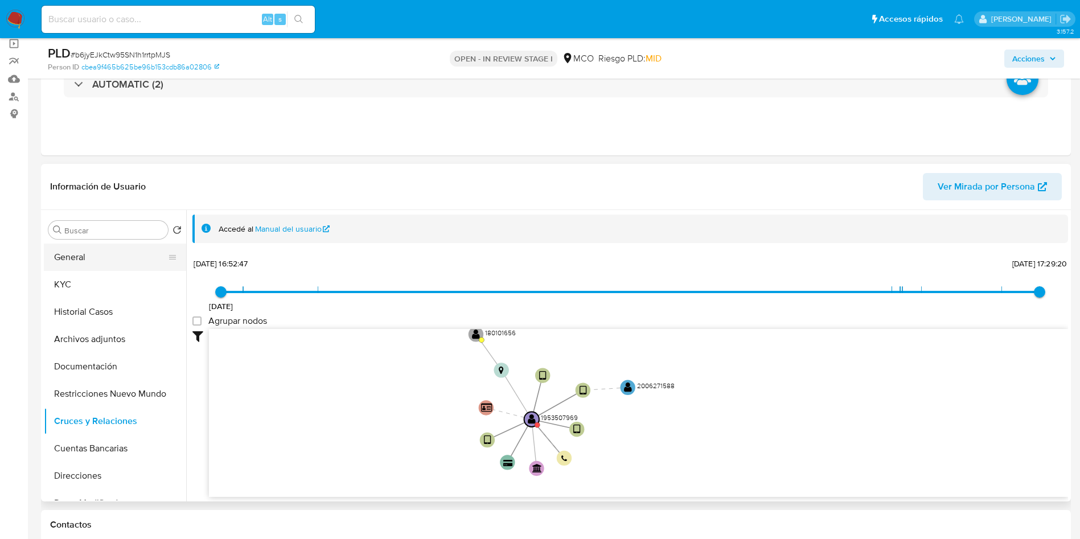
click at [84, 255] on button "General" at bounding box center [110, 257] width 133 height 27
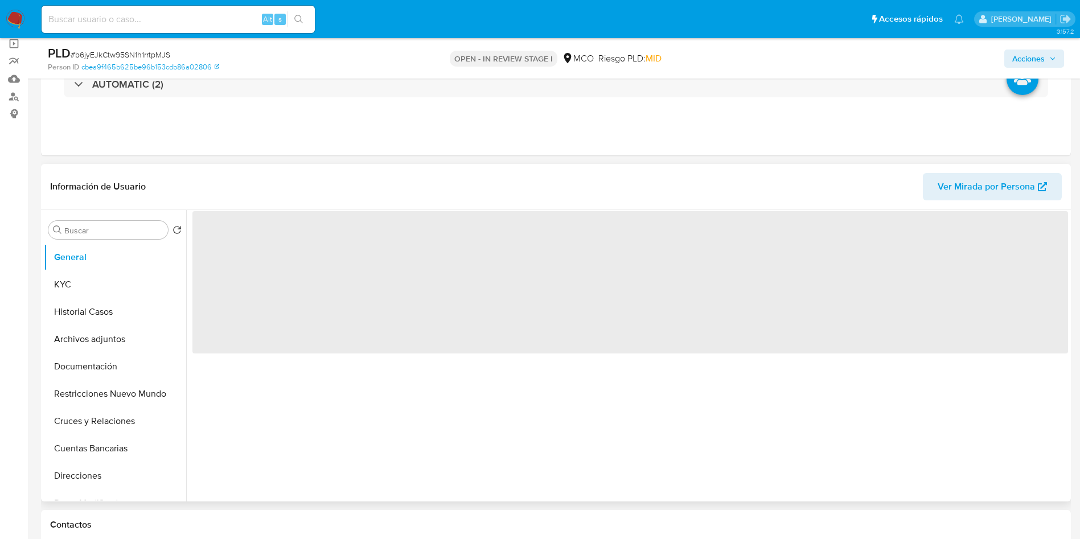
click at [329, 187] on header "Información de Usuario Ver Mirada por Persona" at bounding box center [556, 186] width 1012 height 27
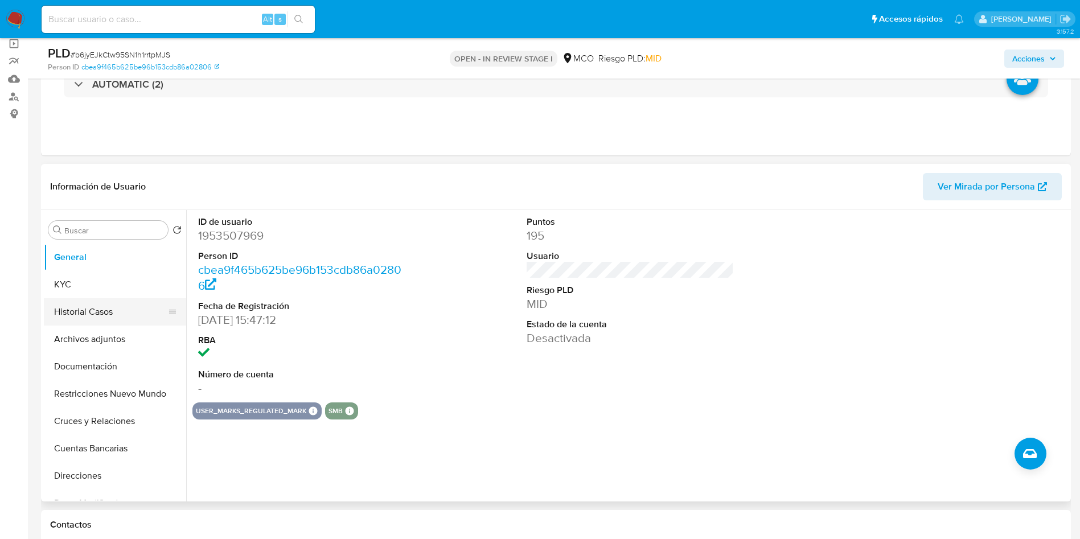
click at [85, 310] on button "Historial Casos" at bounding box center [110, 311] width 133 height 27
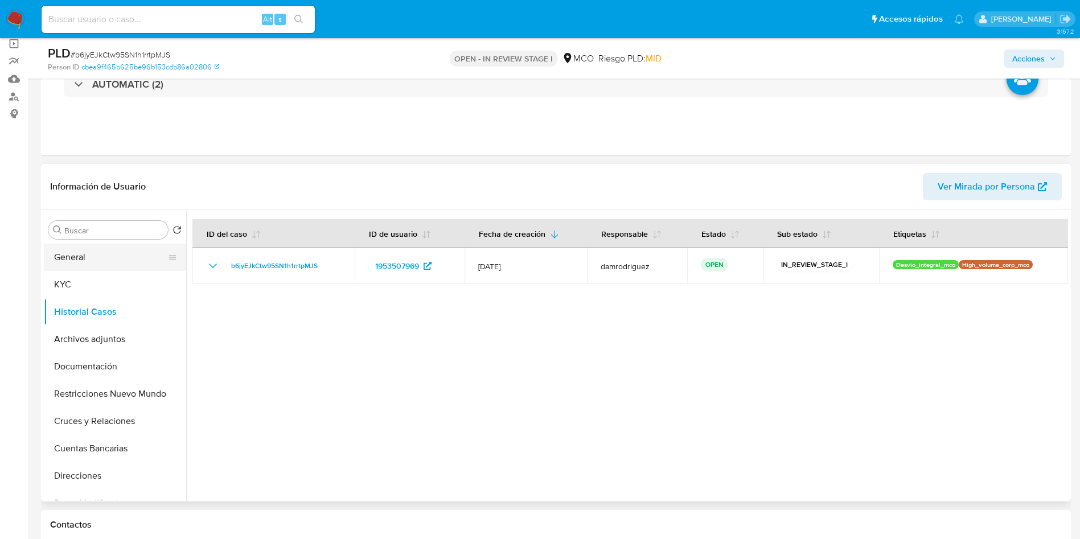
click at [88, 268] on button "General" at bounding box center [110, 257] width 133 height 27
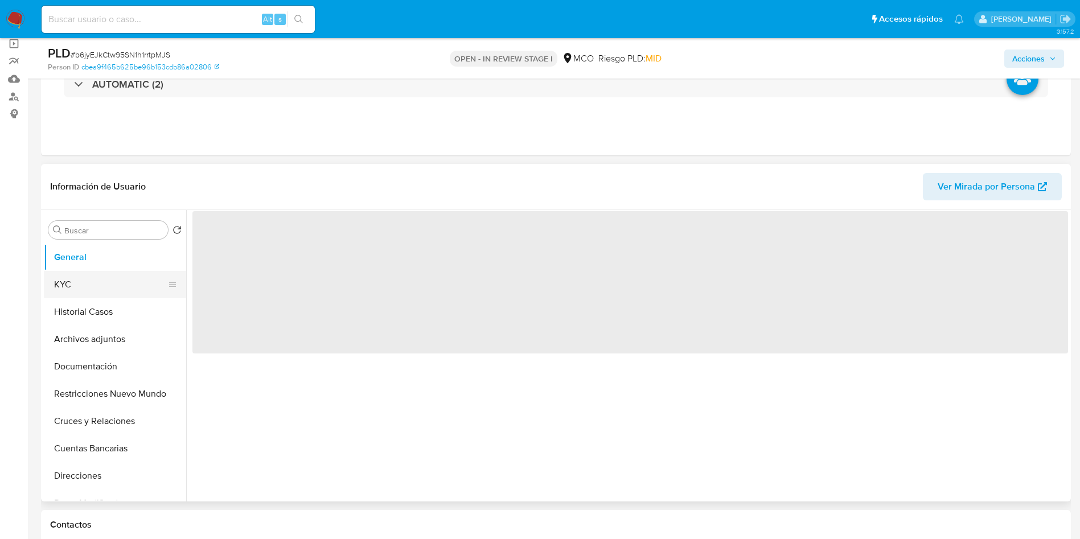
click at [92, 284] on button "KYC" at bounding box center [110, 284] width 133 height 27
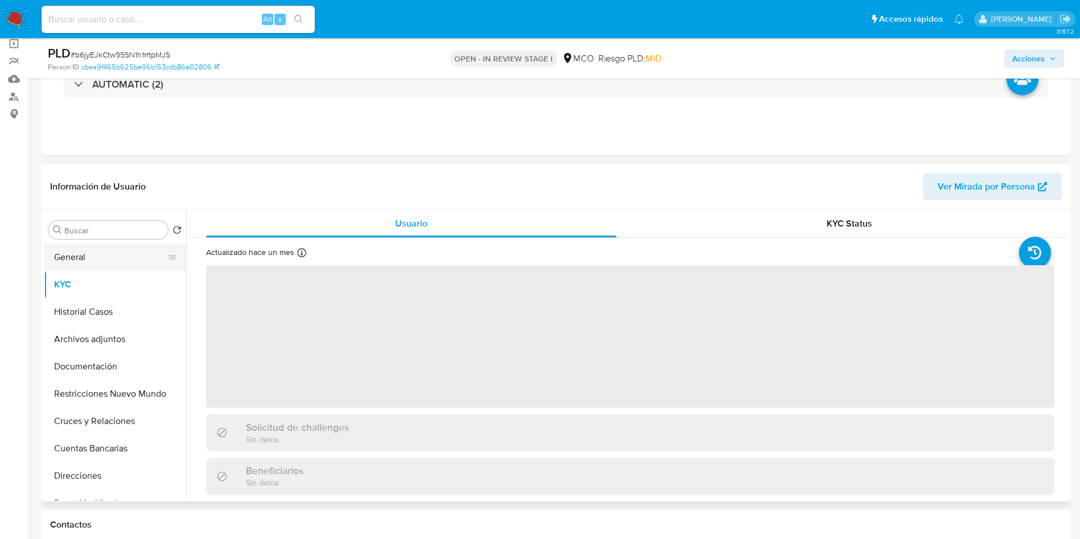
click at [122, 264] on button "General" at bounding box center [110, 257] width 133 height 27
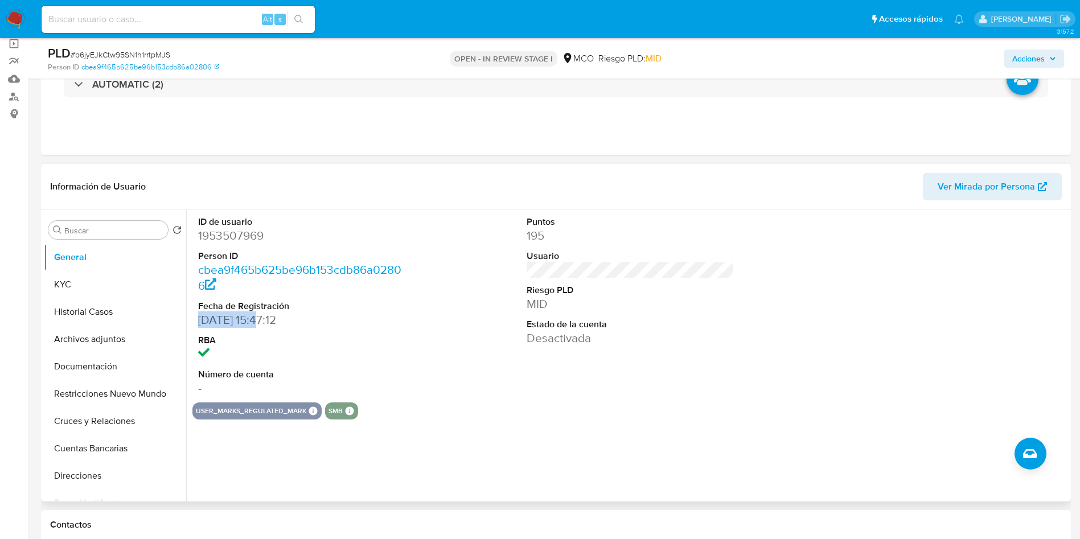
drag, startPoint x: 201, startPoint y: 320, endPoint x: 265, endPoint y: 320, distance: 64.3
click at [265, 320] on dd "20/08/2024 15:47:12" at bounding box center [302, 320] width 208 height 16
click at [261, 320] on dd "20/08/2024 15:47:12" at bounding box center [302, 320] width 208 height 16
copy dd "20/08/2024"
click at [89, 274] on button "KYC" at bounding box center [110, 284] width 133 height 27
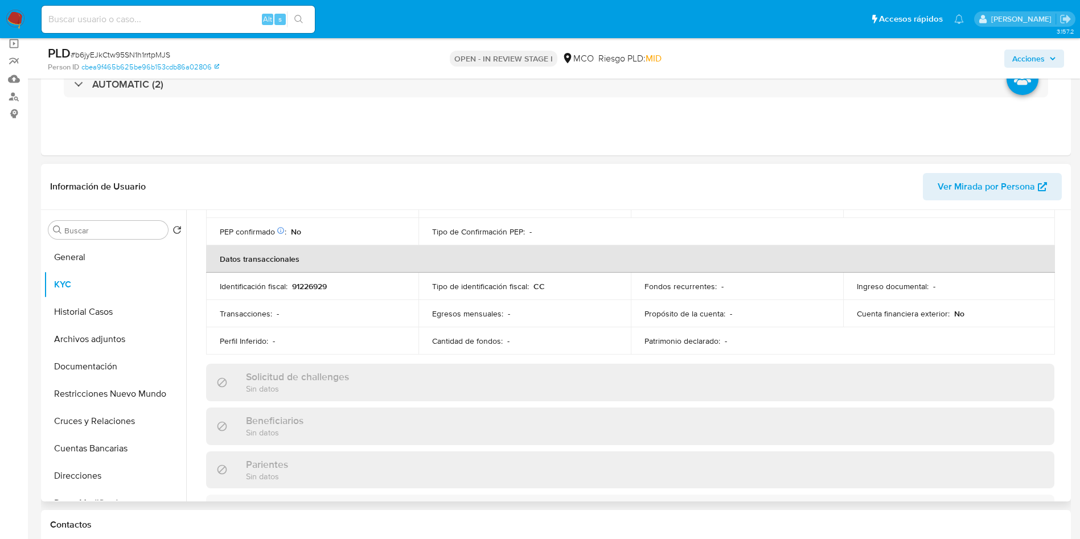
scroll to position [579, 0]
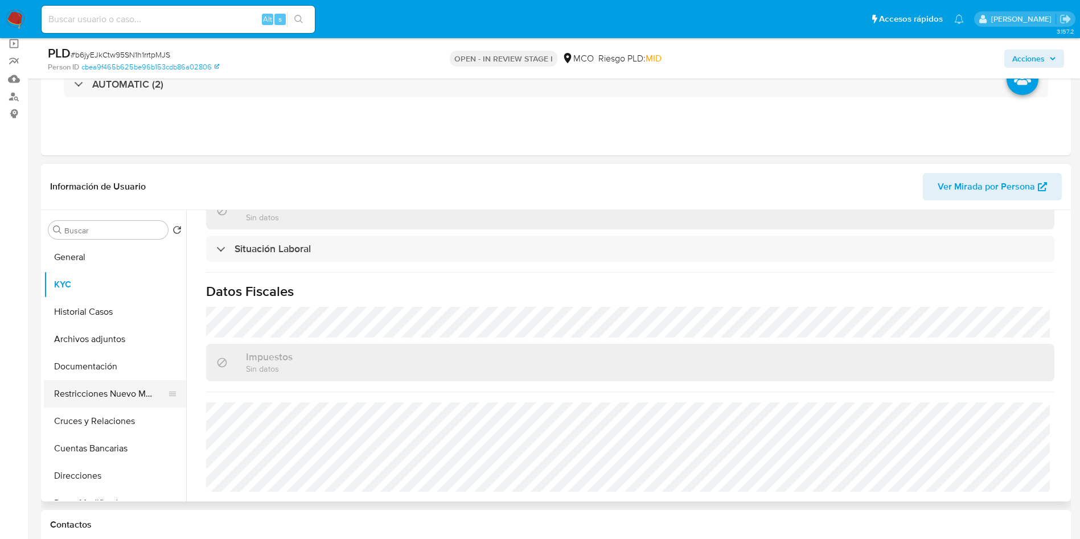
click at [99, 394] on button "Restricciones Nuevo Mundo" at bounding box center [110, 393] width 133 height 27
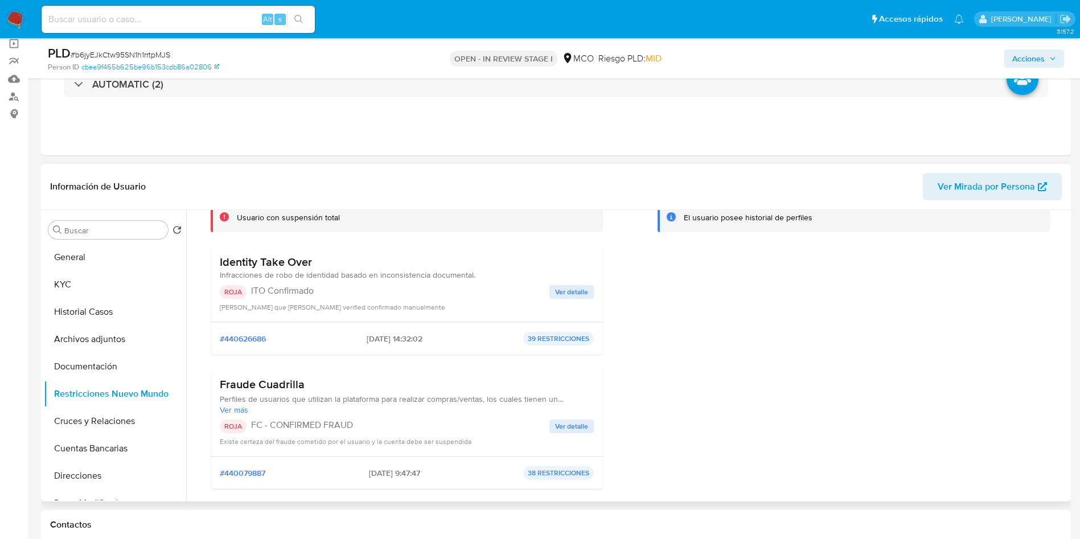
scroll to position [171, 0]
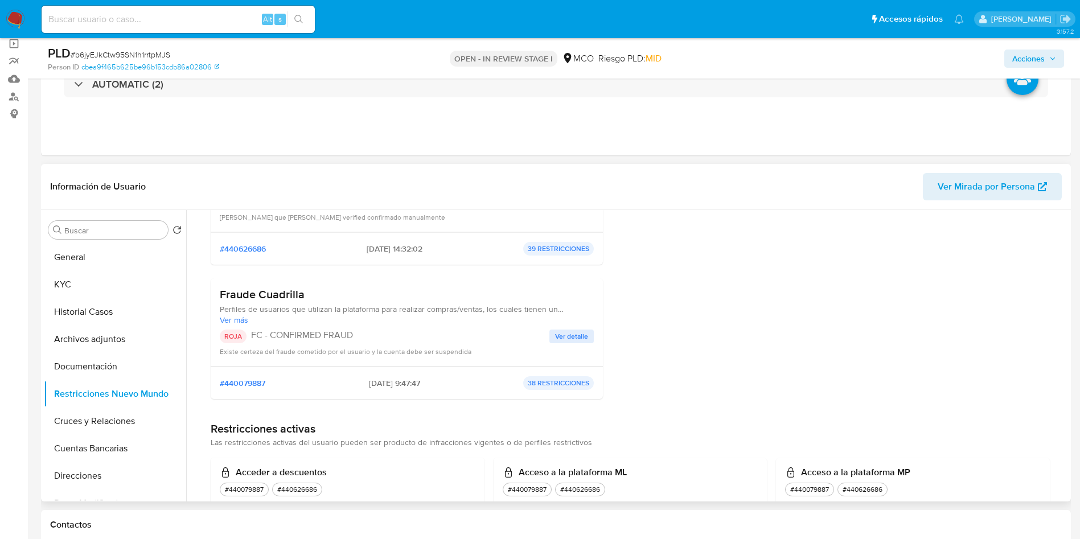
click at [565, 334] on span "Ver detalle" at bounding box center [571, 336] width 33 height 11
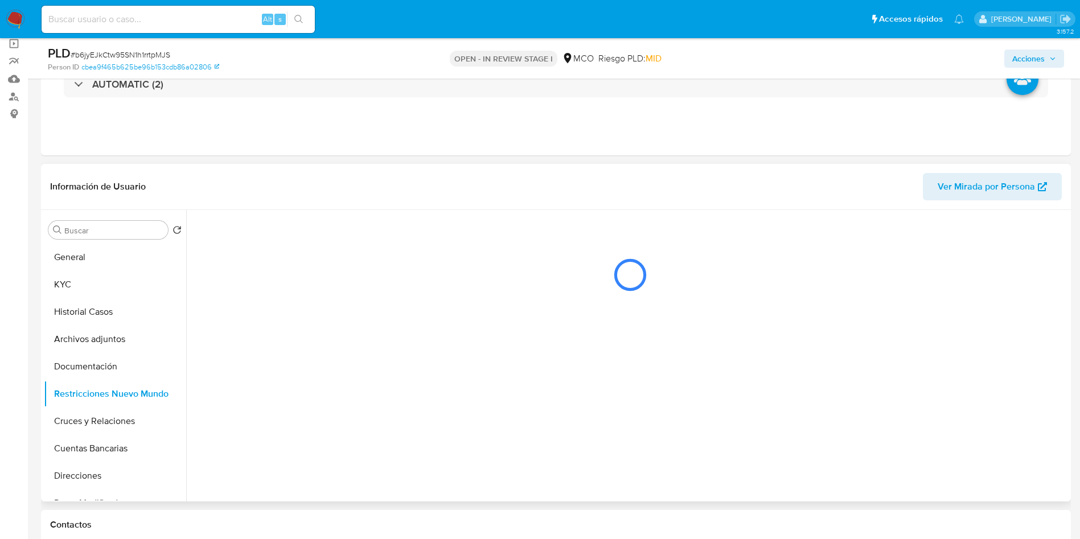
scroll to position [0, 0]
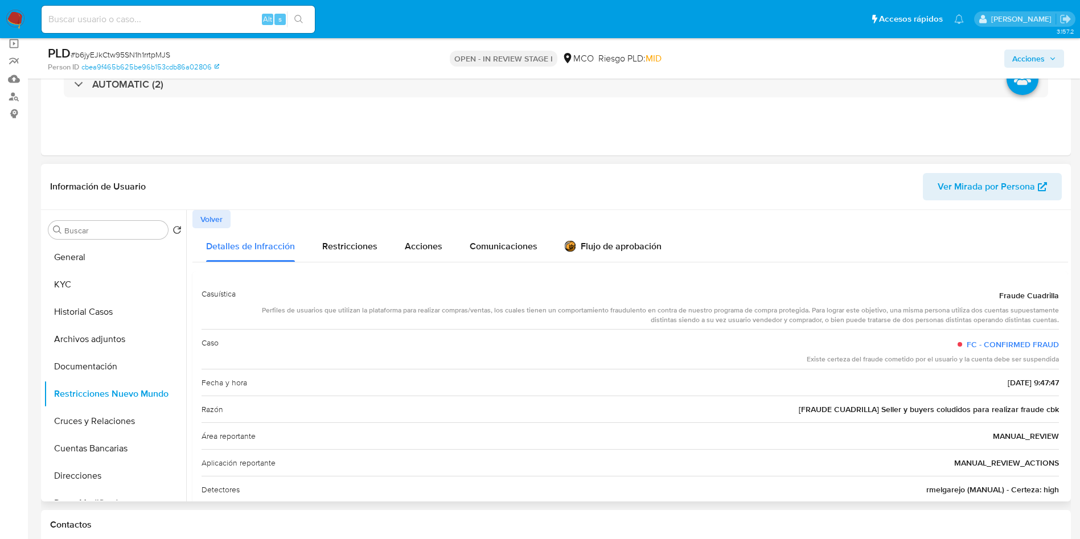
drag, startPoint x: 248, startPoint y: 311, endPoint x: 805, endPoint y: 309, distance: 556.3
click at [805, 309] on div "Perfiles de usuarios que utilizan la plataforma para realizar compras/ventas, l…" at bounding box center [652, 315] width 814 height 19
click at [77, 366] on button "Documentación" at bounding box center [110, 366] width 133 height 27
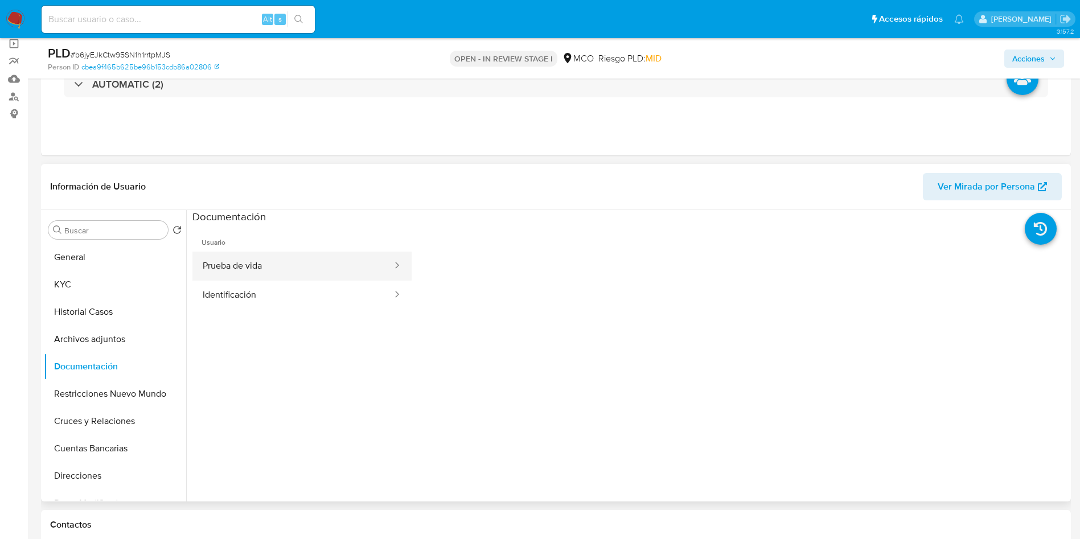
click at [282, 261] on button "Prueba de vida" at bounding box center [292, 266] width 201 height 29
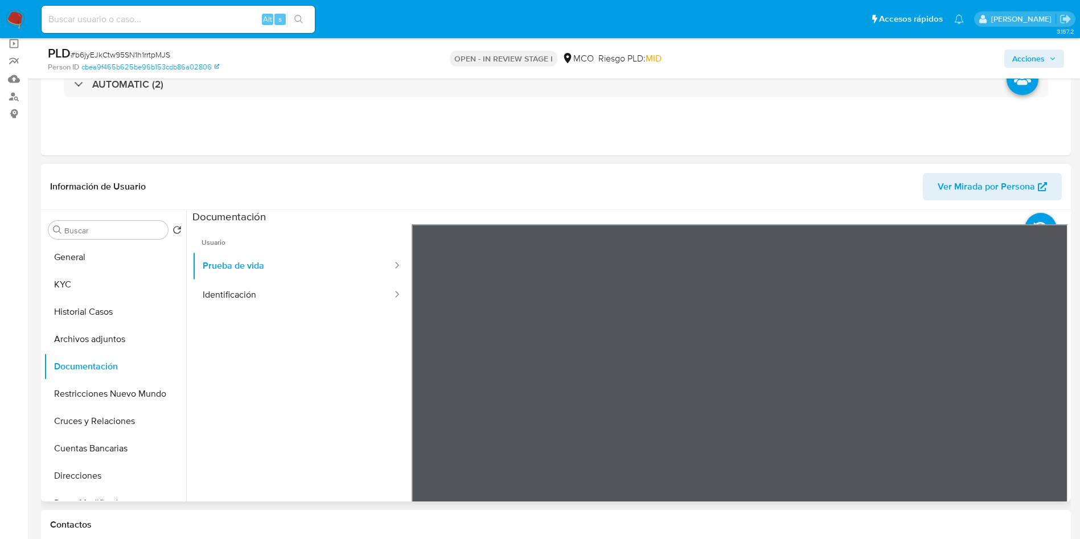
scroll to position [85, 0]
click at [301, 294] on button "Identificación" at bounding box center [292, 295] width 201 height 29
click at [102, 282] on button "KYC" at bounding box center [110, 284] width 133 height 27
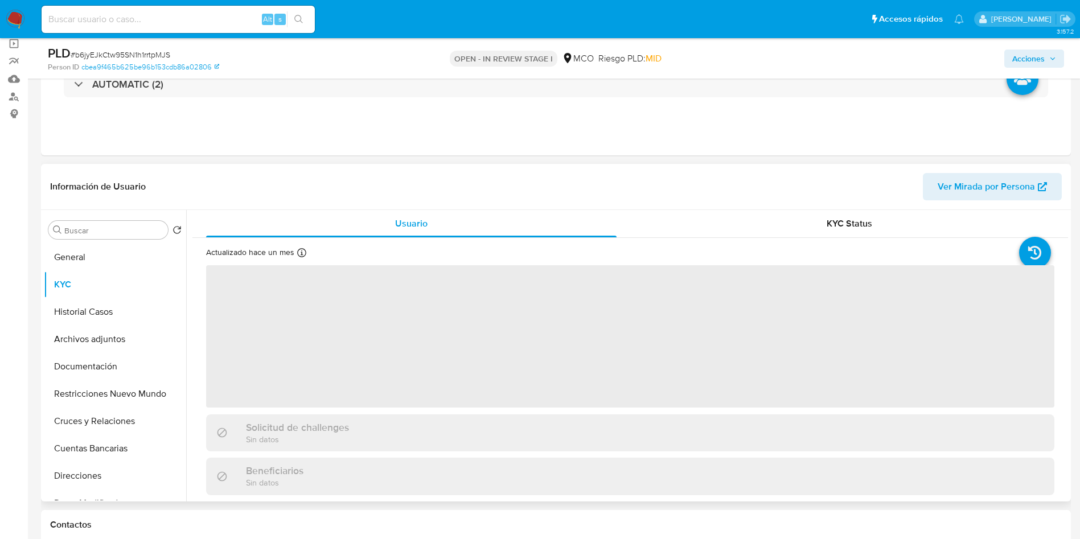
click at [800, 207] on div "Información de Usuario Ver Mirada por Persona" at bounding box center [556, 187] width 1030 height 46
click at [802, 222] on div "KYC Status" at bounding box center [849, 223] width 411 height 27
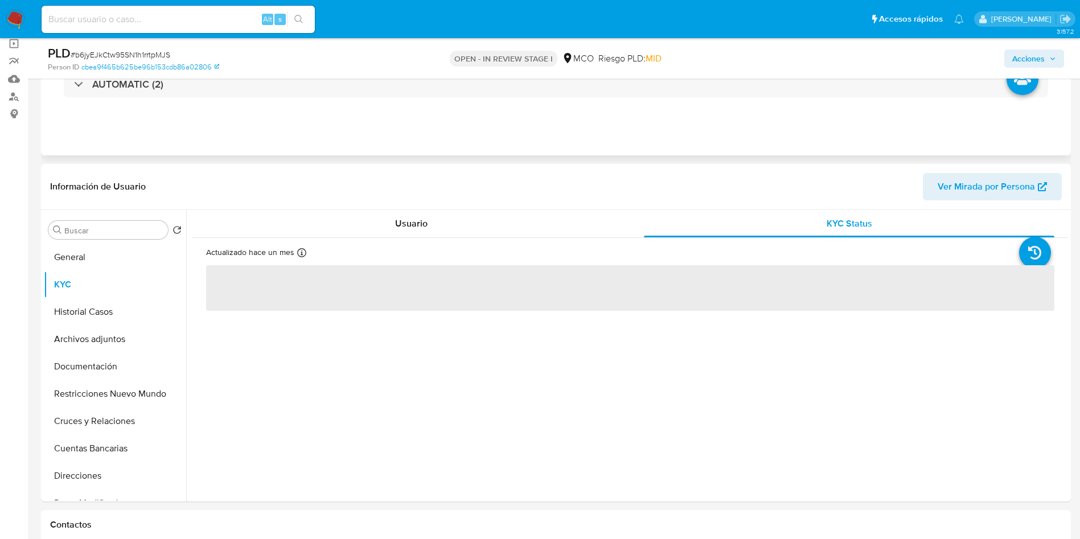
click at [633, 150] on div "Eventos ( 2 ) Acciones AUTOMATIC (2)" at bounding box center [556, 87] width 1030 height 137
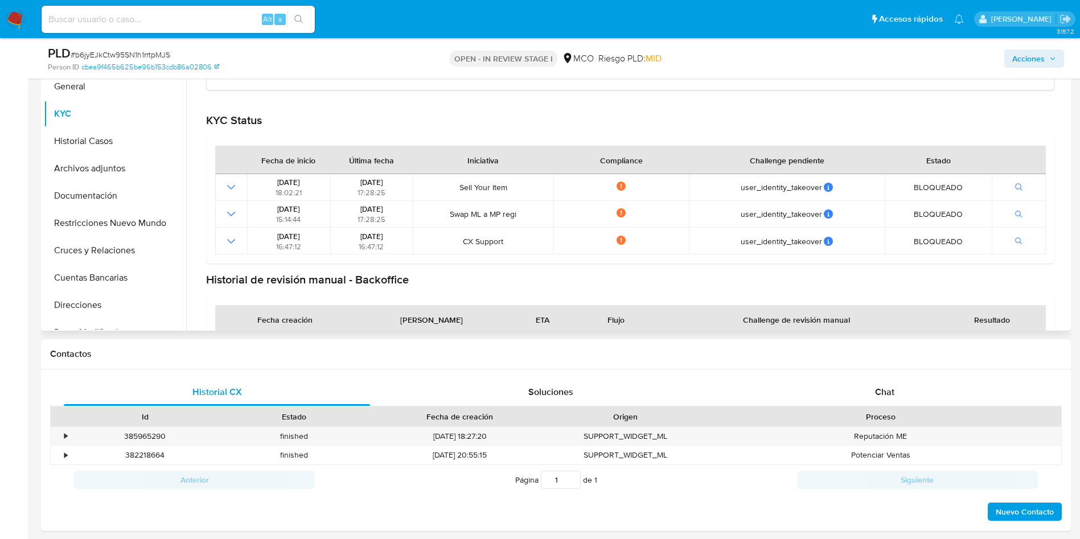
scroll to position [240, 0]
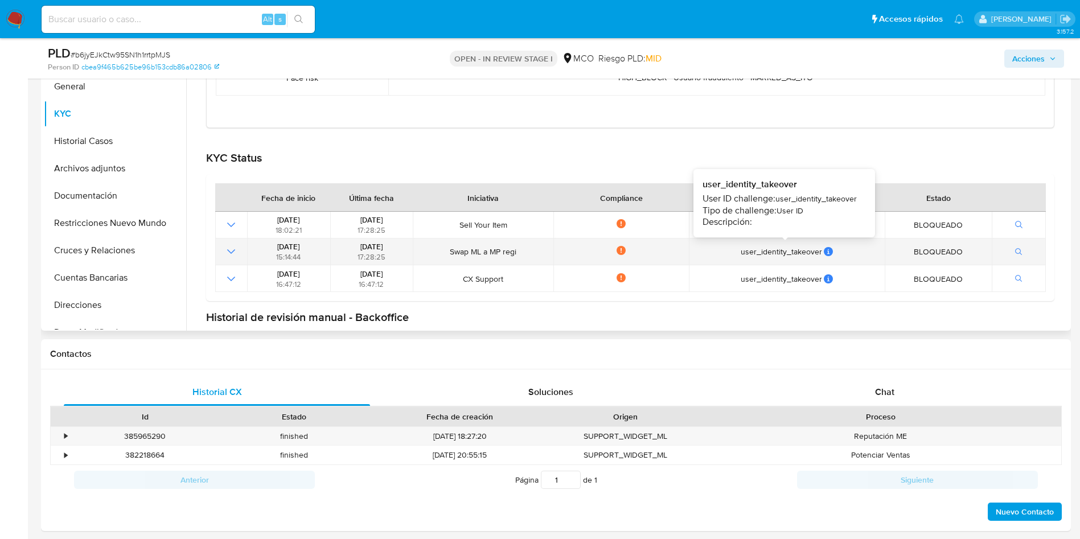
click at [827, 252] on icon at bounding box center [828, 251] width 9 height 9
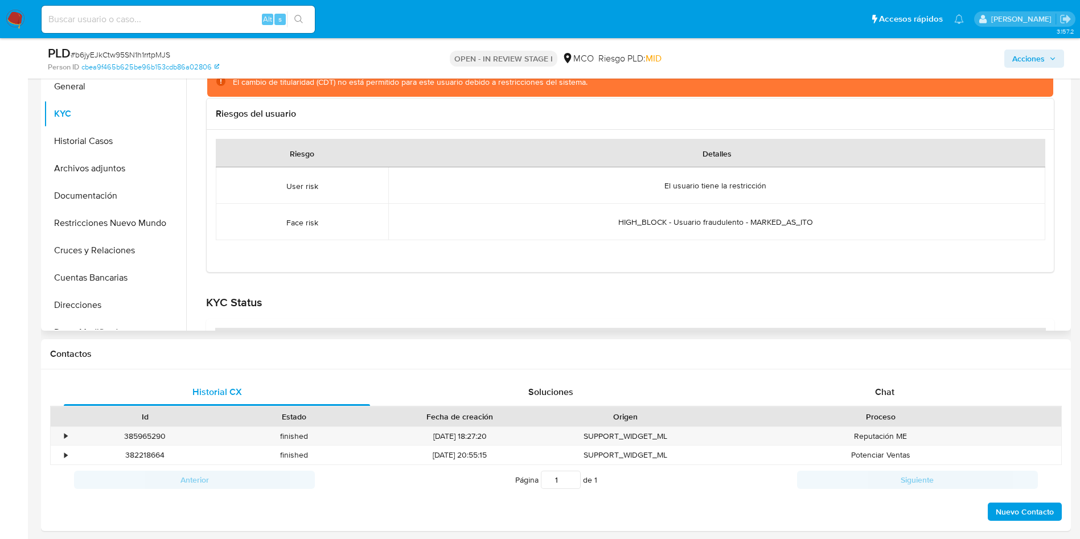
scroll to position [69, 0]
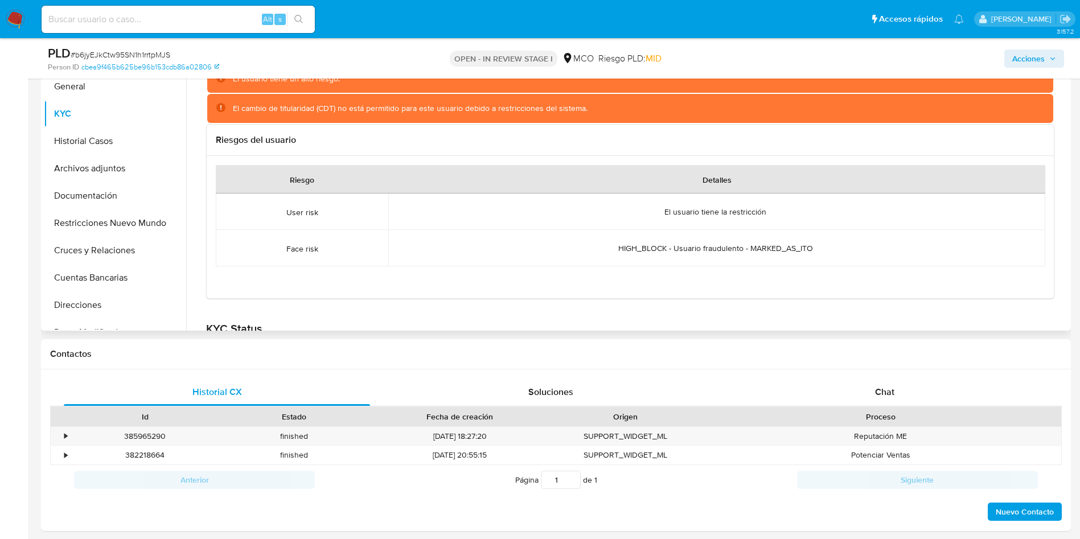
drag, startPoint x: 704, startPoint y: 210, endPoint x: 789, endPoint y: 211, distance: 84.8
click at [789, 211] on div "El usuario tiene la restricción Cruza con usuario(s) restringido(s):" at bounding box center [717, 212] width 630 height 10
drag, startPoint x: 647, startPoint y: 243, endPoint x: 891, endPoint y: 247, distance: 244.3
click at [885, 247] on div "HIGH_BLOCK - Usuario fraudulento - MARKED_AS_ITO Cruza con usuario(s) restringi…" at bounding box center [717, 248] width 630 height 10
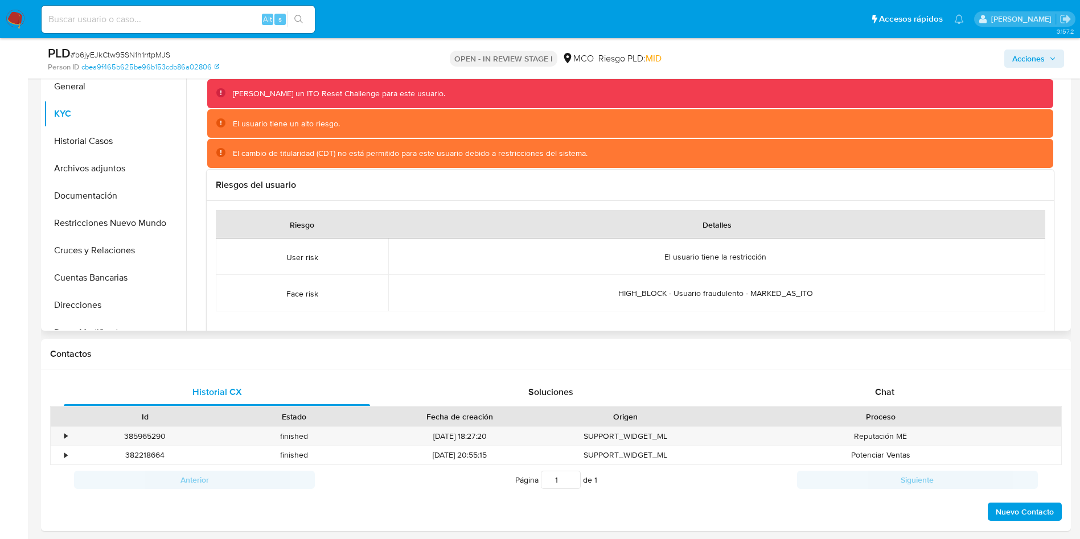
scroll to position [0, 0]
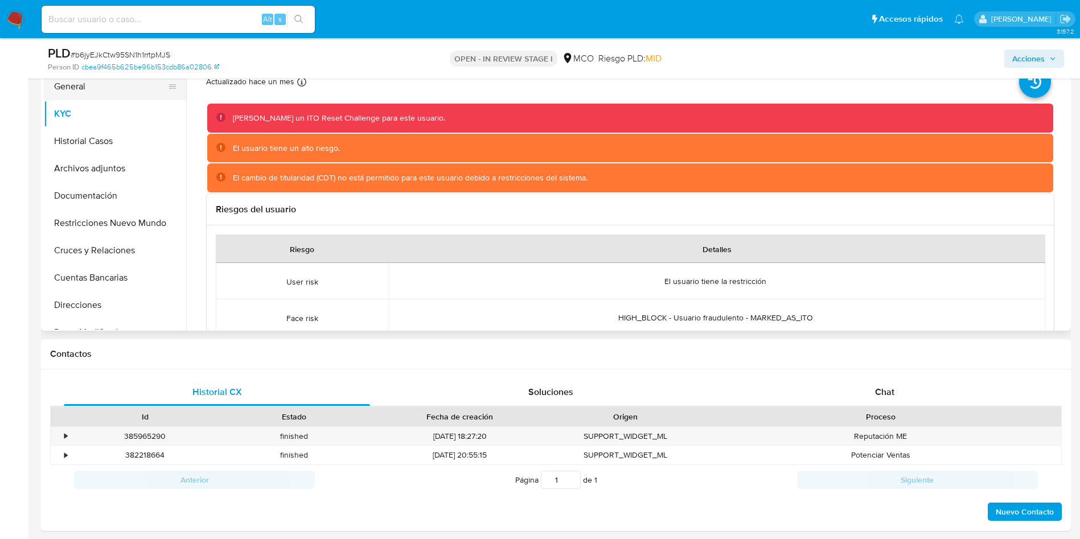
click at [87, 92] on button "General" at bounding box center [110, 86] width 133 height 27
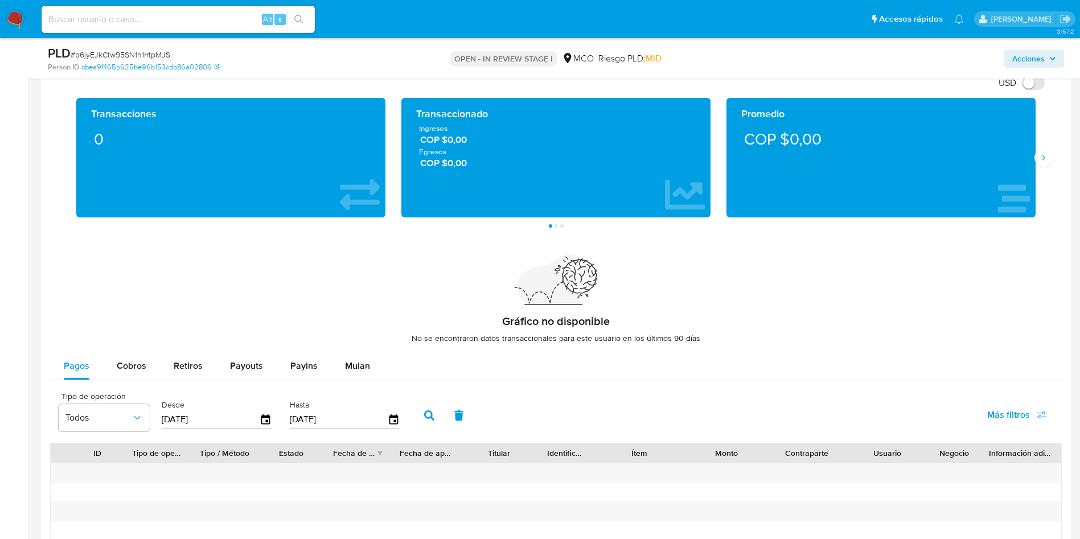
scroll to position [940, 0]
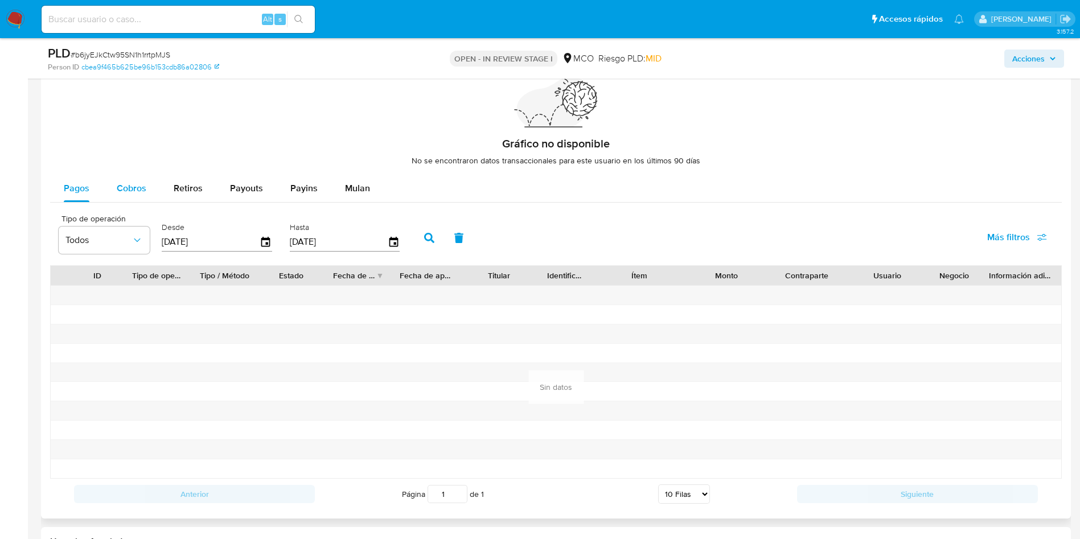
click at [135, 183] on span "Cobros" at bounding box center [132, 188] width 30 height 13
select select "10"
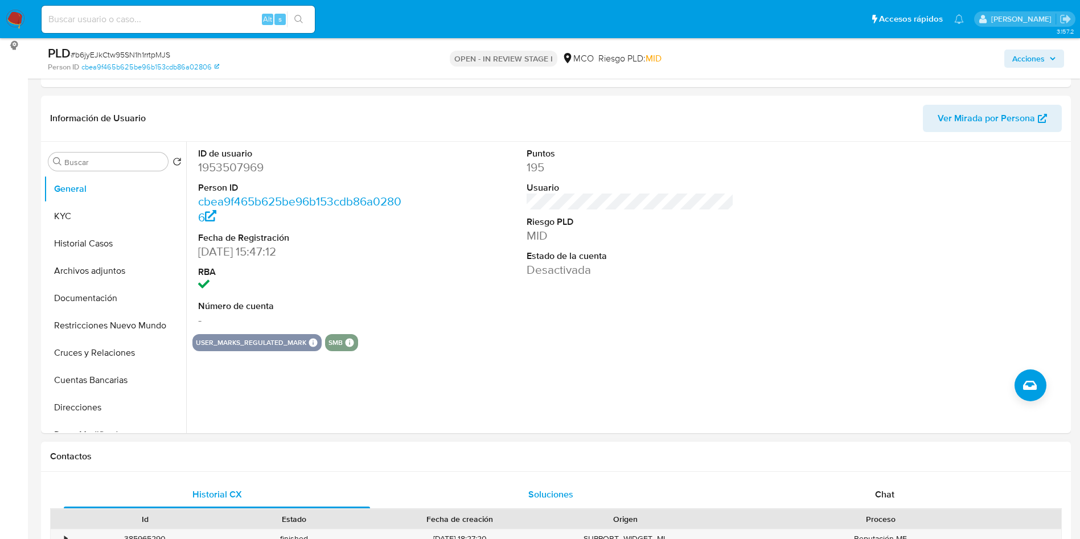
scroll to position [0, 0]
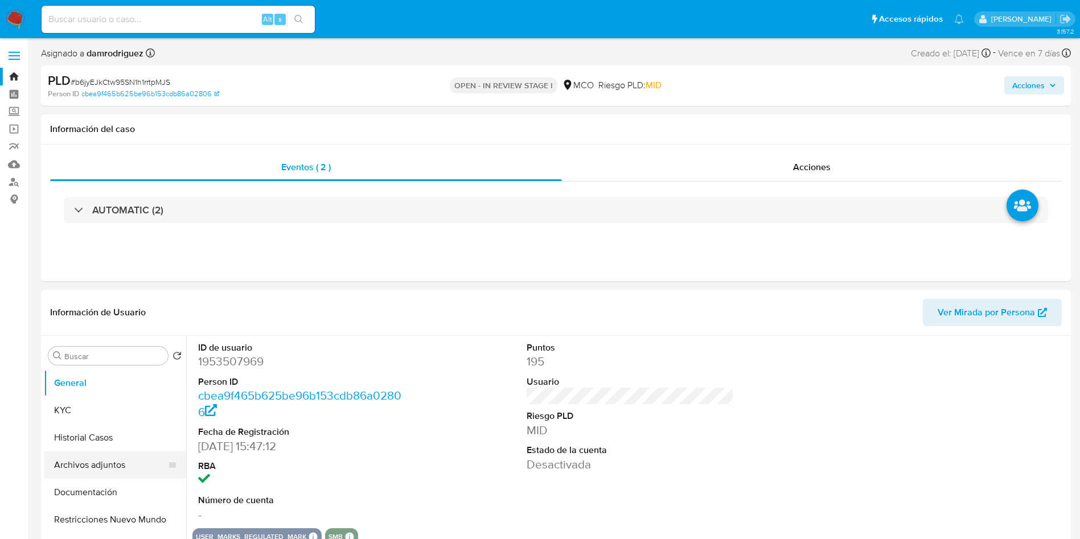
click at [99, 461] on button "Archivos adjuntos" at bounding box center [110, 465] width 133 height 27
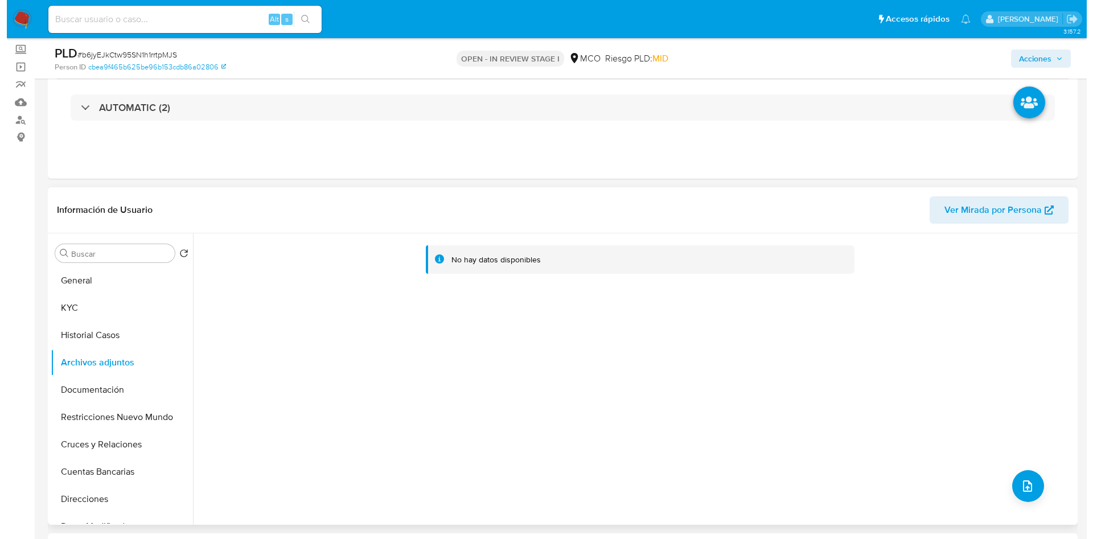
scroll to position [85, 0]
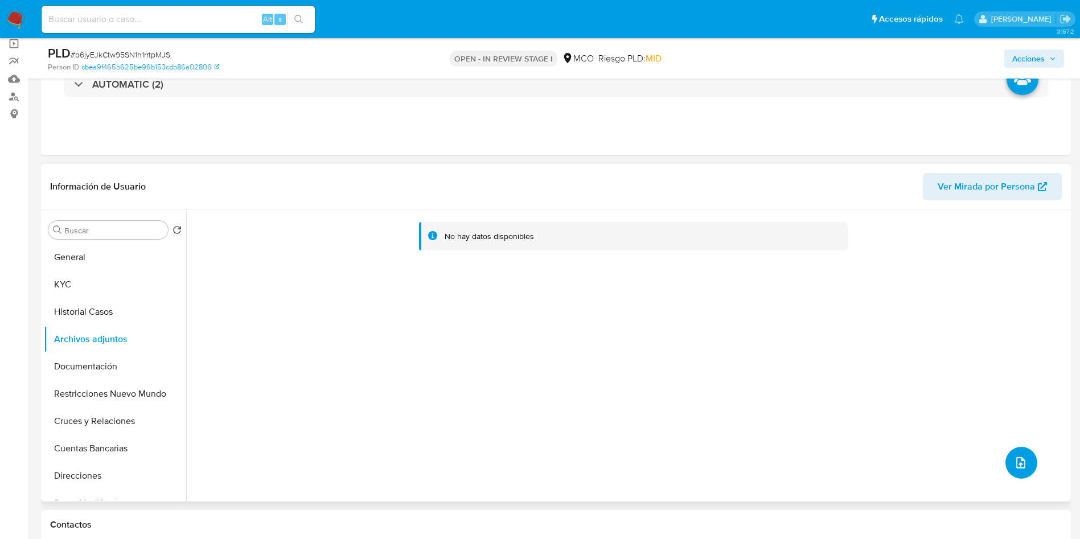
click at [1019, 467] on icon "upload-file" at bounding box center [1020, 462] width 9 height 11
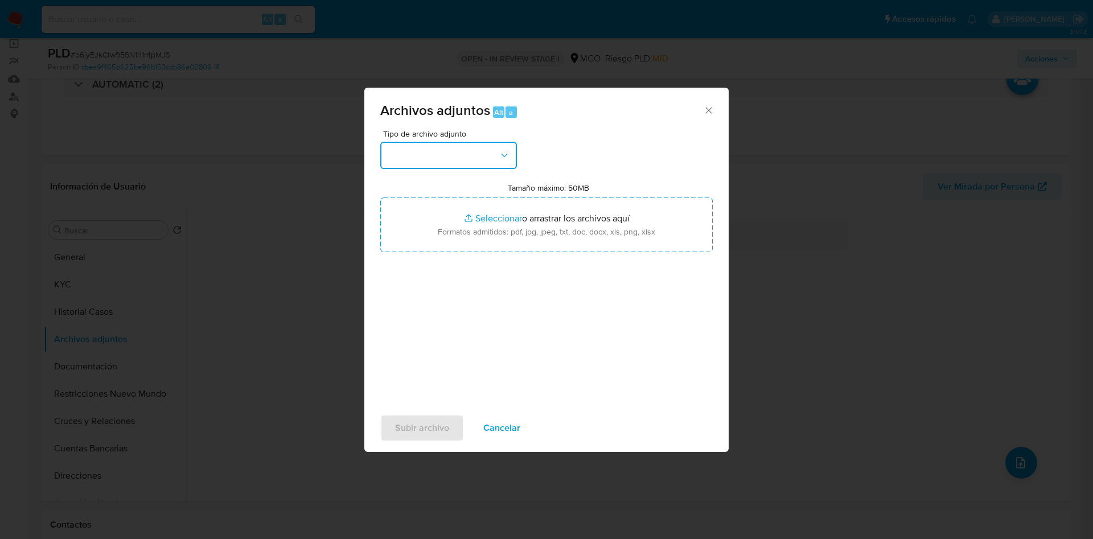
click at [449, 155] on button "button" at bounding box center [448, 155] width 137 height 27
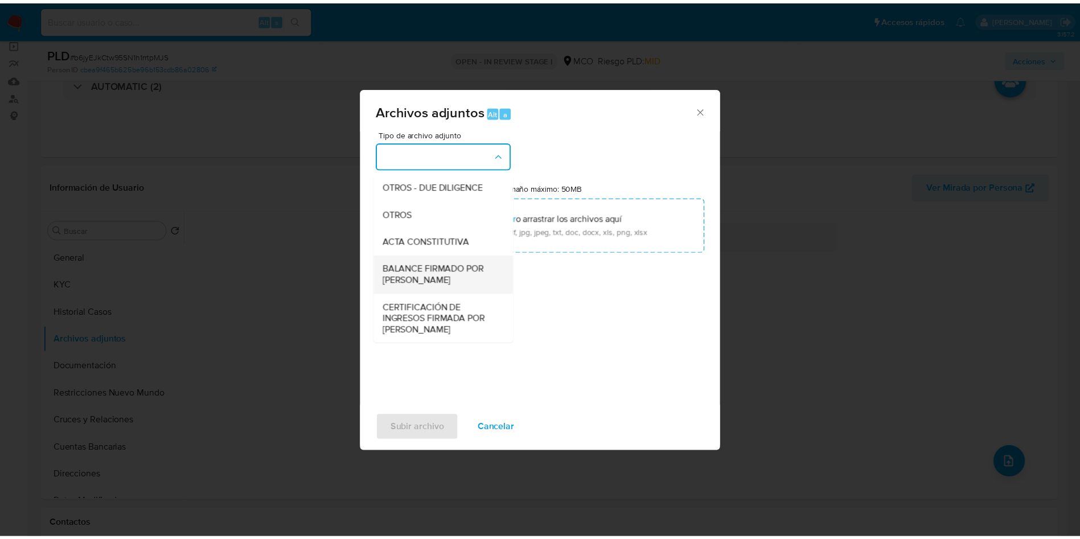
scroll to position [171, 0]
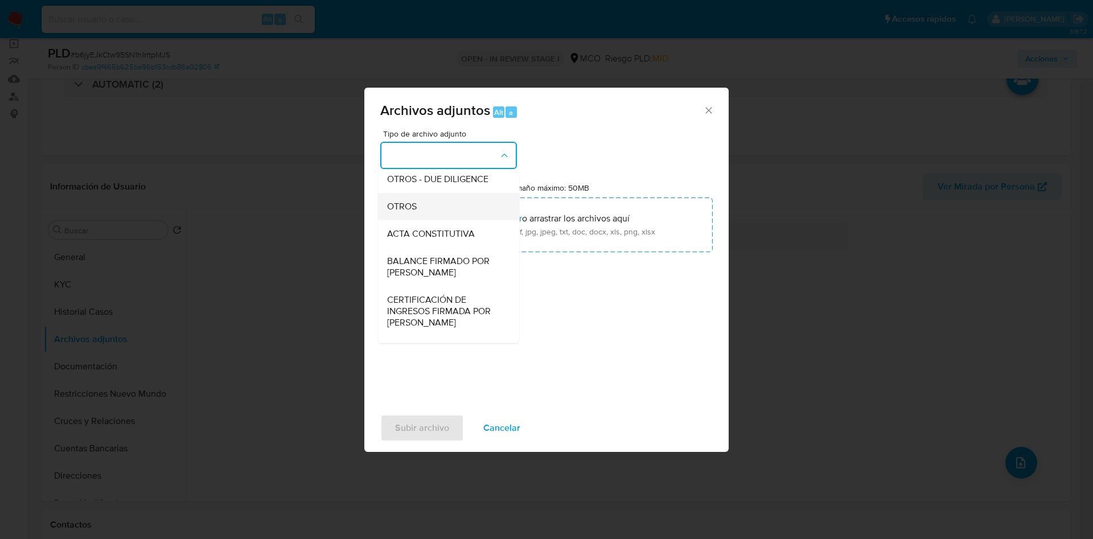
click at [400, 212] on span "OTROS" at bounding box center [402, 206] width 30 height 11
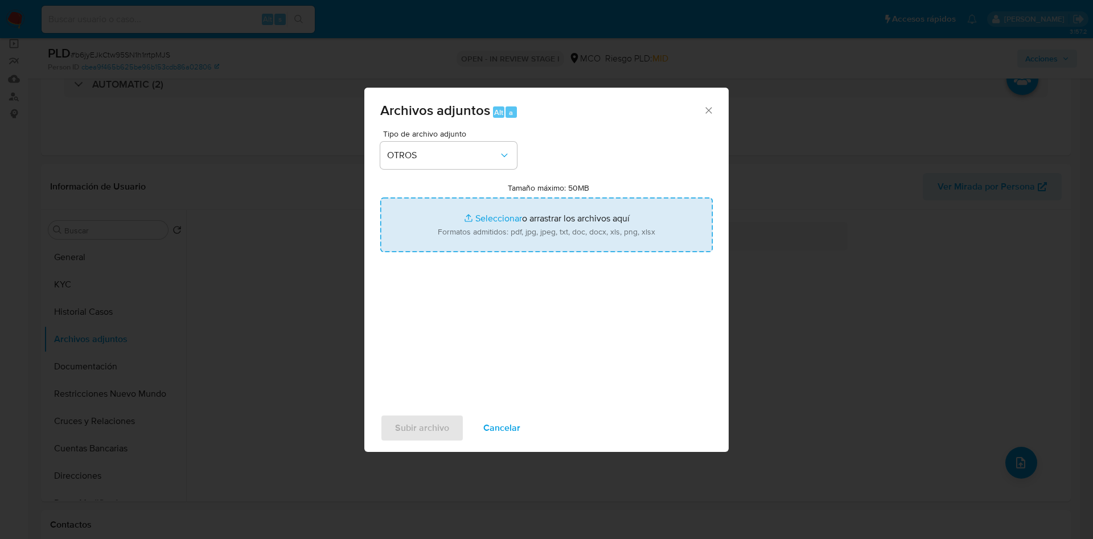
click at [515, 224] on input "Tamaño máximo: 50MB Seleccionar archivos" at bounding box center [546, 225] width 333 height 55
type input "C:\fakepath\1953507969 - 03_09_2025.pdf"
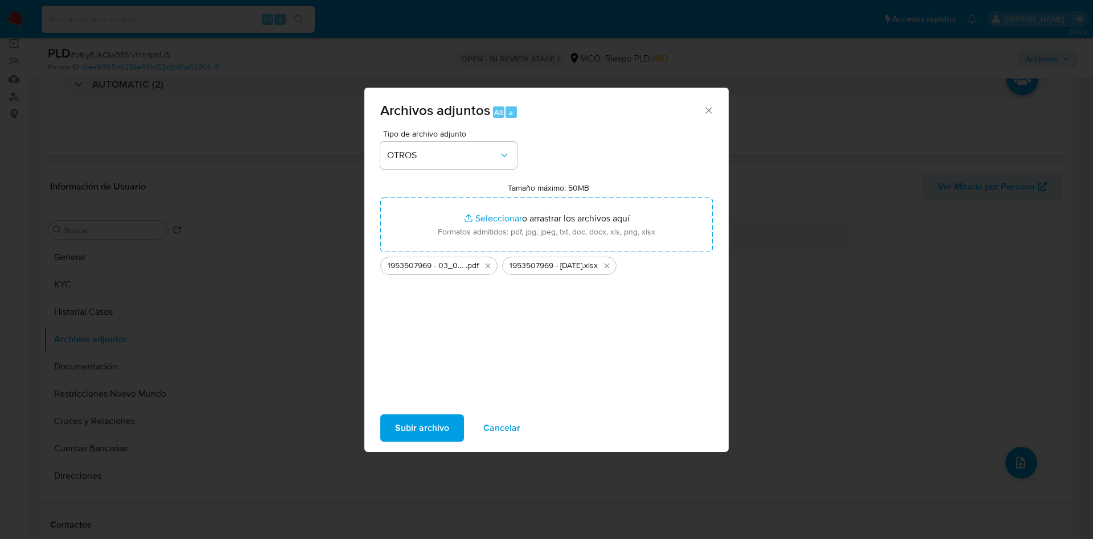
click at [418, 424] on span "Subir archivo" at bounding box center [422, 428] width 54 height 25
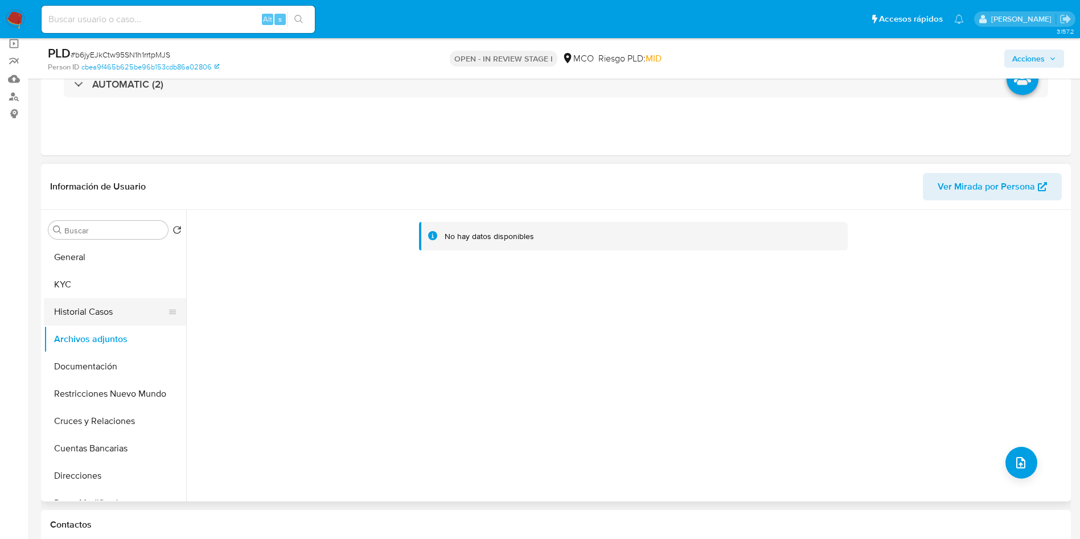
click at [84, 298] on button "Historial Casos" at bounding box center [110, 311] width 133 height 27
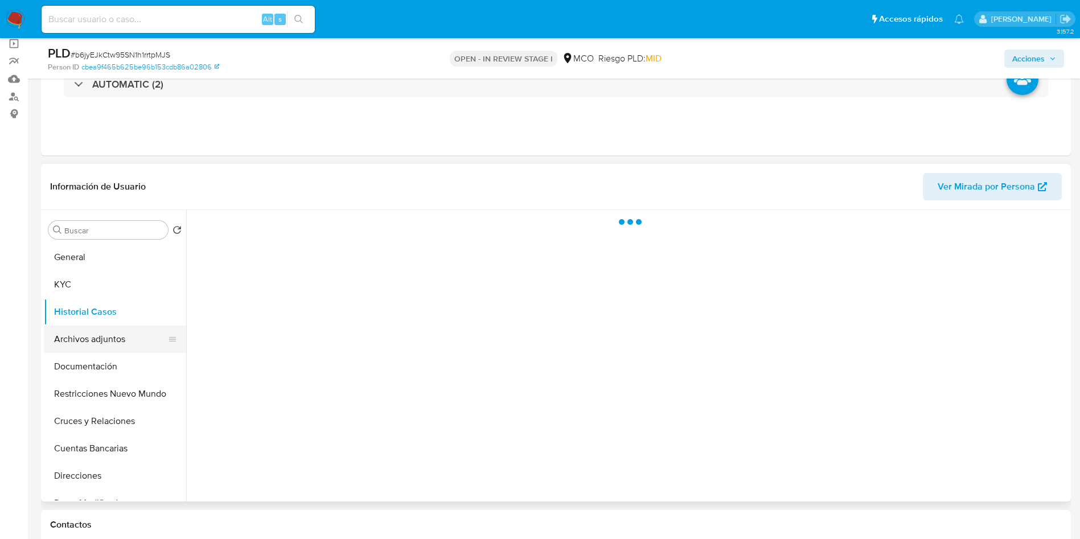
click at [86, 336] on button "Archivos adjuntos" at bounding box center [110, 339] width 133 height 27
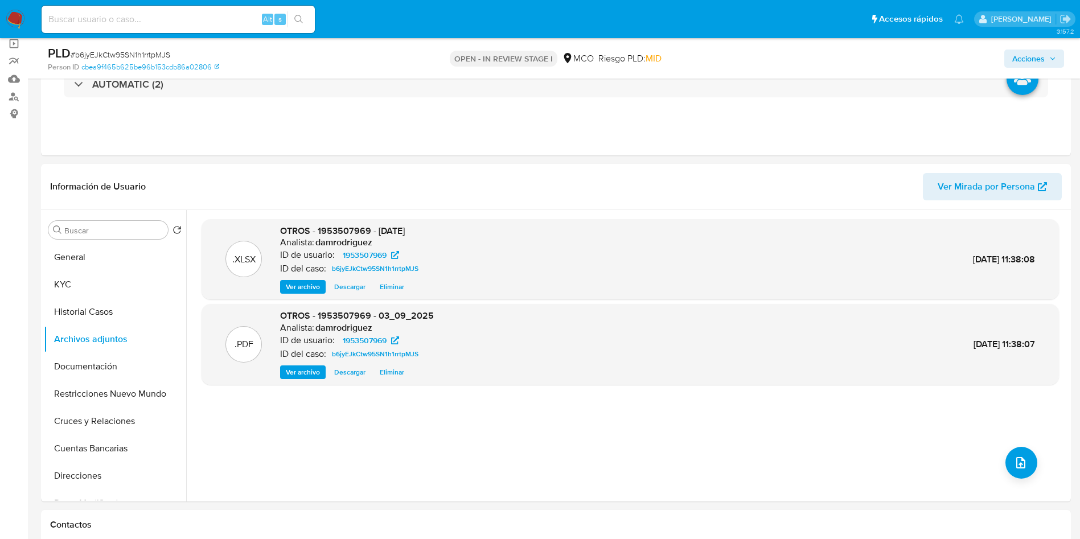
click at [1029, 54] on span "Acciones" at bounding box center [1028, 59] width 32 height 18
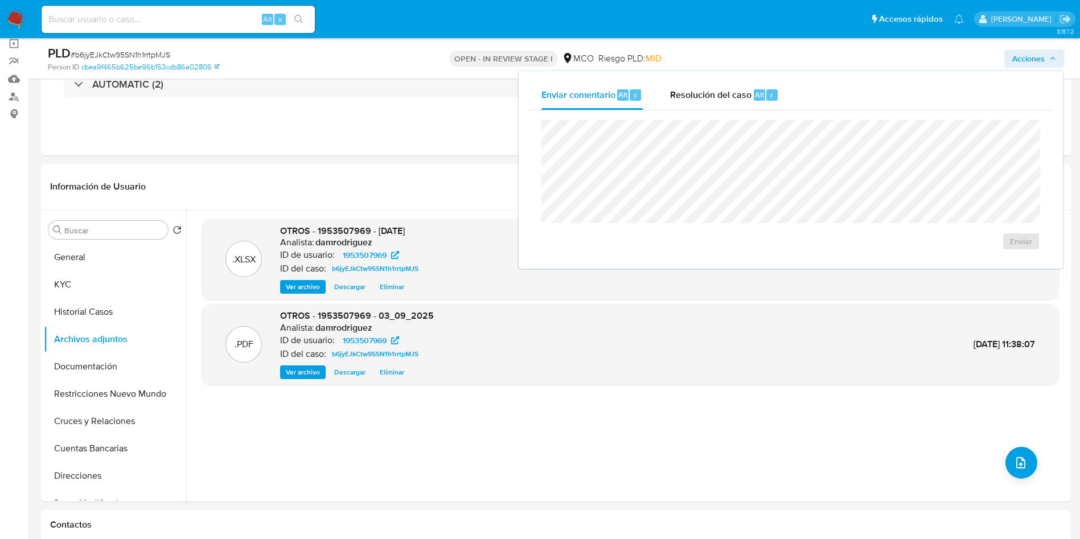
click at [716, 70] on div "Enviar comentario Alt c Resolución del caso Alt r Enviar" at bounding box center [791, 170] width 547 height 200
click at [714, 88] on span "Resolución del caso" at bounding box center [710, 94] width 81 height 13
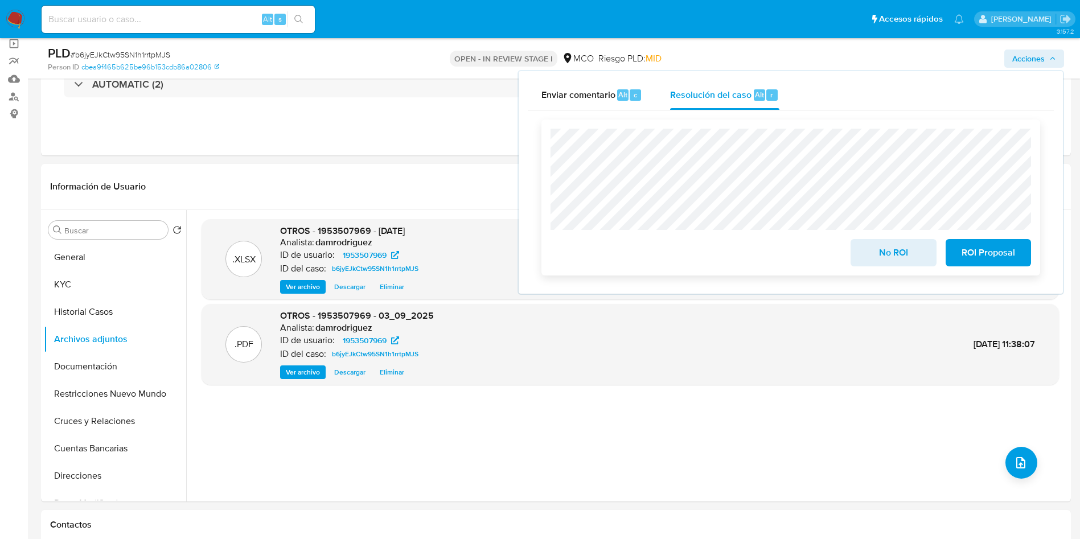
click at [876, 249] on span "No ROI" at bounding box center [894, 252] width 56 height 25
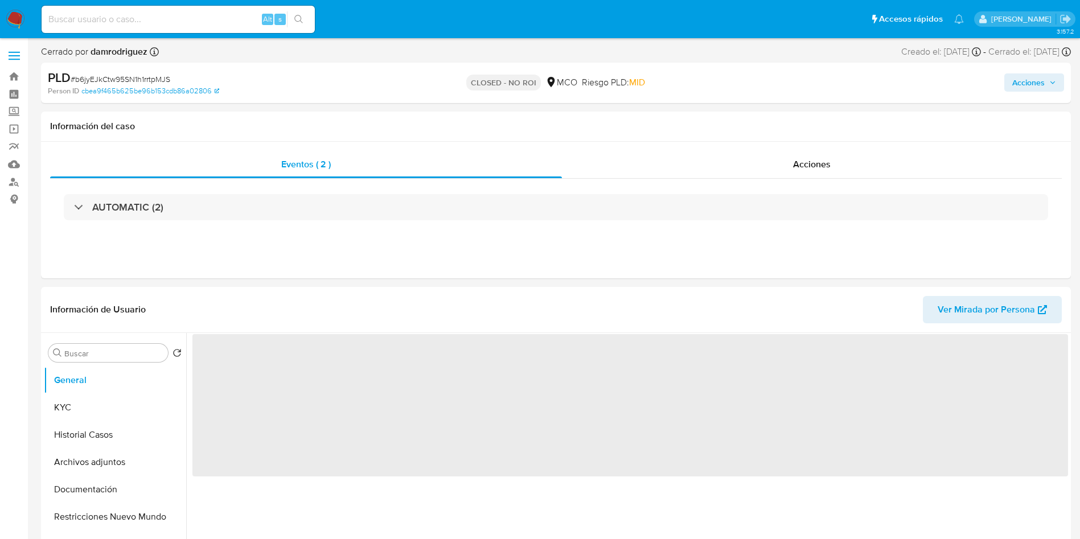
click at [22, 19] on img at bounding box center [15, 19] width 19 height 19
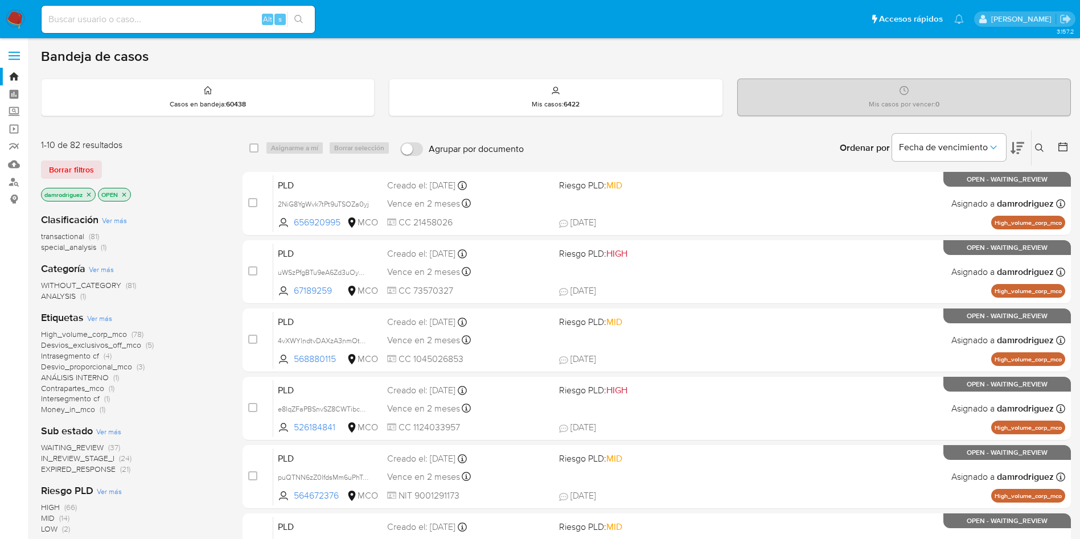
click at [155, 24] on input at bounding box center [178, 19] width 273 height 15
paste input "b6zTG2AOLPl0vx9SSVS2G4w0"
type input "b6zTG2AOLPl0vx9SSVS2G4w0"
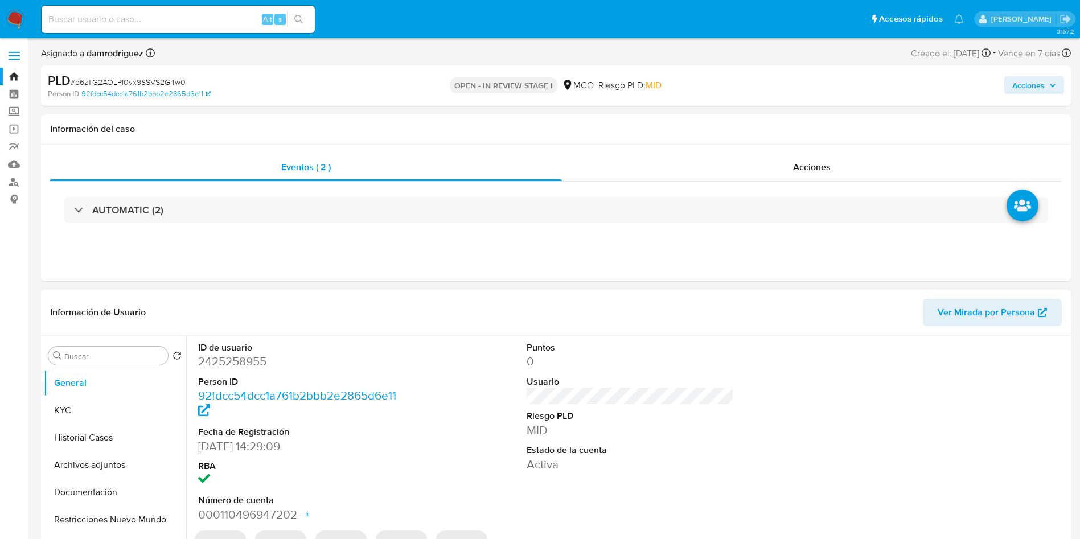
select select "10"
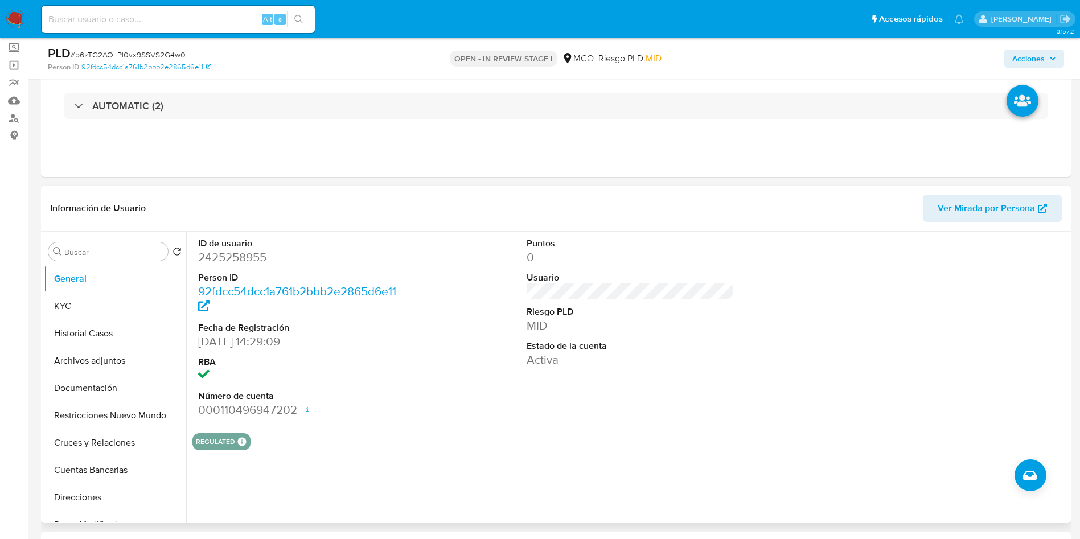
scroll to position [85, 0]
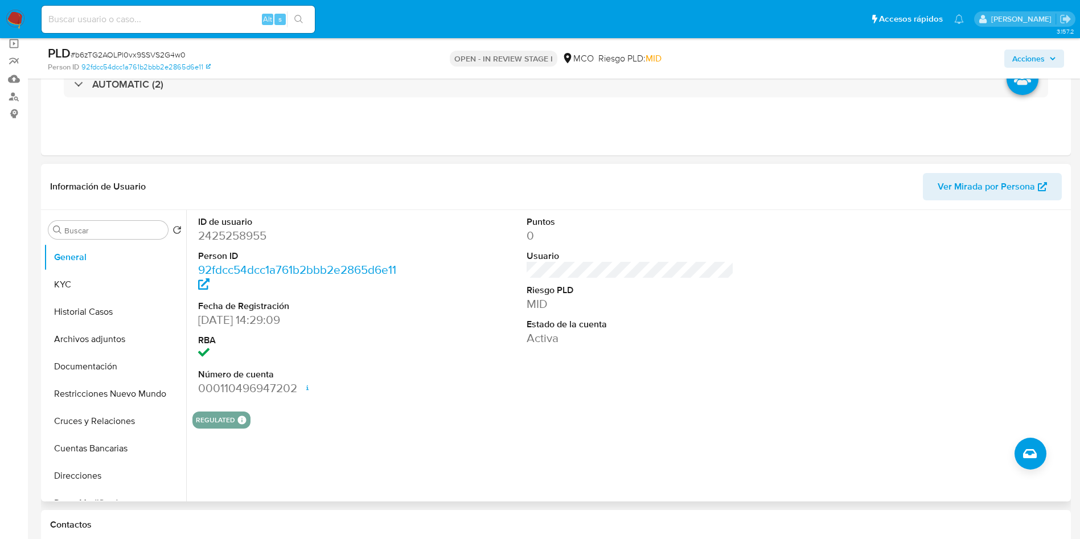
click at [227, 237] on dd "2425258955" at bounding box center [302, 236] width 208 height 16
copy dd "2425258955"
click at [231, 228] on dd "2425258955" at bounding box center [302, 236] width 208 height 16
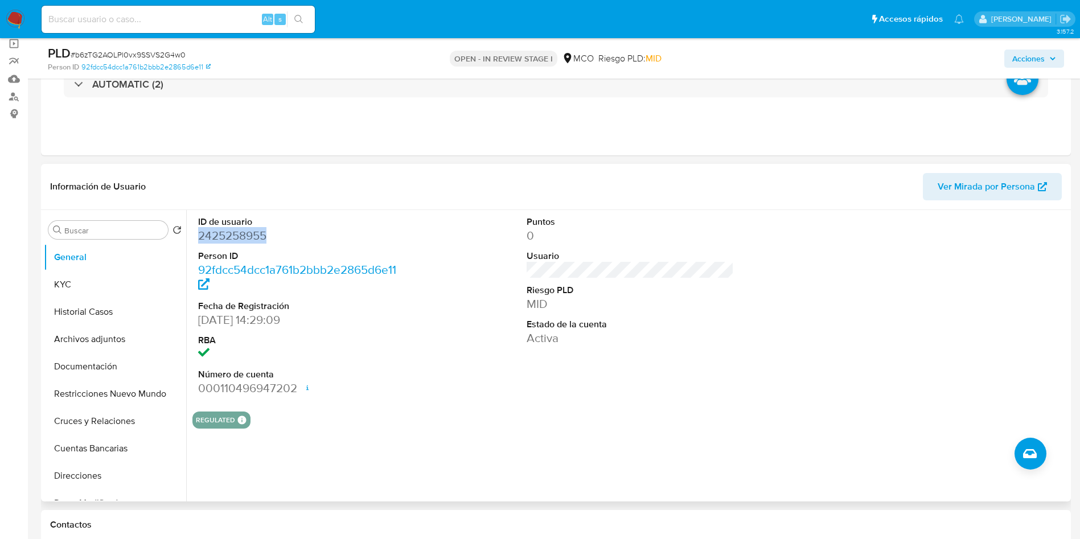
click at [231, 228] on dd "2425258955" at bounding box center [302, 236] width 208 height 16
click at [104, 317] on button "Historial Casos" at bounding box center [110, 311] width 133 height 27
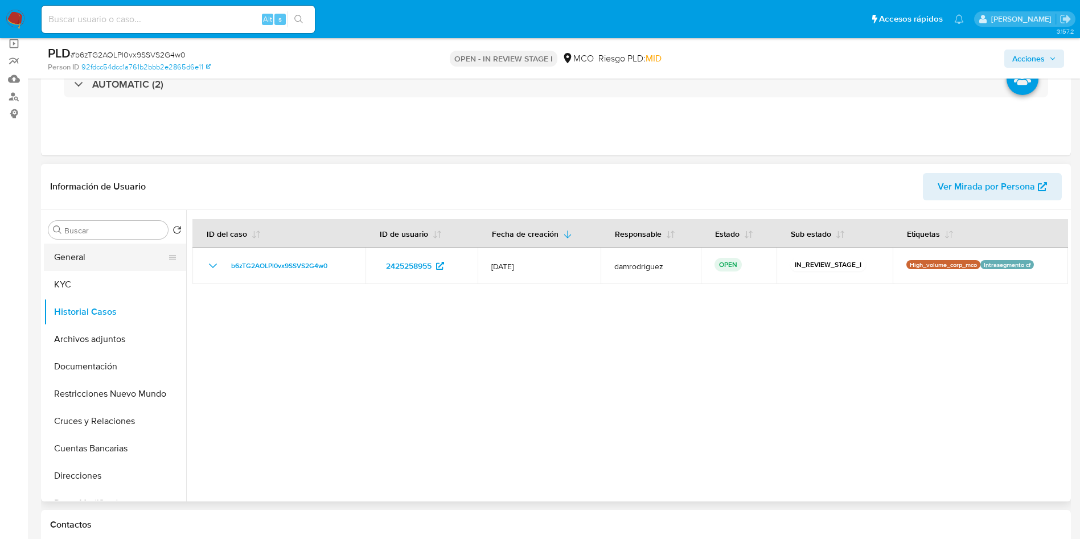
click at [107, 253] on button "General" at bounding box center [110, 257] width 133 height 27
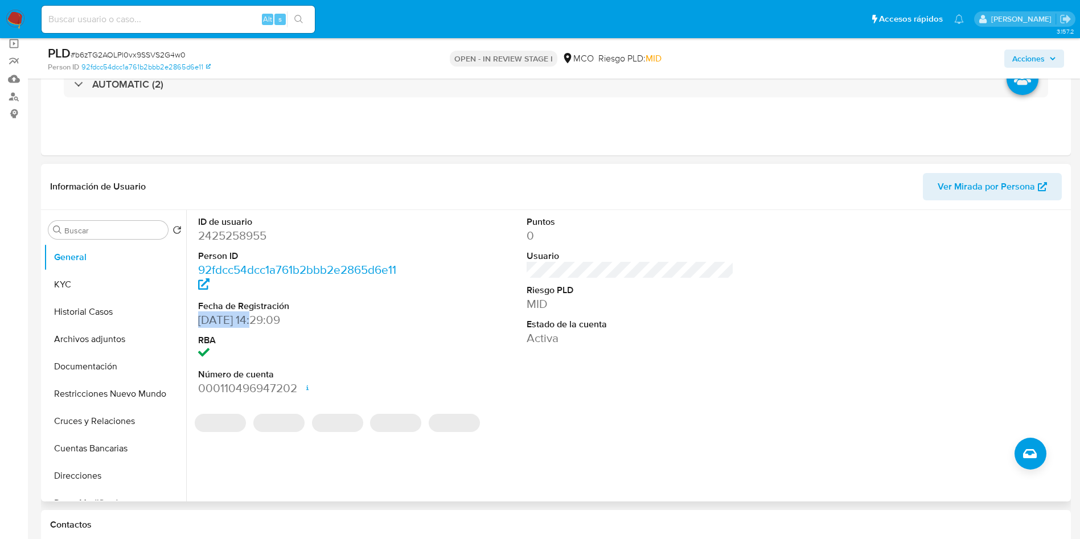
drag, startPoint x: 220, startPoint y: 320, endPoint x: 261, endPoint y: 319, distance: 40.4
click at [261, 319] on div "ID de usuario 2425258955 Person ID 92fdcc54dcc1a761b2bbb2e2865d6e11 Fecha de Re…" at bounding box center [301, 306] width 219 height 192
click at [95, 394] on button "Restricciones Nuevo Mundo" at bounding box center [110, 393] width 133 height 27
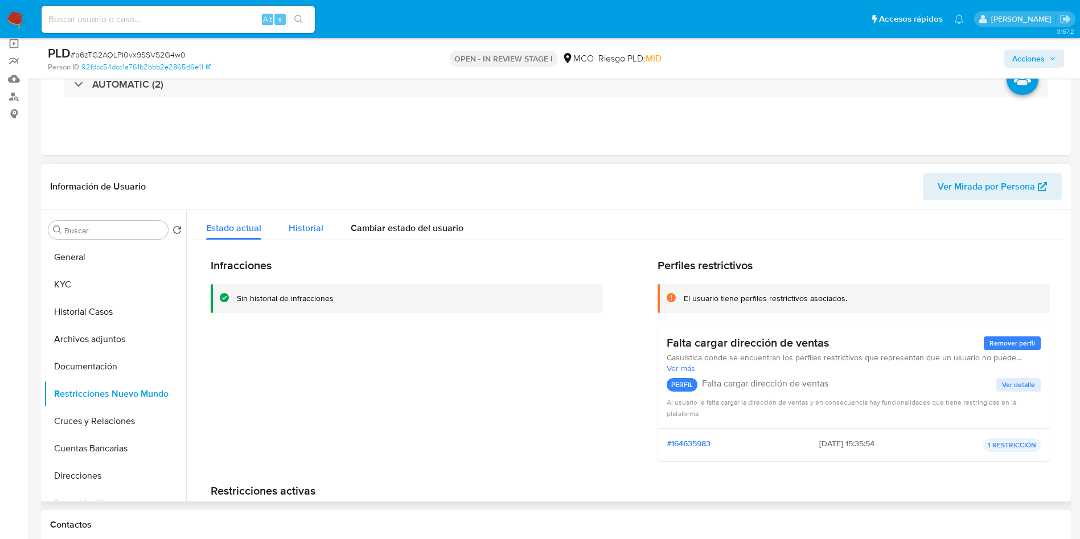
click at [311, 220] on div "Historial" at bounding box center [306, 225] width 35 height 30
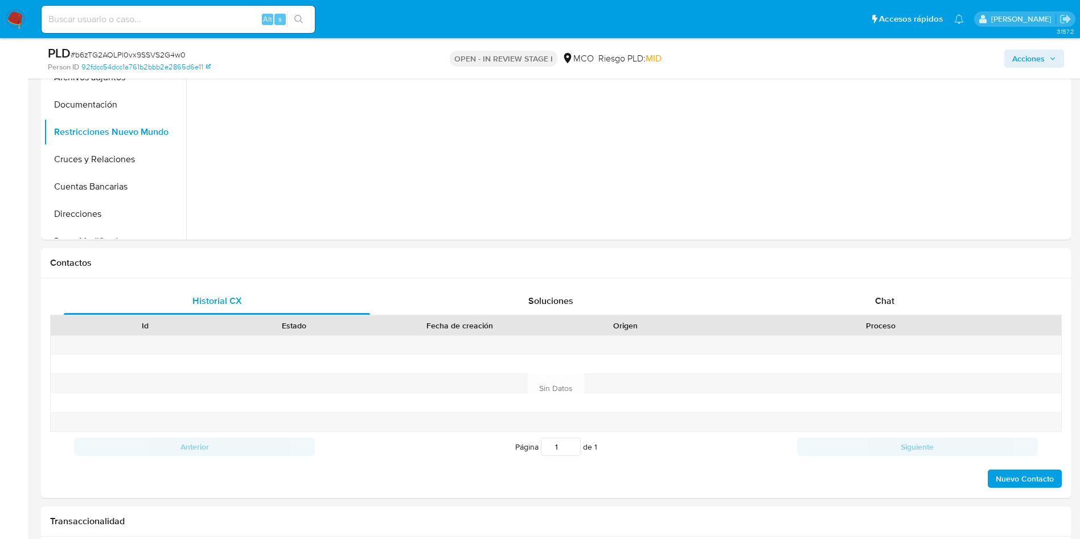
scroll to position [171, 0]
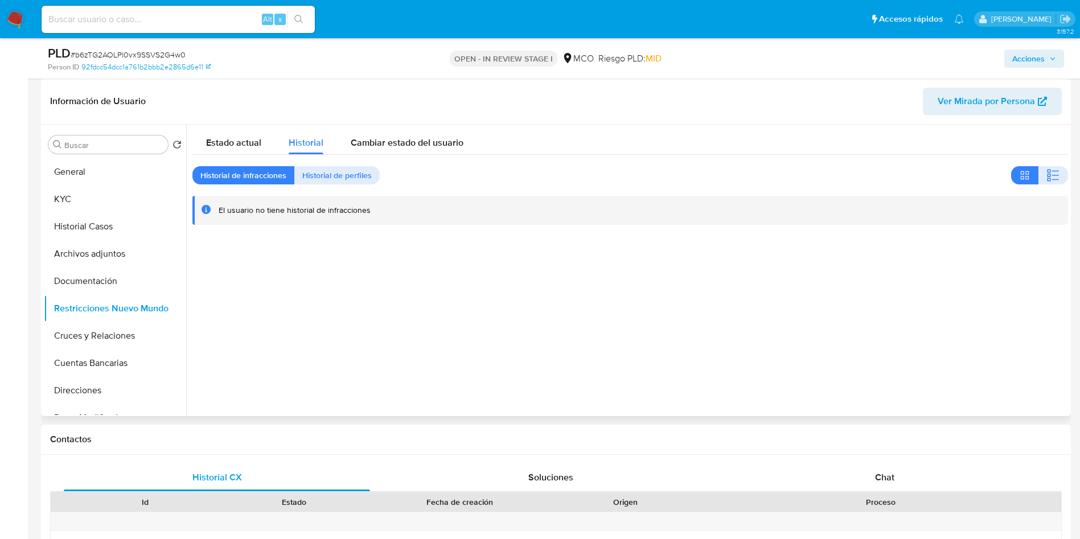
click at [214, 163] on div "Estado actual Historial Cambiar estado del usuario Historial de infracciones Hi…" at bounding box center [630, 175] width 876 height 101
click at [220, 149] on div "Estado actual" at bounding box center [233, 140] width 55 height 30
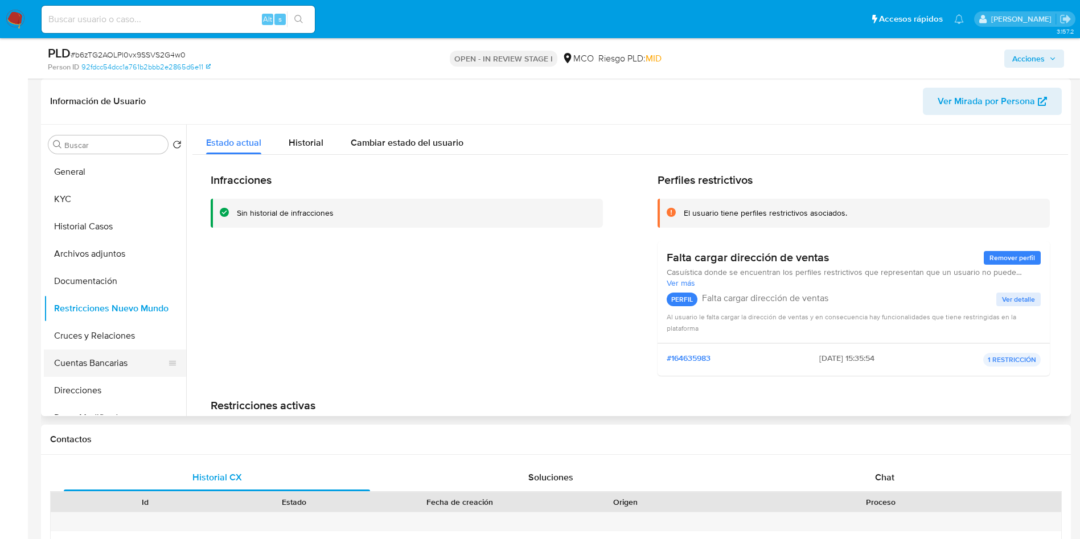
click at [118, 362] on button "Cuentas Bancarias" at bounding box center [110, 363] width 133 height 27
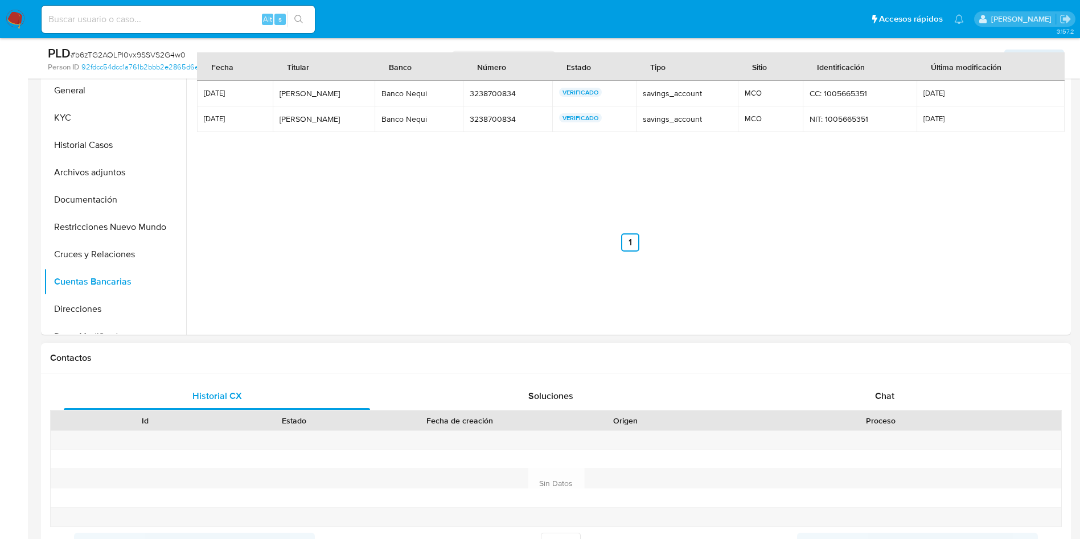
scroll to position [342, 0]
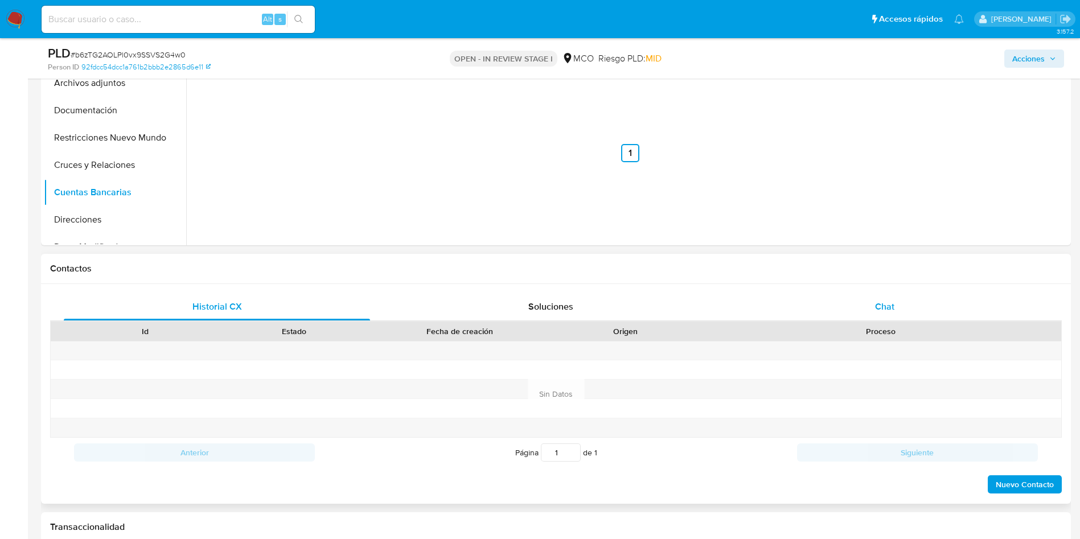
click at [905, 300] on div "Chat" at bounding box center [885, 306] width 306 height 27
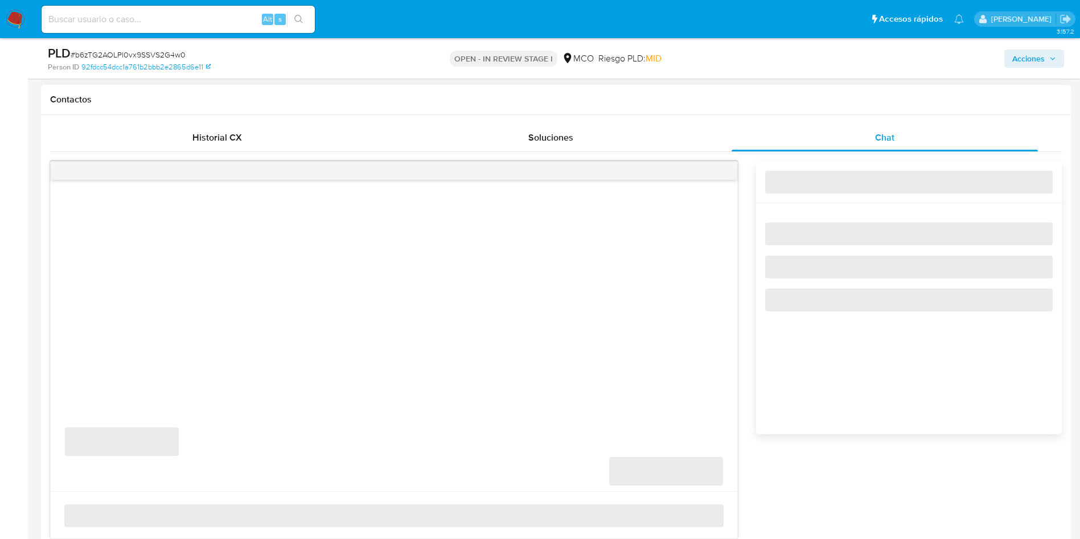
scroll to position [512, 0]
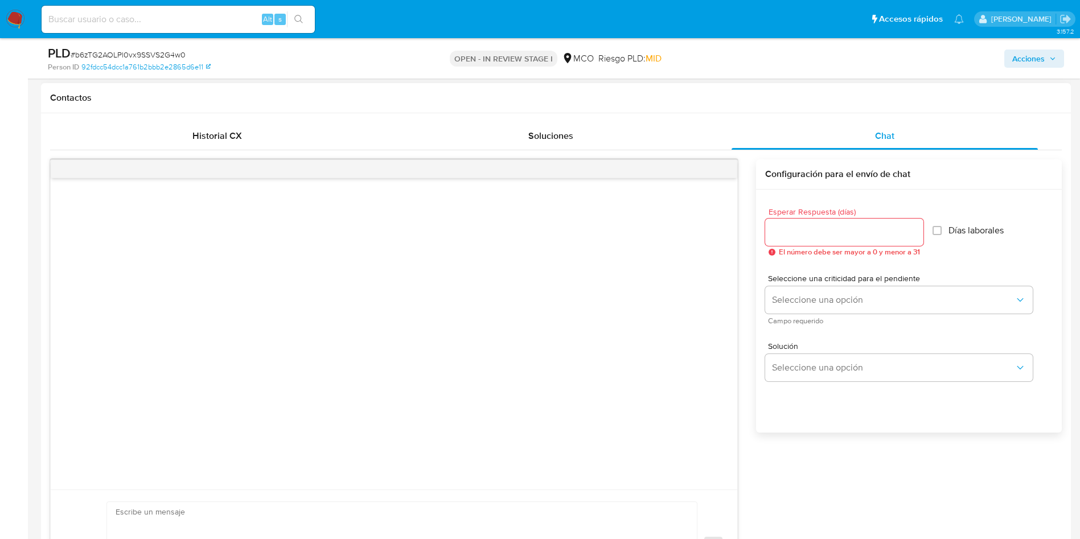
click at [801, 234] on input "Esperar Respuesta (días)" at bounding box center [844, 232] width 158 height 15
type input "2"
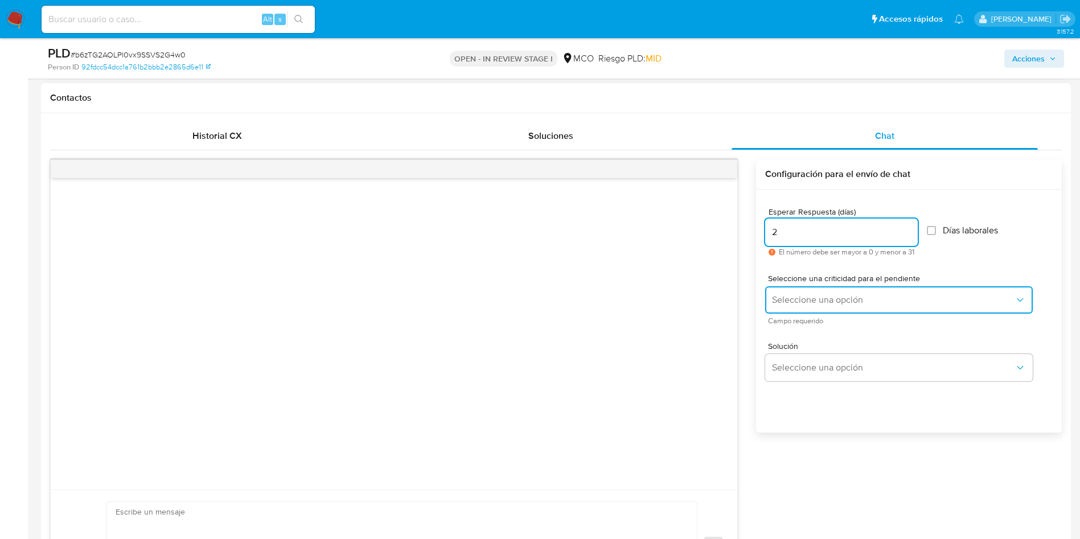
click at [809, 301] on span "Seleccione una opción" at bounding box center [893, 299] width 243 height 11
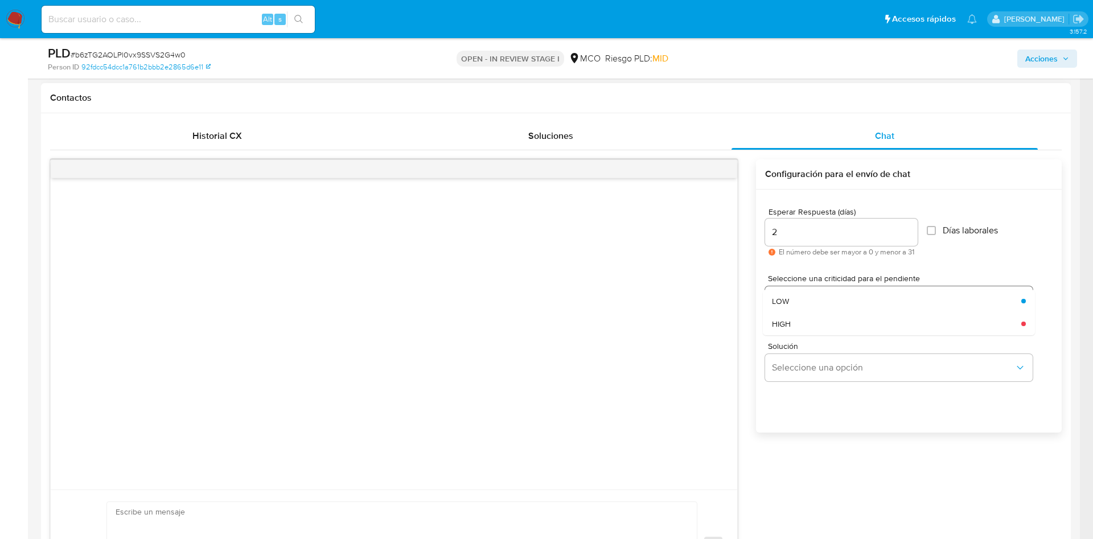
click at [809, 301] on div "LOW" at bounding box center [893, 301] width 243 height 23
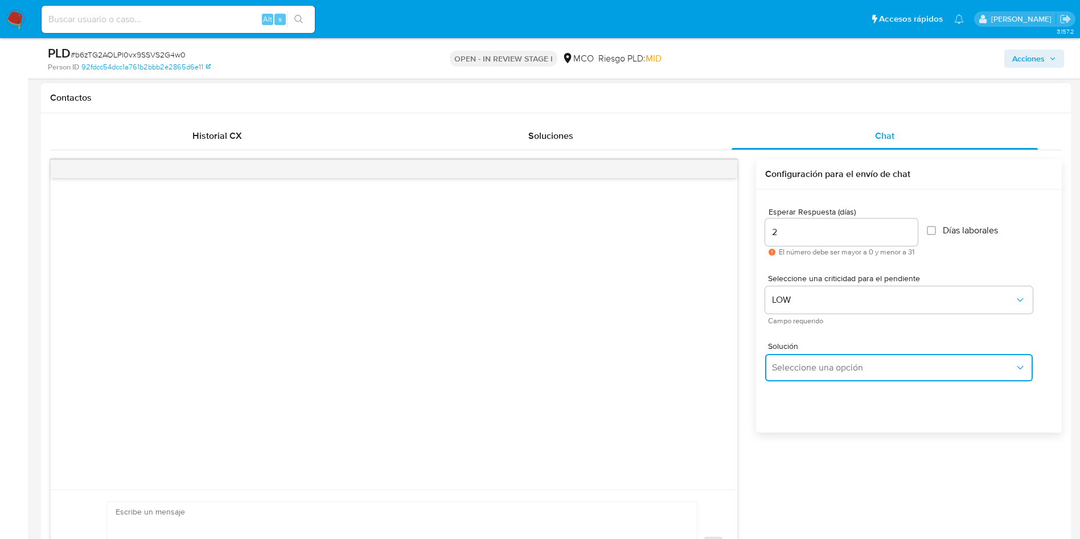
click at [806, 356] on button "Seleccione una opción" at bounding box center [899, 367] width 268 height 27
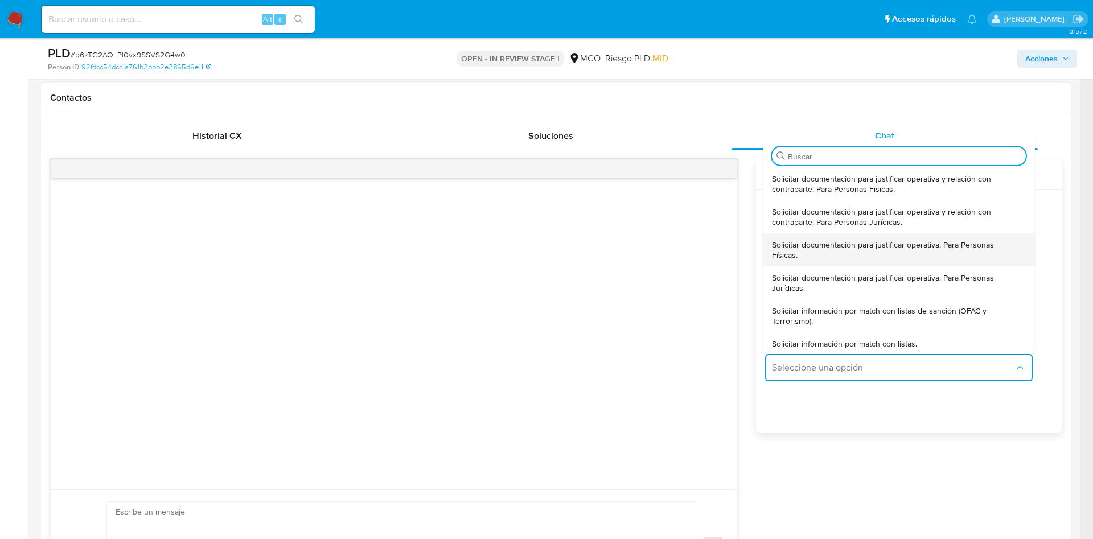
click at [814, 252] on span "Solicitar documentación para justificar operativa. Para Personas Físicas." at bounding box center [895, 250] width 247 height 20
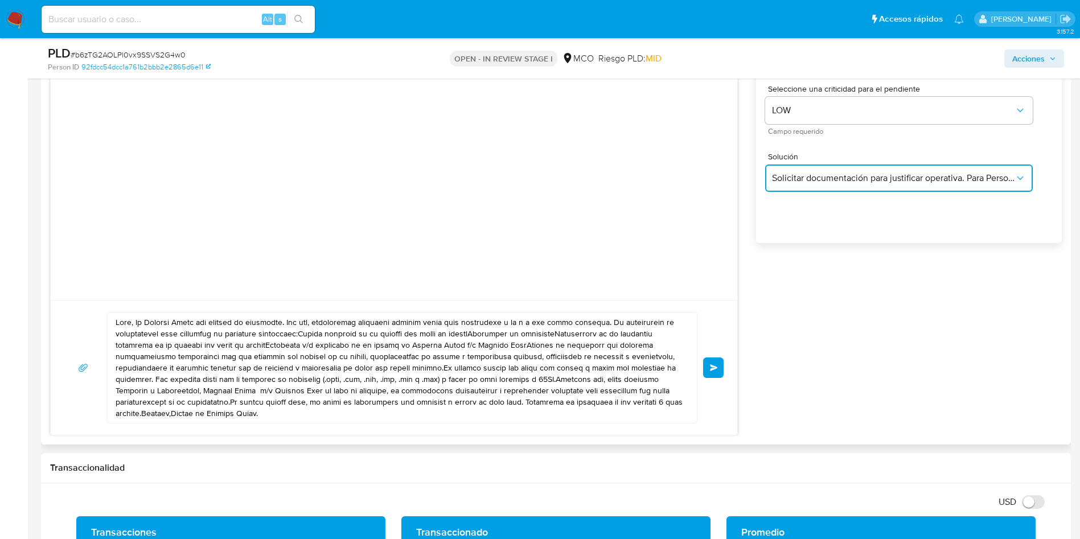
scroll to position [769, 0]
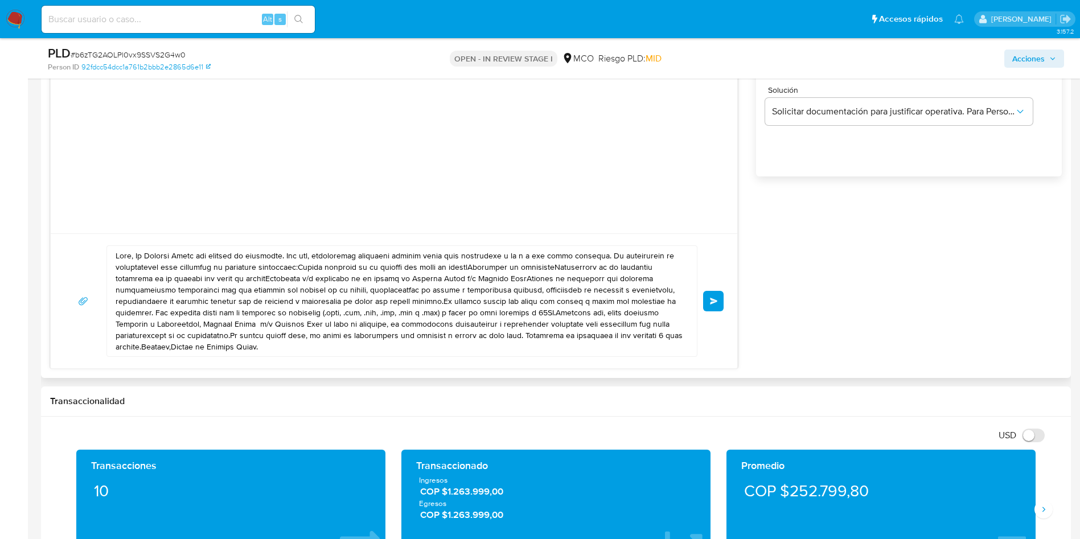
click at [136, 257] on textarea at bounding box center [399, 301] width 567 height 110
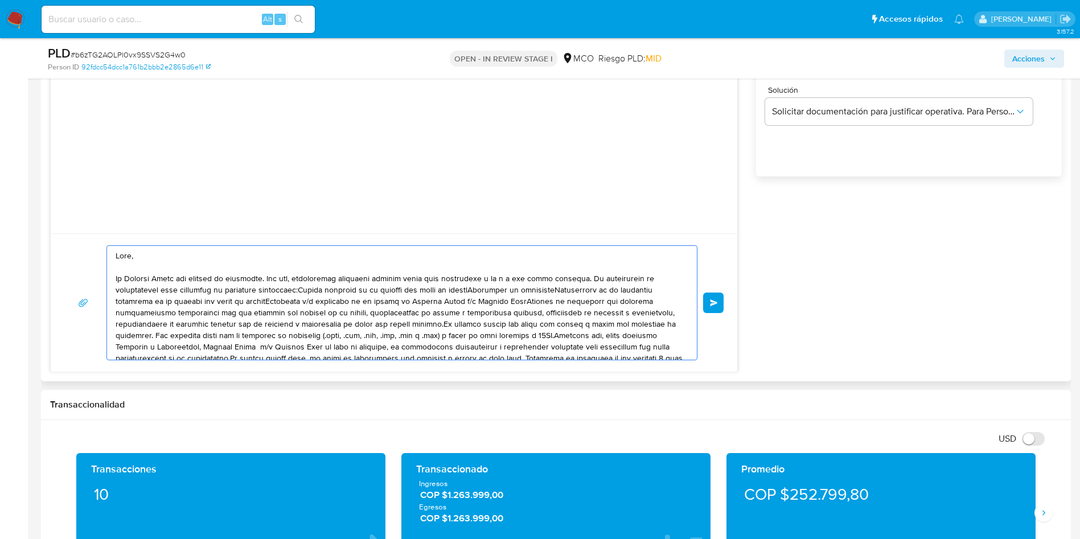
click at [583, 276] on textarea at bounding box center [399, 303] width 567 height 114
click at [579, 278] on textarea at bounding box center [399, 303] width 567 height 114
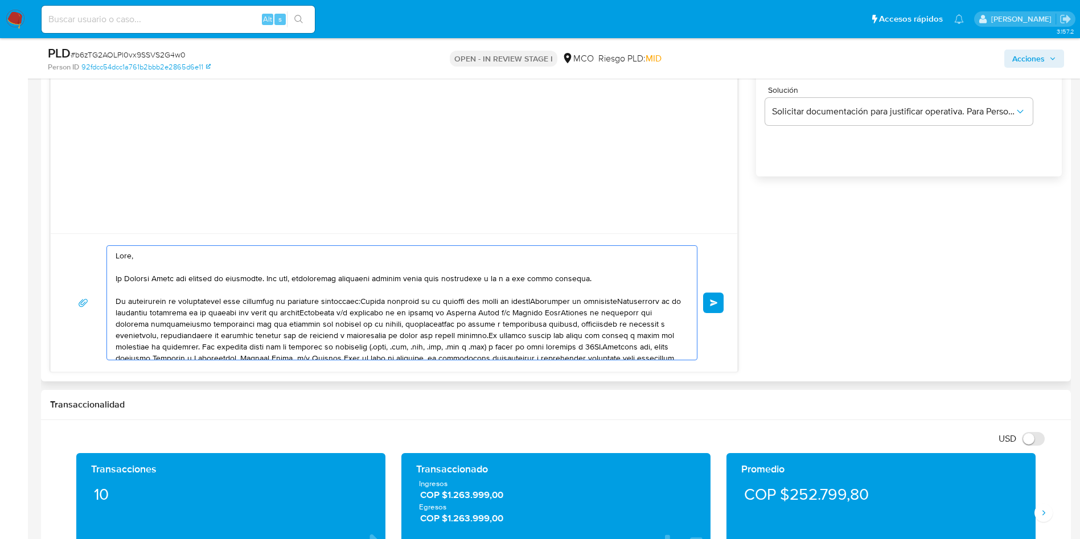
click at [358, 299] on textarea at bounding box center [399, 303] width 567 height 114
click at [301, 311] on textarea at bounding box center [399, 303] width 567 height 114
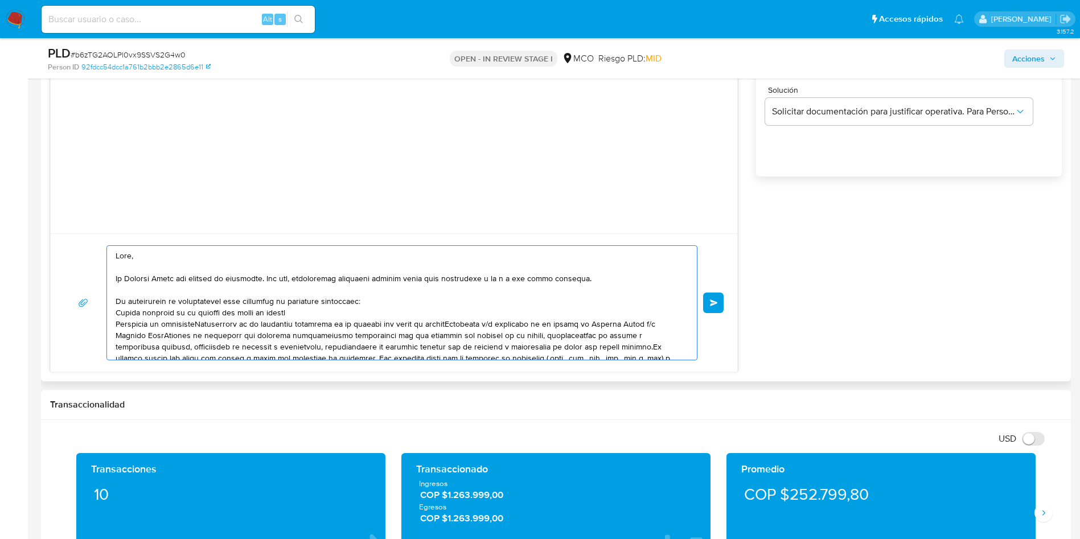
click at [203, 323] on textarea at bounding box center [399, 303] width 567 height 114
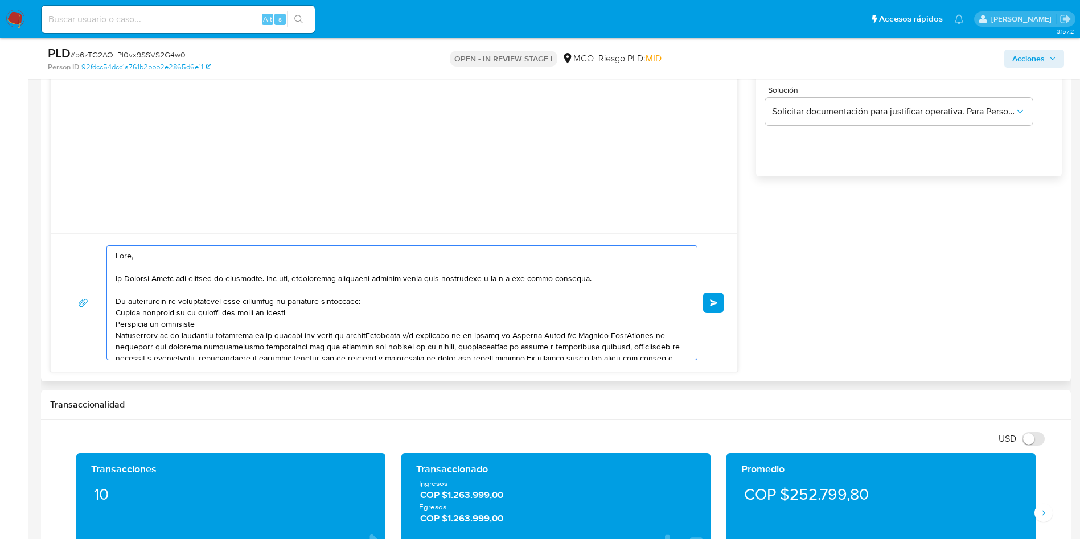
click at [374, 334] on textarea at bounding box center [399, 303] width 567 height 114
click at [369, 346] on textarea at bounding box center [399, 303] width 567 height 114
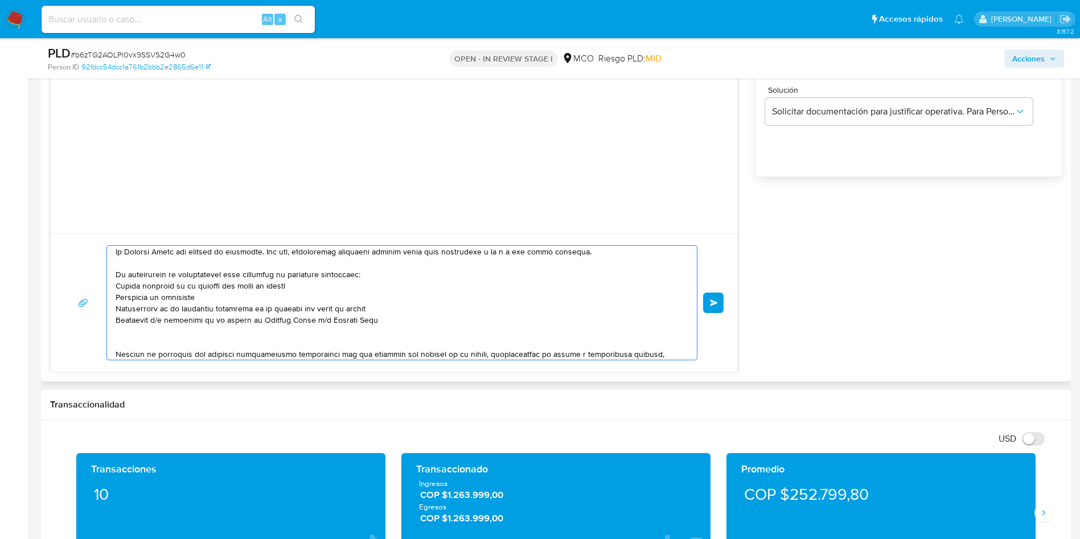
scroll to position [88, 0]
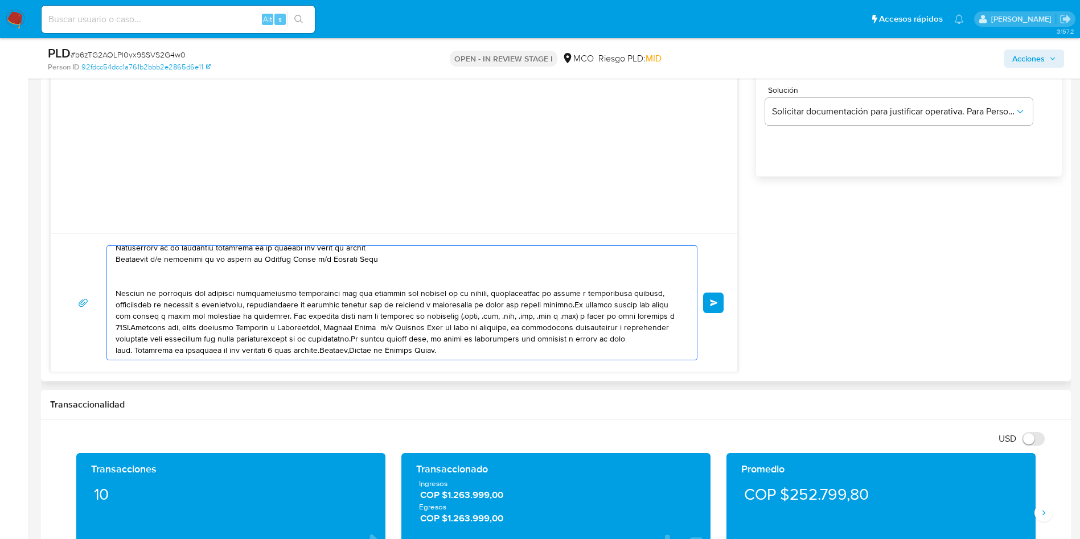
click at [190, 278] on textarea at bounding box center [399, 303] width 567 height 114
click at [190, 272] on textarea at bounding box center [399, 303] width 567 height 114
drag, startPoint x: 162, startPoint y: 268, endPoint x: 259, endPoint y: 266, distance: 96.2
click at [204, 266] on textarea at bounding box center [399, 303] width 567 height 114
click at [273, 267] on textarea at bounding box center [399, 303] width 567 height 114
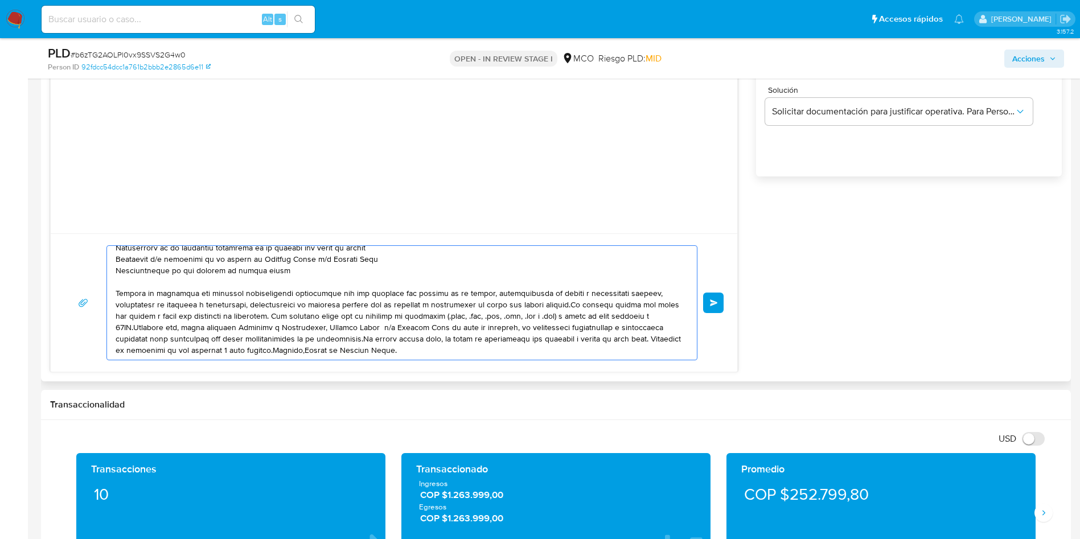
drag, startPoint x: 277, startPoint y: 270, endPoint x: 249, endPoint y: 270, distance: 27.9
click at [249, 270] on textarea at bounding box center [399, 303] width 567 height 114
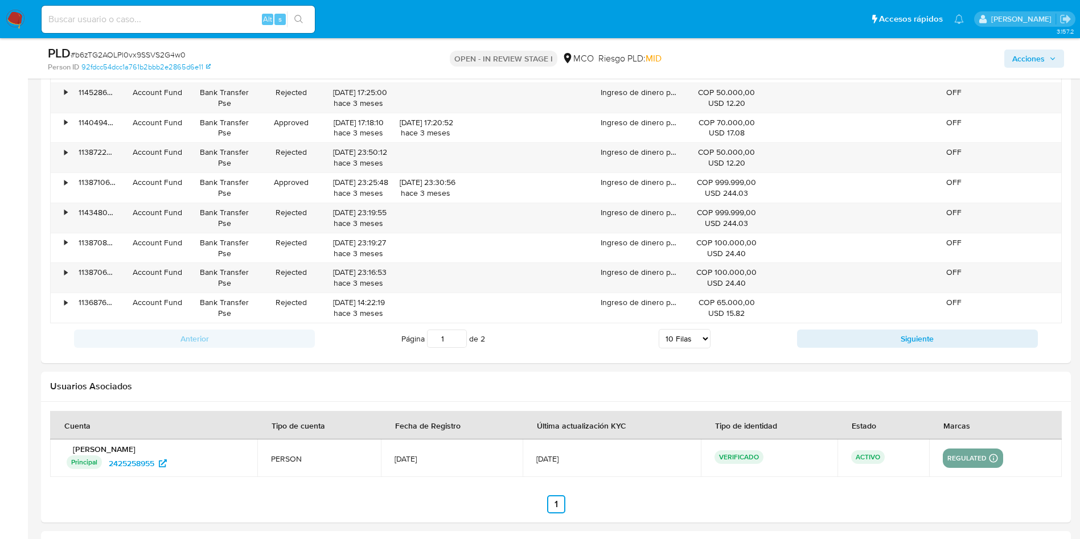
scroll to position [1623, 0]
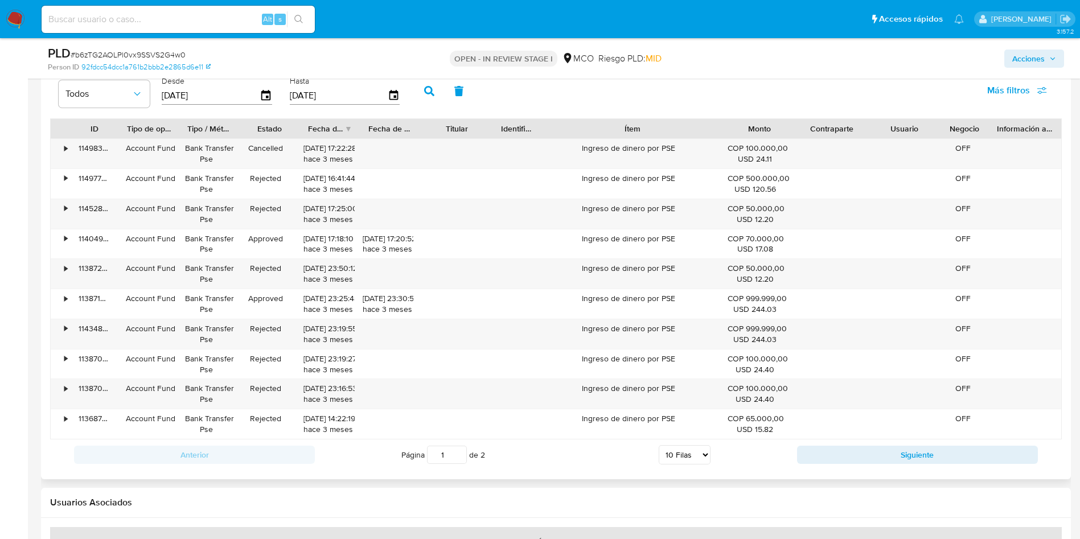
drag, startPoint x: 682, startPoint y: 126, endPoint x: 771, endPoint y: 125, distance: 89.4
click at [771, 125] on div "ID Tipo de operación Tipo / Método Estado Fecha de creación Fecha de aprobación…" at bounding box center [556, 128] width 1011 height 19
click at [639, 150] on div "Ingreso de dinero por PSE" at bounding box center [632, 154] width 183 height 30
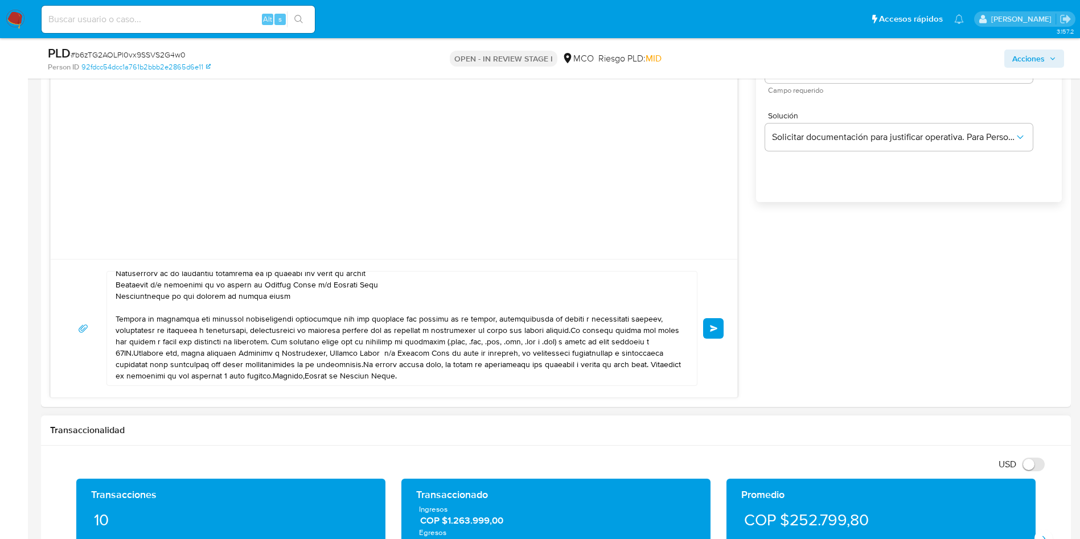
scroll to position [854, 0]
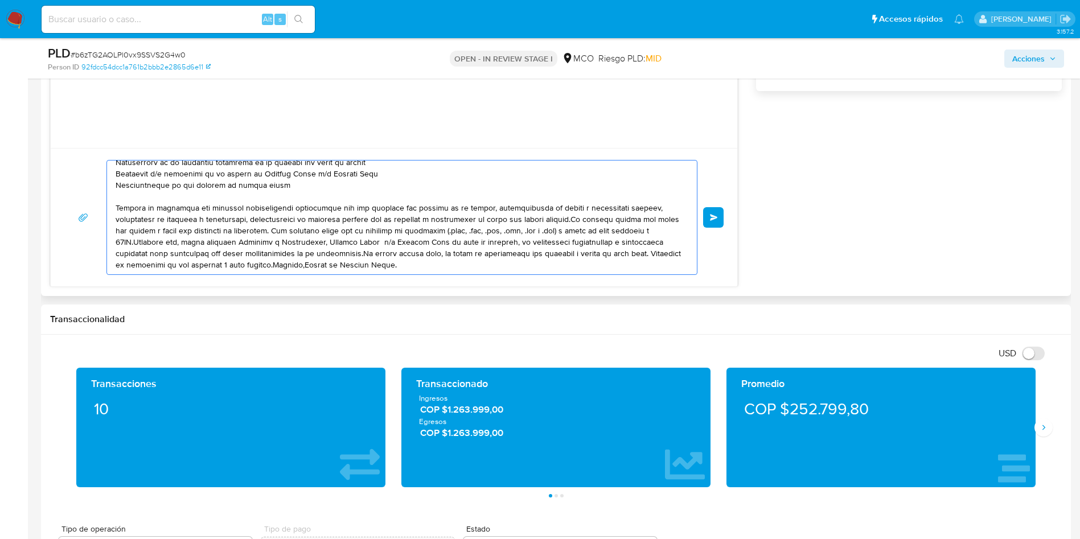
drag, startPoint x: 275, startPoint y: 187, endPoint x: 182, endPoint y: 182, distance: 93.0
click at [182, 182] on textarea at bounding box center [399, 218] width 567 height 114
paste textarea "Ingreso de dinero por PSE"
click at [208, 184] on textarea at bounding box center [399, 218] width 567 height 114
click at [445, 196] on textarea at bounding box center [399, 218] width 567 height 114
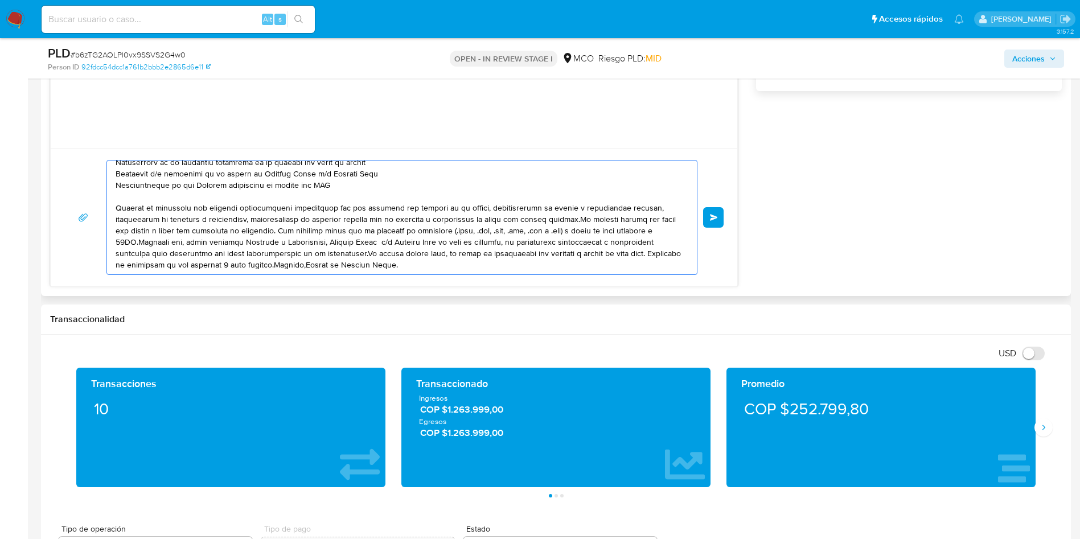
drag, startPoint x: 282, startPoint y: 211, endPoint x: 628, endPoint y: 203, distance: 345.7
click at [628, 203] on textarea at bounding box center [399, 218] width 567 height 114
click at [569, 219] on textarea at bounding box center [399, 218] width 567 height 114
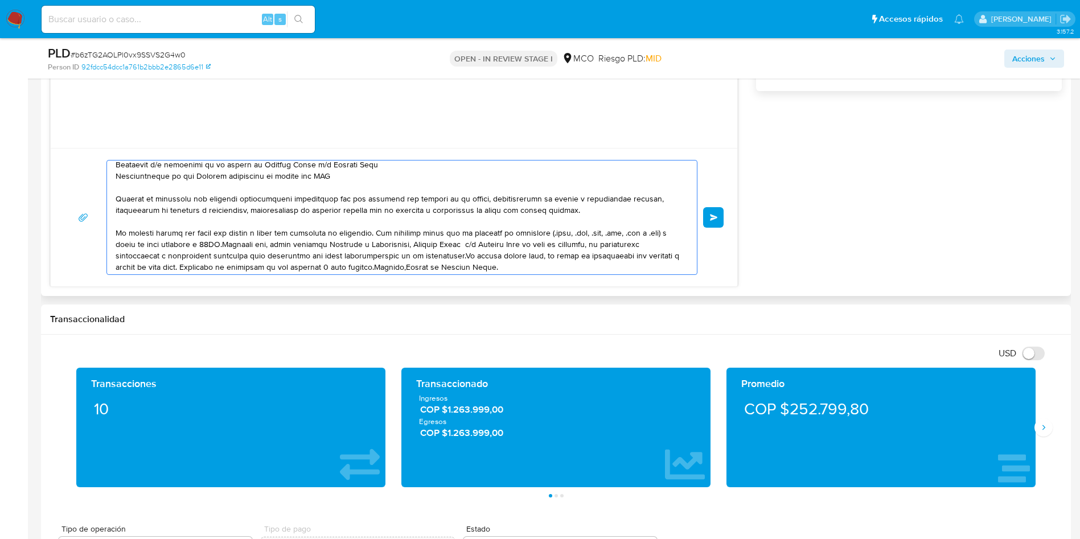
scroll to position [99, 0]
click at [460, 252] on textarea at bounding box center [399, 218] width 567 height 114
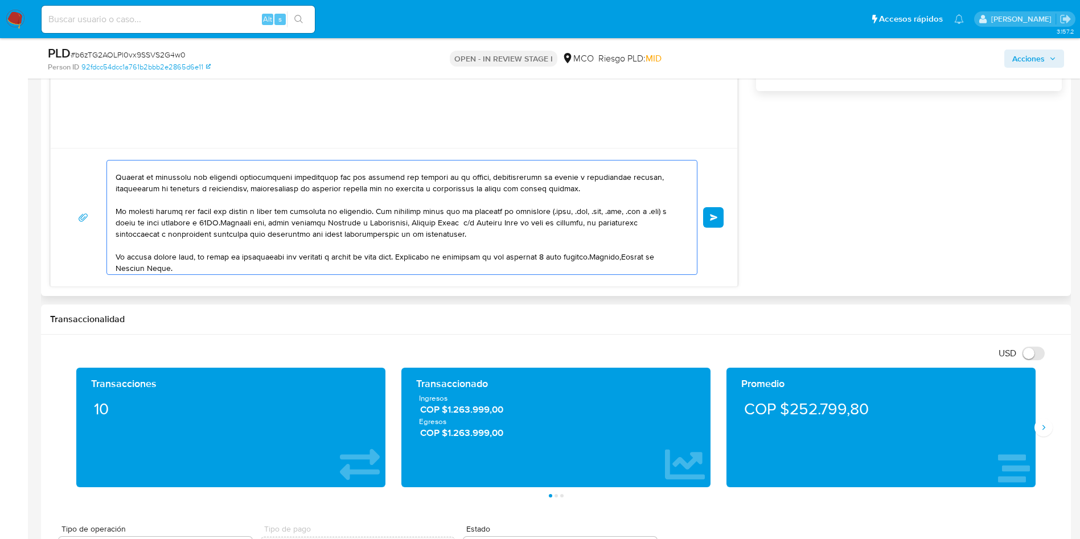
scroll to position [122, 0]
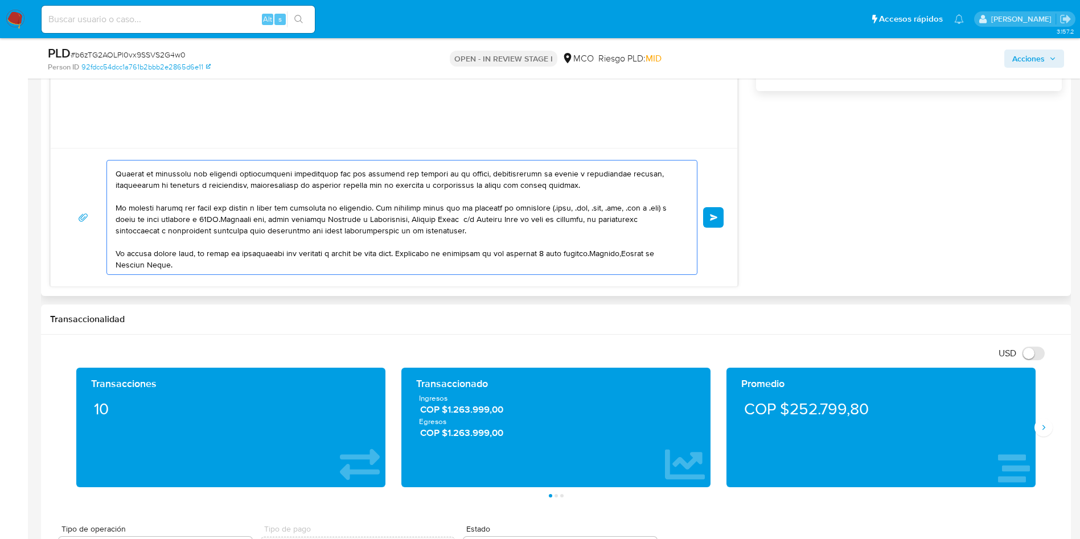
click at [556, 252] on textarea at bounding box center [399, 218] width 567 height 114
click at [605, 256] on textarea at bounding box center [399, 218] width 567 height 114
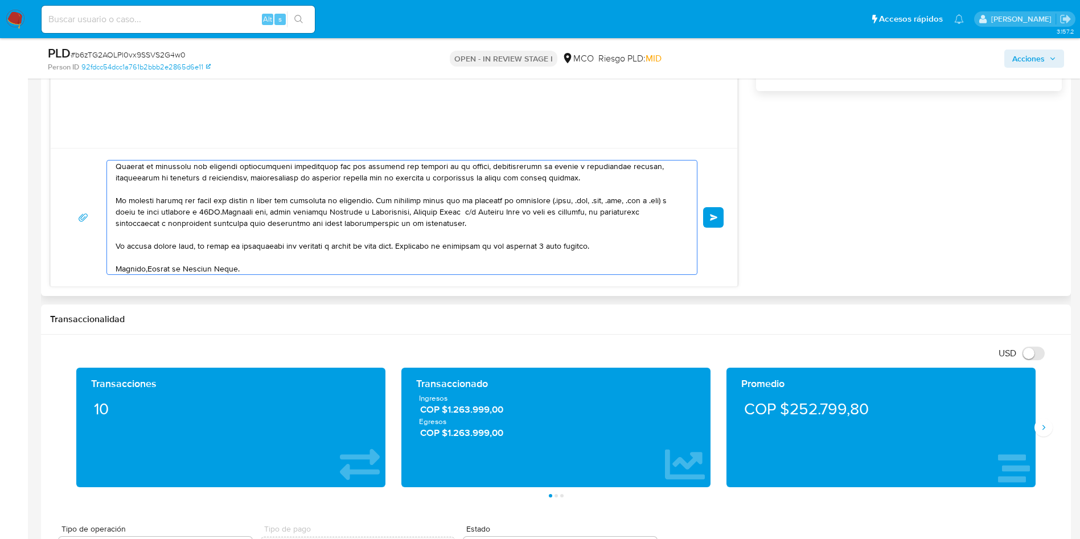
click at [146, 268] on textarea at bounding box center [399, 218] width 567 height 114
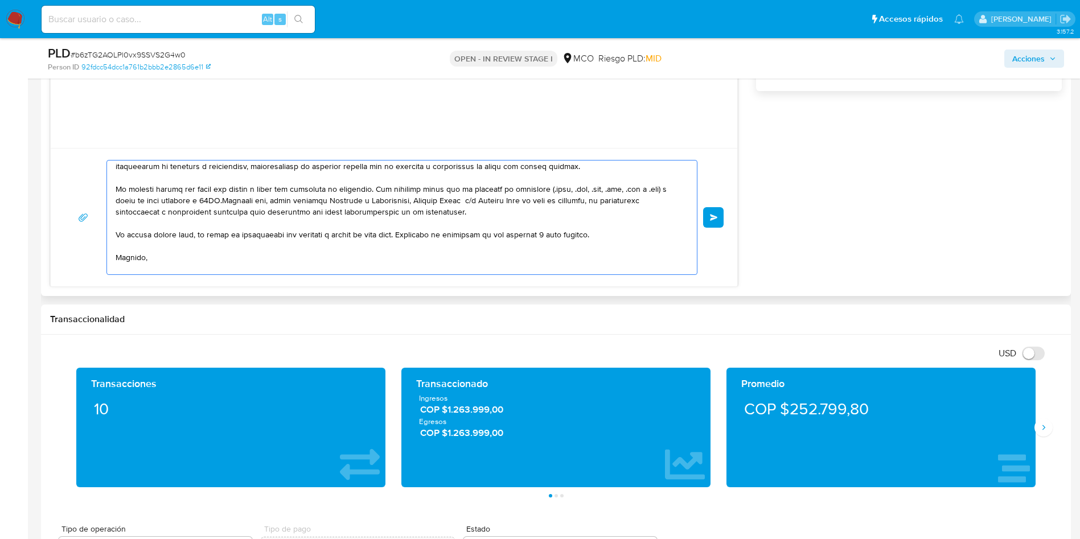
scroll to position [152, 0]
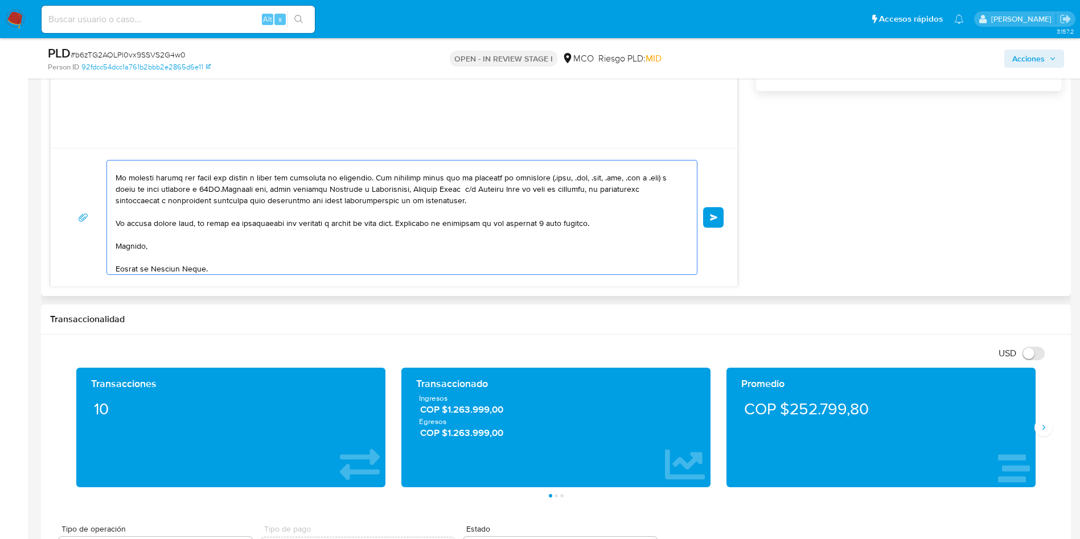
click at [232, 268] on textarea at bounding box center [399, 218] width 567 height 114
click at [191, 261] on textarea at bounding box center [399, 218] width 567 height 114
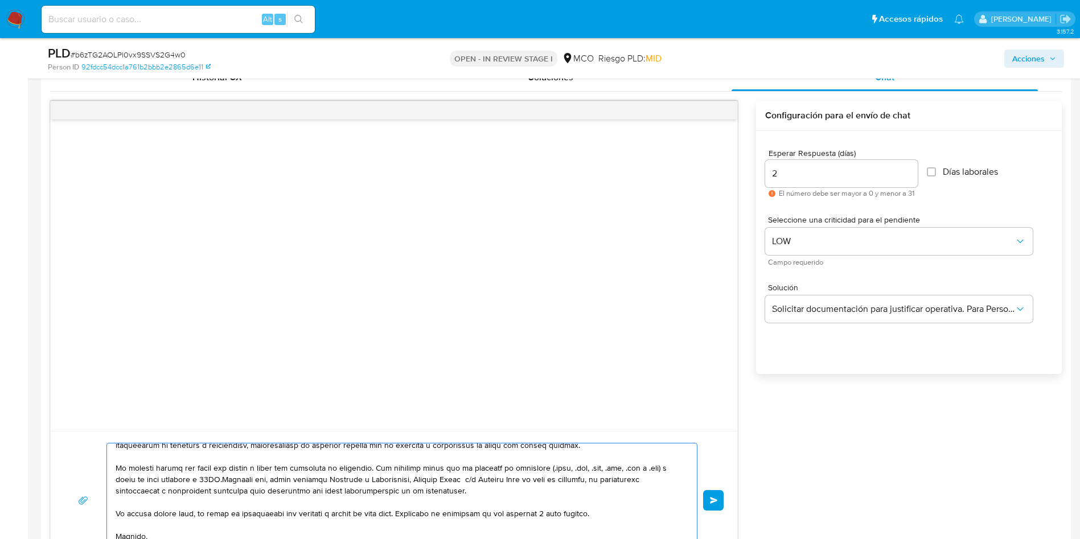
scroll to position [598, 0]
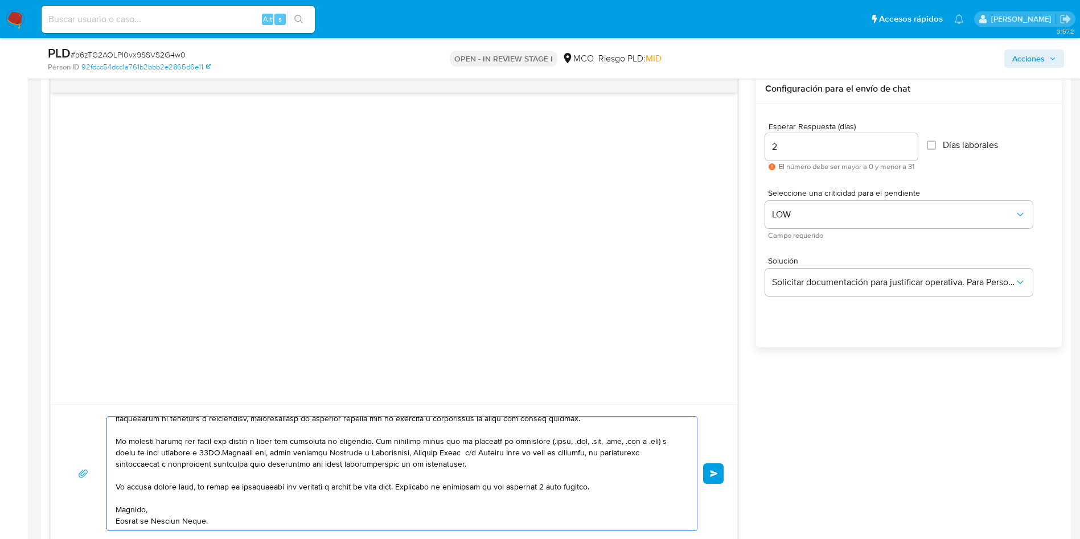
type textarea "Hola, En Mercado Libre nos importa tu seguridad. Por eso, necesitamos verificar…"
click at [1037, 530] on div "Enviar Configuración para el envío de chat Esperar Respuesta (días) 2 El número…" at bounding box center [556, 308] width 1012 height 469
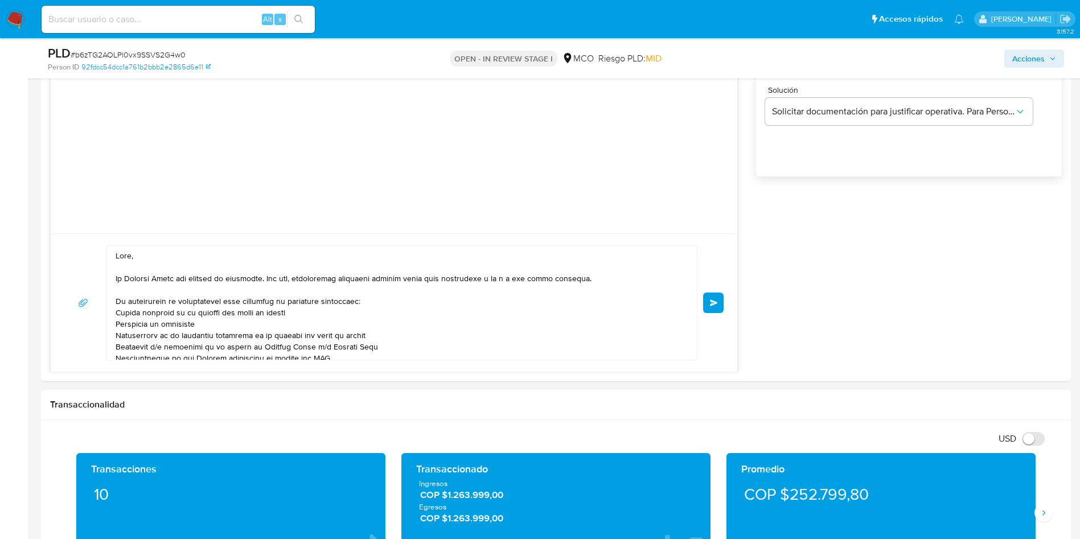
scroll to position [145, 0]
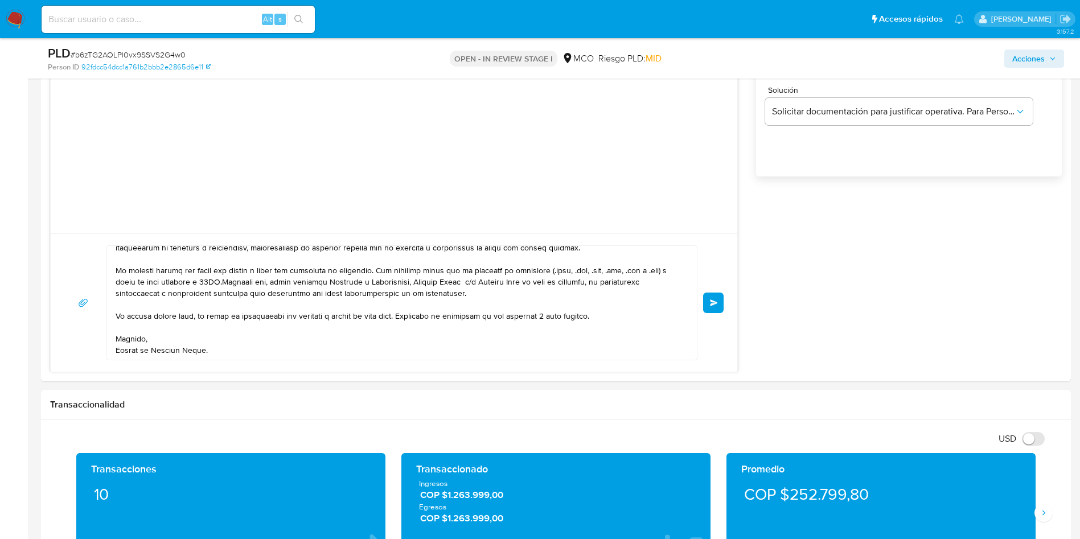
click at [714, 304] on span "Enviar" at bounding box center [714, 303] width 8 height 7
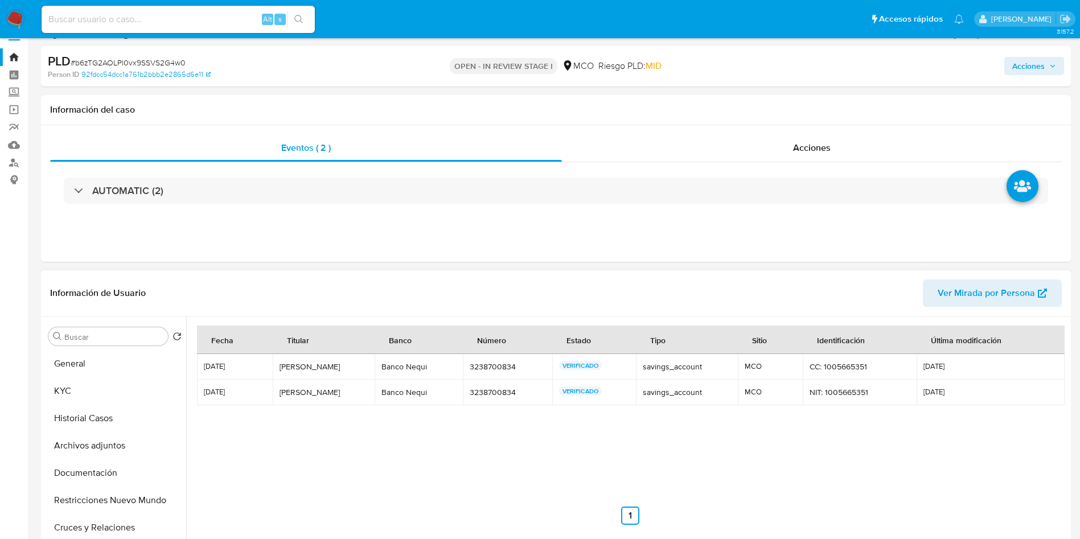
scroll to position [0, 0]
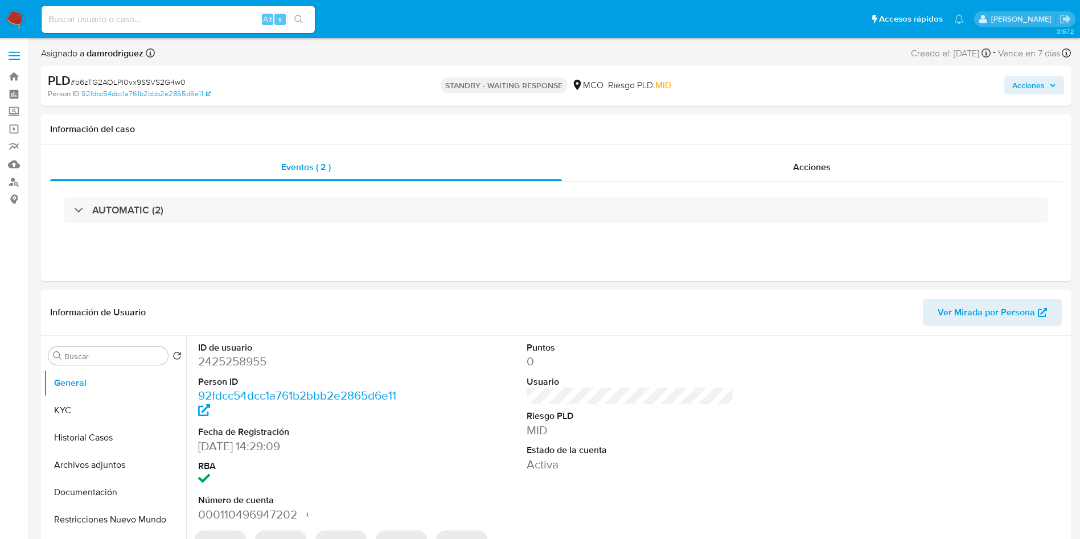
select select "10"
click at [454, 360] on div "ID de usuario 2425258955 Person ID 92fdcc54dcc1a761b2bbb2e2865d6e11 Fecha de Re…" at bounding box center [630, 432] width 876 height 192
click at [17, 19] on img at bounding box center [15, 19] width 19 height 19
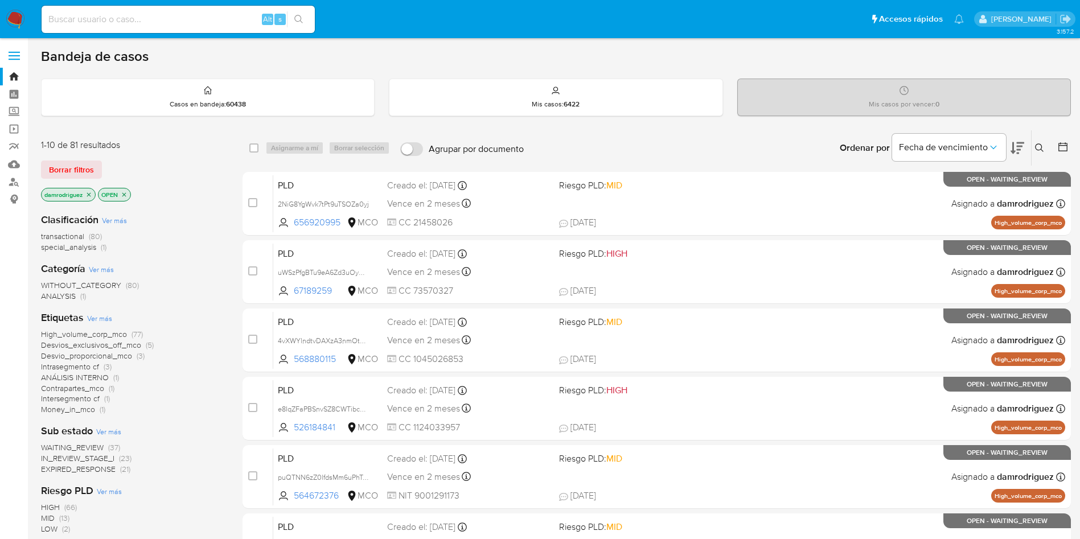
click at [92, 194] on icon "close-filter" at bounding box center [88, 194] width 7 height 7
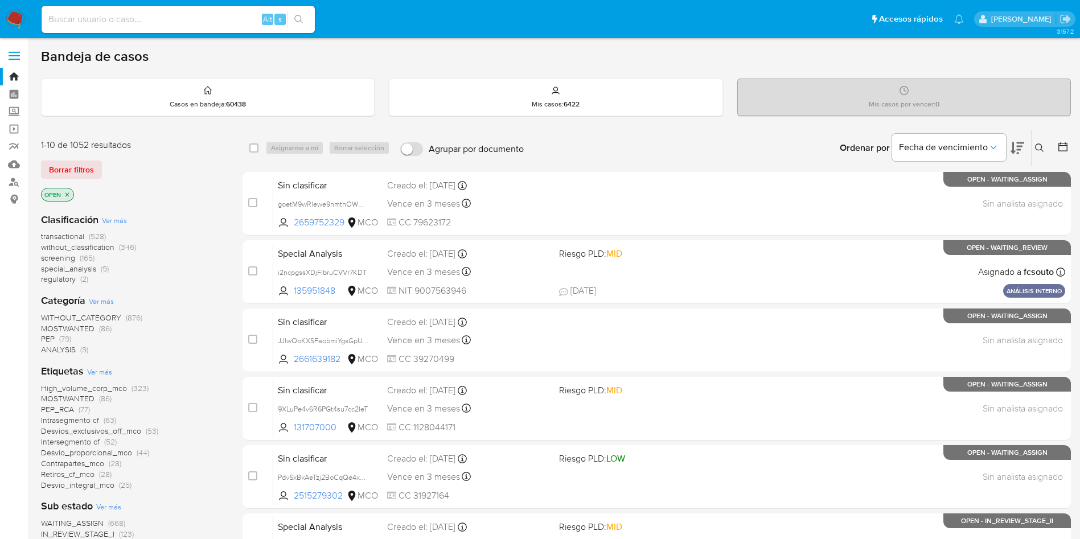
click at [109, 249] on span "without_classification" at bounding box center [77, 246] width 73 height 11
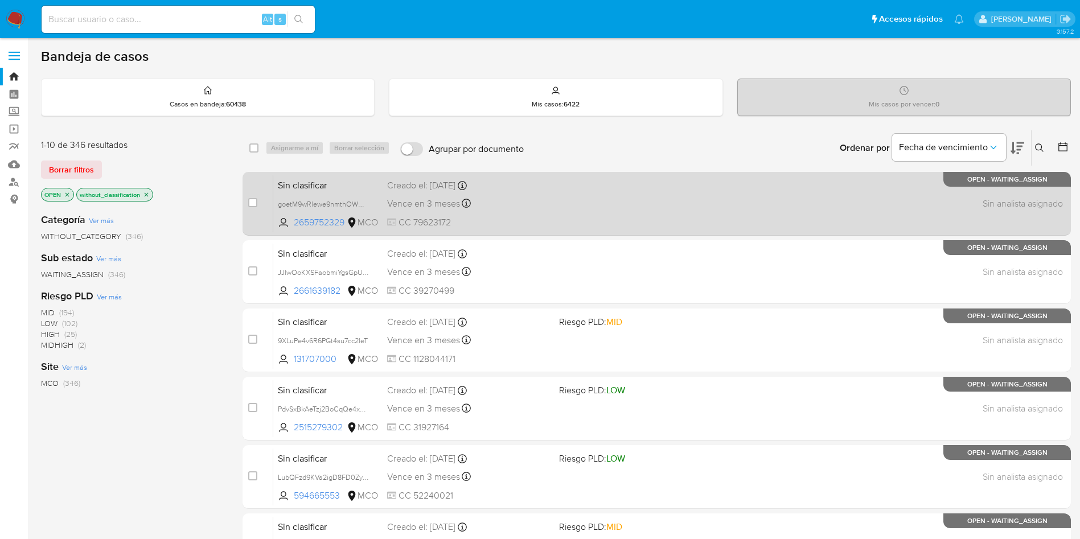
click at [306, 185] on span "Sin clasificar" at bounding box center [328, 184] width 100 height 15
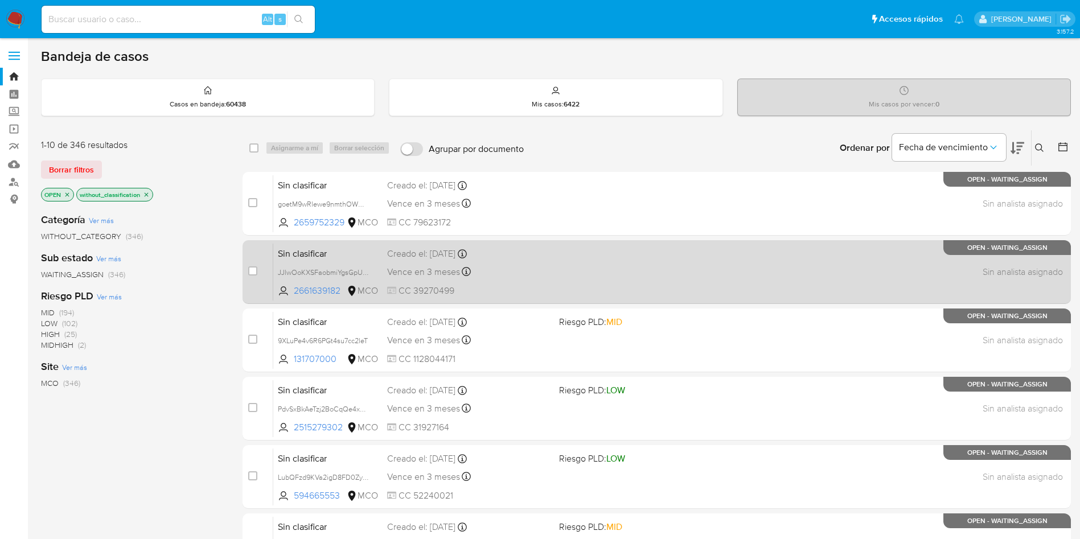
click at [300, 251] on span "Sin clasificar" at bounding box center [328, 252] width 100 height 15
click at [253, 272] on input "checkbox" at bounding box center [252, 270] width 9 height 9
checkbox input "true"
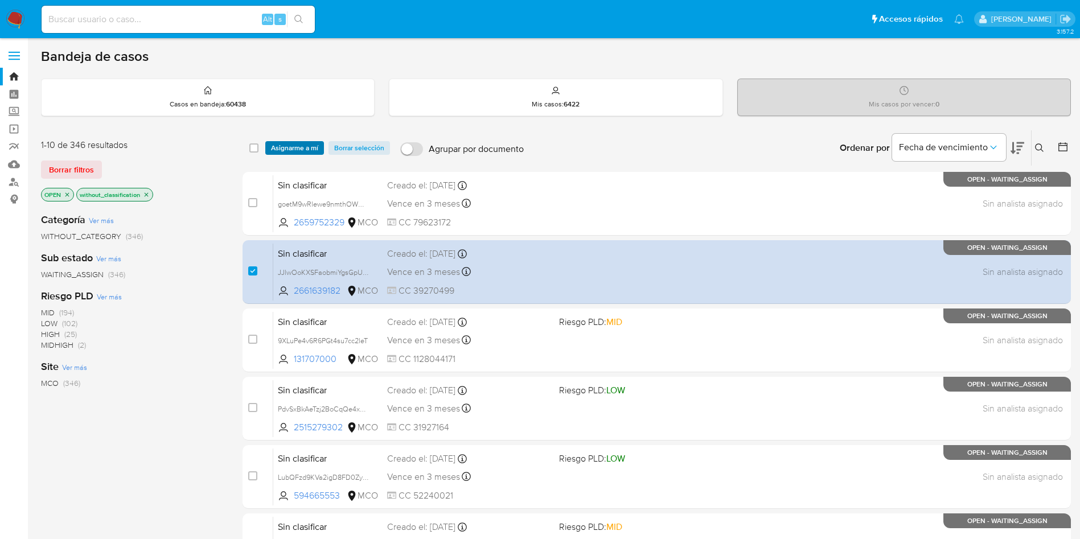
click at [284, 154] on span "Asignarme a mí" at bounding box center [294, 147] width 47 height 11
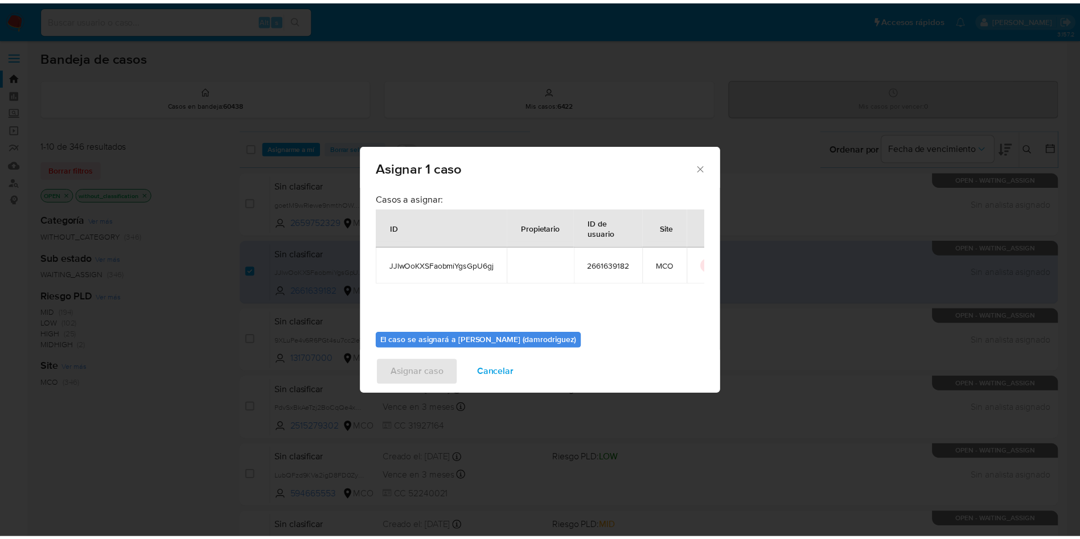
scroll to position [59, 0]
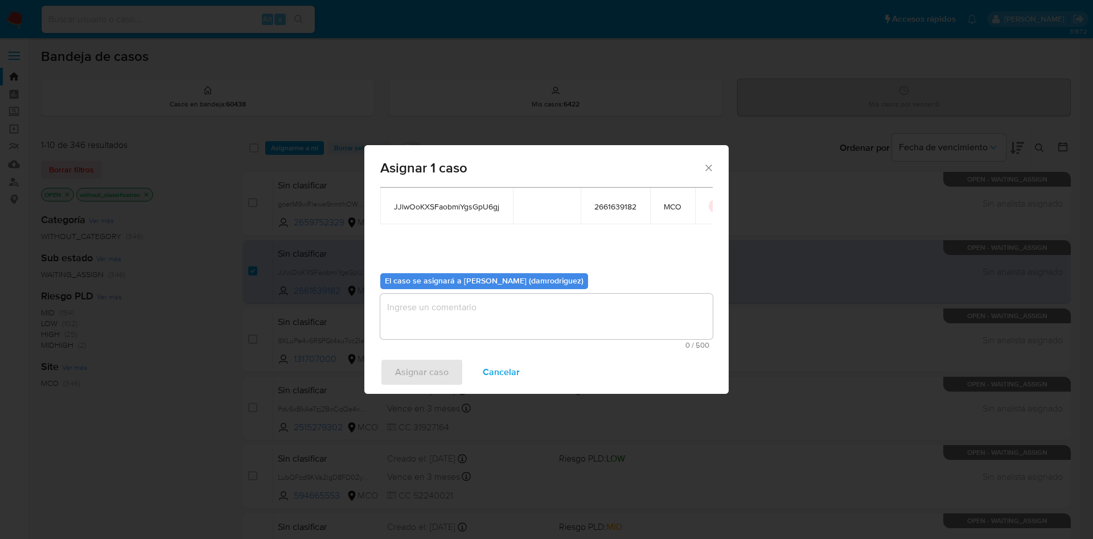
click at [455, 314] on textarea "assign-modal" at bounding box center [546, 317] width 333 height 46
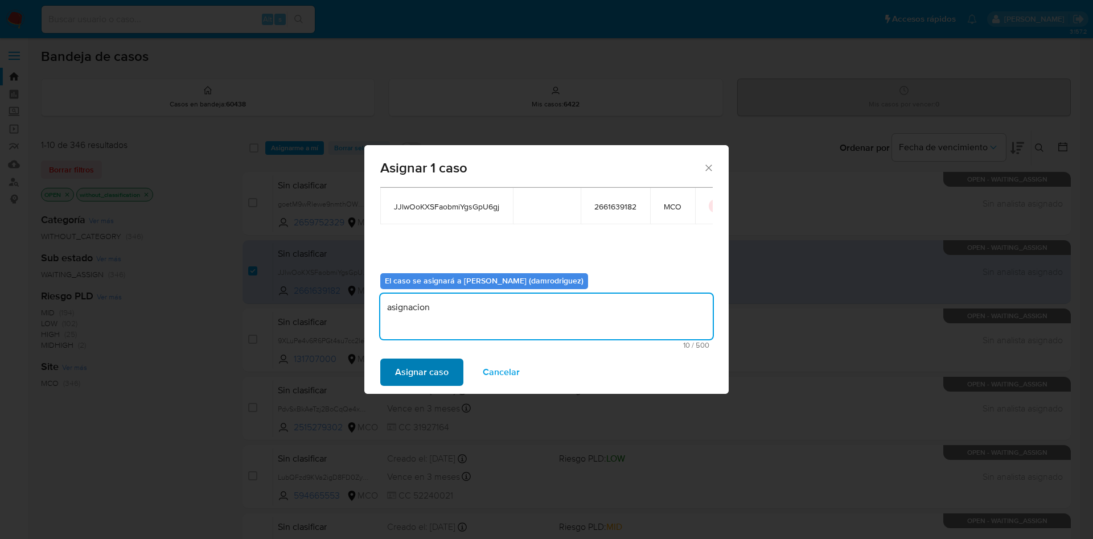
type textarea "asignacion"
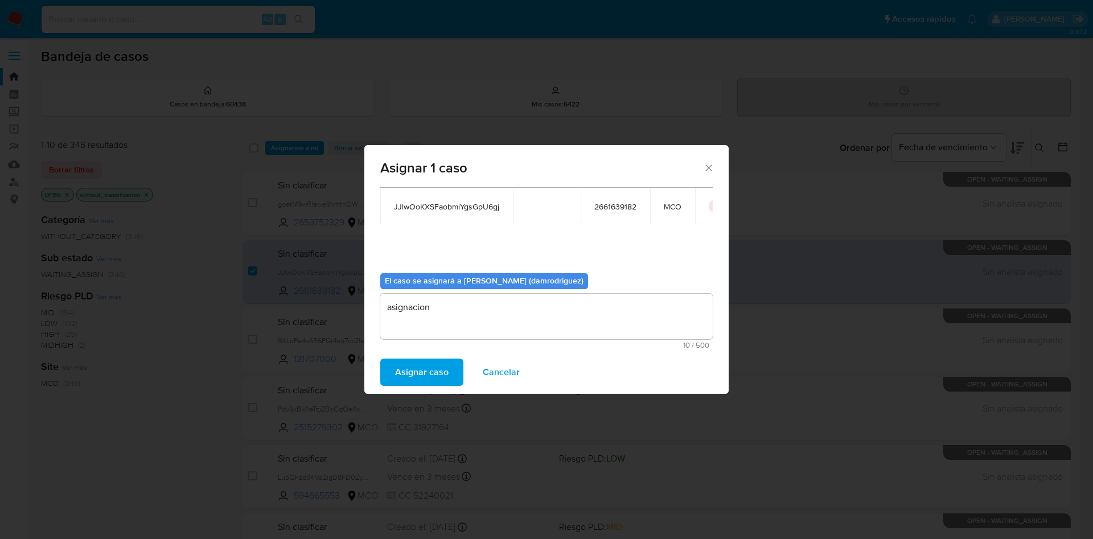
click at [423, 376] on span "Asignar caso" at bounding box center [422, 372] width 54 height 25
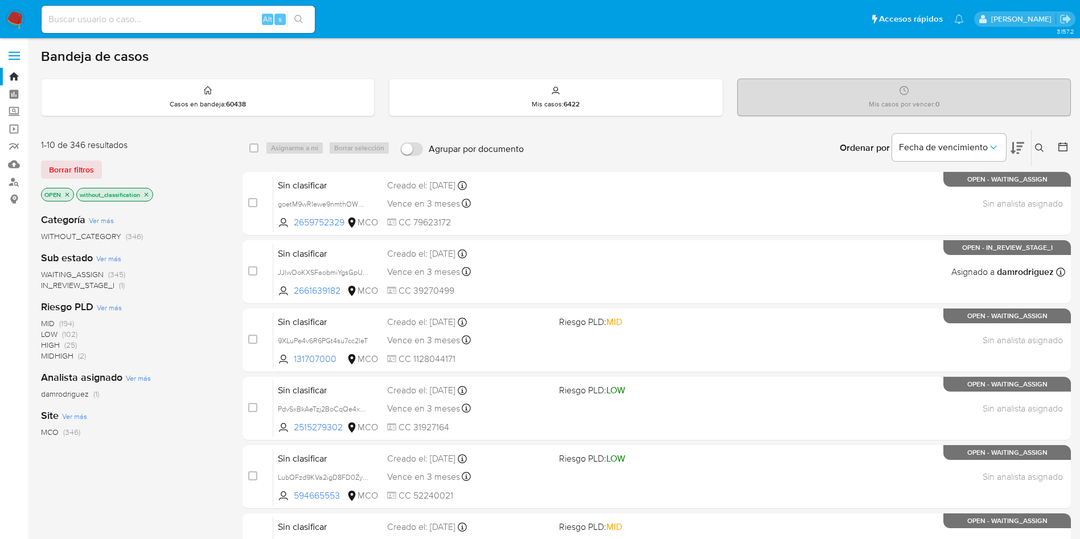
click at [17, 22] on img at bounding box center [15, 19] width 19 height 19
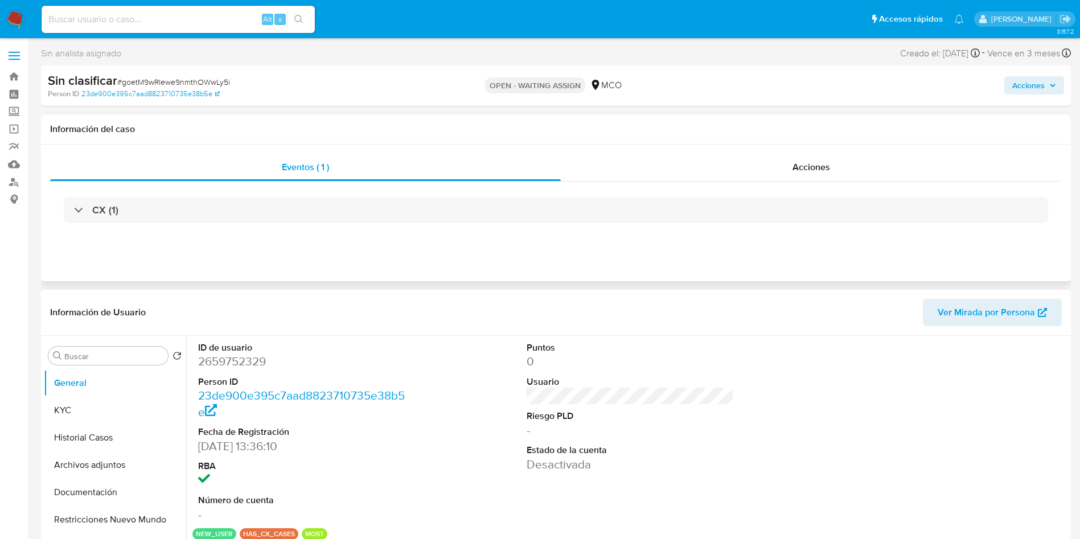
select select "10"
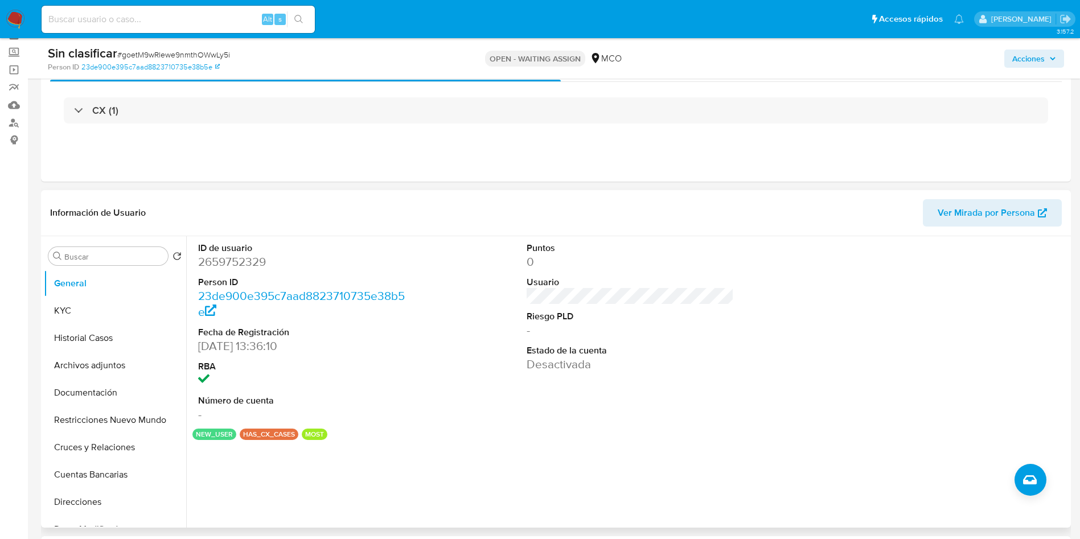
scroll to position [85, 0]
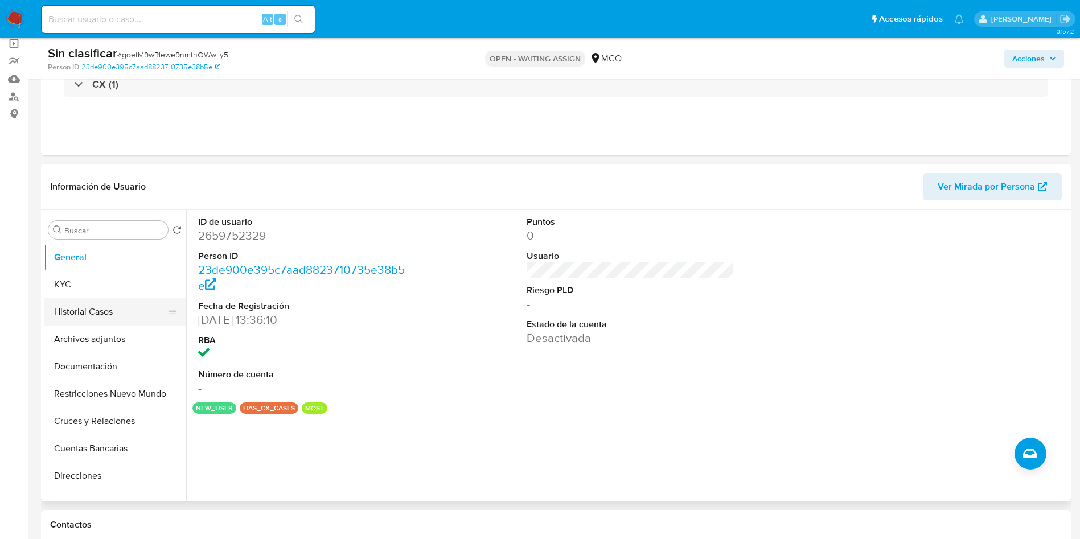
click at [112, 315] on button "Historial Casos" at bounding box center [110, 311] width 133 height 27
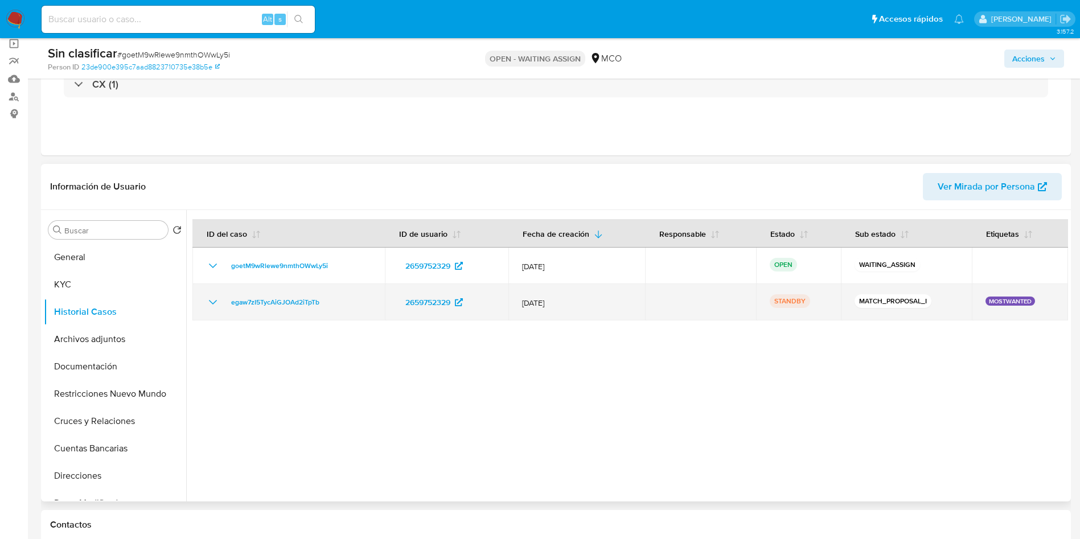
click at [212, 305] on icon "Mostrar/Ocultar" at bounding box center [213, 303] width 14 height 14
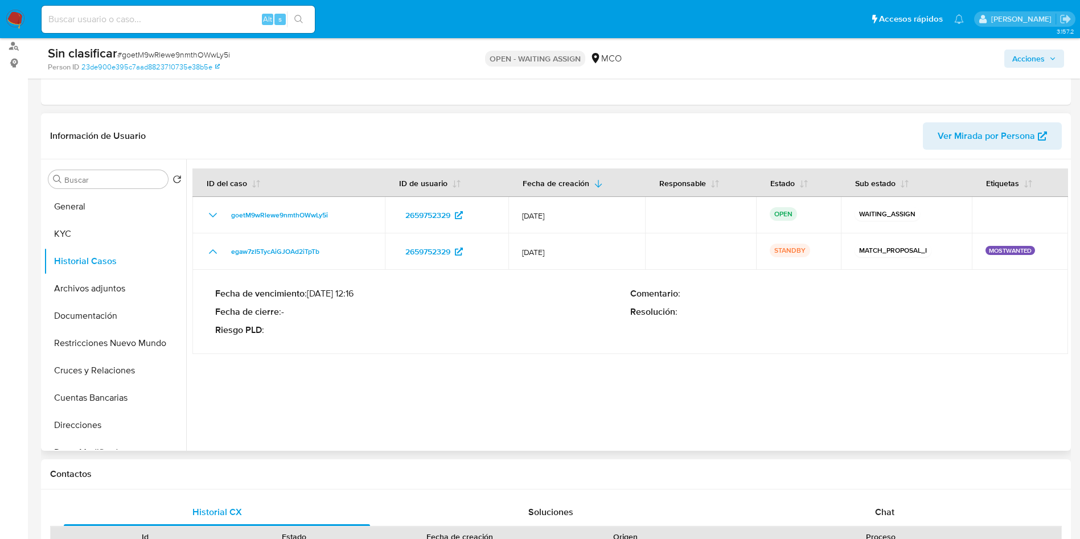
scroll to position [171, 0]
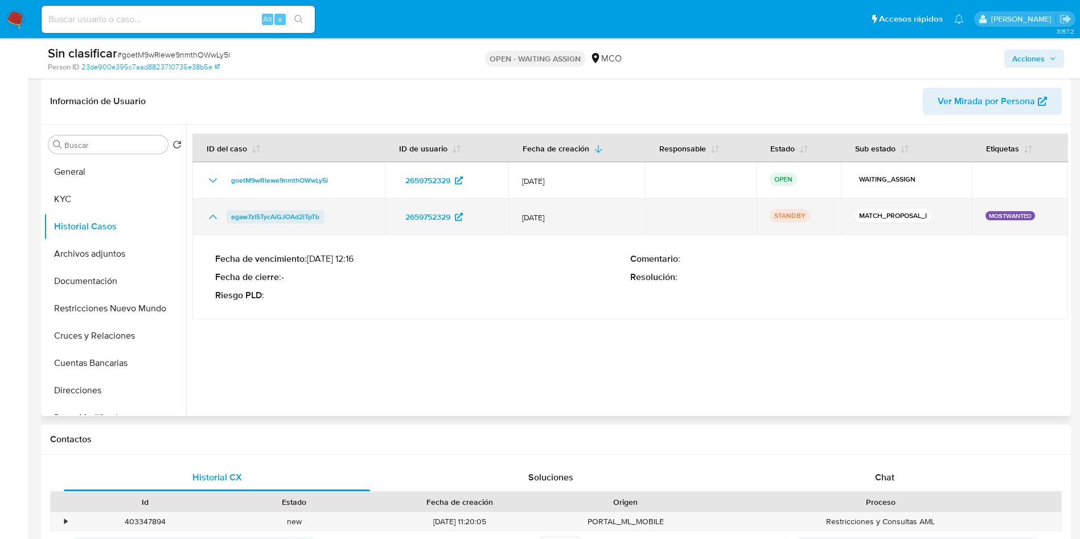
click at [265, 218] on span "egaw7zI5TycAiGJOAd2iTpTb" at bounding box center [275, 217] width 88 height 14
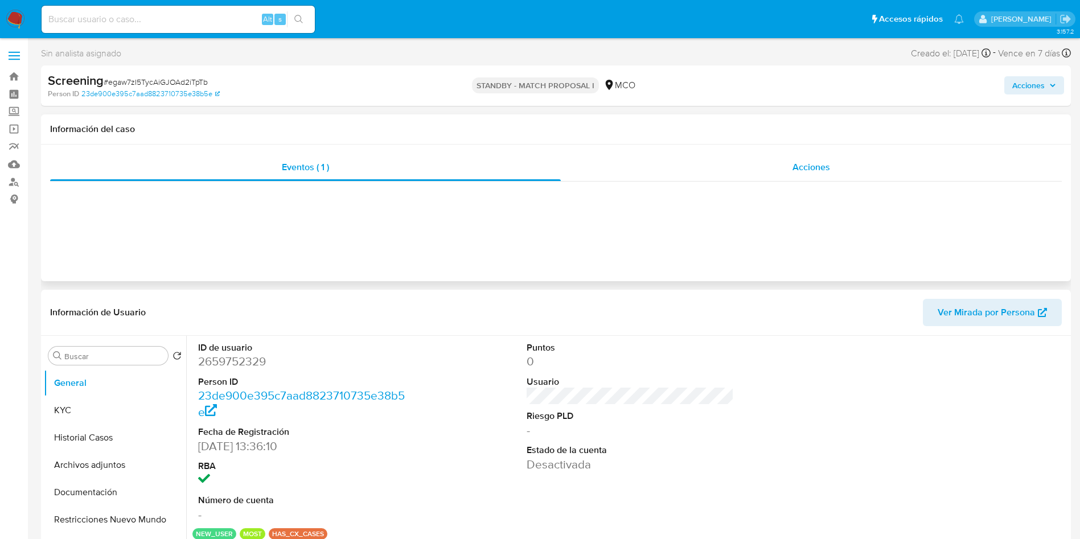
click at [807, 163] on span "Acciones" at bounding box center [812, 167] width 38 height 13
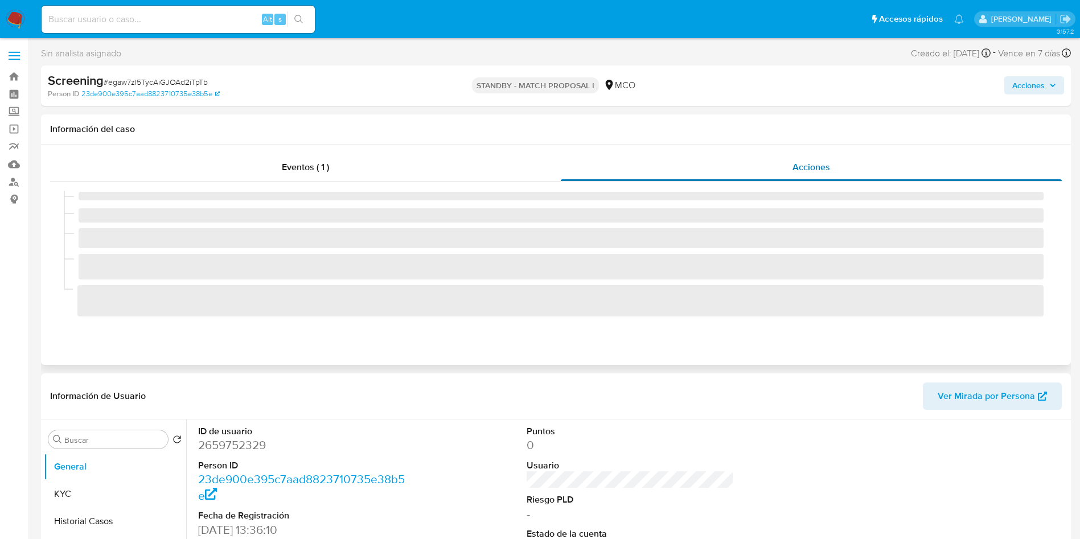
select select "10"
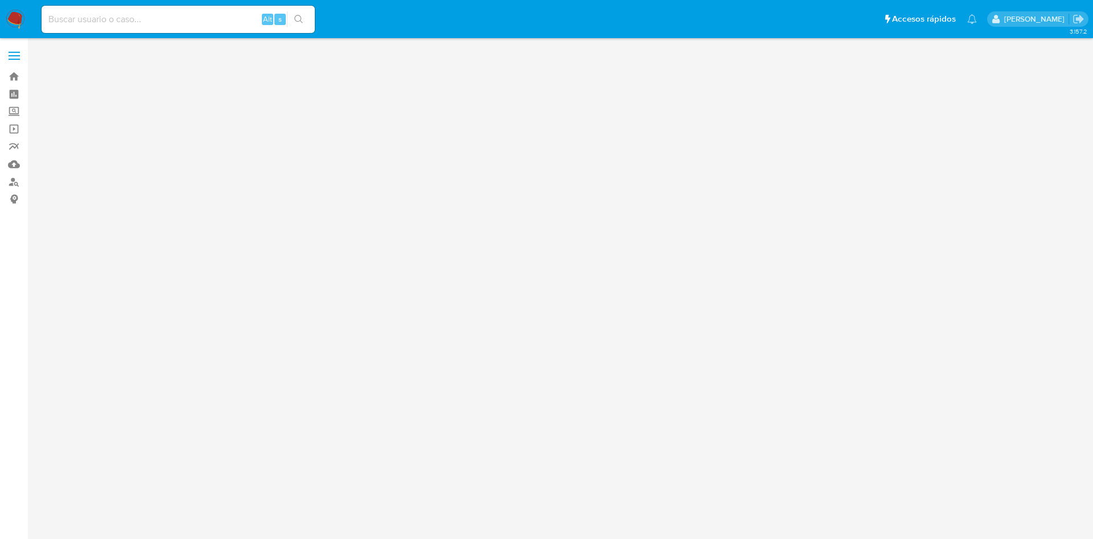
click at [368, 230] on div "3.157.2" at bounding box center [562, 289] width 1043 height 486
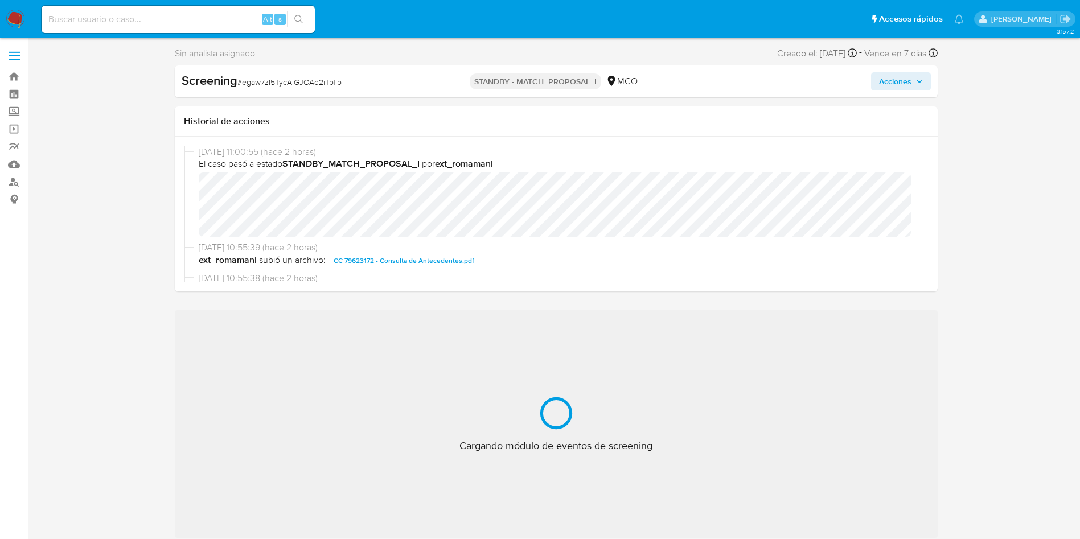
select select "10"
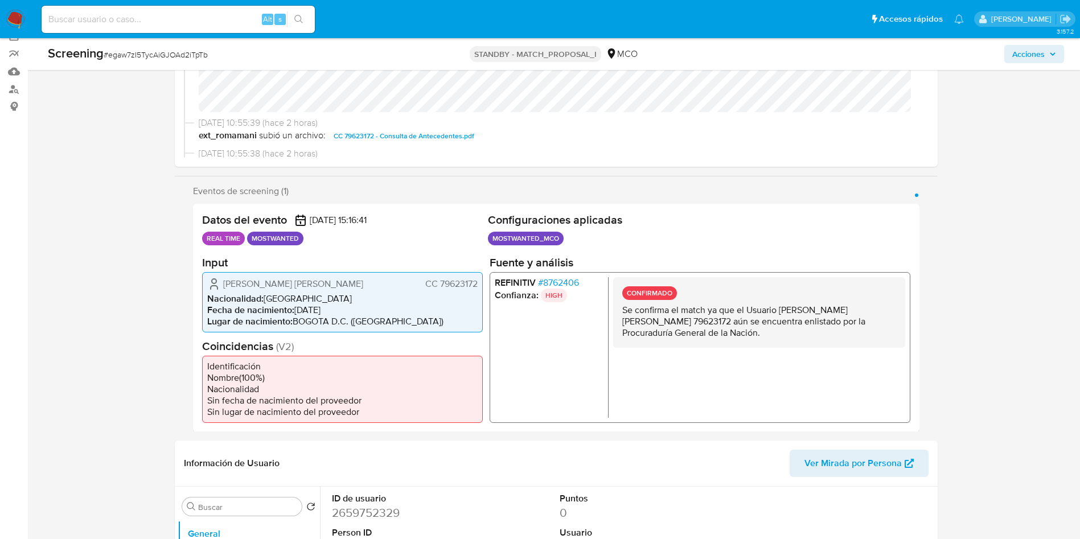
scroll to position [256, 0]
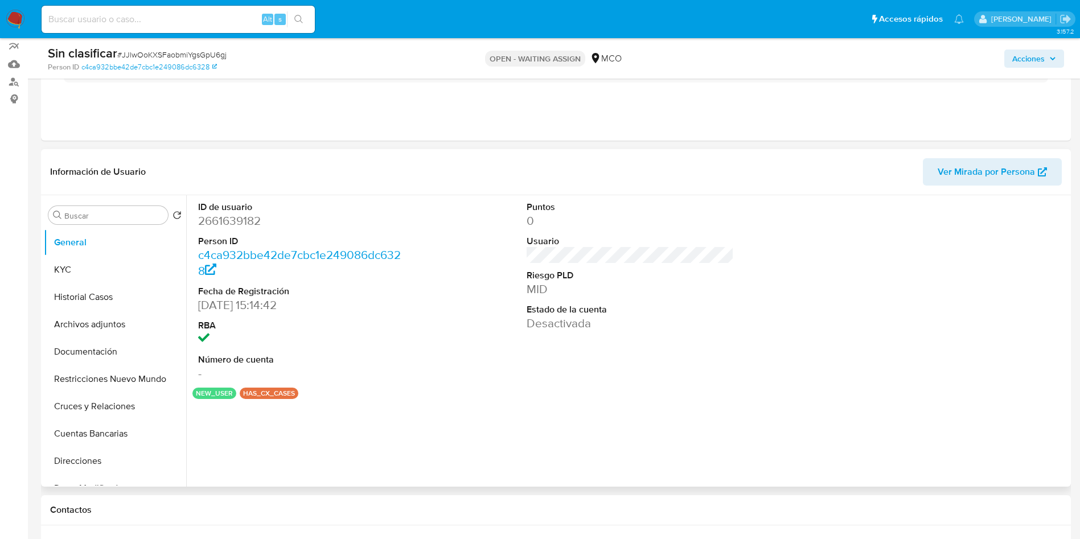
select select "10"
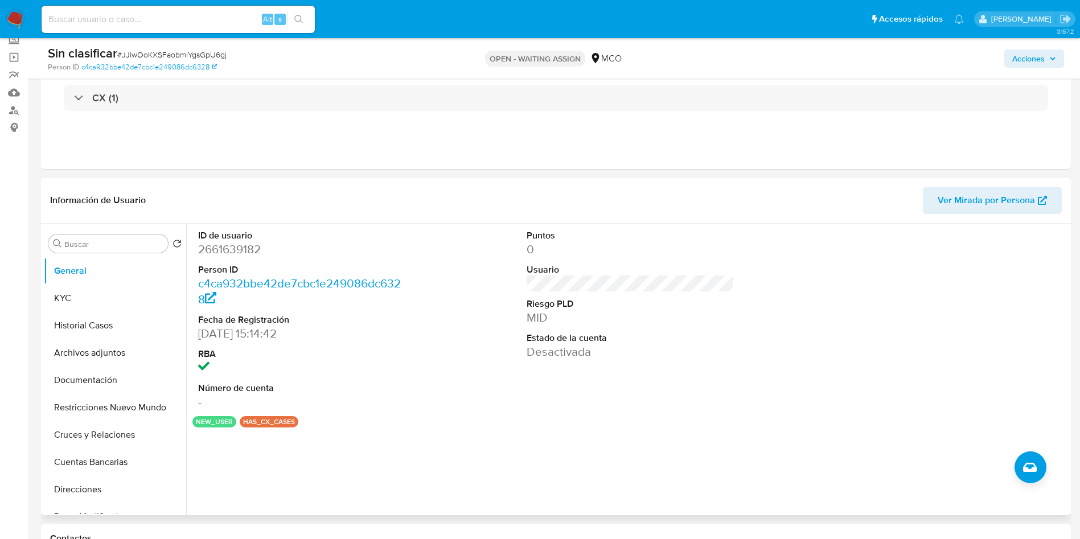
scroll to position [171, 0]
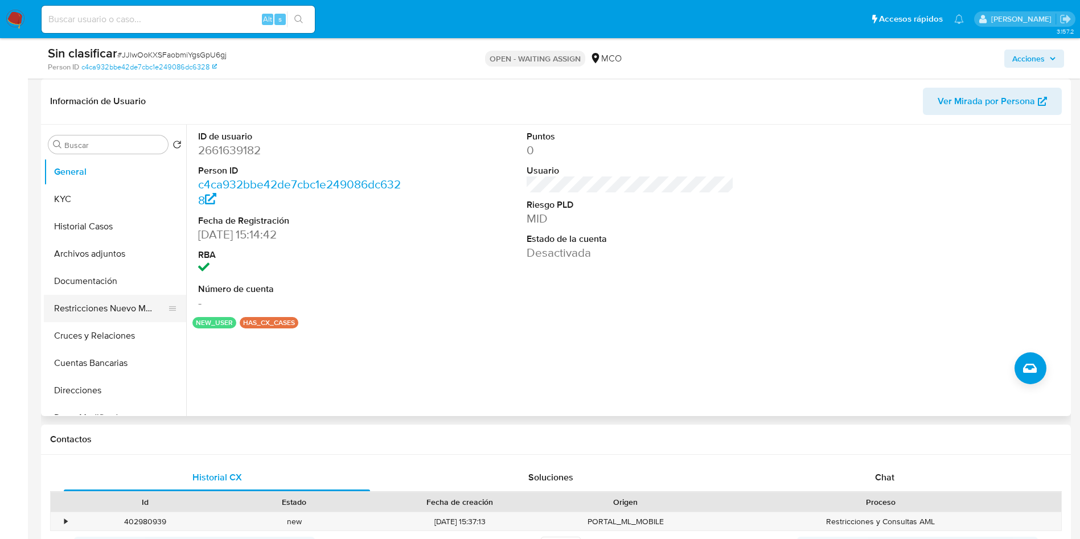
click at [133, 304] on button "Restricciones Nuevo Mundo" at bounding box center [110, 308] width 133 height 27
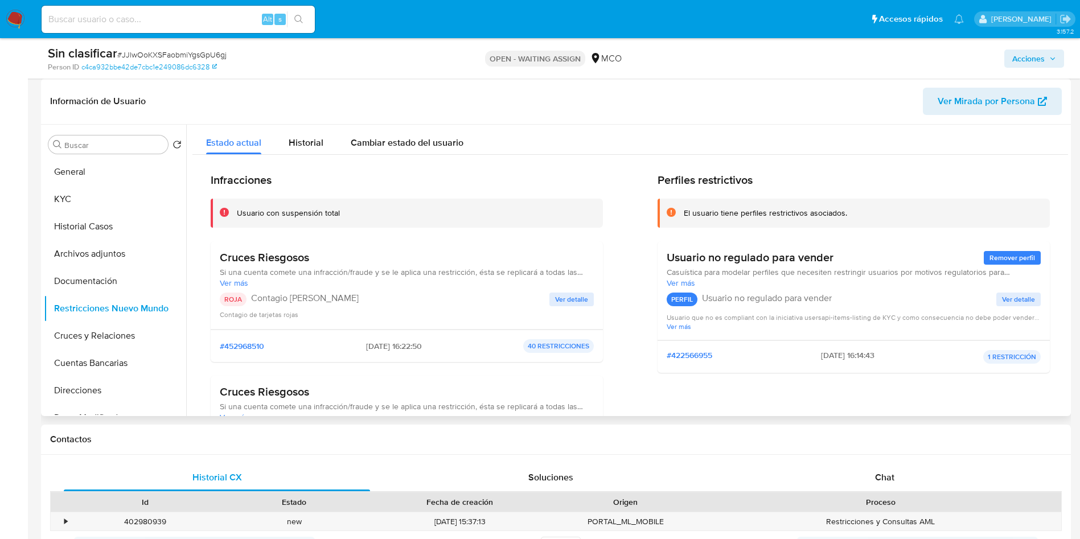
click at [577, 298] on span "Ver detalle" at bounding box center [571, 299] width 33 height 11
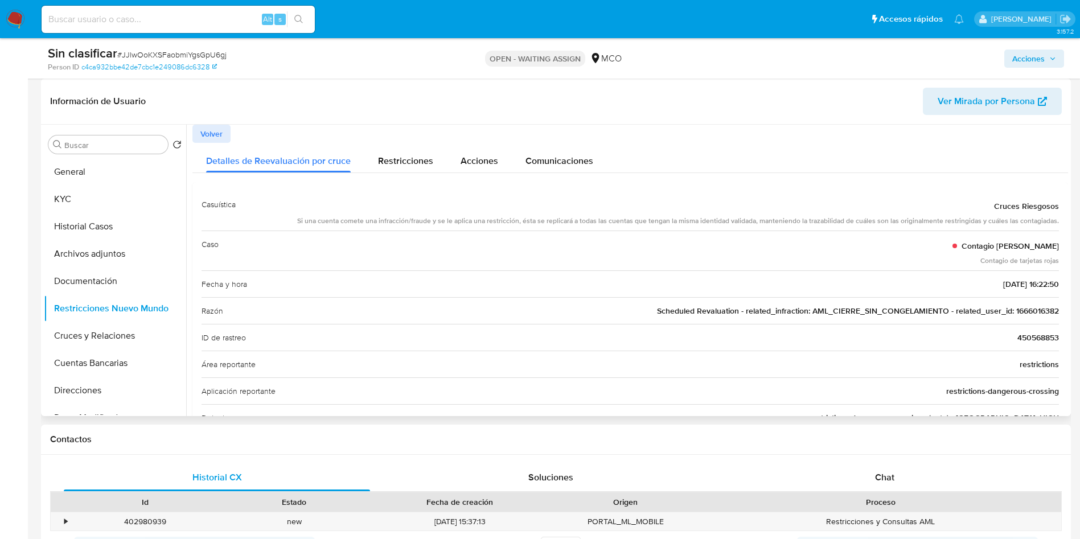
click at [1024, 310] on span "Scheduled Revaluation - related_infraction: AML_CIERRE_SIN_CONGELAMIENTO - rela…" at bounding box center [858, 310] width 402 height 11
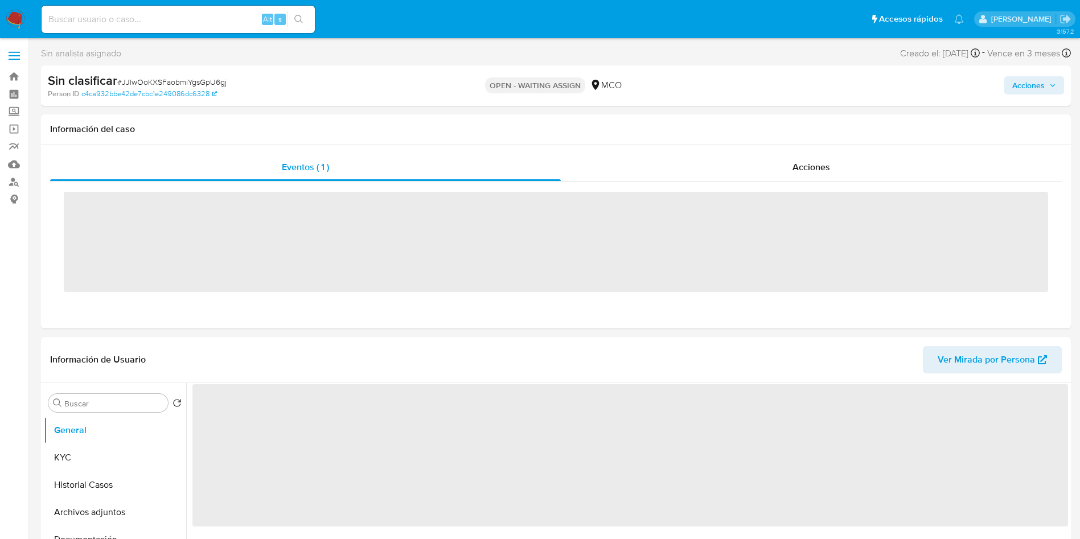
click at [196, 27] on div "Alt s" at bounding box center [178, 19] width 273 height 27
click at [194, 17] on input at bounding box center [178, 19] width 273 height 15
paste input "1666016382"
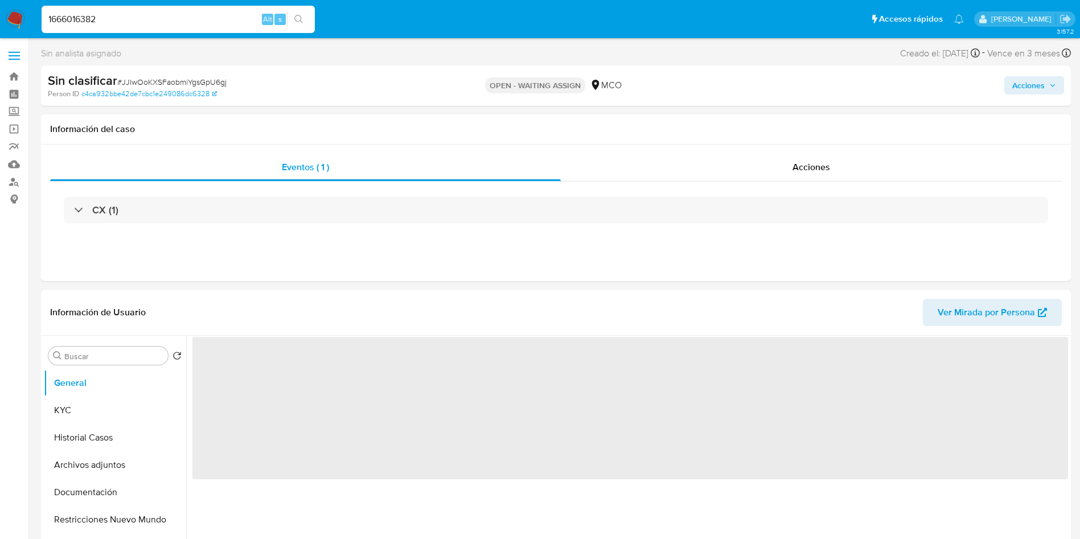
type input "1666016382"
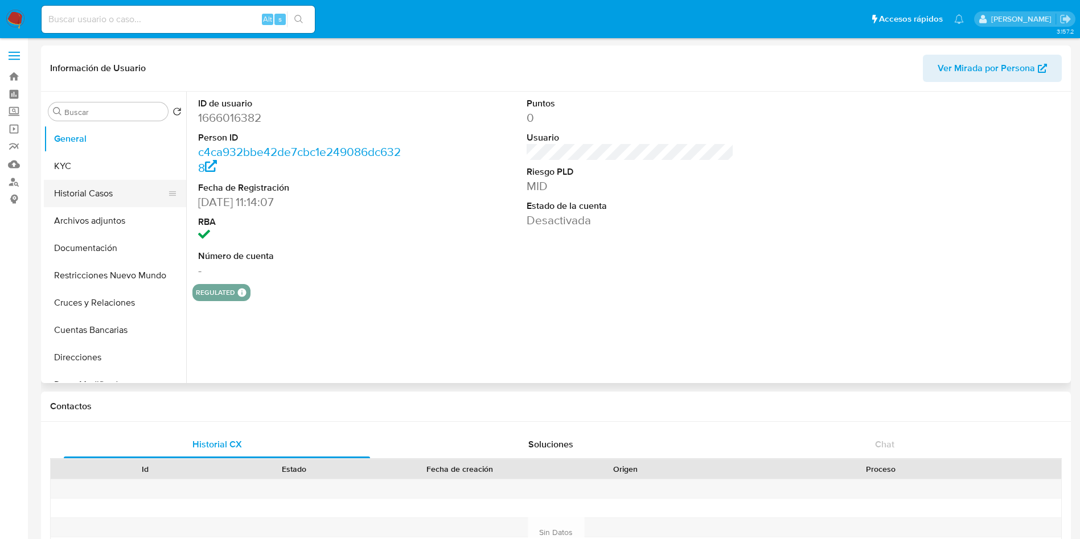
select select "10"
click at [103, 193] on button "Historial Casos" at bounding box center [110, 193] width 133 height 27
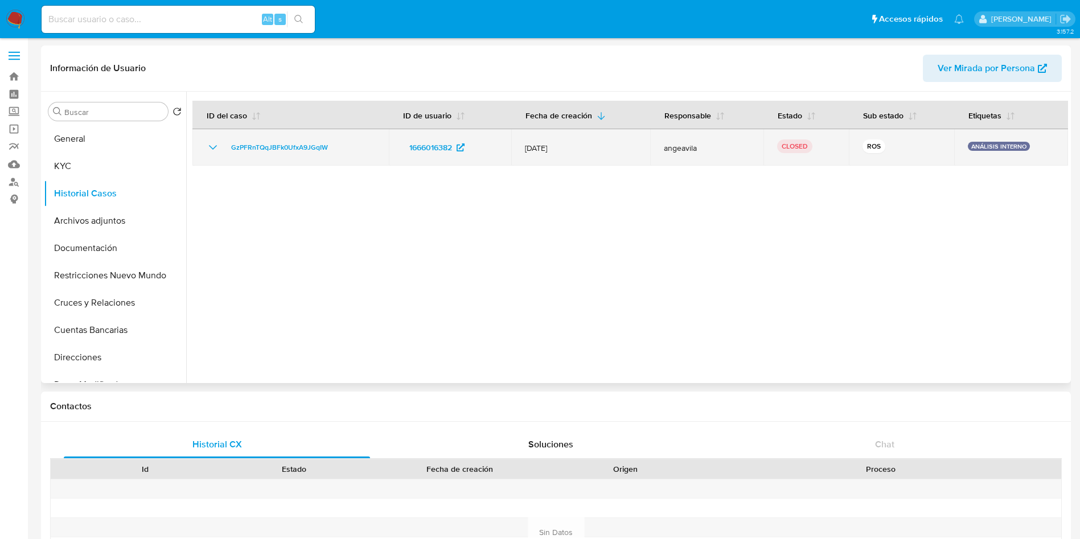
click at [210, 149] on icon "Mostrar/Ocultar" at bounding box center [213, 148] width 14 height 14
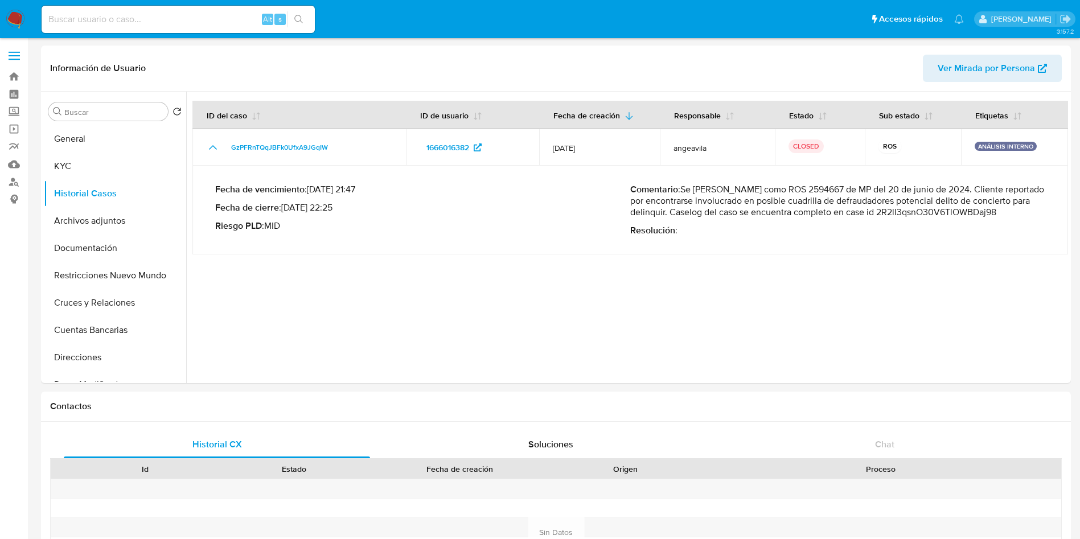
click at [154, 15] on input at bounding box center [178, 19] width 273 height 15
paste input "daioUEs9S59yA3Zw4yDnxCEa"
type input "daioUEs9S59yA3Zw4yDnxCEa"
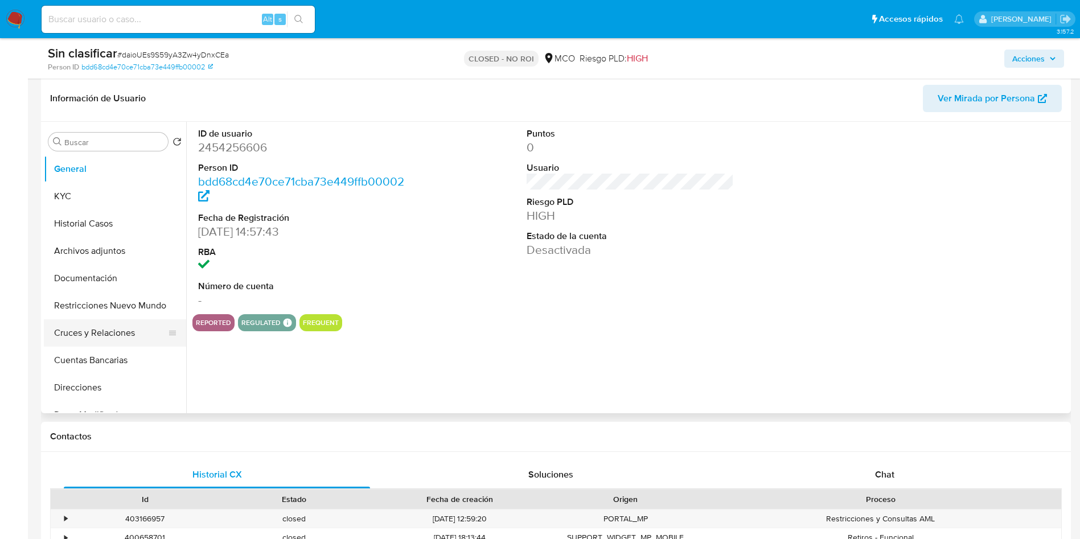
select select "10"
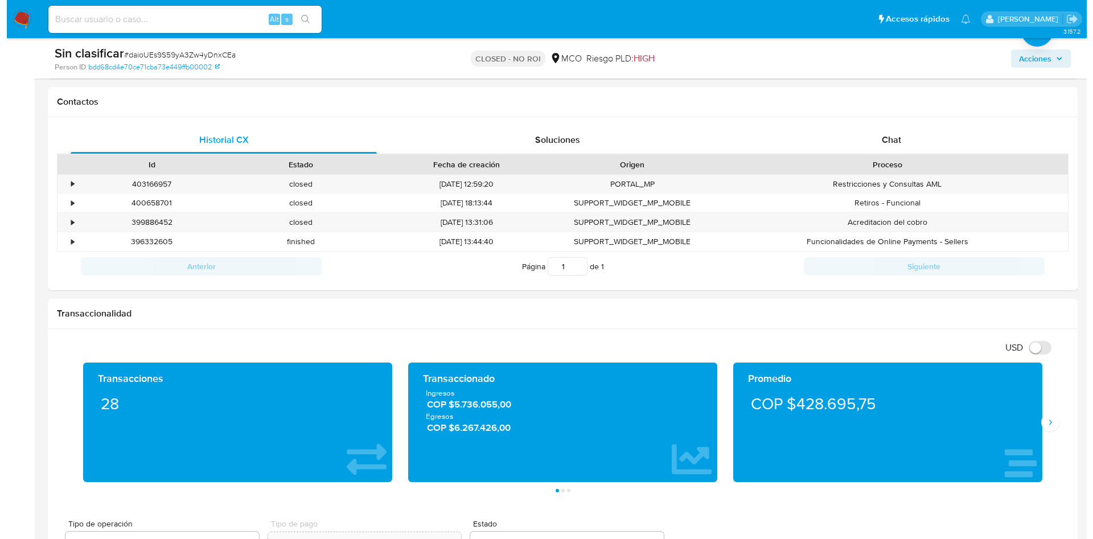
scroll to position [512, 0]
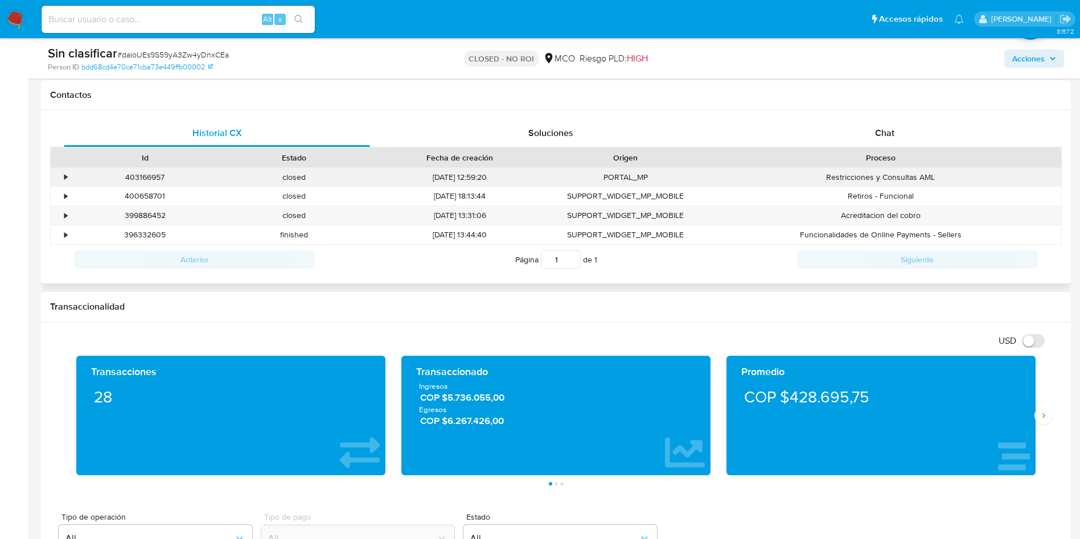
click at [64, 175] on div "•" at bounding box center [65, 177] width 3 height 11
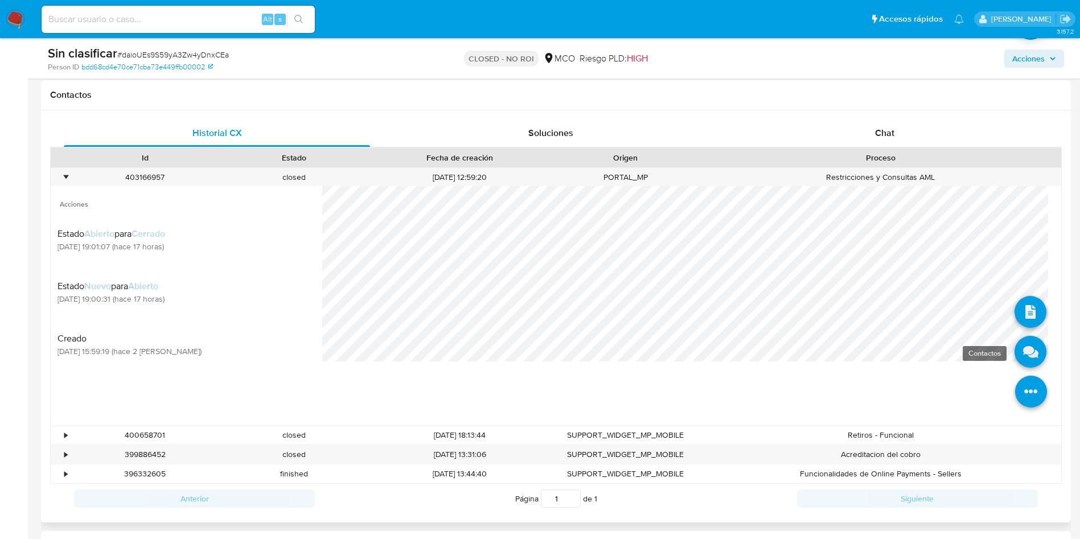
click at [1022, 347] on icon at bounding box center [1031, 352] width 32 height 32
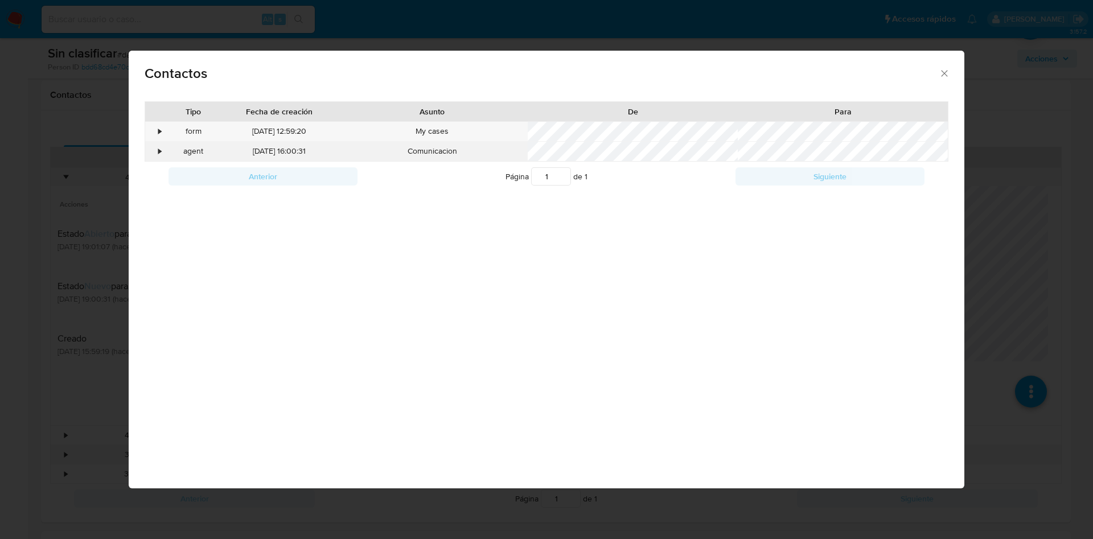
click at [157, 150] on div "•" at bounding box center [155, 151] width 20 height 19
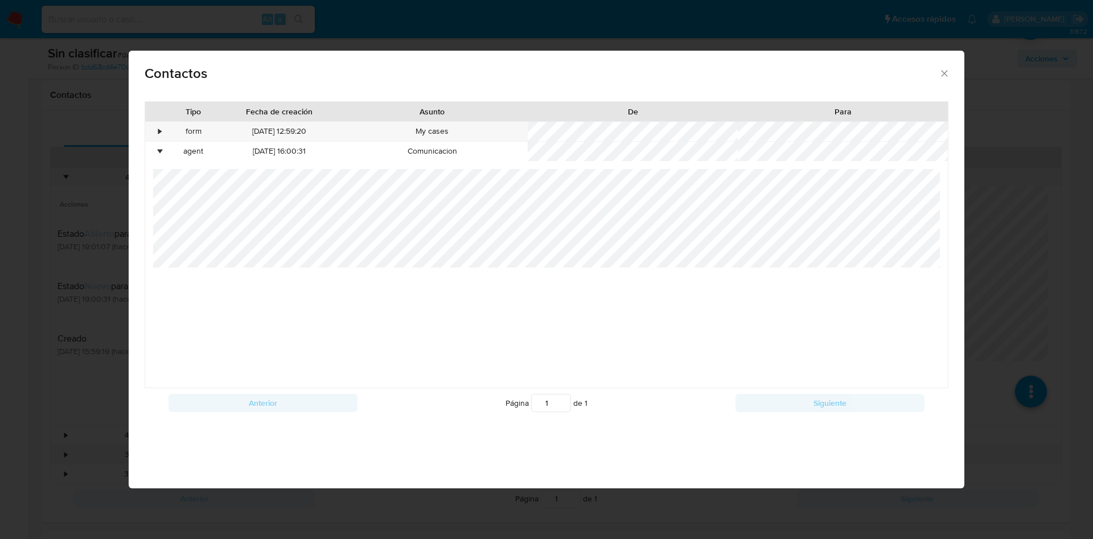
click at [825, 271] on div at bounding box center [547, 278] width 788 height 219
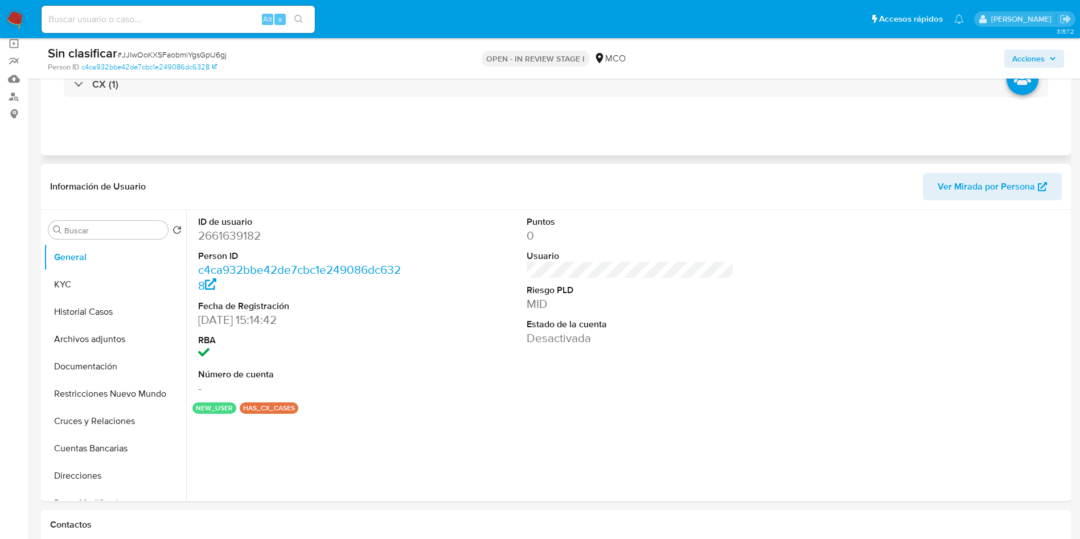
select select "10"
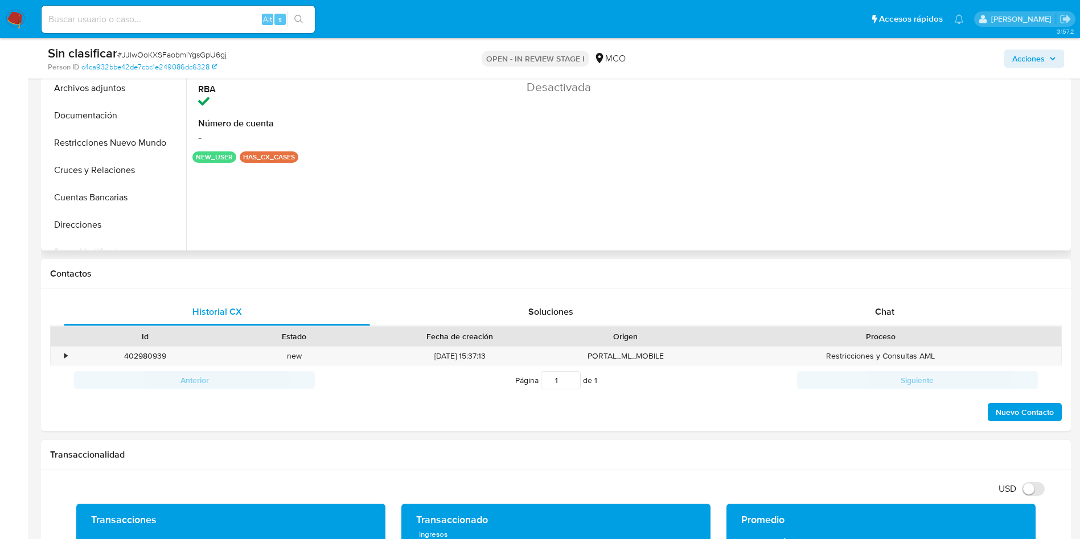
scroll to position [342, 0]
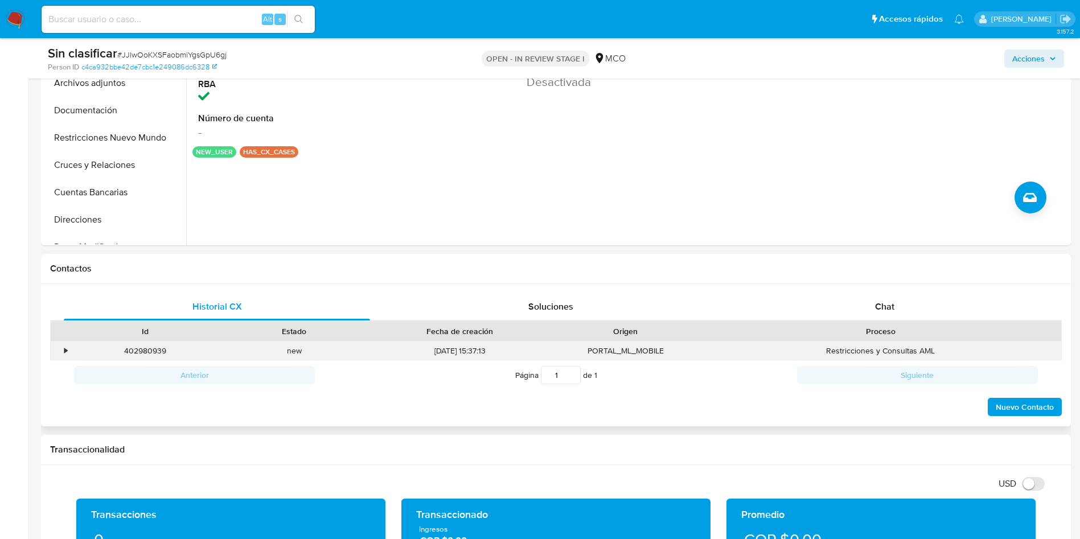
click at [63, 351] on div "•" at bounding box center [61, 351] width 20 height 19
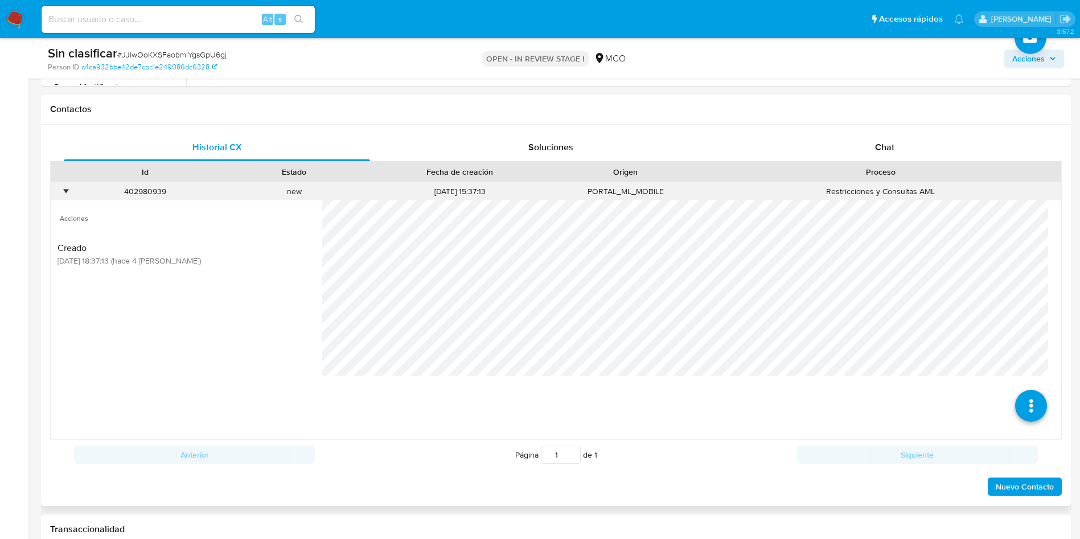
scroll to position [512, 0]
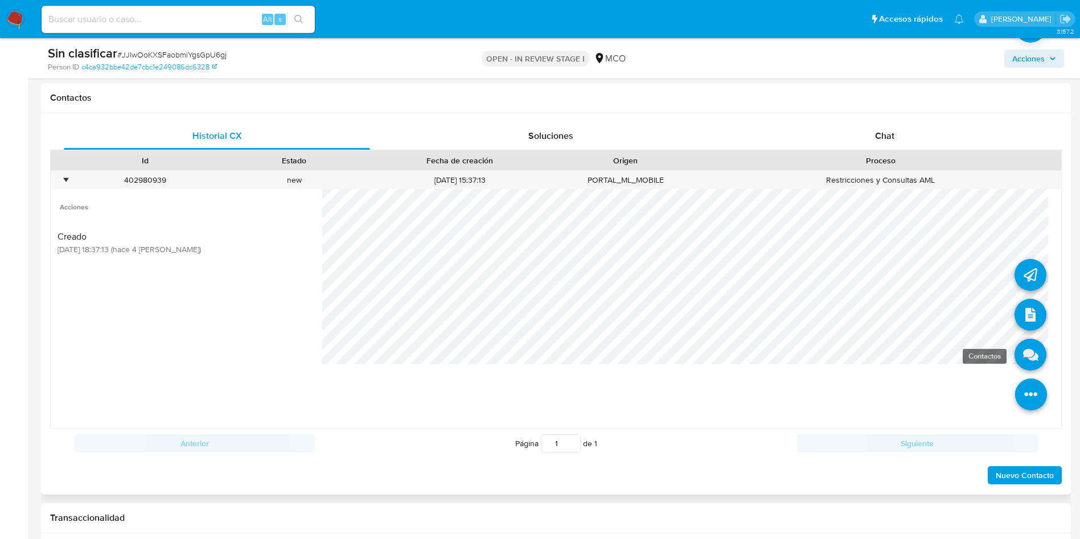
click at [1026, 359] on icon at bounding box center [1031, 355] width 32 height 32
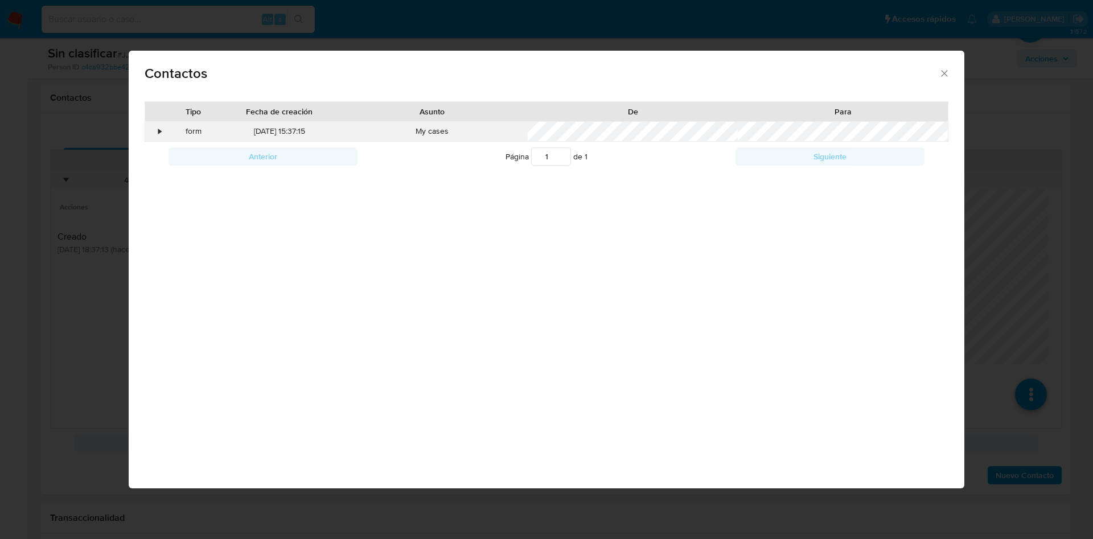
click at [165, 134] on div "form" at bounding box center [194, 131] width 58 height 19
click at [162, 131] on div "•" at bounding box center [160, 131] width 3 height 11
click at [161, 130] on div "•" at bounding box center [160, 131] width 3 height 11
click at [54, 146] on div "Contactos Tipo Fecha de creación Asunto De Para • form 30/08/2025 15:37:15 My c…" at bounding box center [546, 269] width 1093 height 539
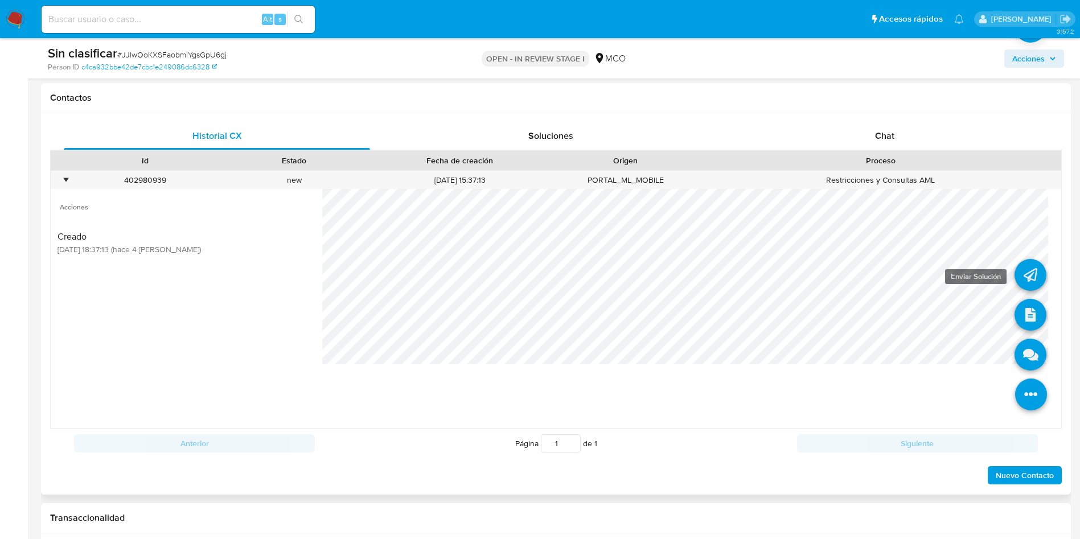
click at [1020, 277] on icon at bounding box center [1031, 275] width 32 height 32
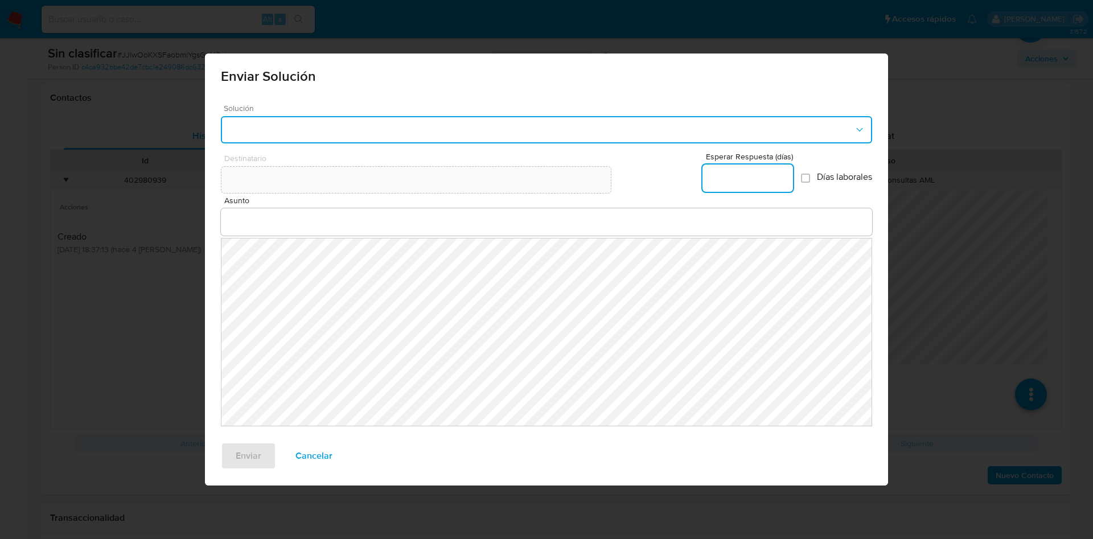
click at [310, 135] on button "button" at bounding box center [546, 129] width 651 height 27
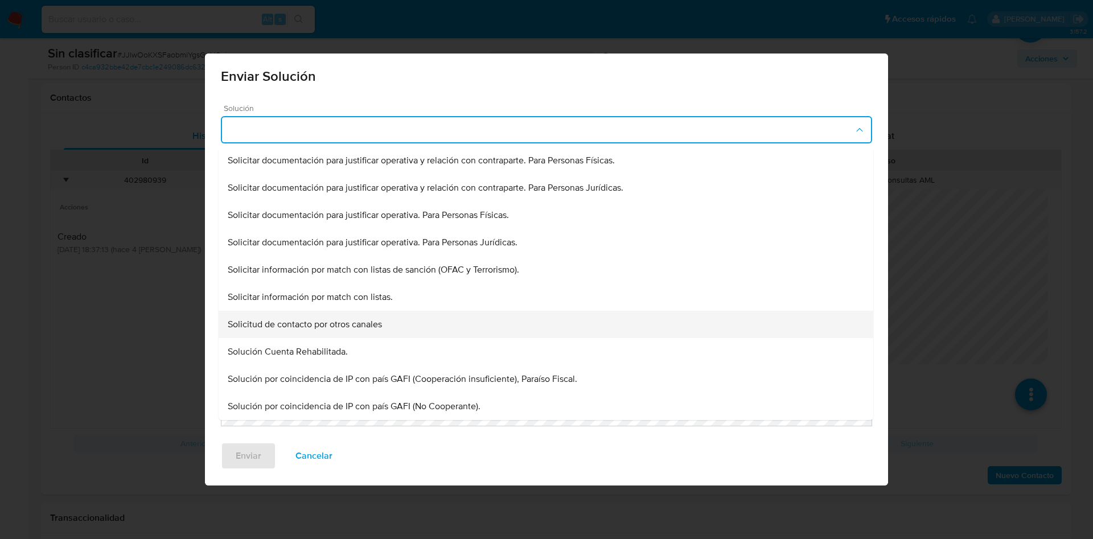
click at [387, 174] on div "Solicitud de contacto por otros canales" at bounding box center [546, 160] width 637 height 27
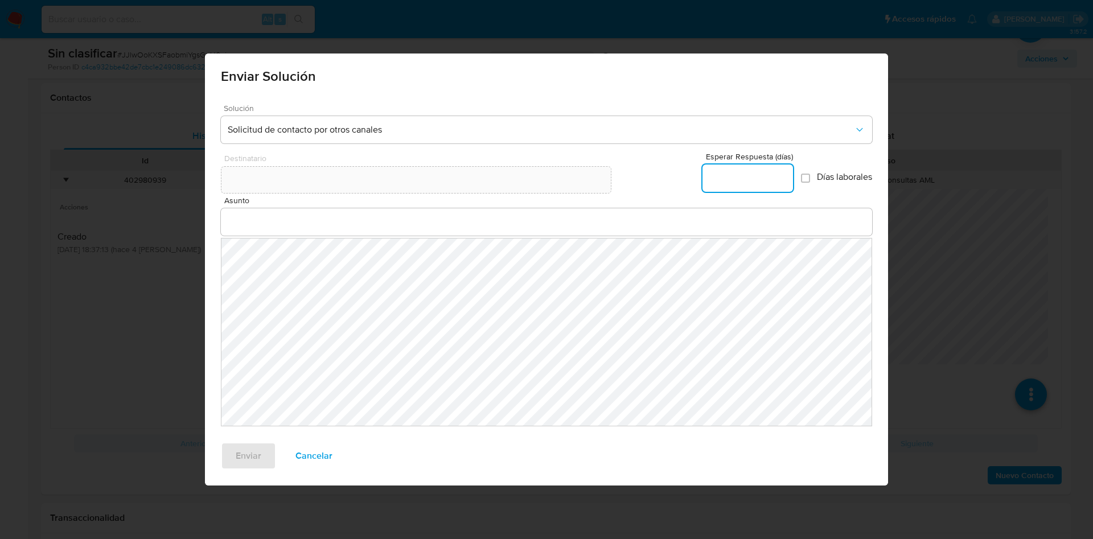
click at [751, 174] on input "Esperar Respuesta (días)" at bounding box center [748, 178] width 91 height 15
type input "0"
click at [257, 214] on div at bounding box center [546, 221] width 651 height 27
click at [284, 224] on input "Asunto" at bounding box center [546, 222] width 651 height 15
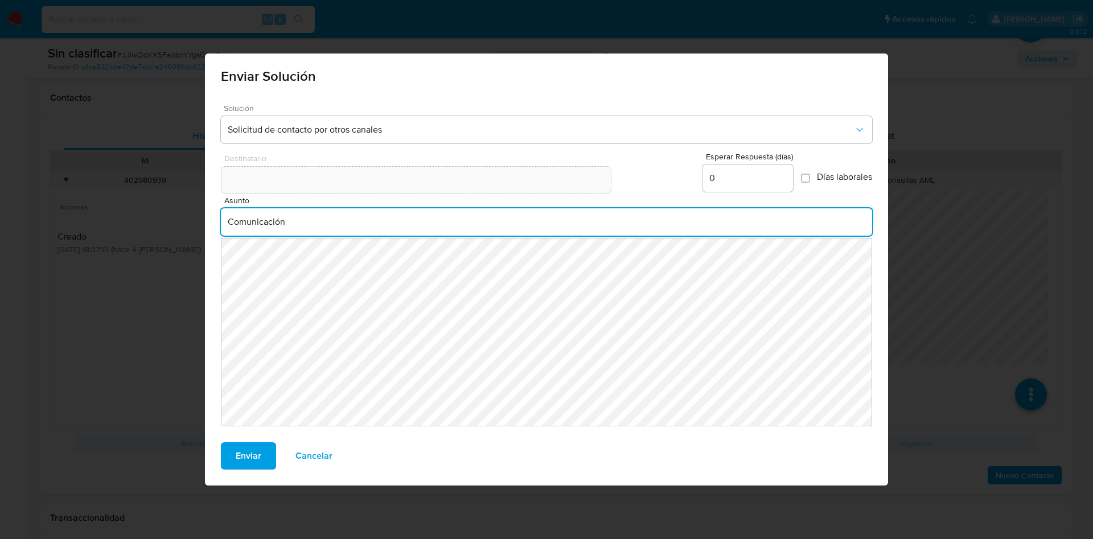
type input "Comunicación"
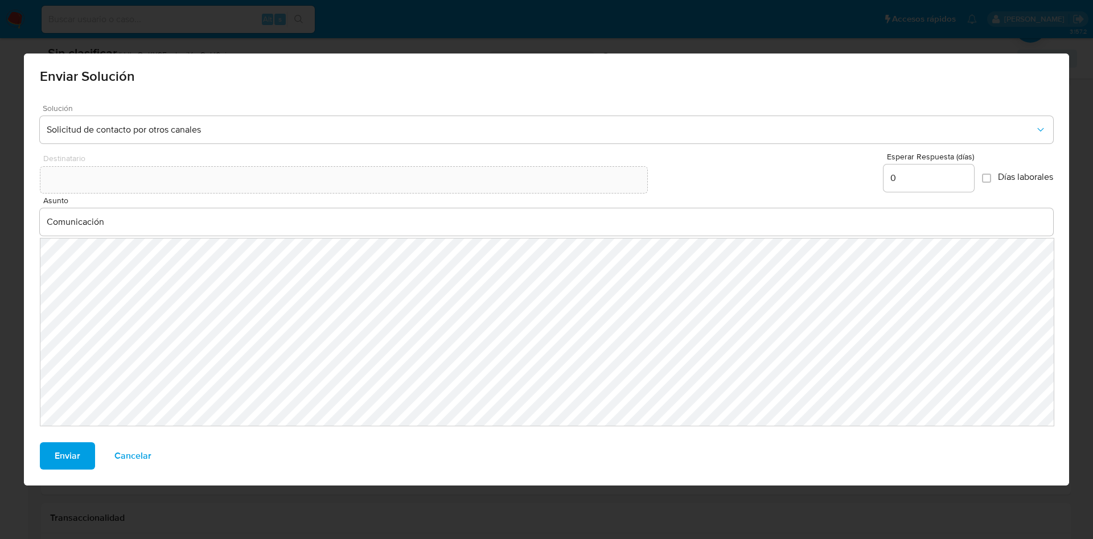
click at [73, 455] on span "Enviar" at bounding box center [68, 456] width 26 height 25
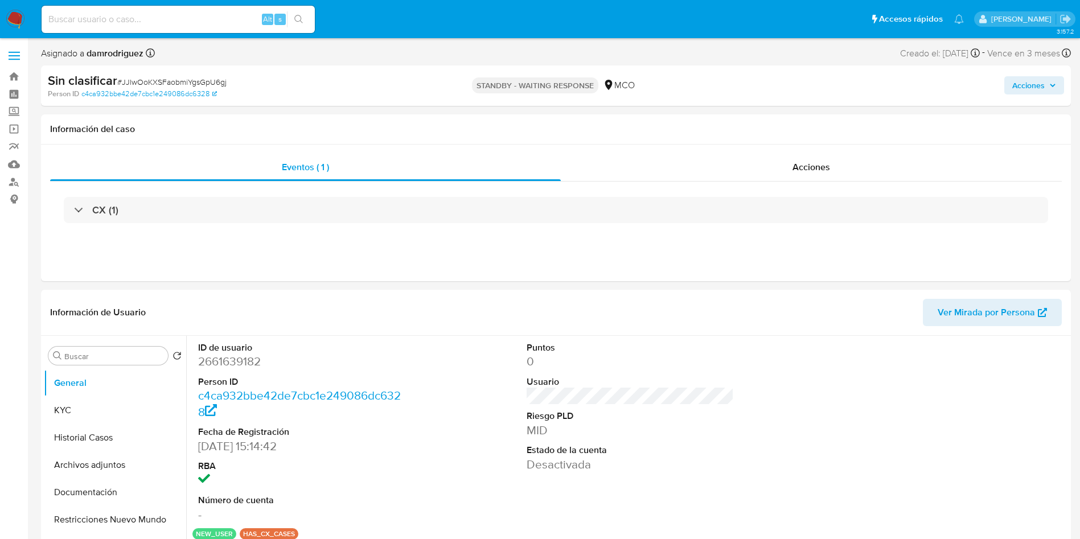
select select "10"
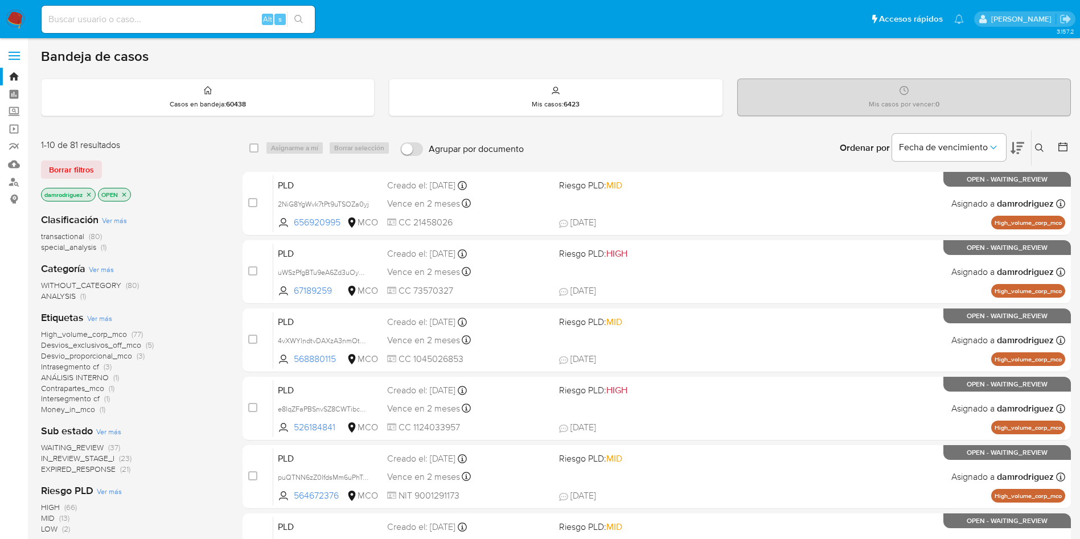
click at [1043, 154] on button at bounding box center [1041, 148] width 19 height 14
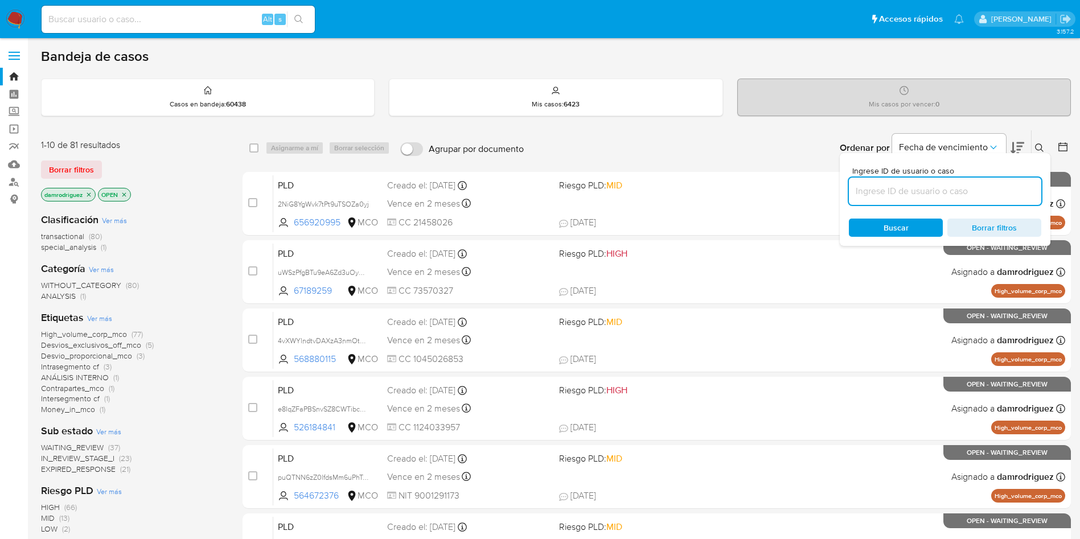
click at [939, 188] on input at bounding box center [945, 191] width 192 height 15
type input "JJlwOoKXSFaobmiYgsGpU6gj"
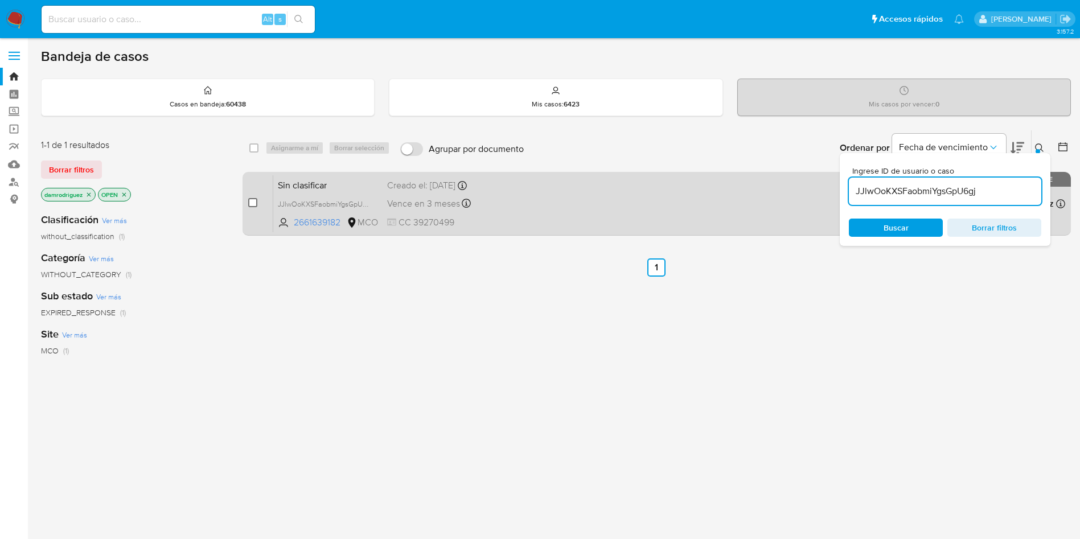
click at [255, 204] on input "checkbox" at bounding box center [252, 202] width 9 height 9
checkbox input "true"
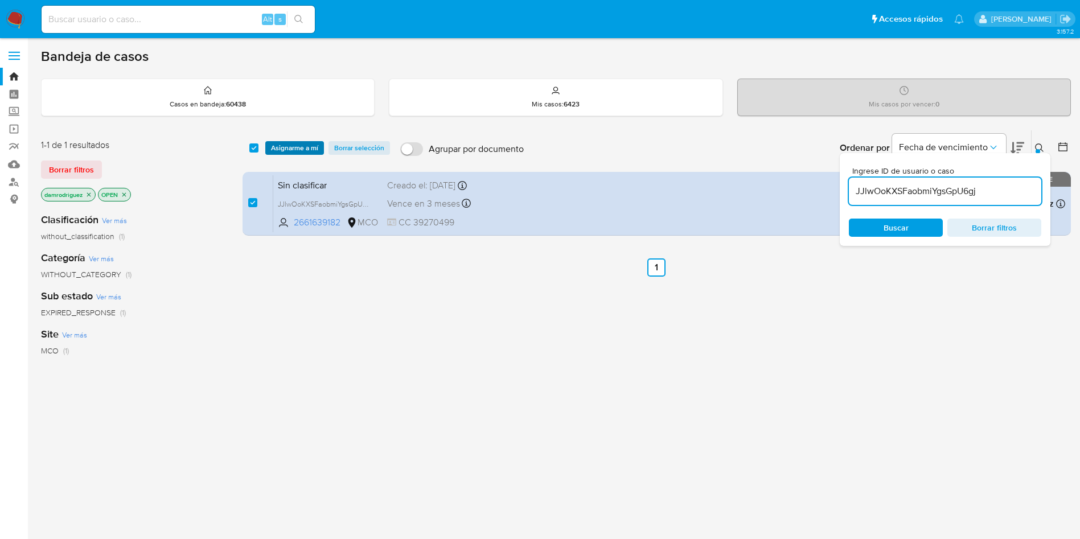
click at [285, 146] on span "Asignarme a mí" at bounding box center [294, 147] width 47 height 11
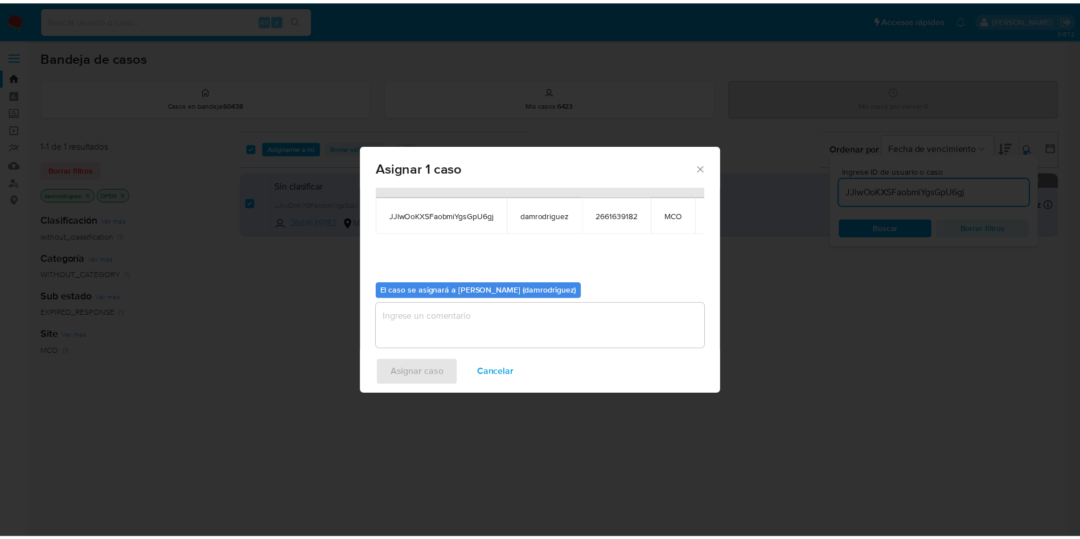
scroll to position [72, 0]
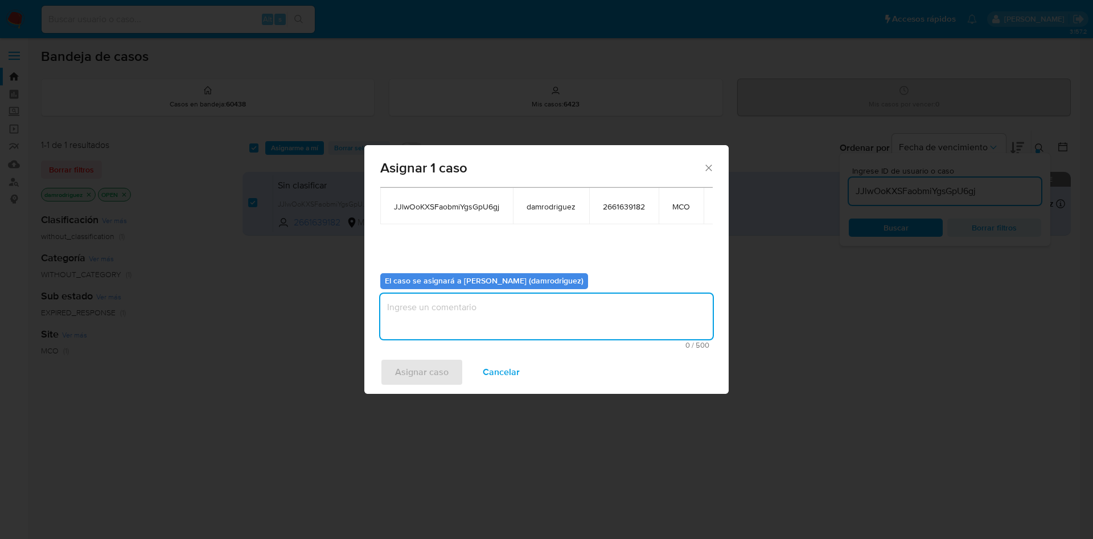
click at [456, 309] on textarea "assign-modal" at bounding box center [546, 317] width 333 height 46
type textarea "asignacion"
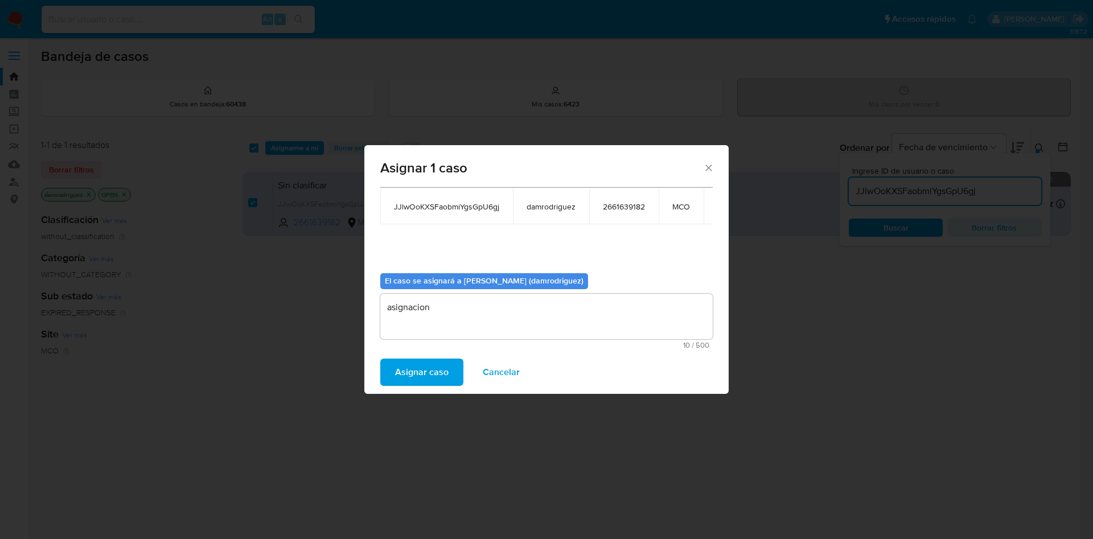
click at [420, 368] on span "Asignar caso" at bounding box center [422, 372] width 54 height 25
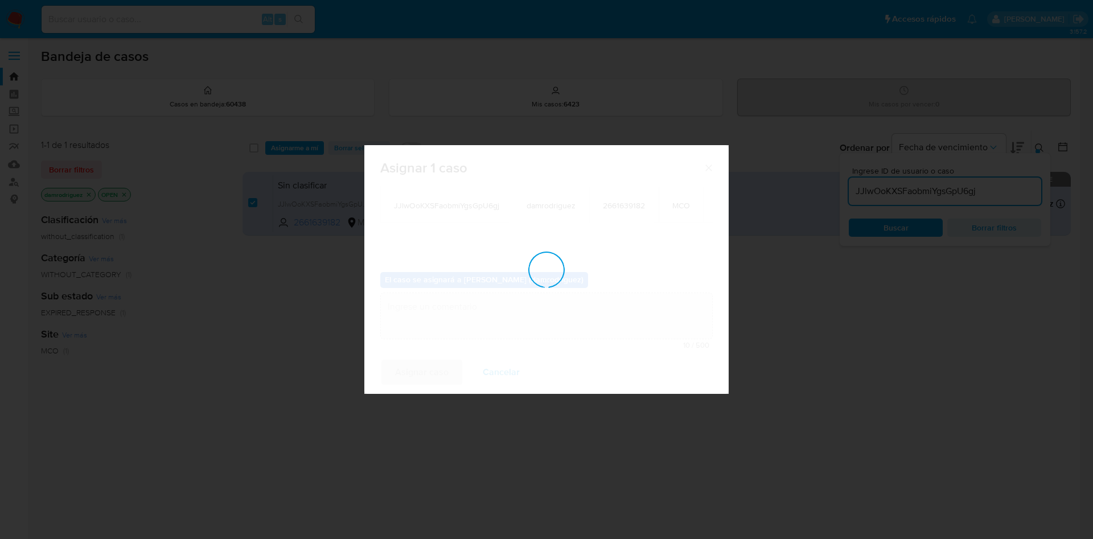
checkbox input "false"
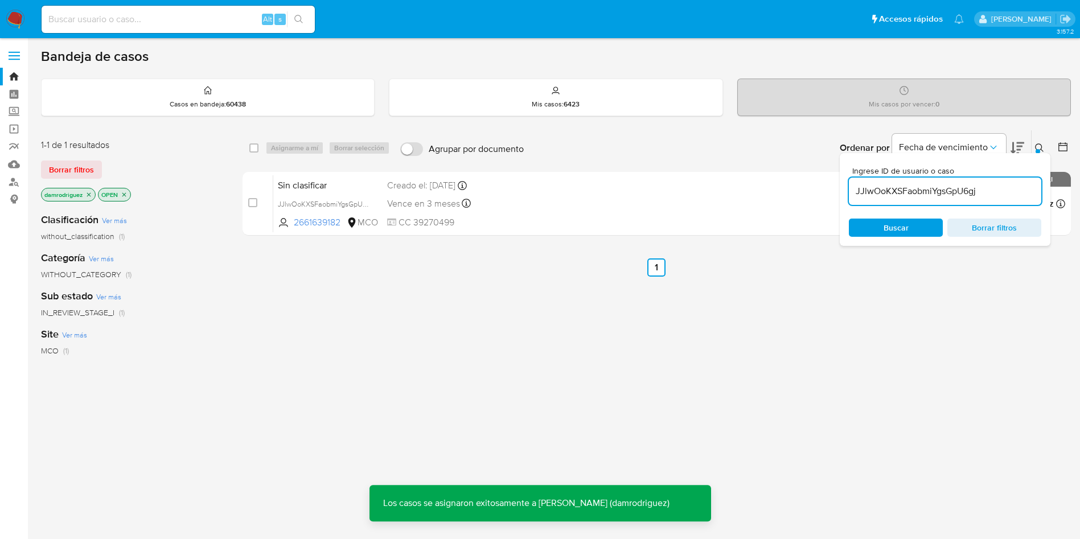
click at [13, 23] on img at bounding box center [15, 19] width 19 height 19
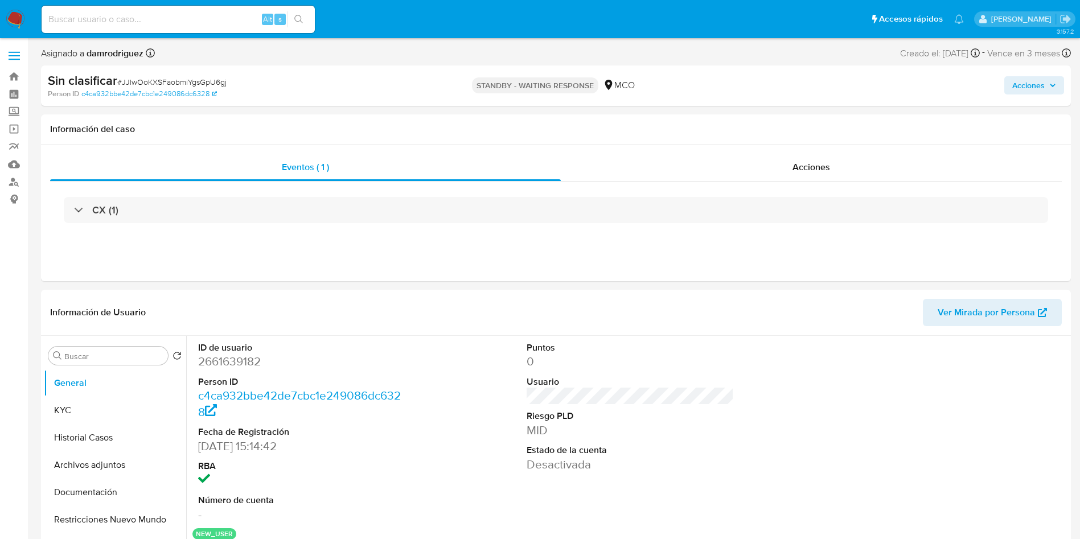
select select "10"
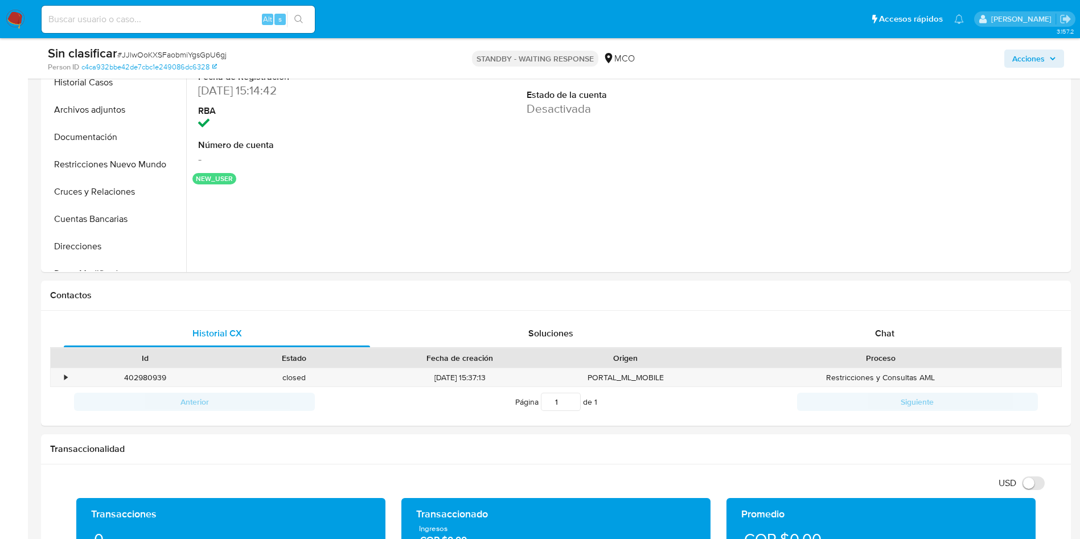
scroll to position [342, 0]
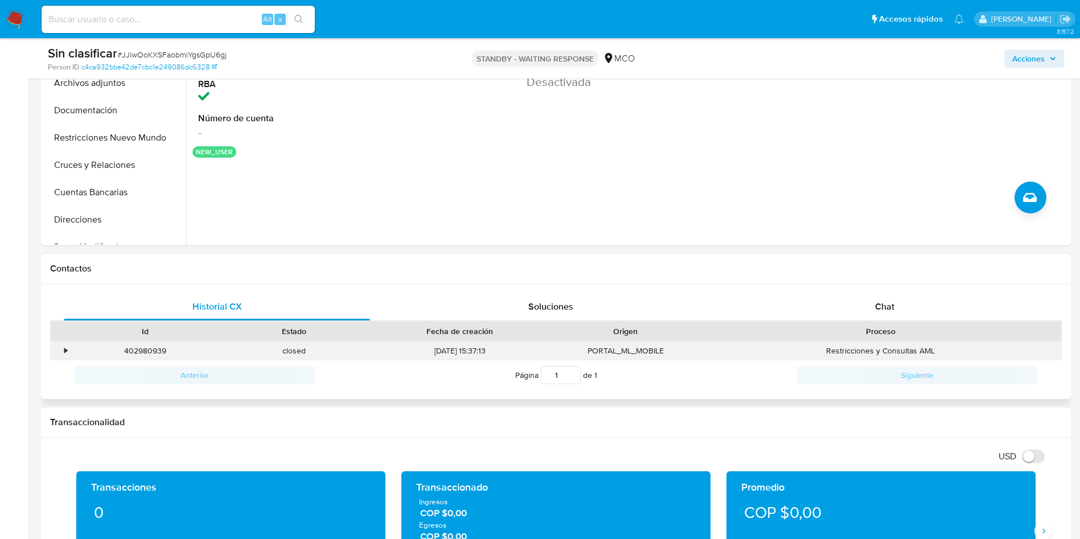
click at [65, 347] on div "•" at bounding box center [65, 351] width 3 height 11
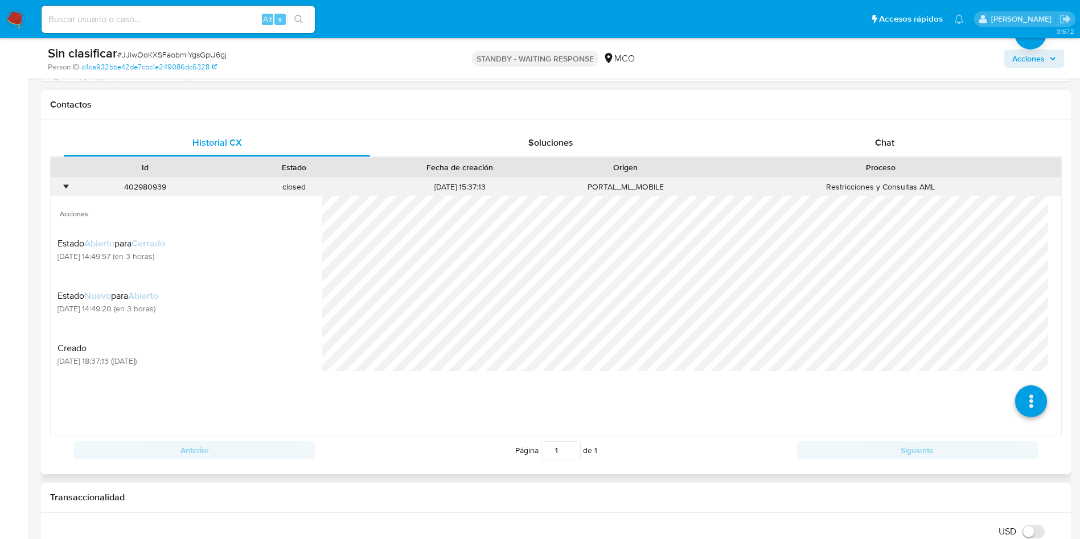
scroll to position [512, 0]
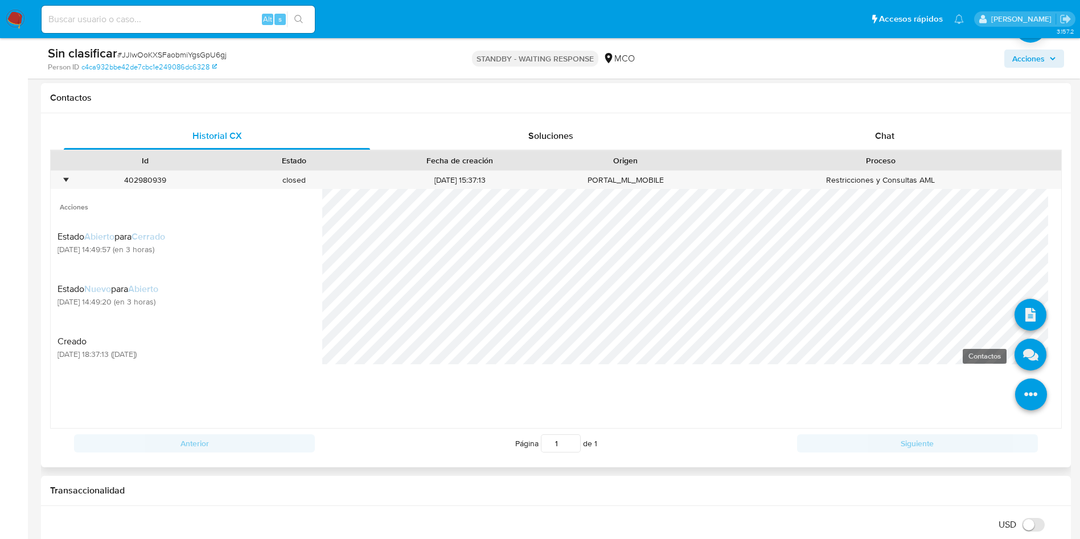
click at [1015, 354] on icon at bounding box center [1031, 355] width 32 height 32
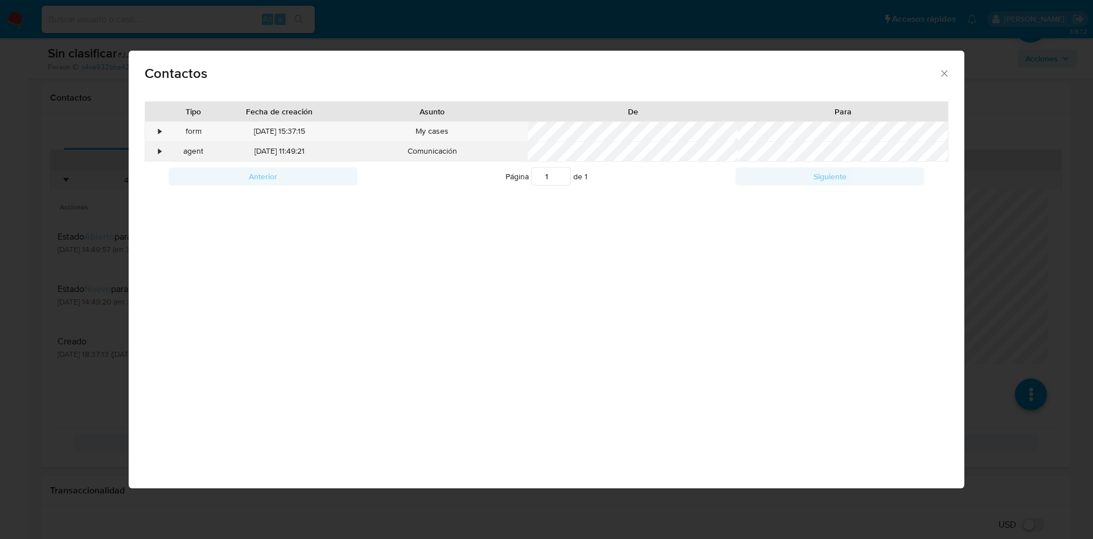
click at [166, 154] on div "agent" at bounding box center [194, 151] width 58 height 19
click at [161, 151] on div "•" at bounding box center [160, 151] width 3 height 11
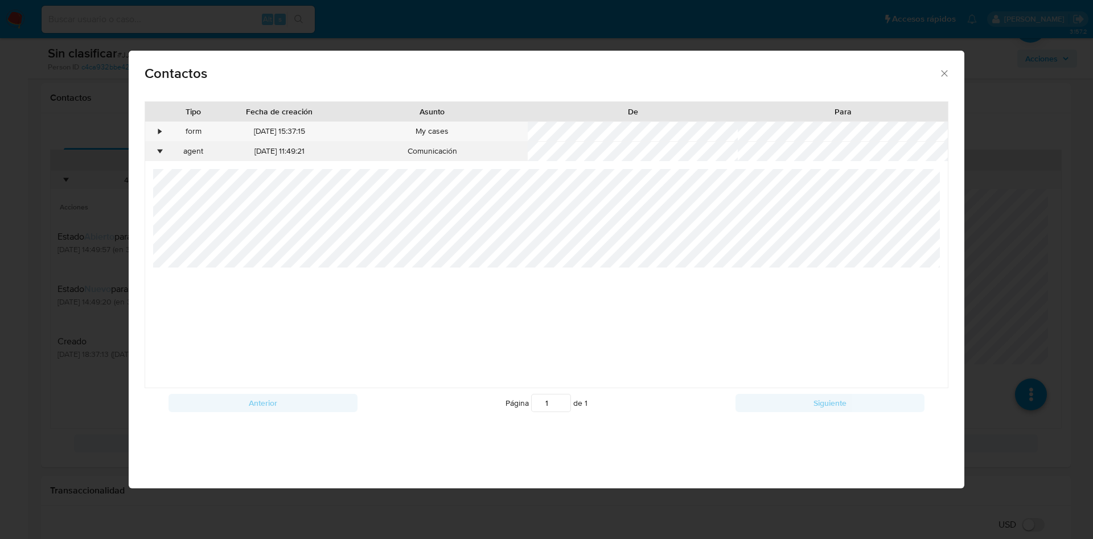
click at [161, 151] on div "•" at bounding box center [160, 151] width 3 height 11
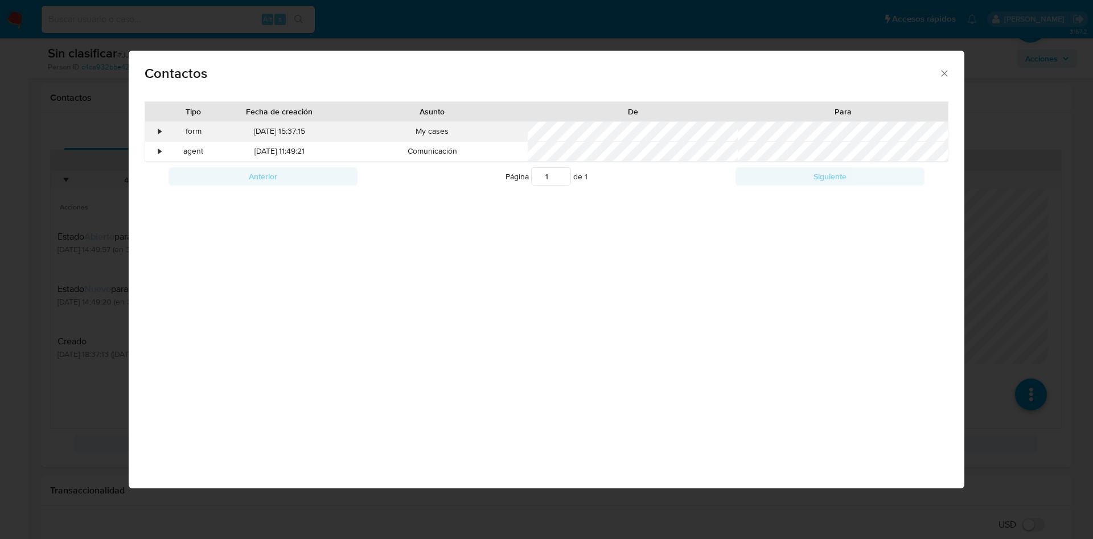
click at [159, 132] on div "•" at bounding box center [160, 131] width 3 height 11
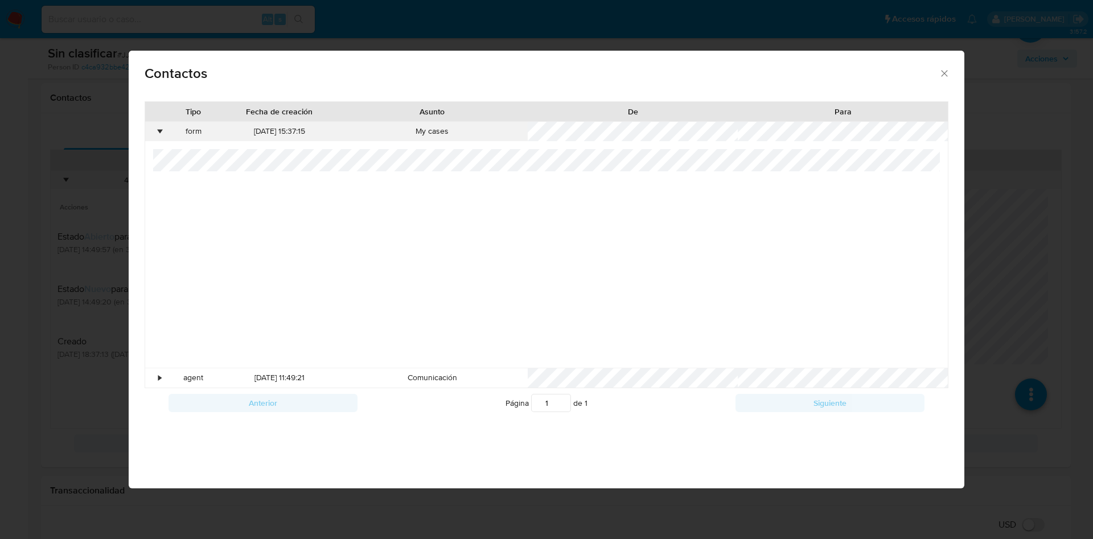
click at [158, 127] on div "•" at bounding box center [155, 131] width 20 height 19
click at [0, 163] on div "Contactos Tipo Fecha de creación Asunto De Para • form 30/08/2025 15:37:15 My c…" at bounding box center [546, 269] width 1093 height 539
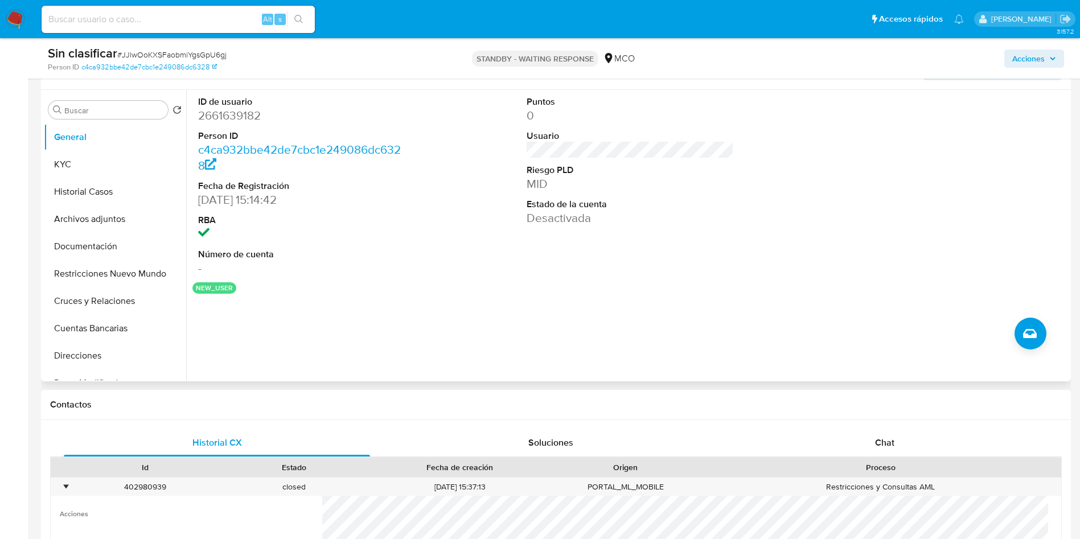
scroll to position [0, 0]
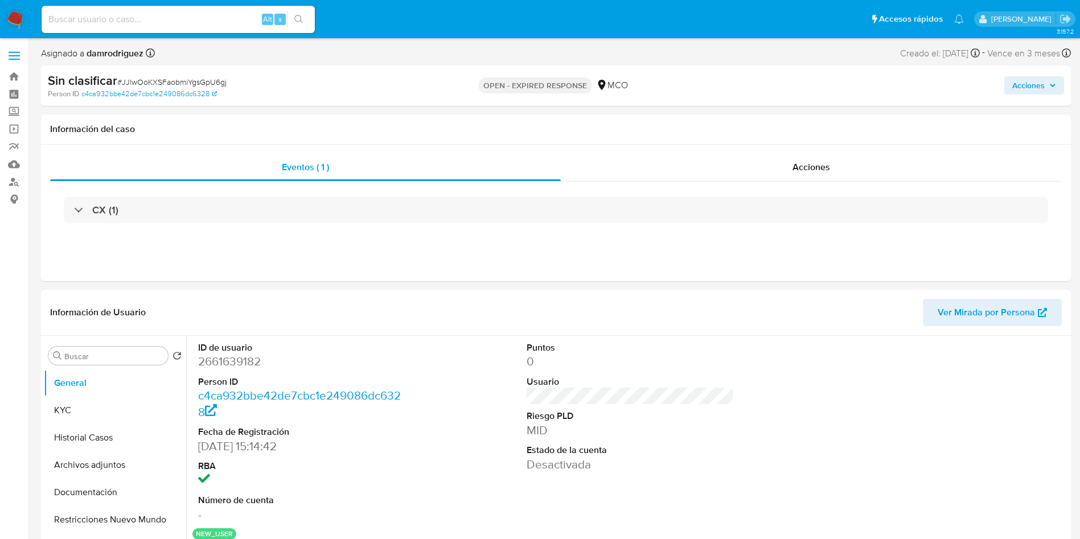
select select "10"
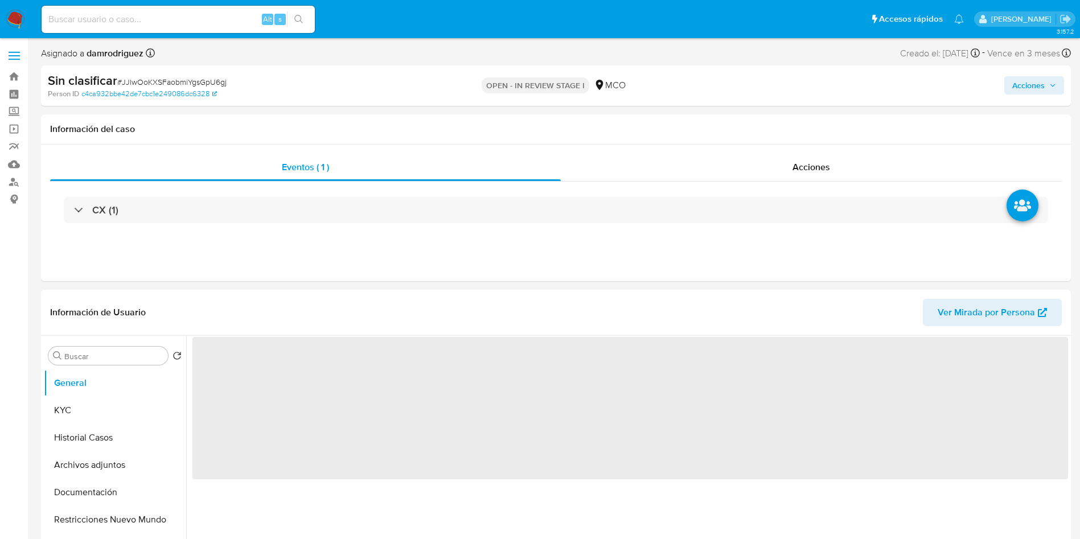
click at [1045, 85] on span "Acciones" at bounding box center [1034, 85] width 44 height 16
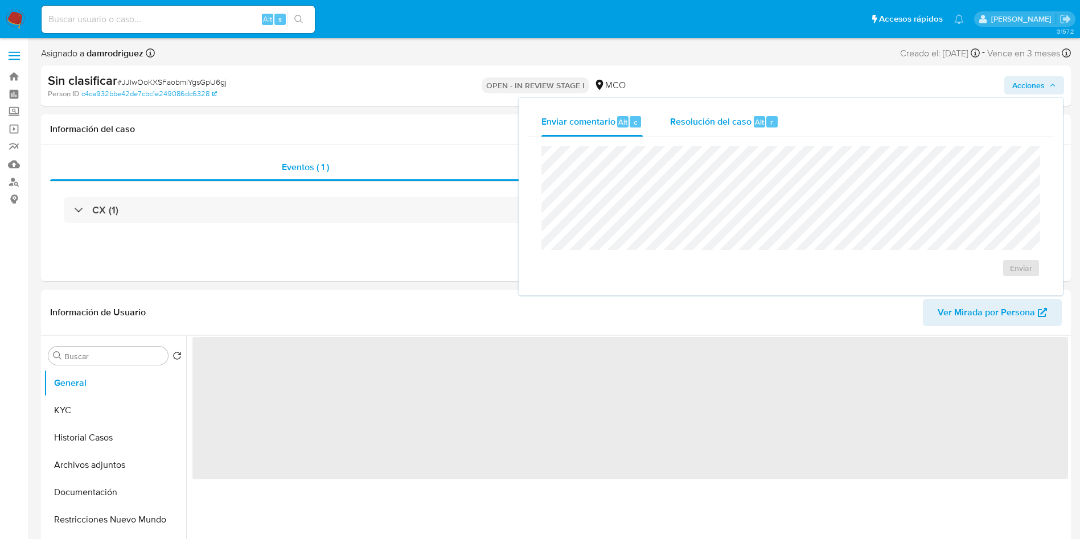
click at [717, 132] on div "Resolución del caso Alt r" at bounding box center [724, 122] width 109 height 30
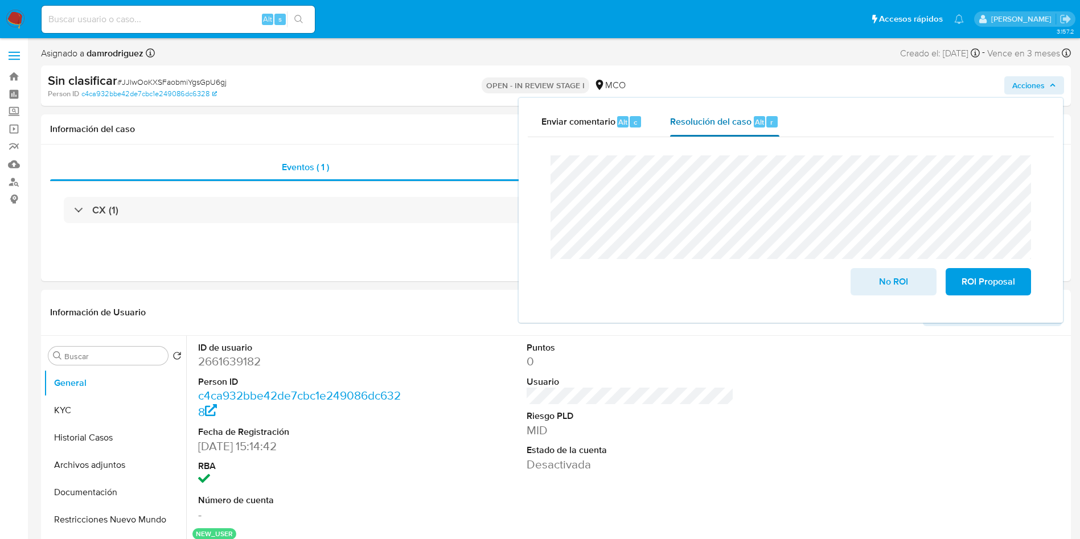
select select "10"
click at [884, 281] on span "No ROI" at bounding box center [894, 281] width 56 height 25
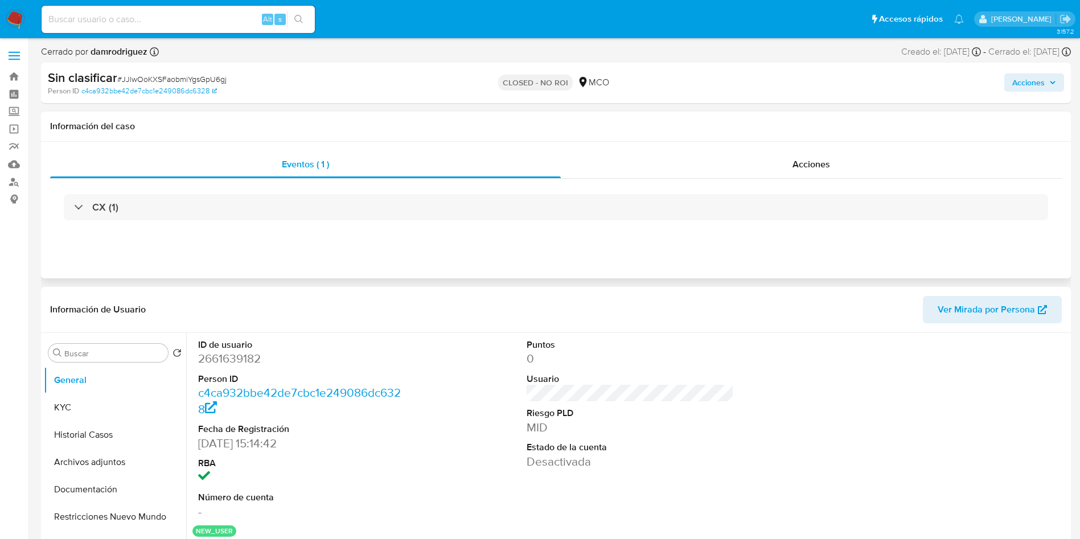
select select "10"
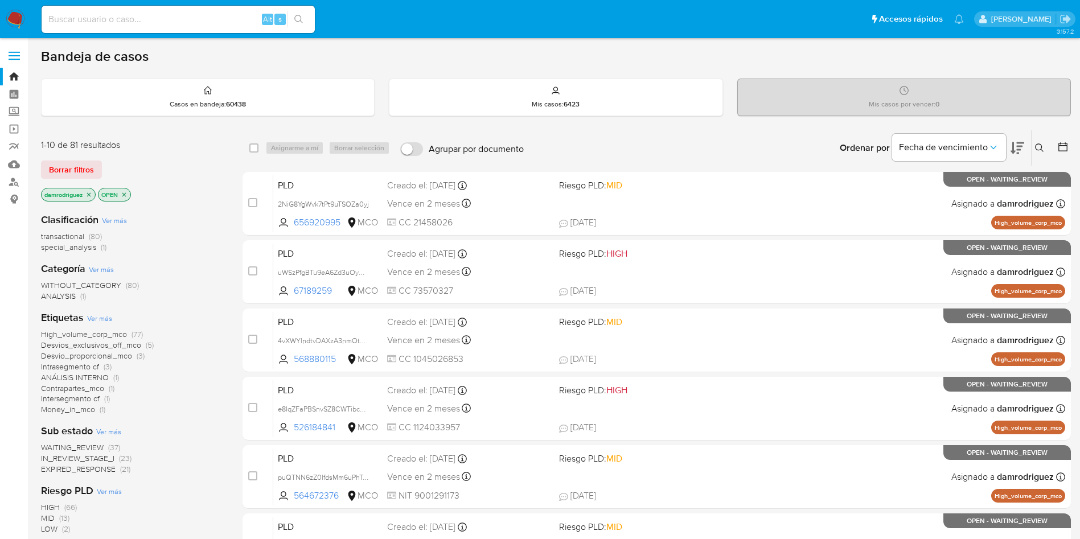
click at [1018, 149] on icon at bounding box center [1018, 148] width 14 height 12
